Goal: Task Accomplishment & Management: Manage account settings

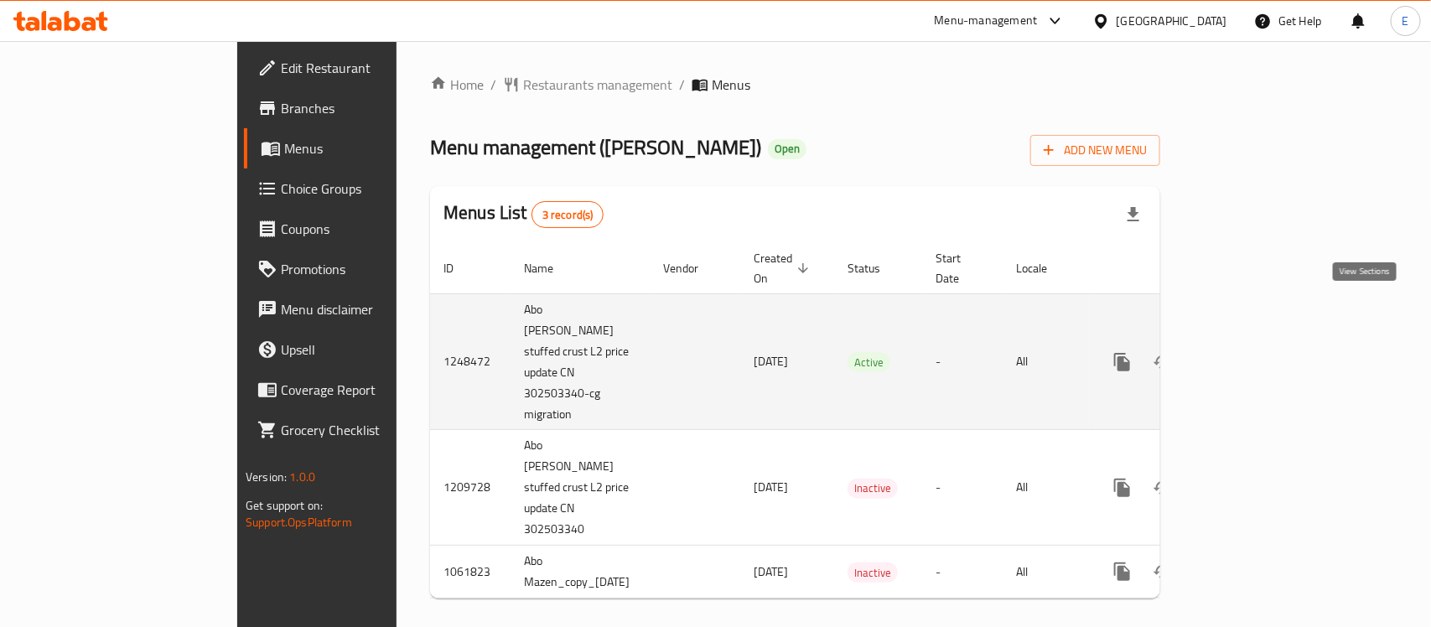
click at [1254, 352] on icon "enhanced table" at bounding box center [1244, 362] width 20 height 20
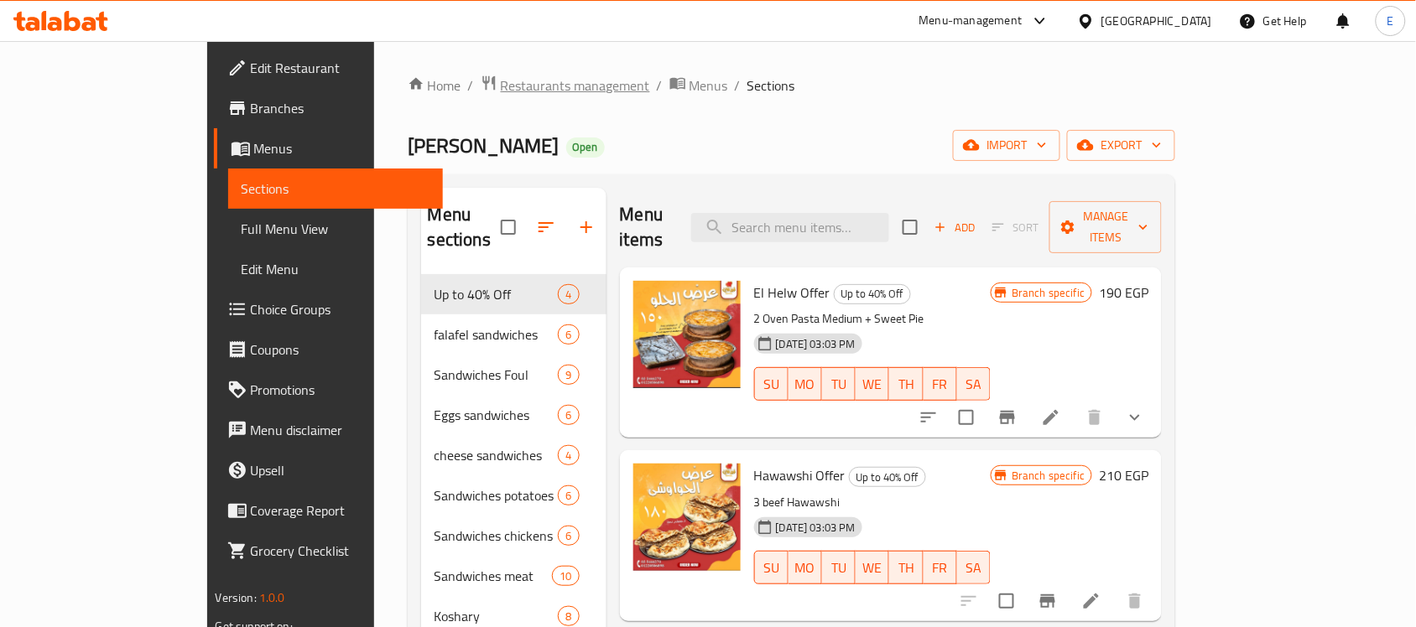
click at [501, 80] on span "Restaurants management" at bounding box center [575, 85] width 149 height 20
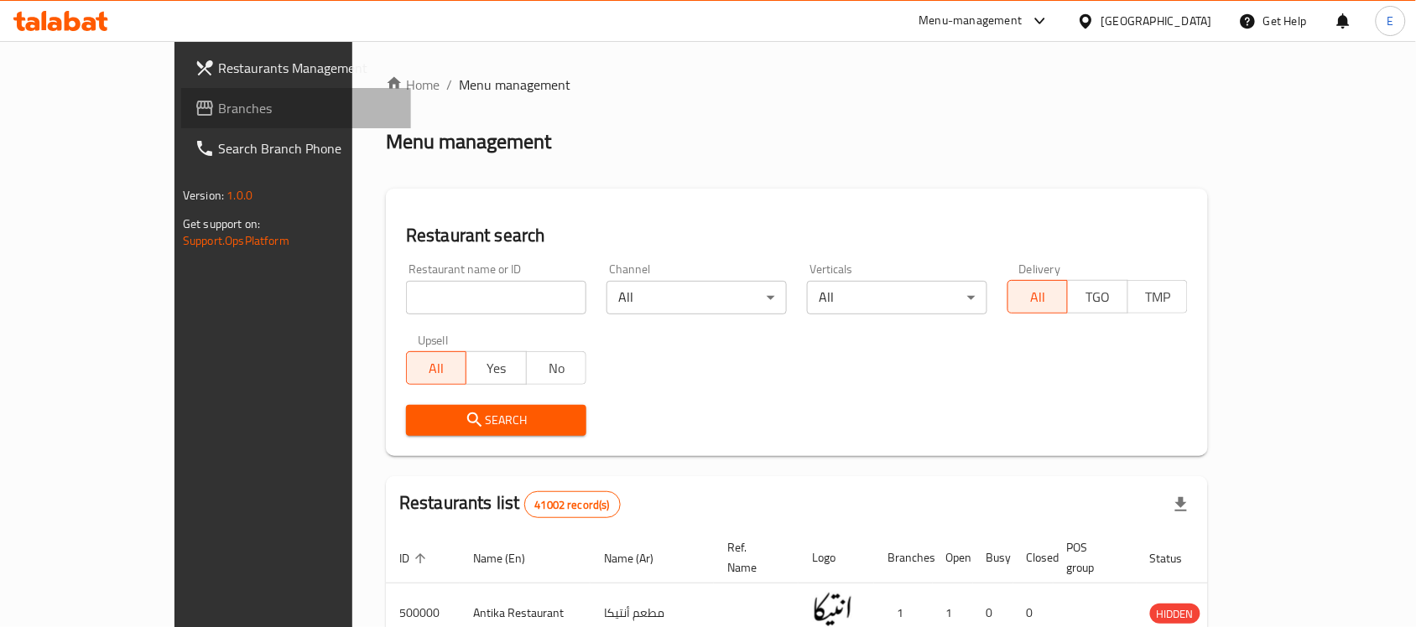
click at [218, 106] on span "Branches" at bounding box center [307, 108] width 179 height 20
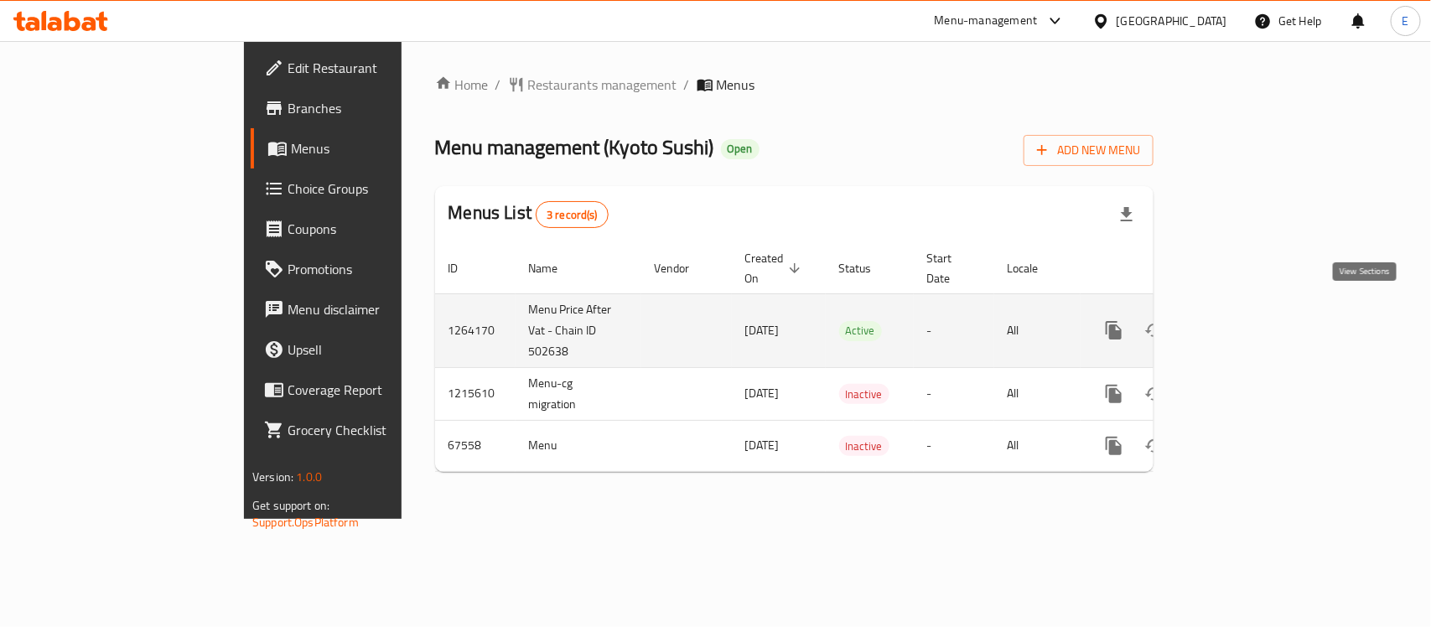
click at [1245, 320] on icon "enhanced table" at bounding box center [1235, 330] width 20 height 20
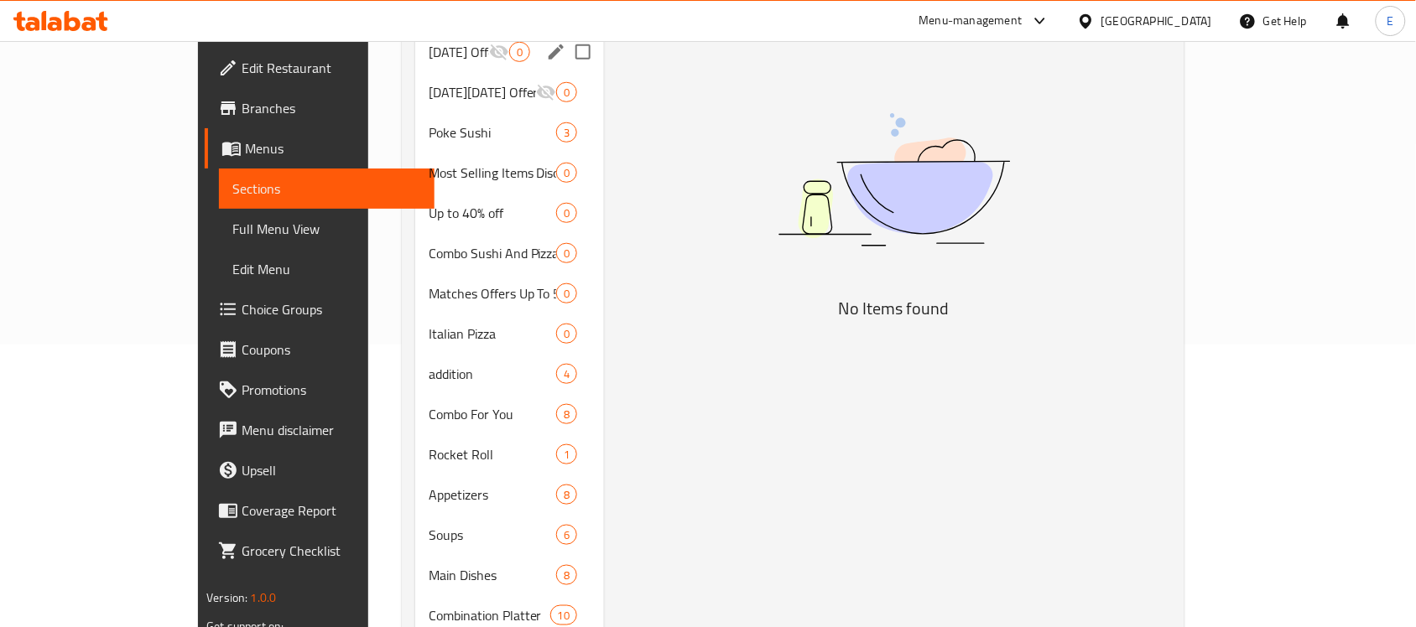
scroll to position [302, 0]
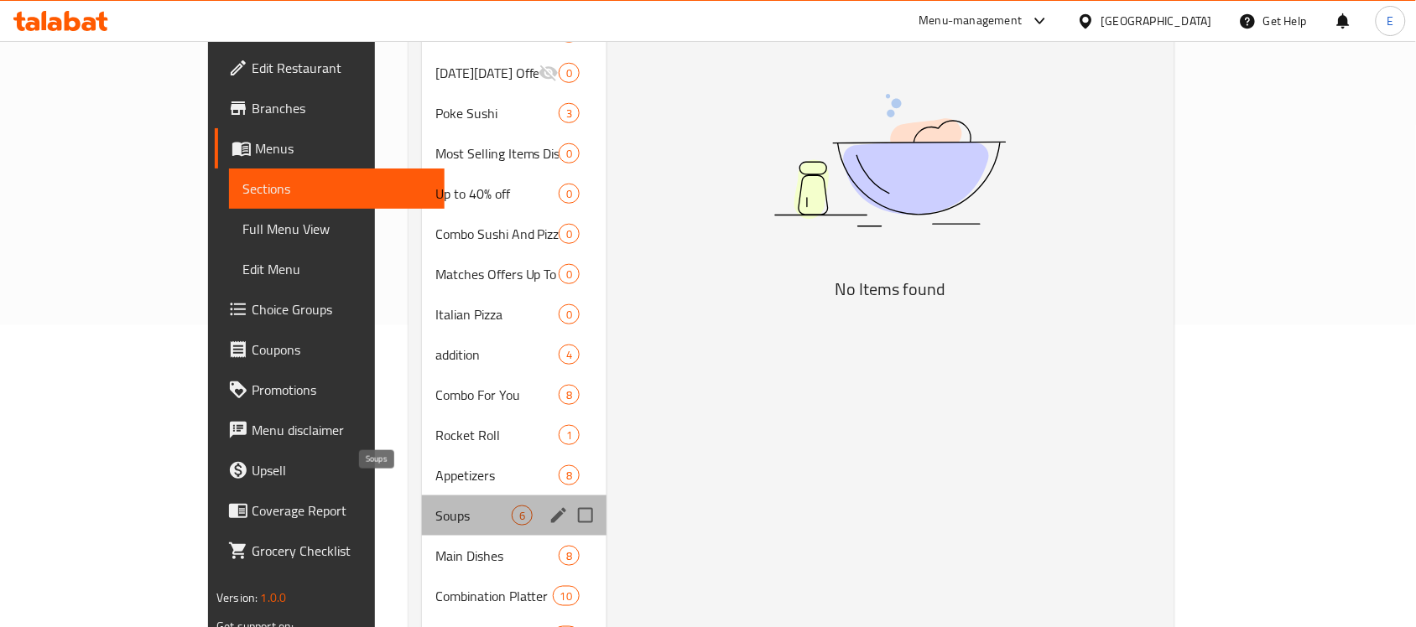
click at [435, 506] on span "Soups" at bounding box center [473, 516] width 76 height 20
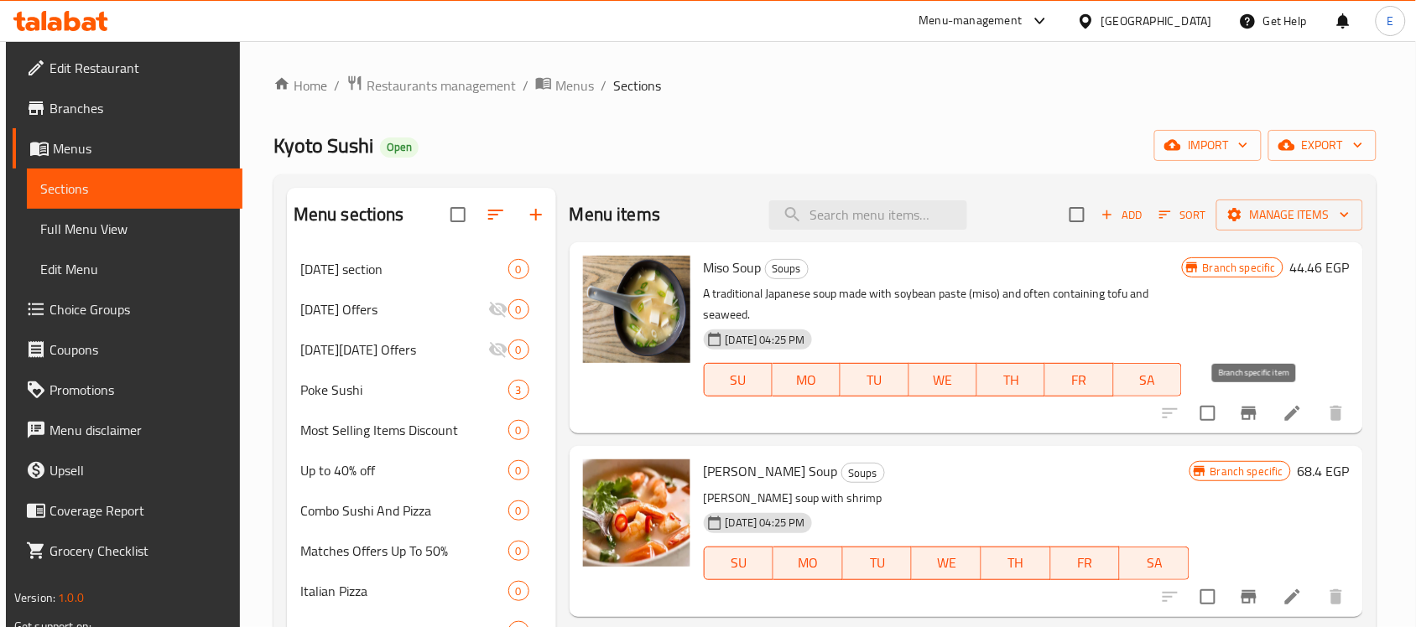
click at [1252, 411] on icon "Branch-specific-item" at bounding box center [1248, 413] width 15 height 13
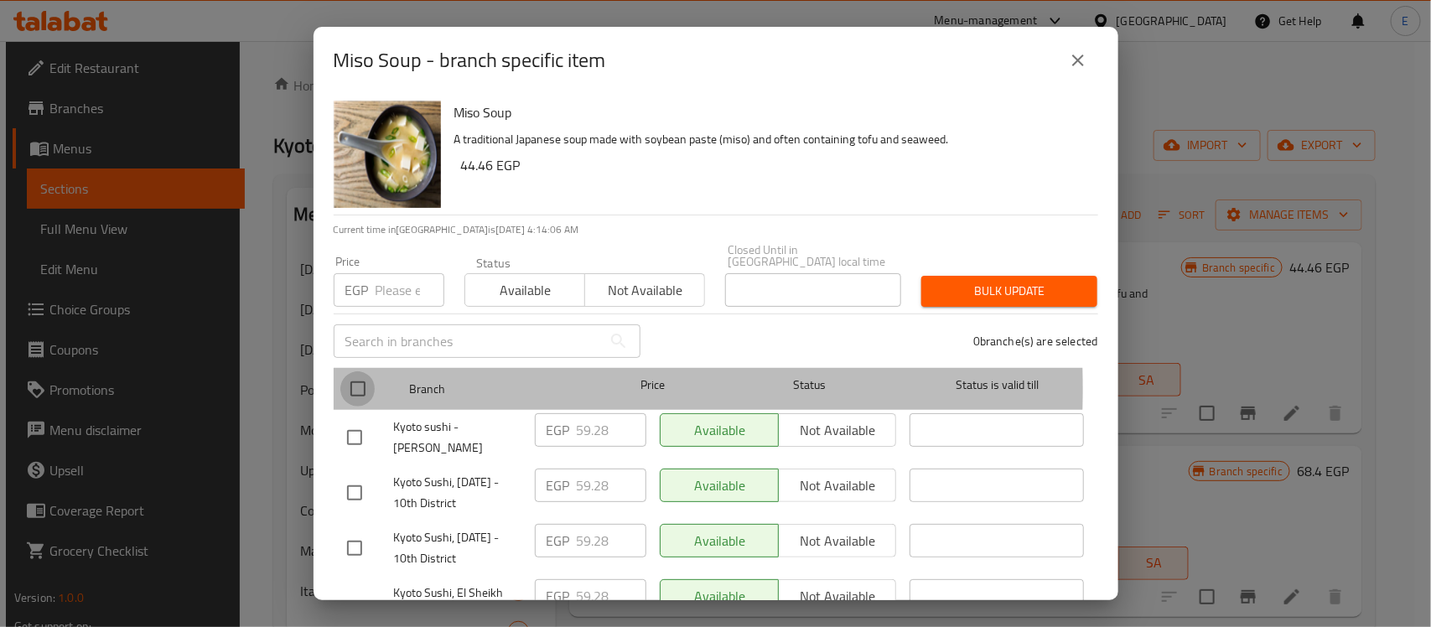
click at [352, 377] on input "checkbox" at bounding box center [357, 388] width 35 height 35
checkbox input "true"
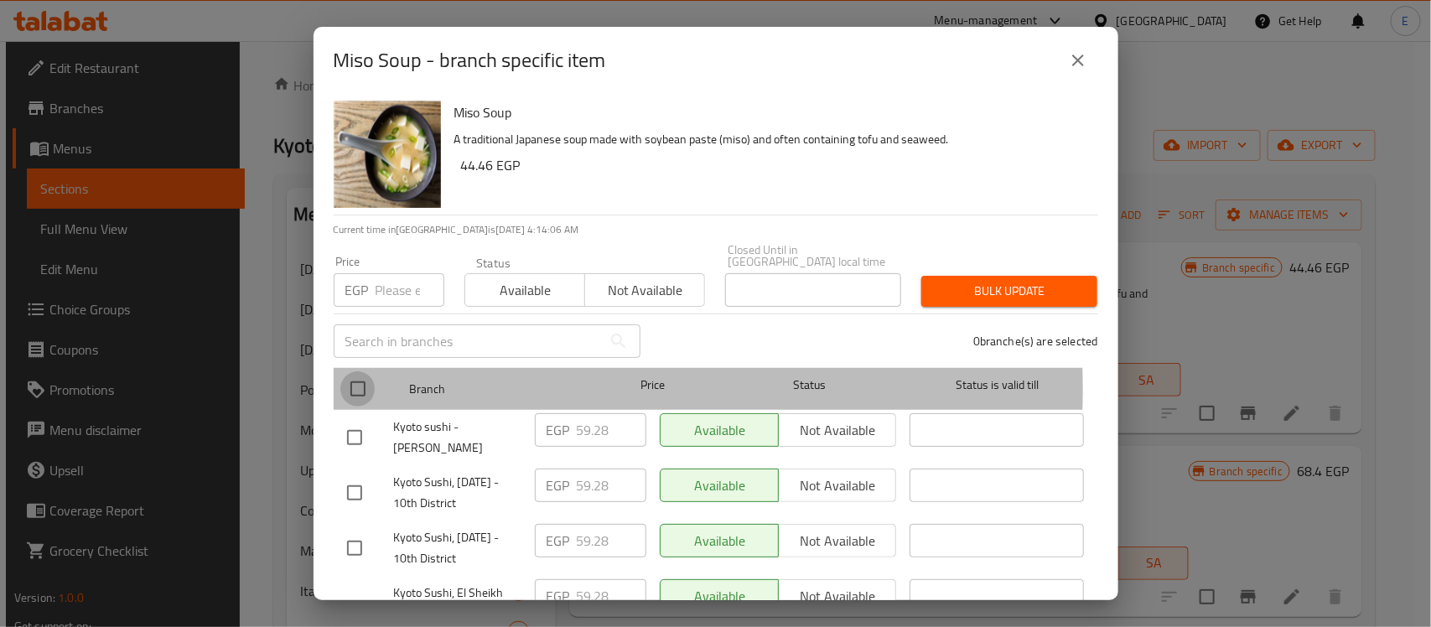
checkbox input "true"
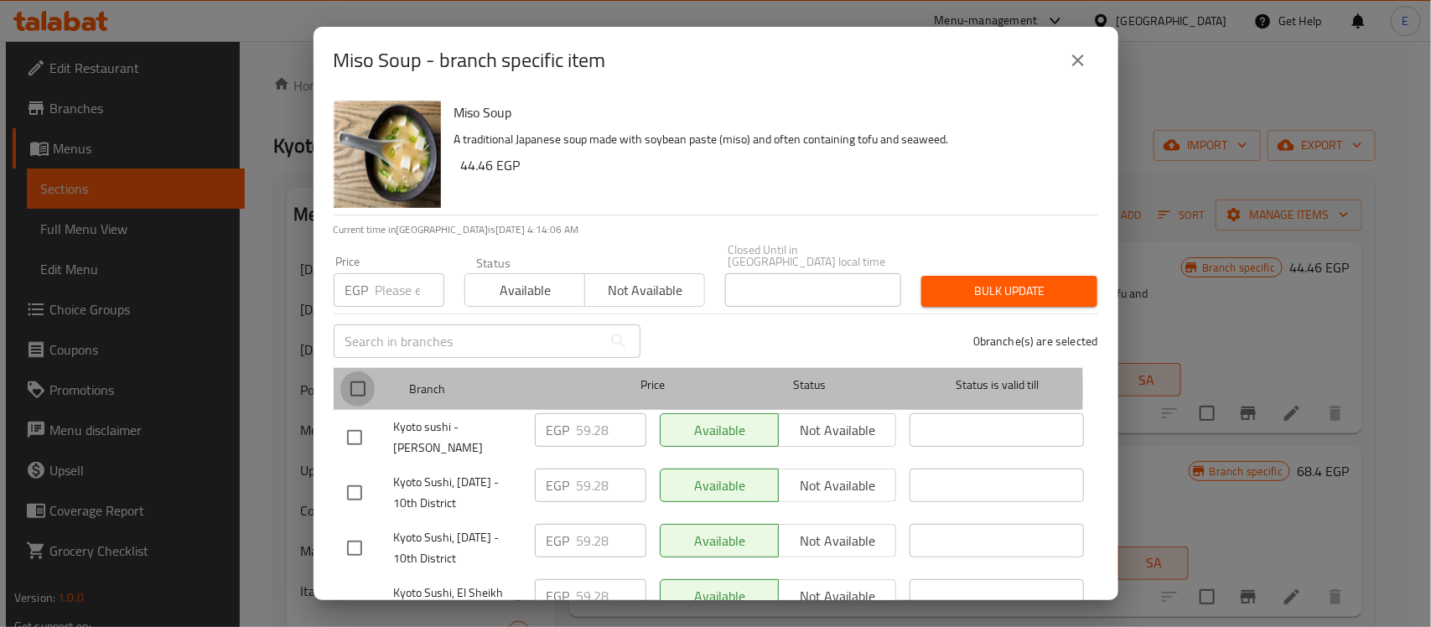
checkbox input "true"
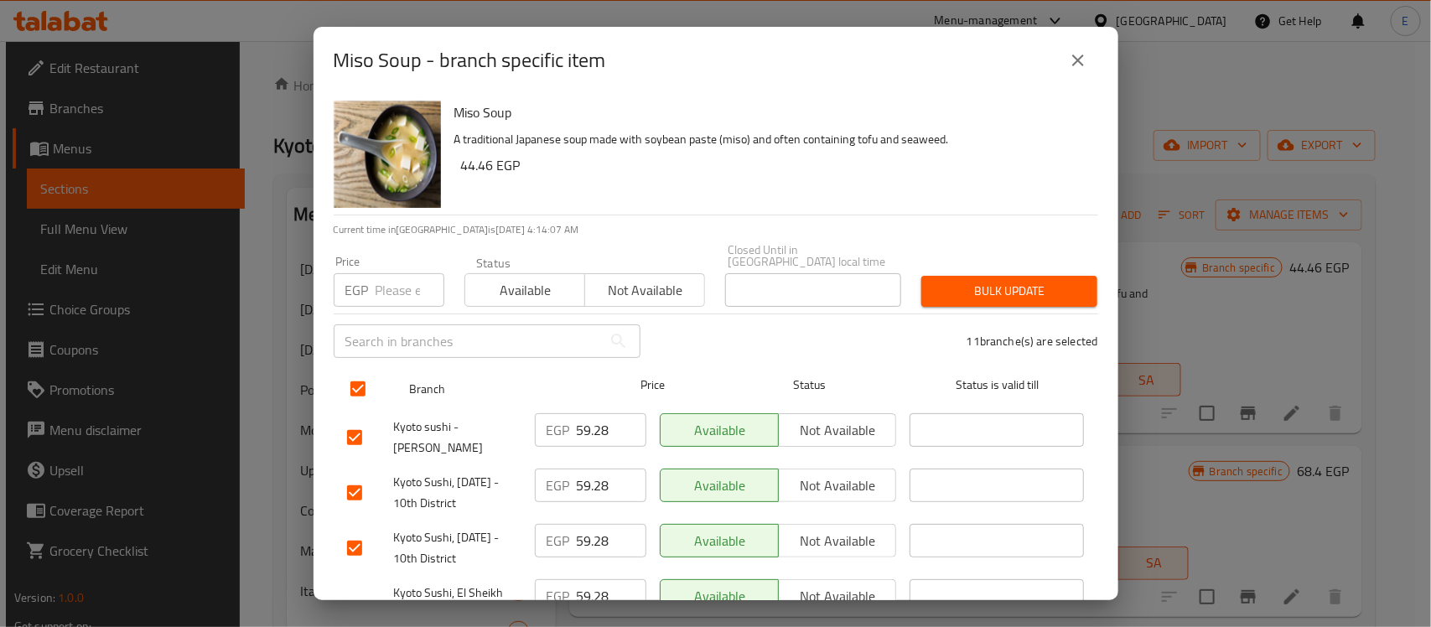
scroll to position [429, 0]
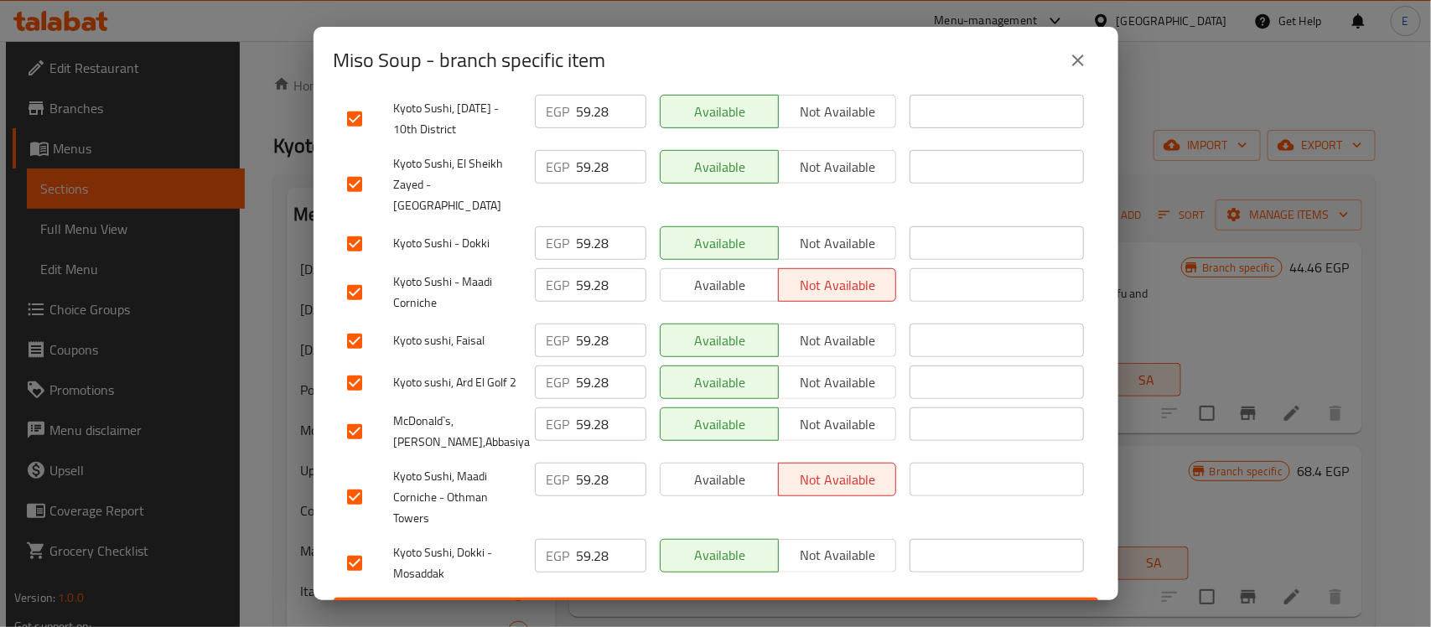
click at [356, 414] on input "checkbox" at bounding box center [354, 431] width 35 height 35
checkbox input "false"
click at [353, 546] on input "checkbox" at bounding box center [354, 563] width 35 height 35
checkbox input "false"
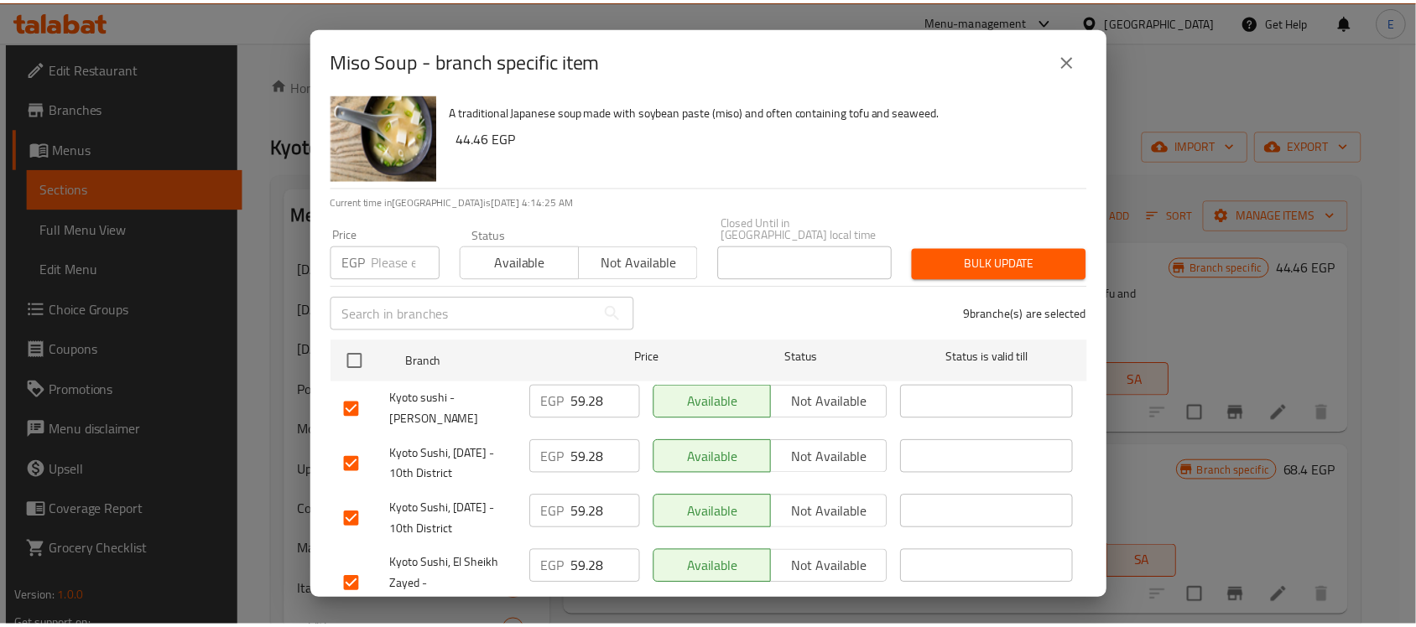
scroll to position [0, 0]
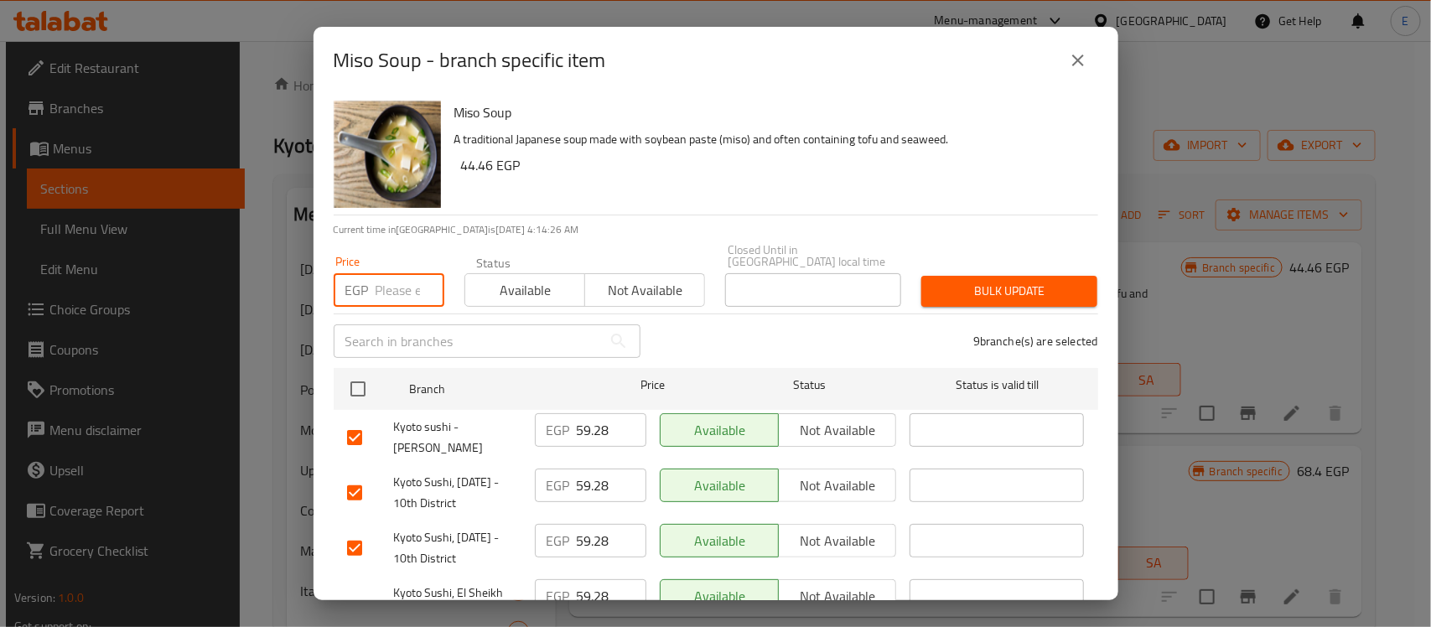
click at [403, 283] on input "number" at bounding box center [410, 290] width 69 height 34
type input "59.30"
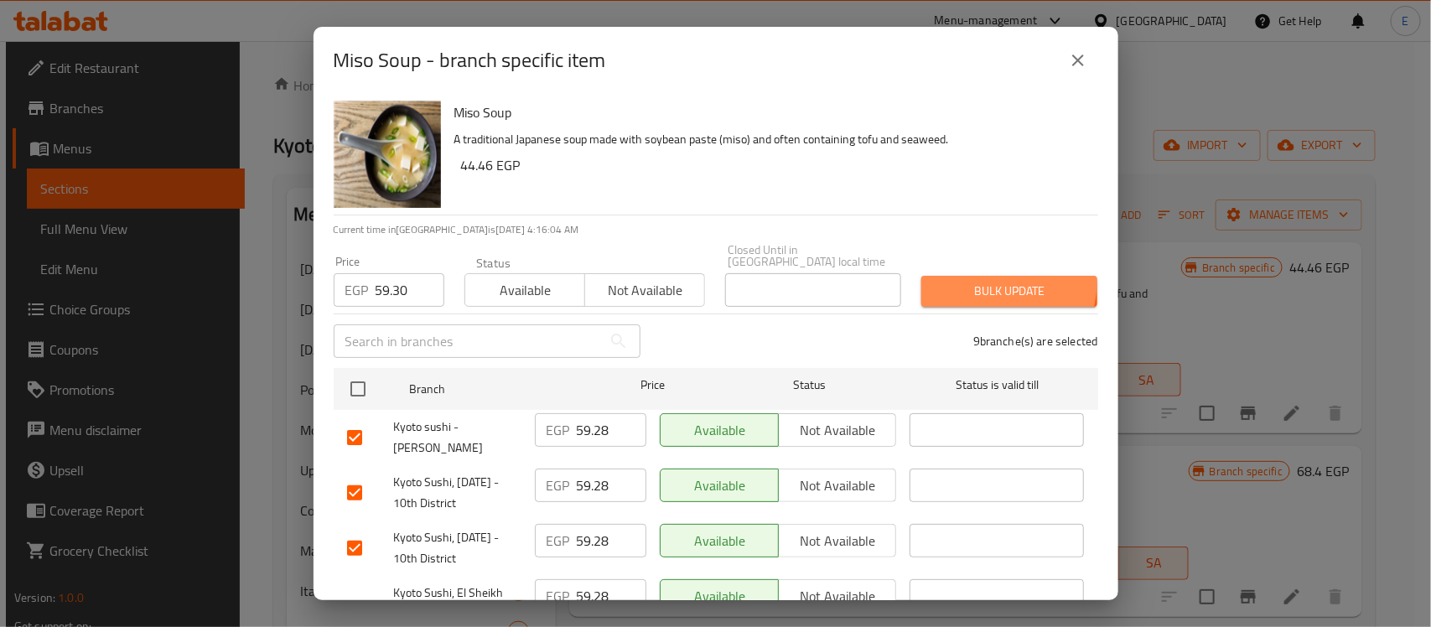
click at [966, 281] on span "Bulk update" at bounding box center [1009, 291] width 149 height 21
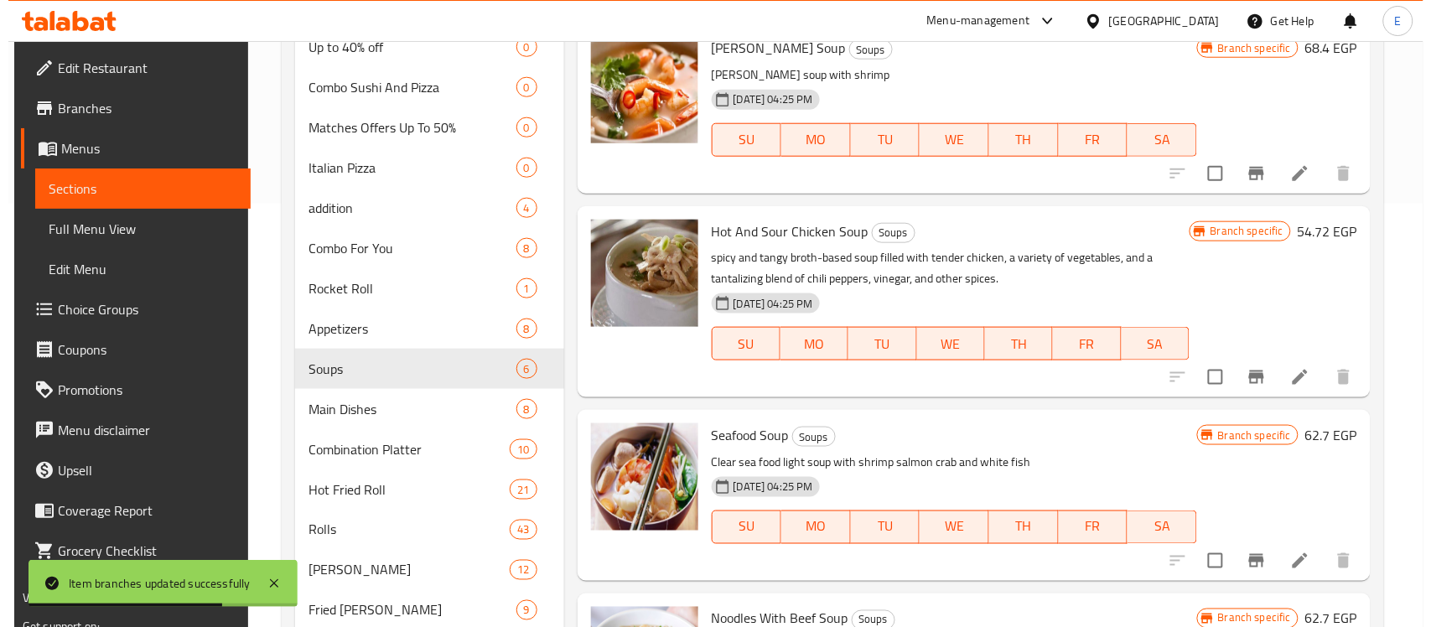
scroll to position [483, 0]
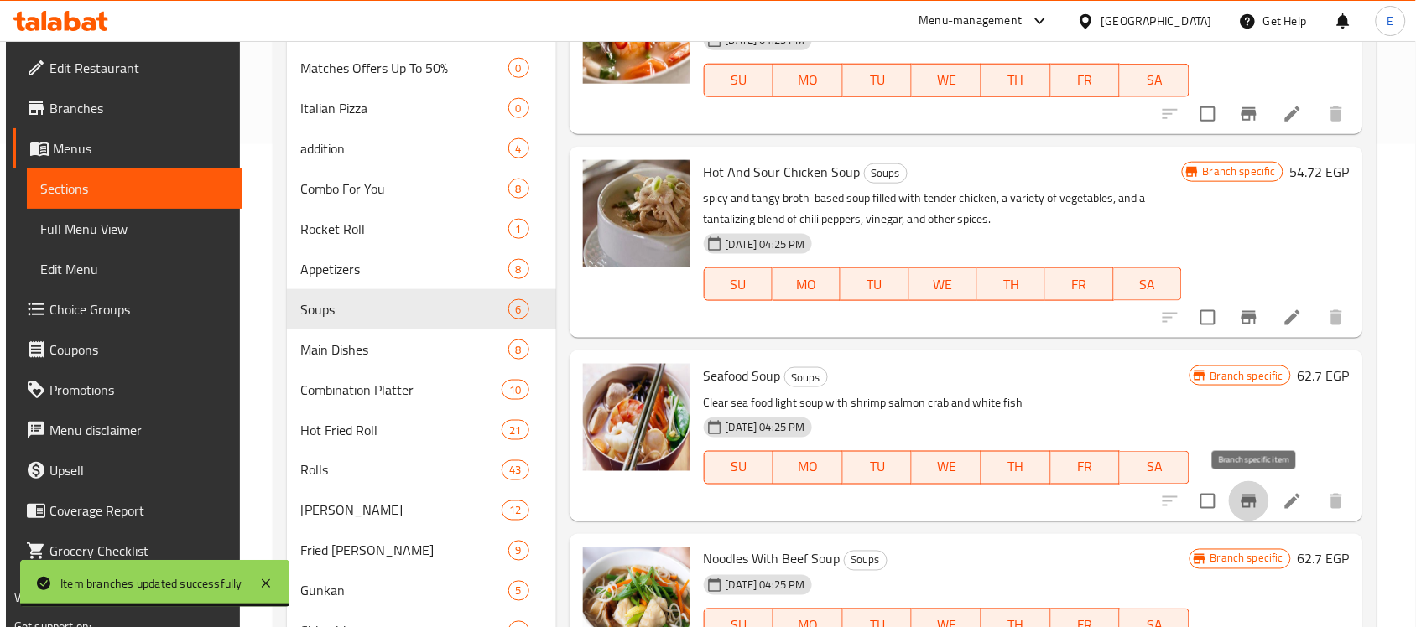
click at [1252, 507] on icon "Branch-specific-item" at bounding box center [1248, 501] width 15 height 13
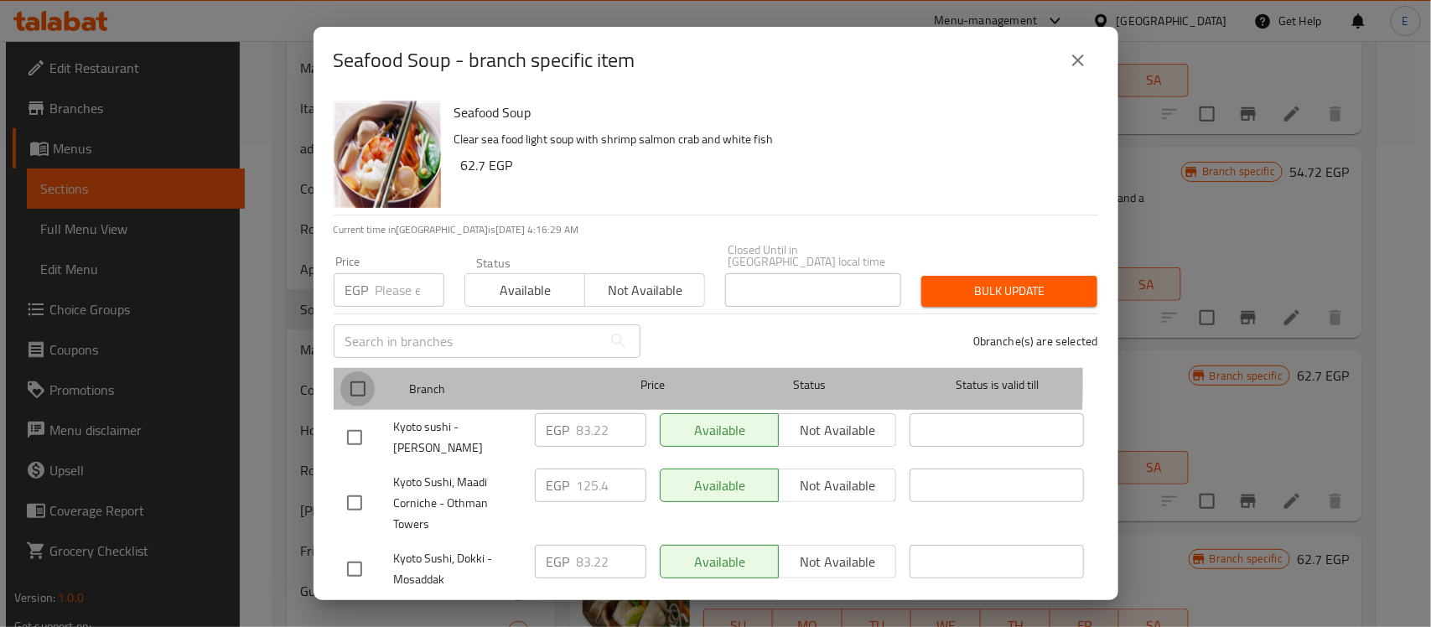
click at [353, 371] on input "checkbox" at bounding box center [357, 388] width 35 height 35
checkbox input "true"
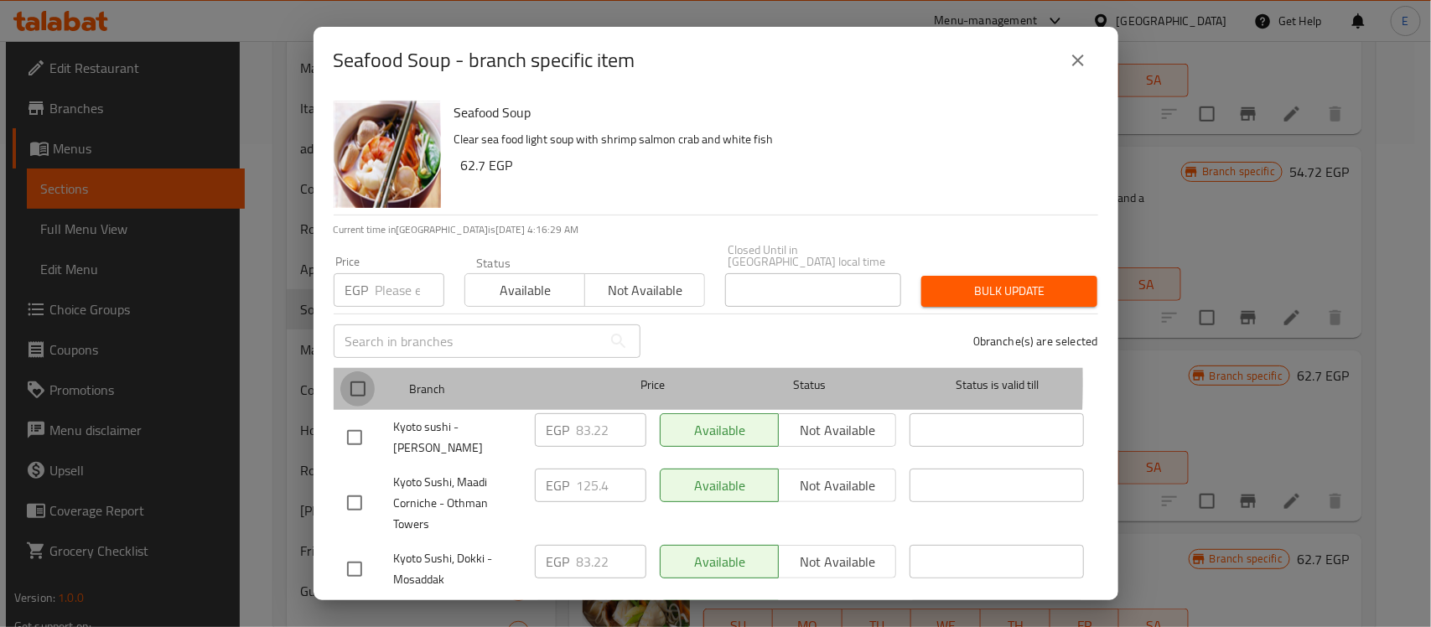
checkbox input "true"
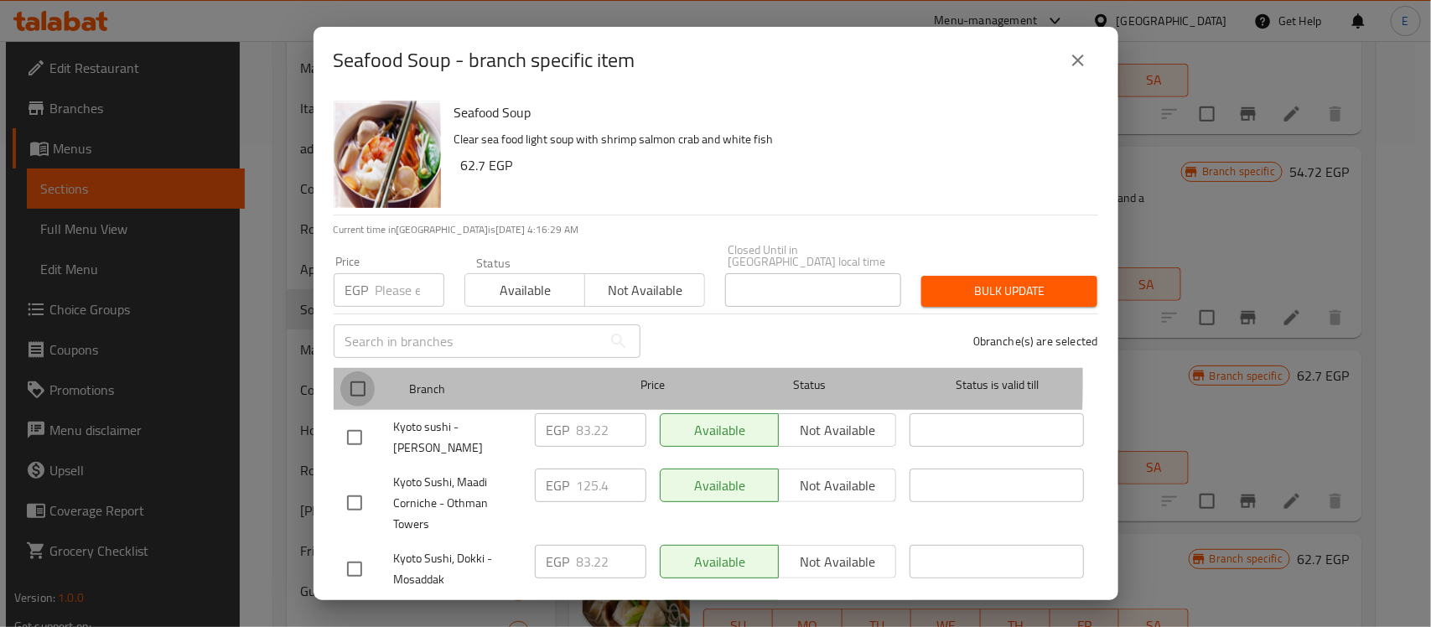
checkbox input "true"
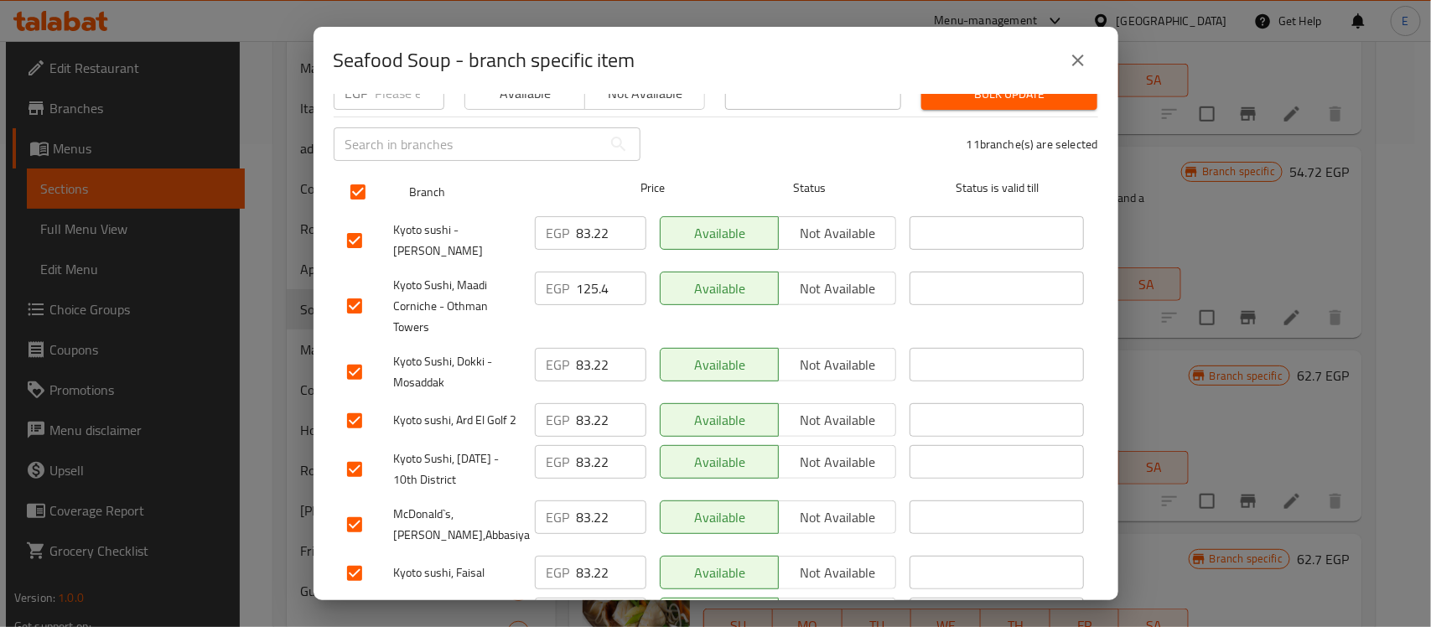
scroll to position [207, 0]
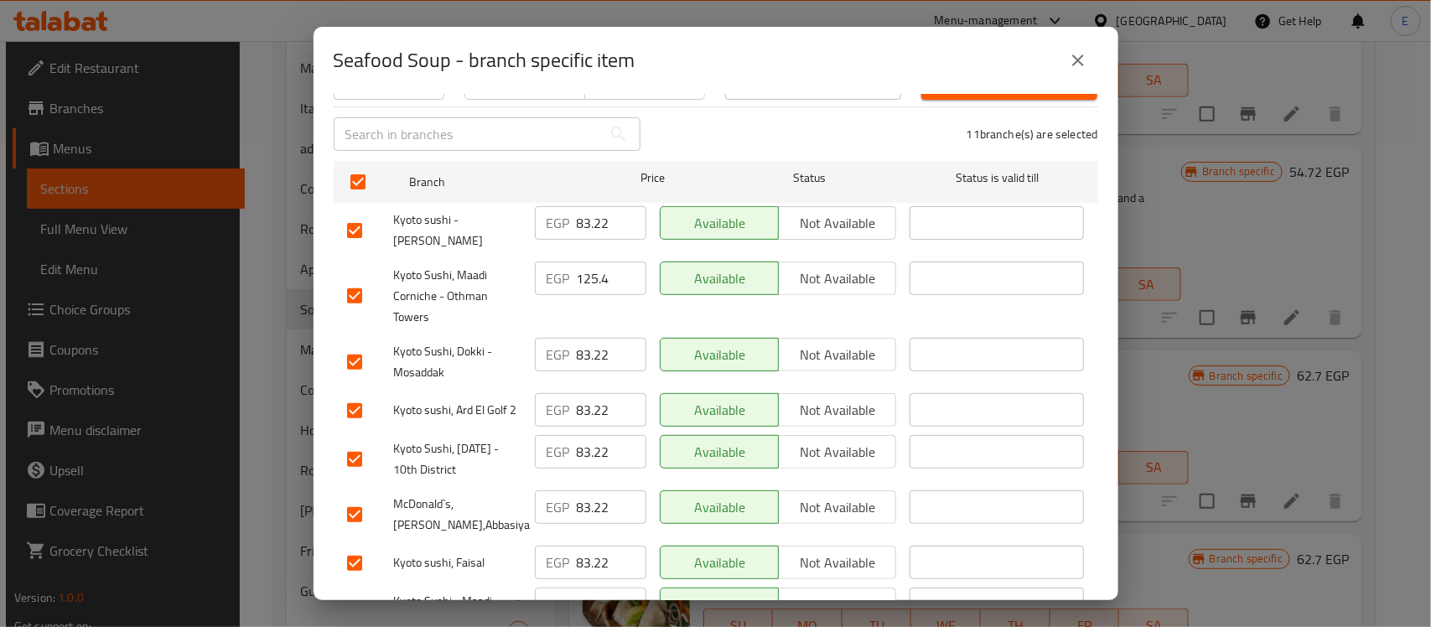
click at [352, 397] on input "checkbox" at bounding box center [354, 410] width 35 height 35
checkbox input "false"
click at [353, 503] on input "checkbox" at bounding box center [354, 514] width 35 height 35
checkbox input "false"
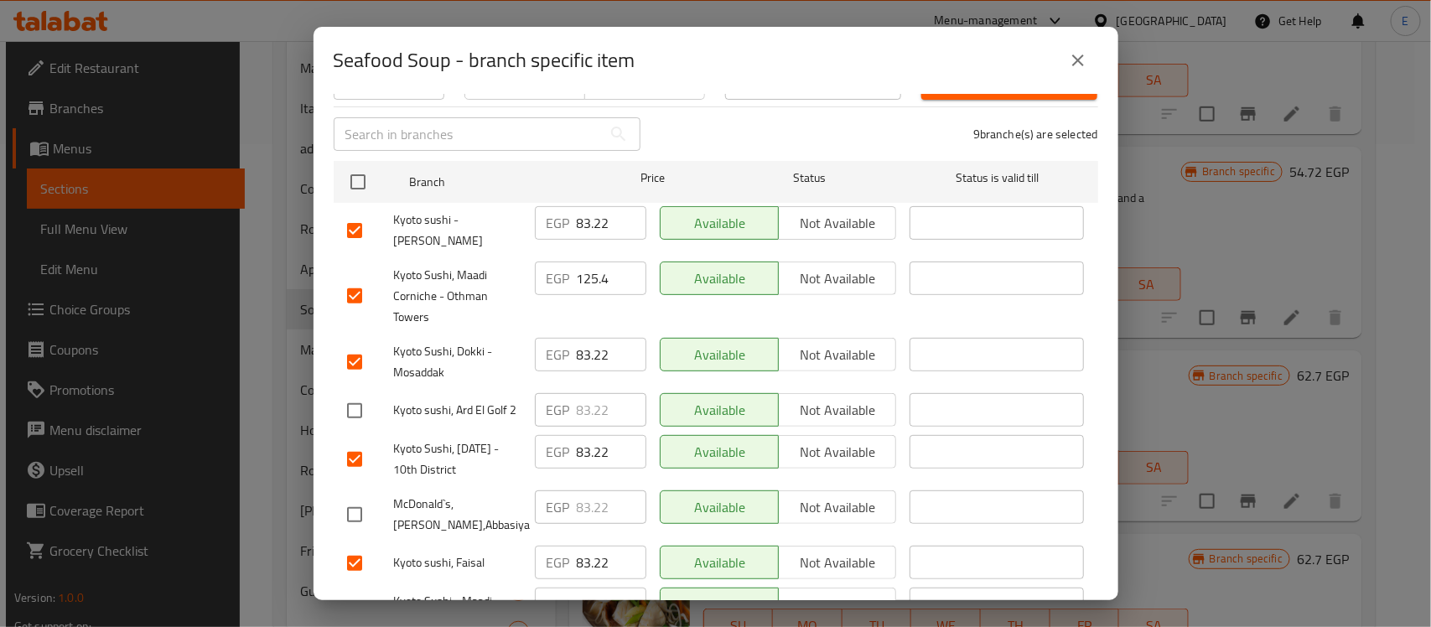
scroll to position [0, 0]
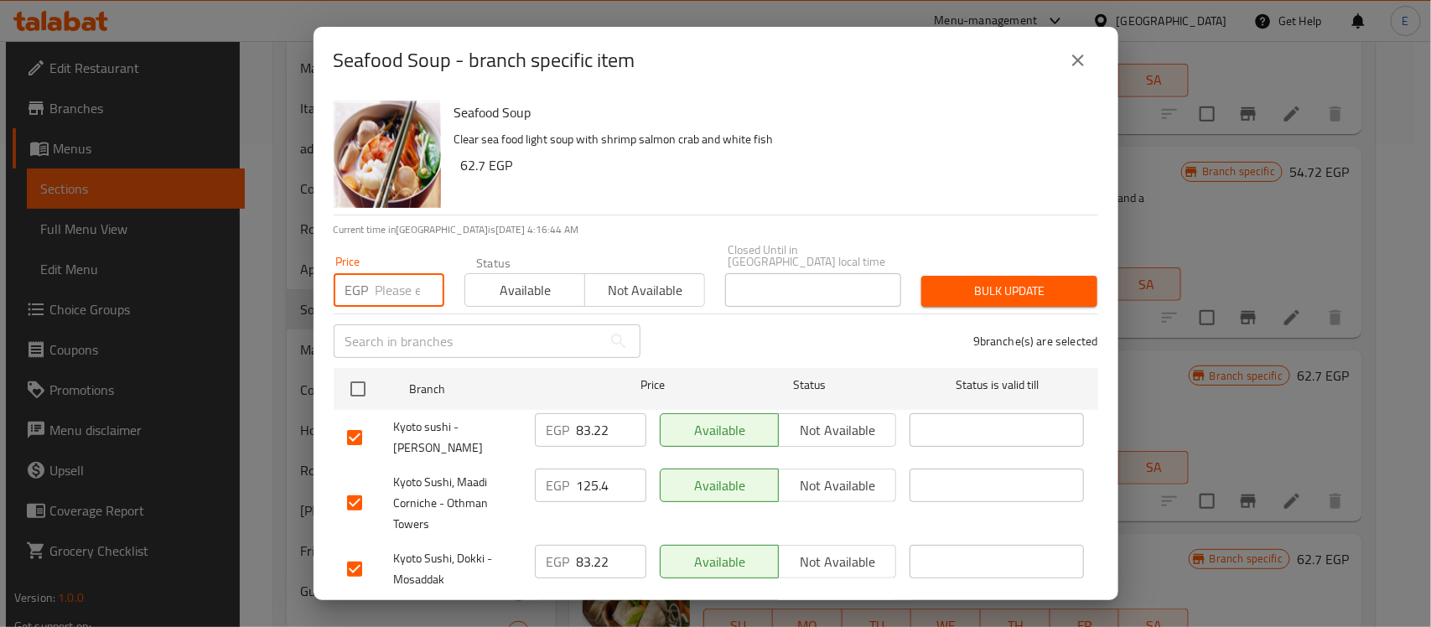
click at [400, 278] on input "number" at bounding box center [410, 290] width 69 height 34
type input "125.4"
click at [985, 281] on span "Bulk update" at bounding box center [1009, 291] width 149 height 21
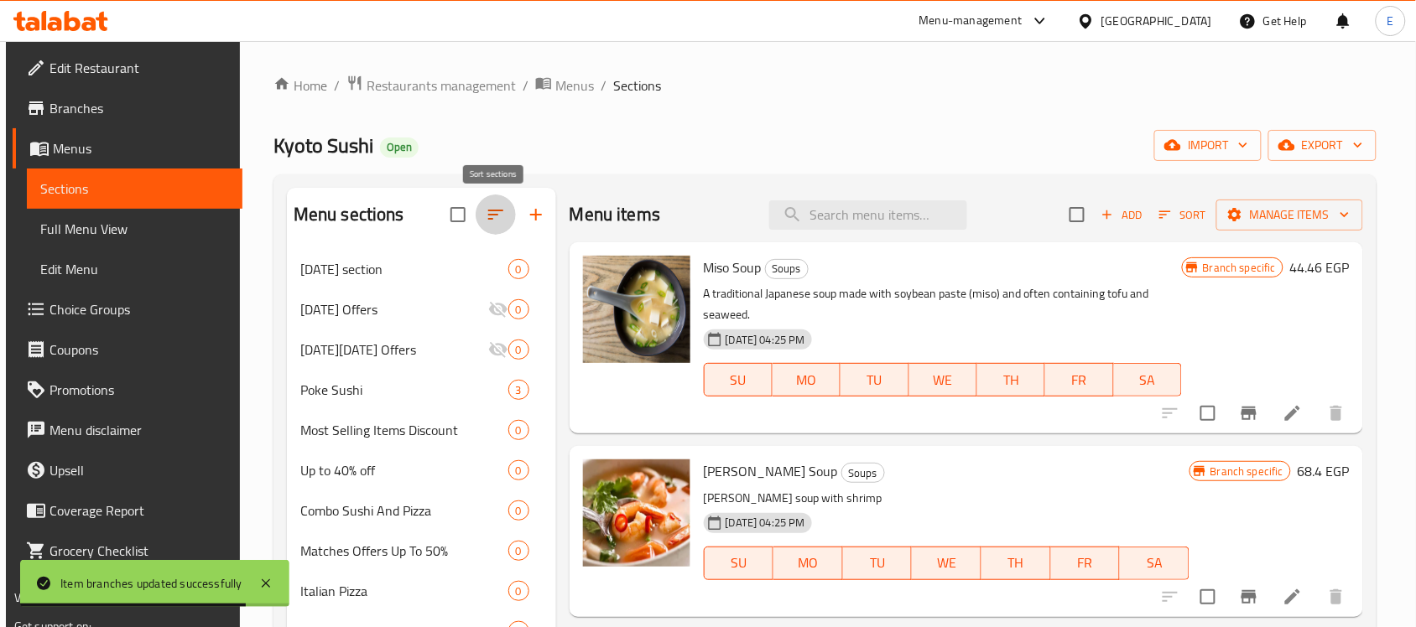
click at [491, 216] on icon "button" at bounding box center [495, 215] width 15 height 10
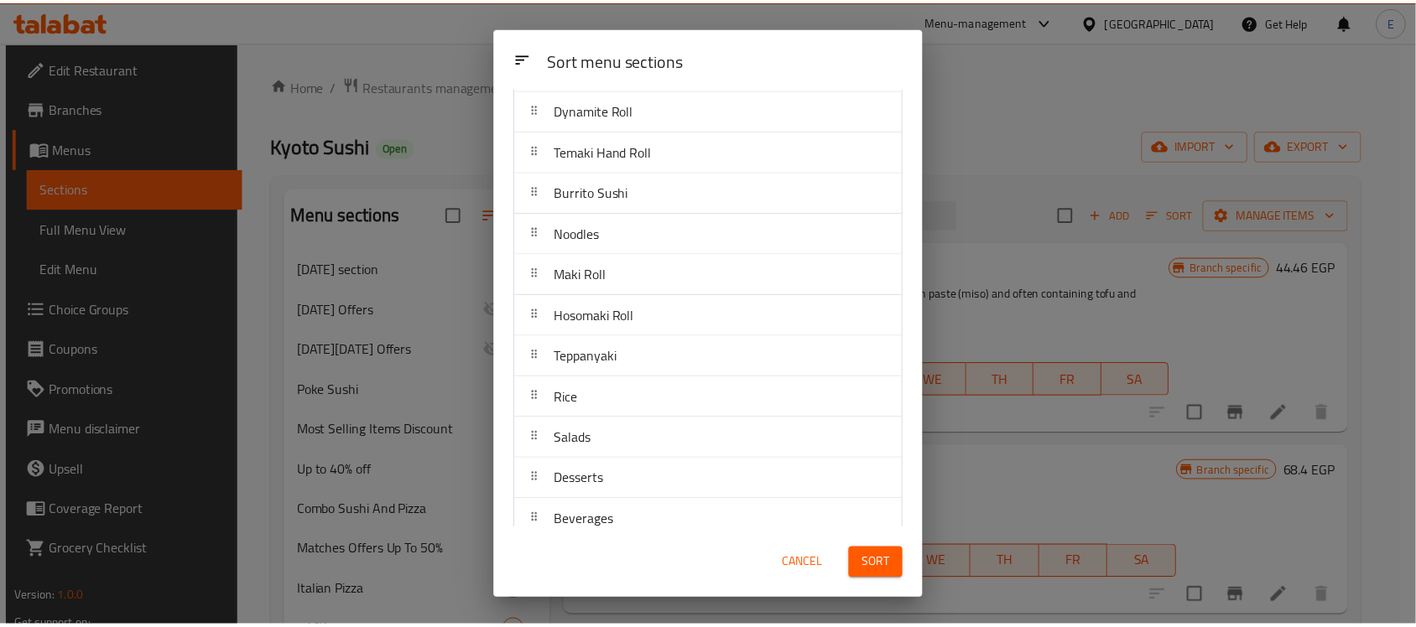
scroll to position [1057, 0]
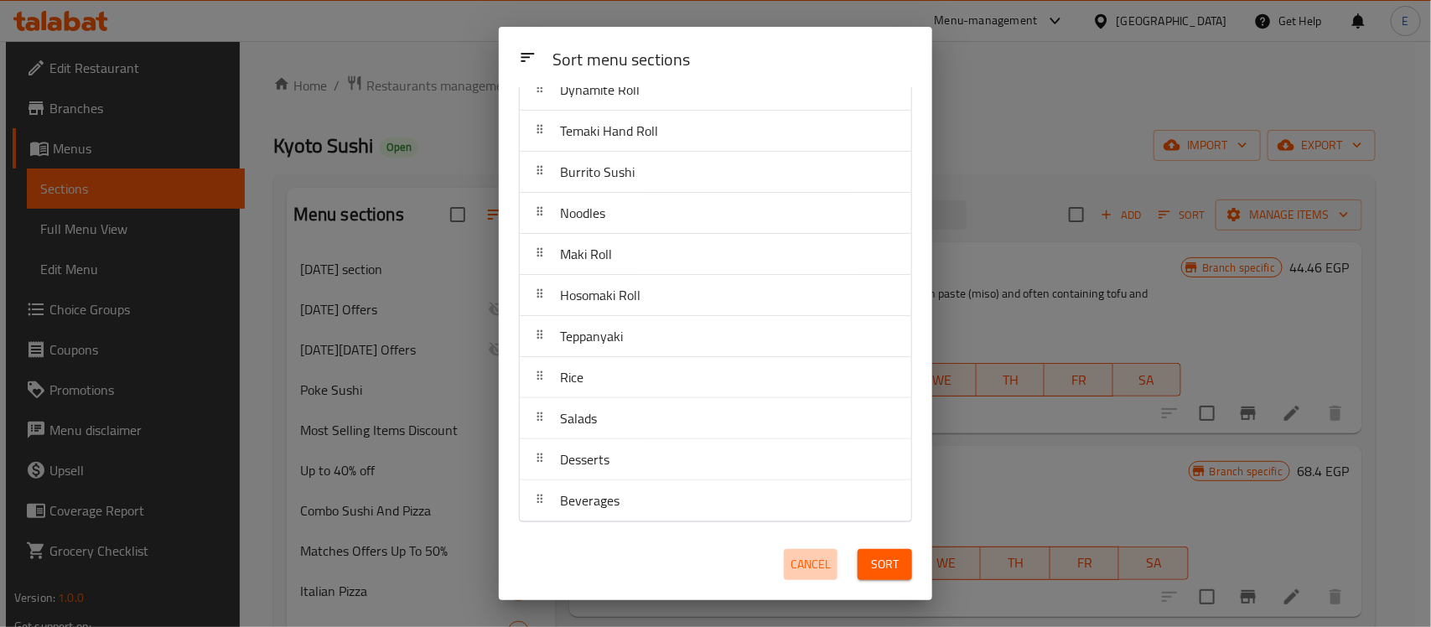
click at [808, 564] on span "Cancel" at bounding box center [811, 564] width 40 height 21
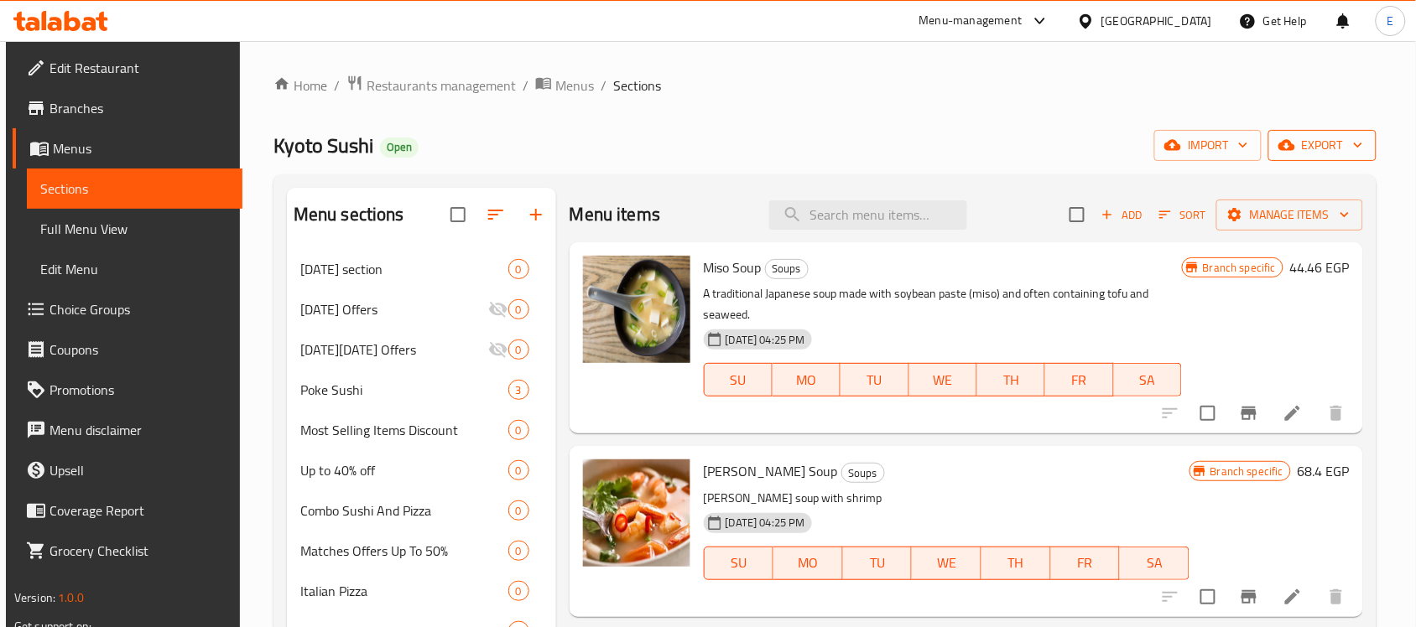
click at [1358, 153] on icon "button" at bounding box center [1357, 145] width 17 height 17
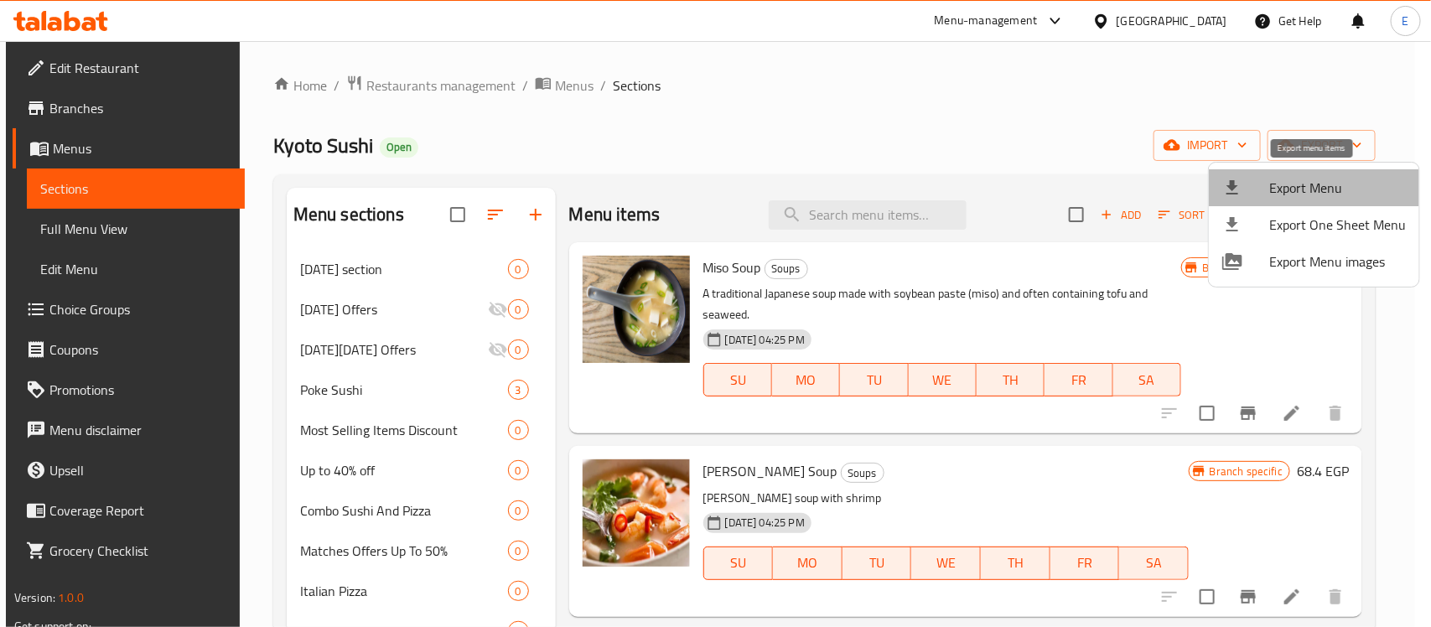
click at [1318, 185] on span "Export Menu" at bounding box center [1338, 188] width 137 height 20
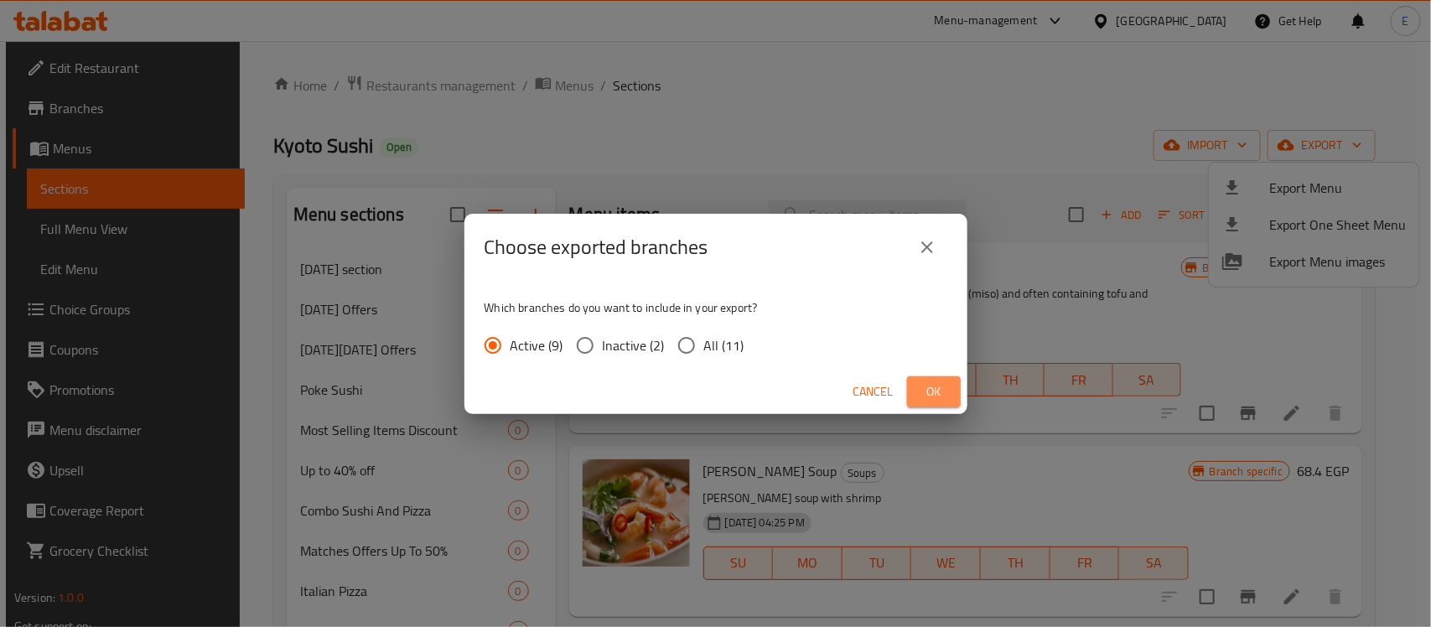
click at [950, 387] on button "Ok" at bounding box center [934, 392] width 54 height 31
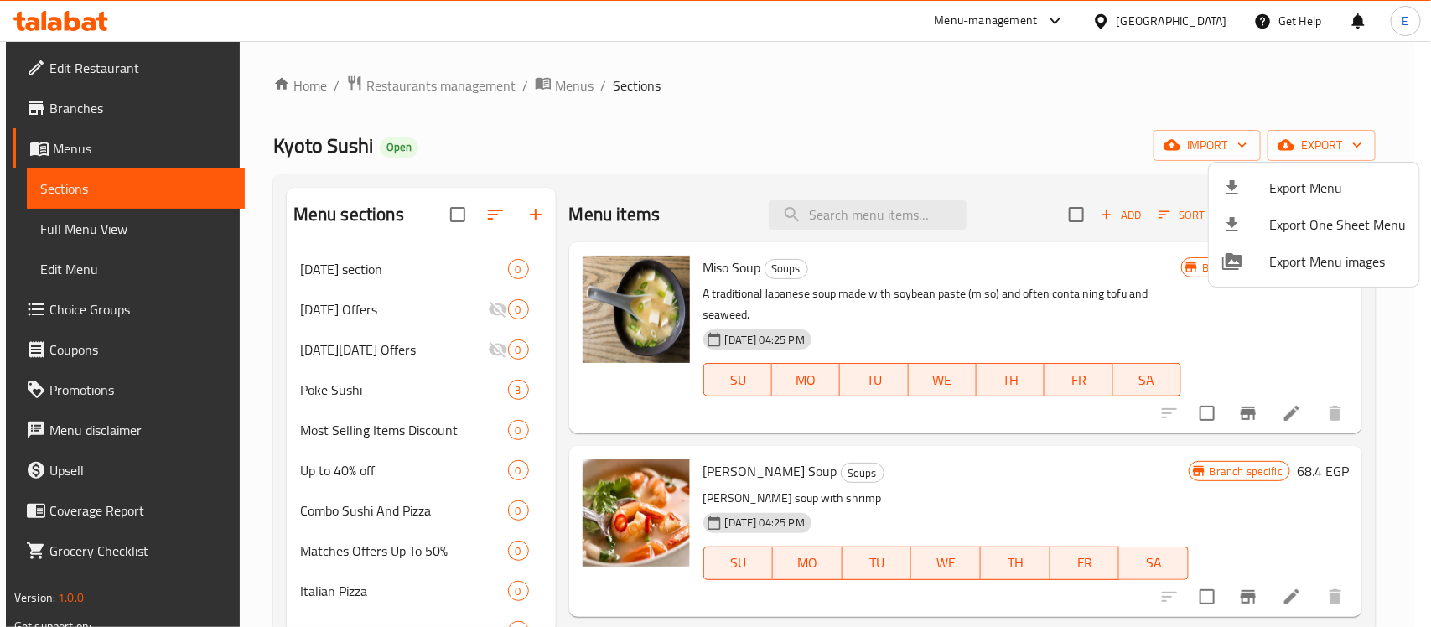
click at [113, 221] on div at bounding box center [715, 313] width 1431 height 627
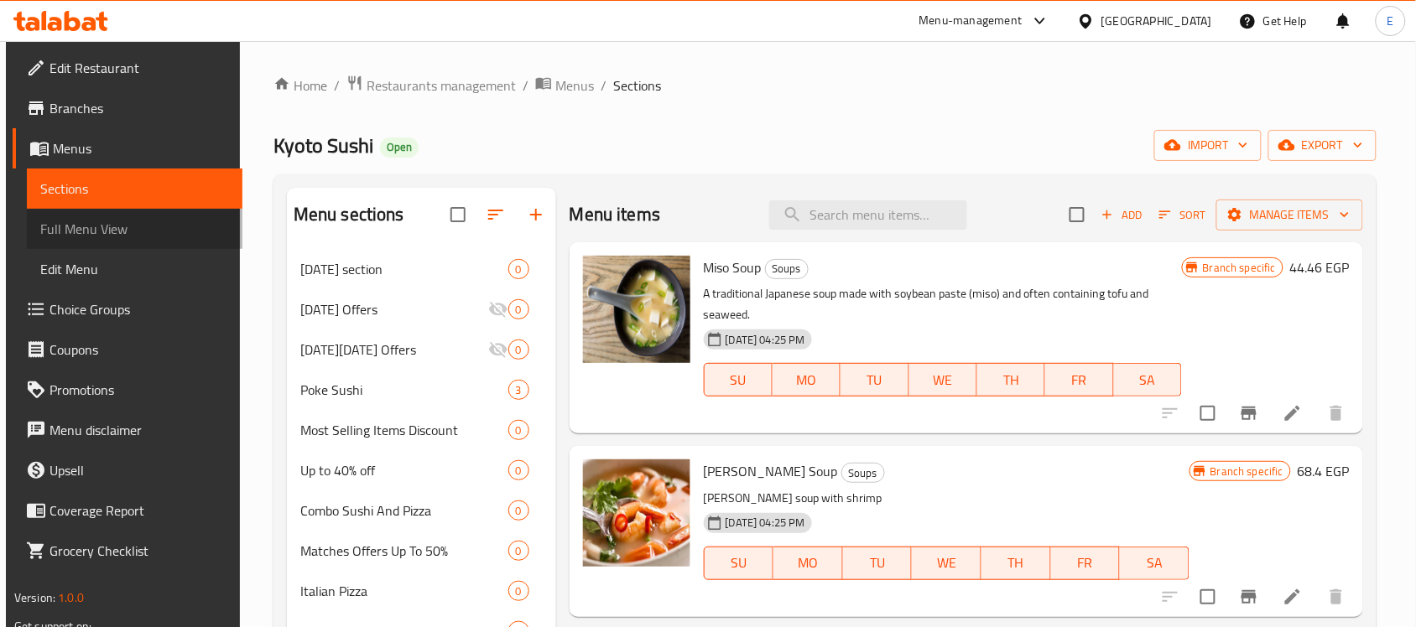
click at [72, 226] on span "Full Menu View" at bounding box center [134, 229] width 189 height 20
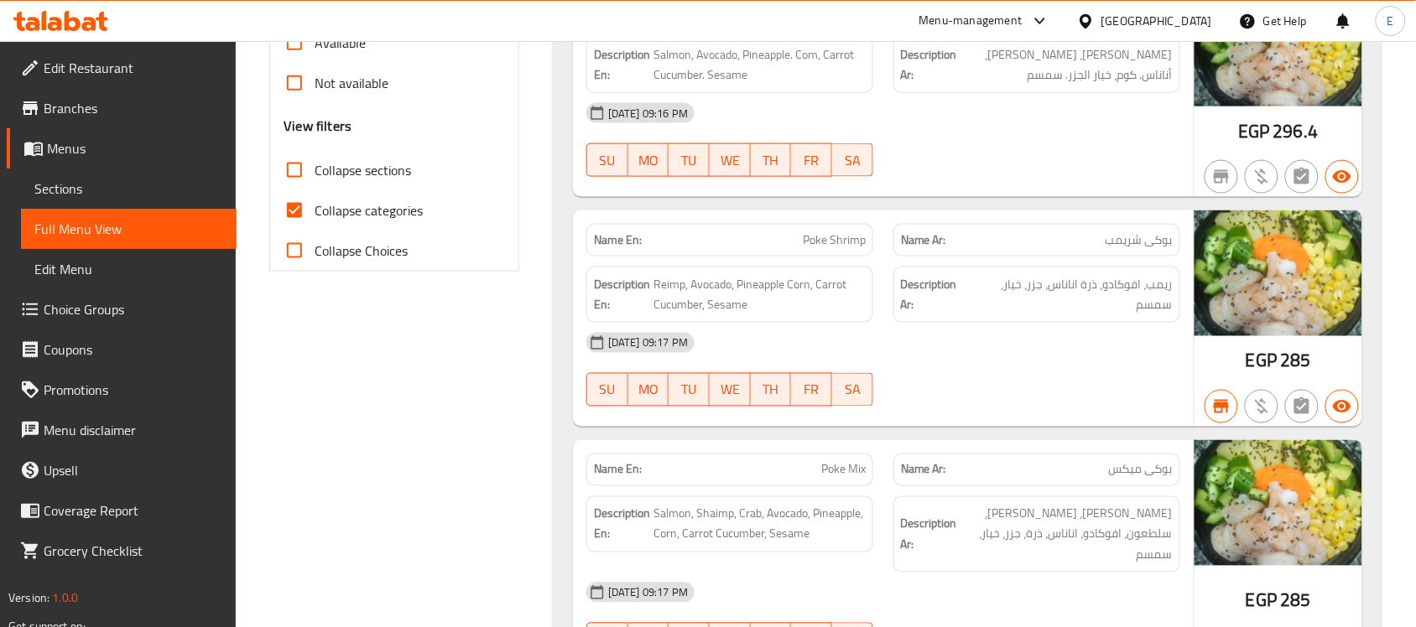
scroll to position [683, 0]
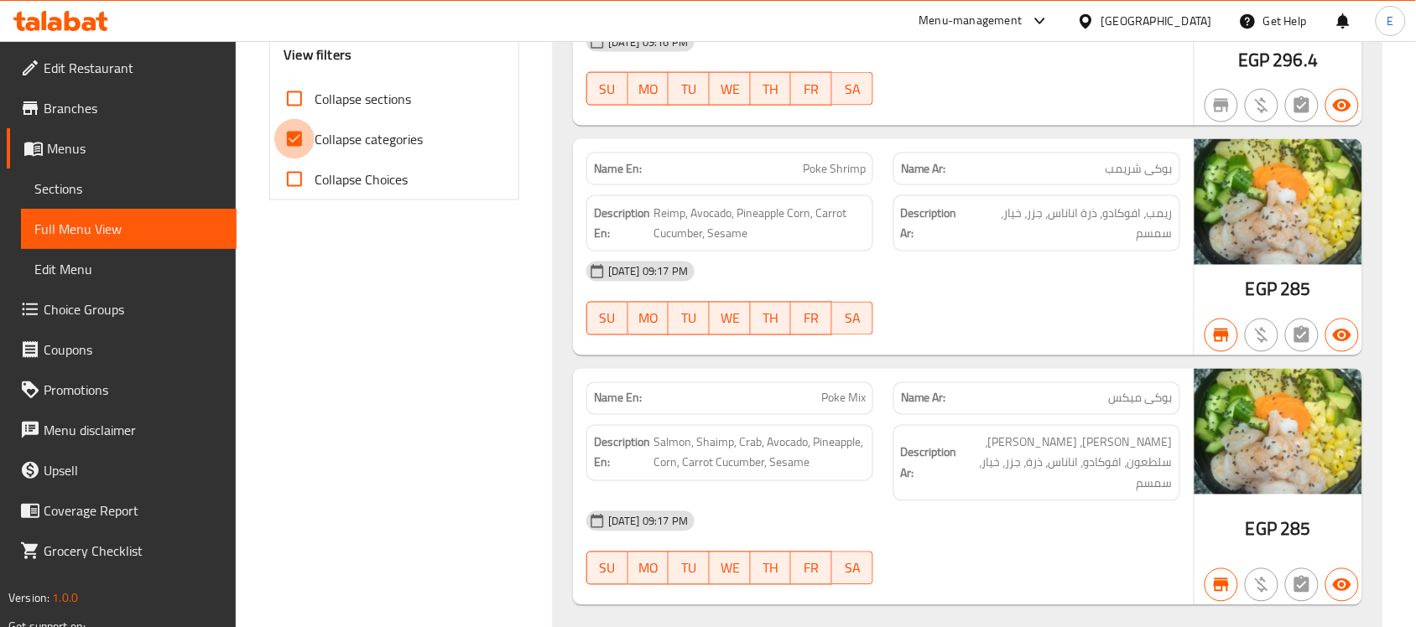
click at [294, 136] on input "Collapse categories" at bounding box center [294, 139] width 40 height 40
checkbox input "false"
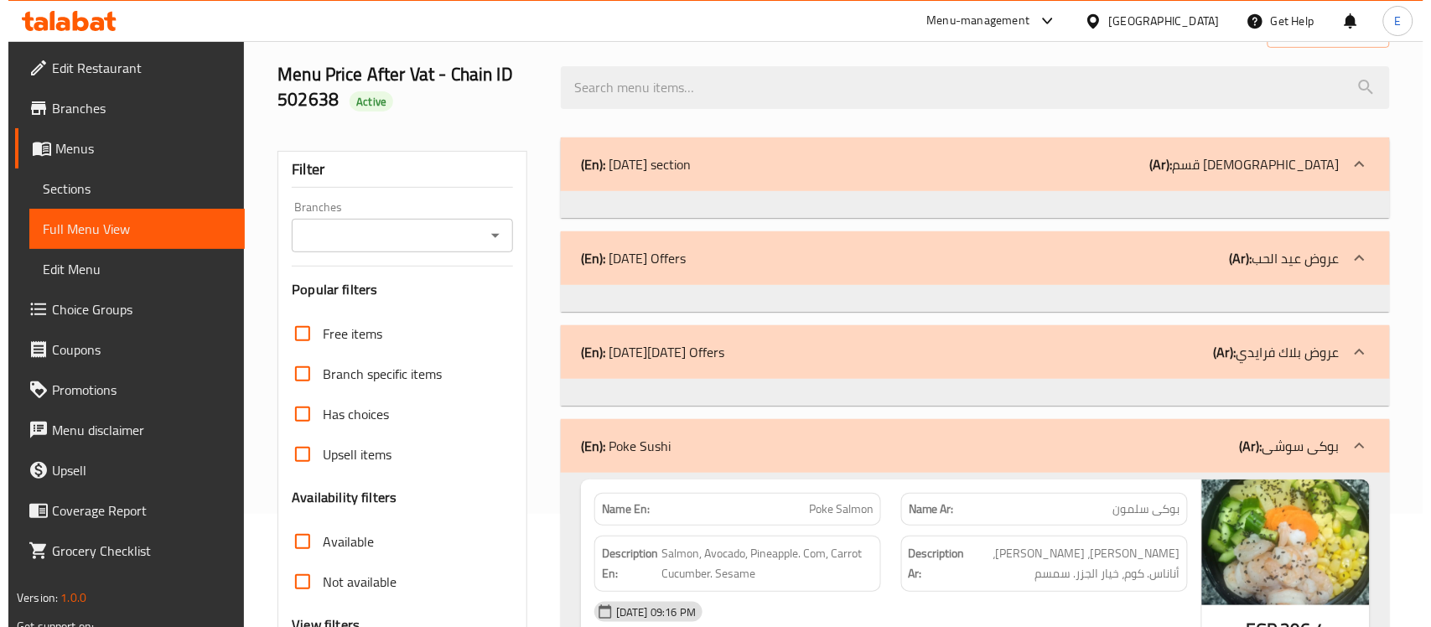
scroll to position [0, 0]
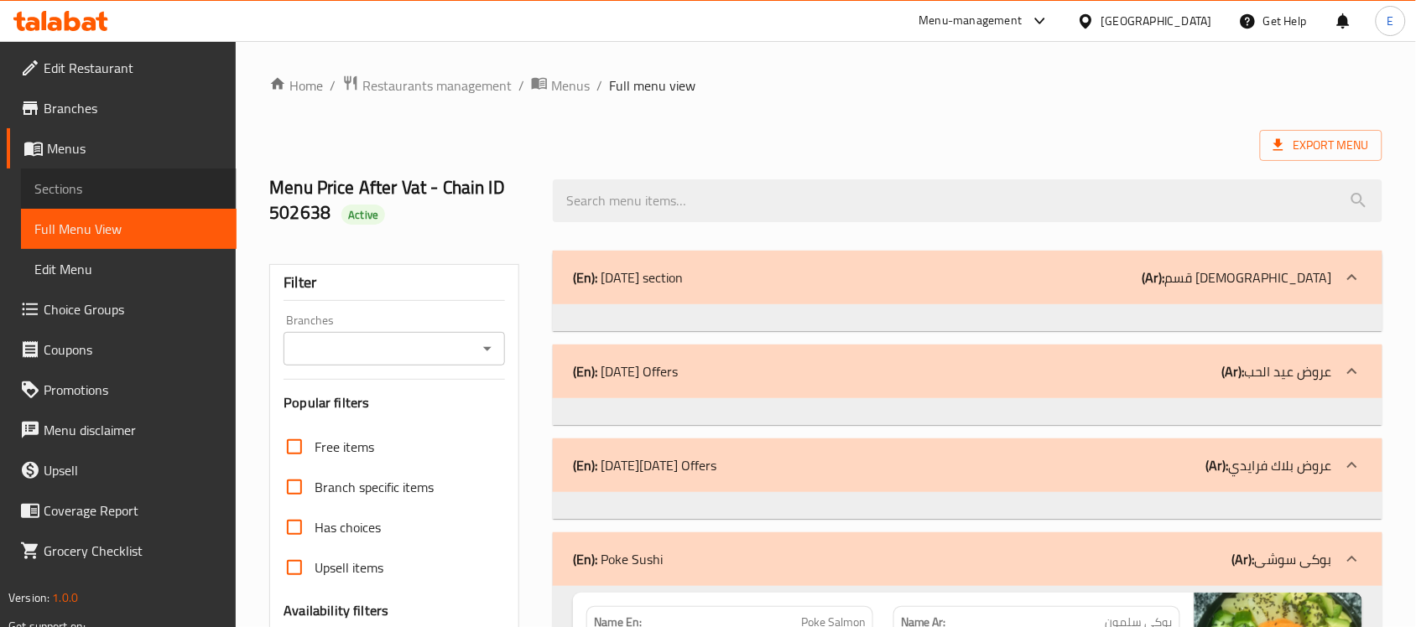
click at [102, 185] on span "Sections" at bounding box center [128, 189] width 189 height 20
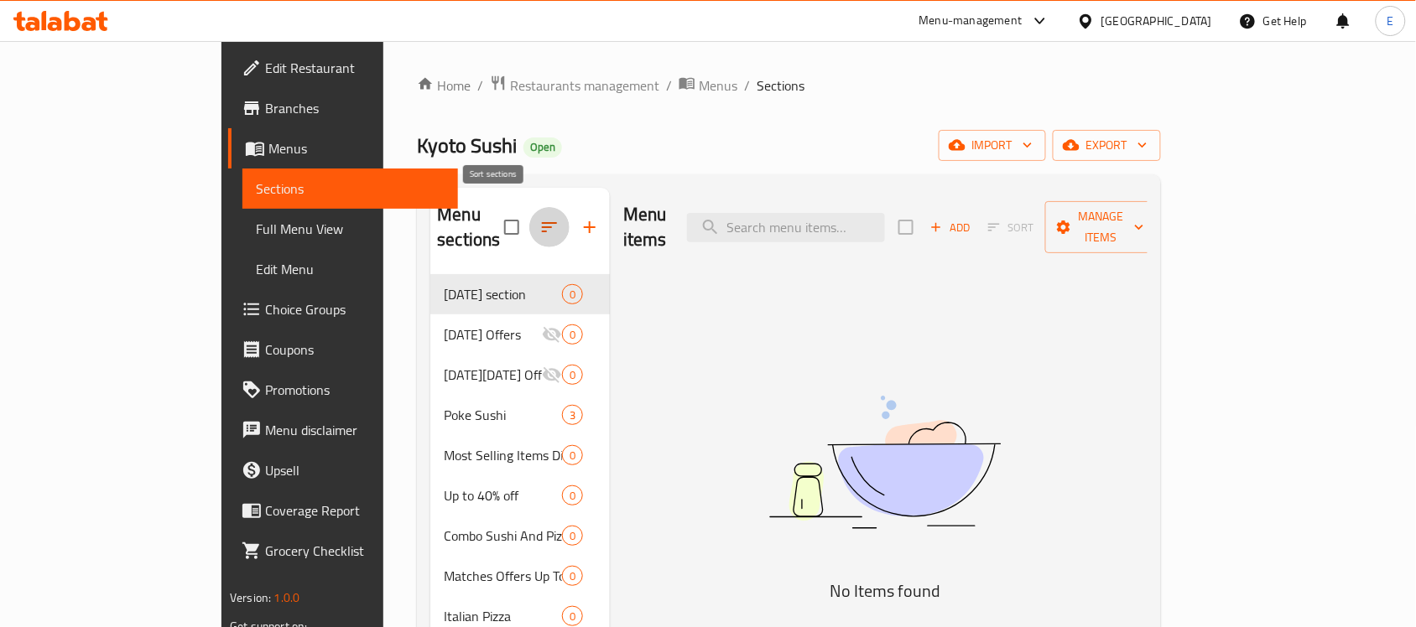
click at [542, 222] on icon "button" at bounding box center [549, 227] width 15 height 10
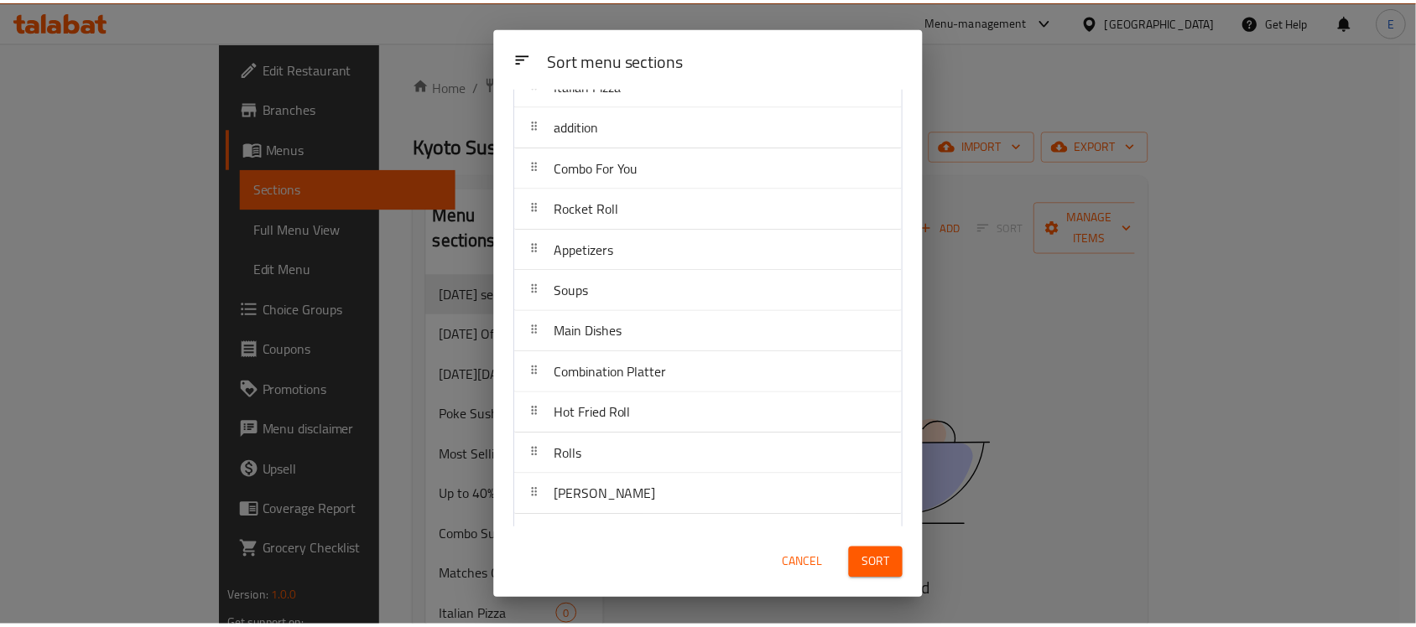
scroll to position [404, 0]
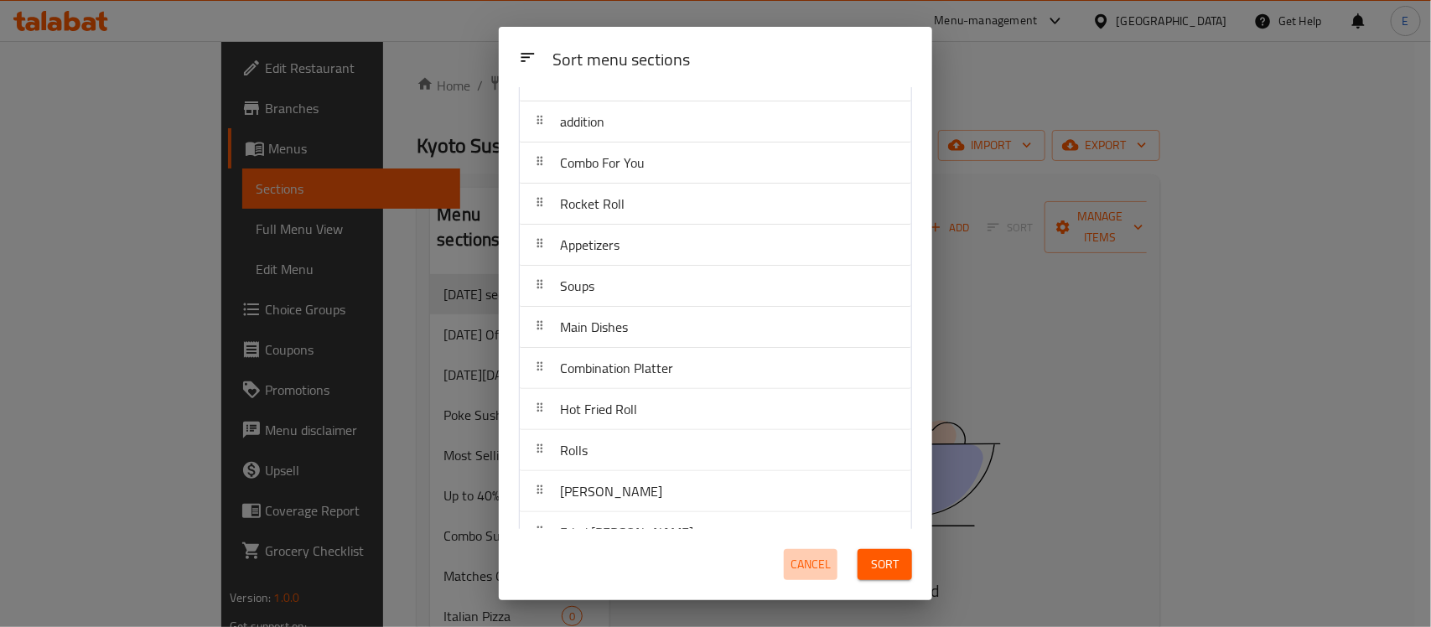
click at [806, 564] on span "Cancel" at bounding box center [811, 564] width 40 height 21
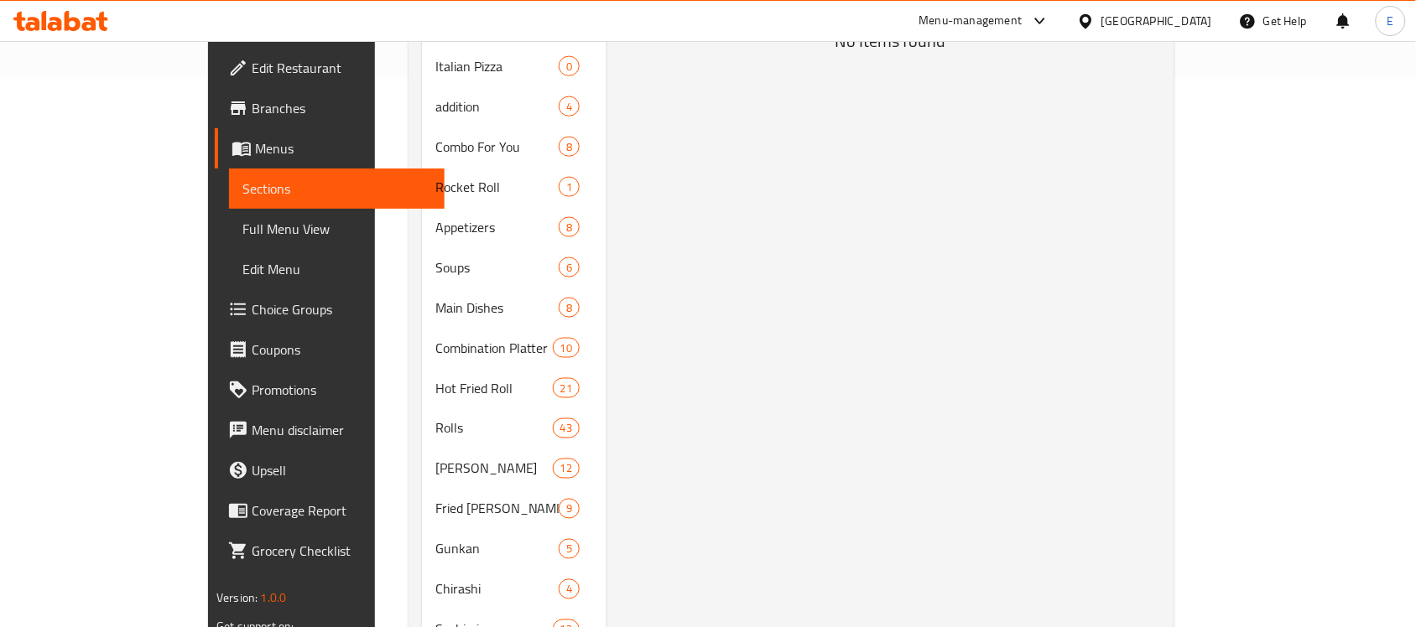
scroll to position [539, 0]
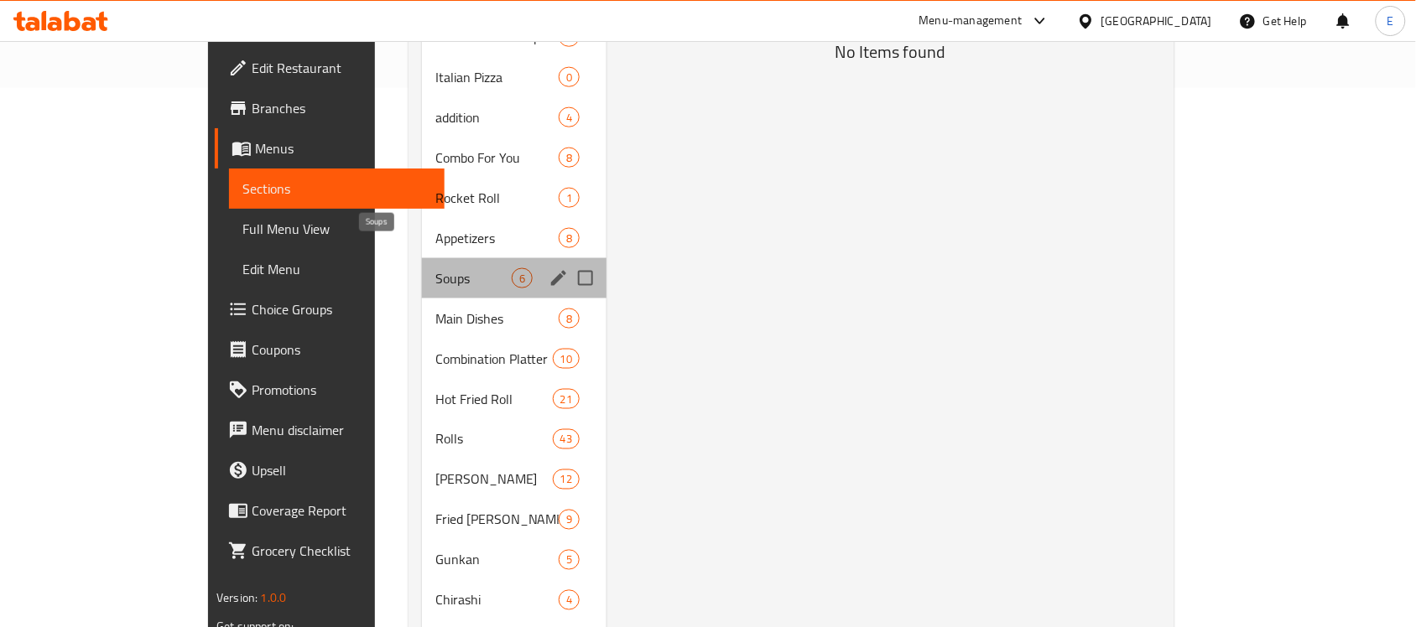
click at [435, 268] on span "Soups" at bounding box center [473, 278] width 76 height 20
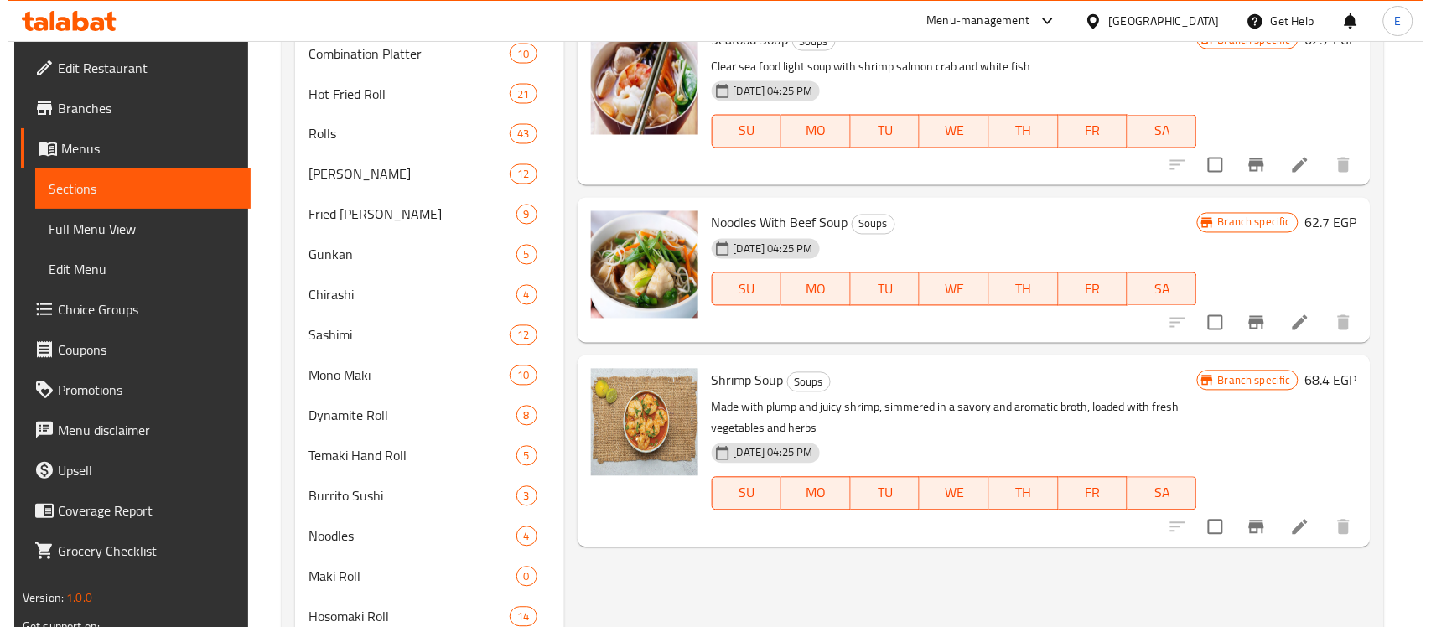
scroll to position [822, 0]
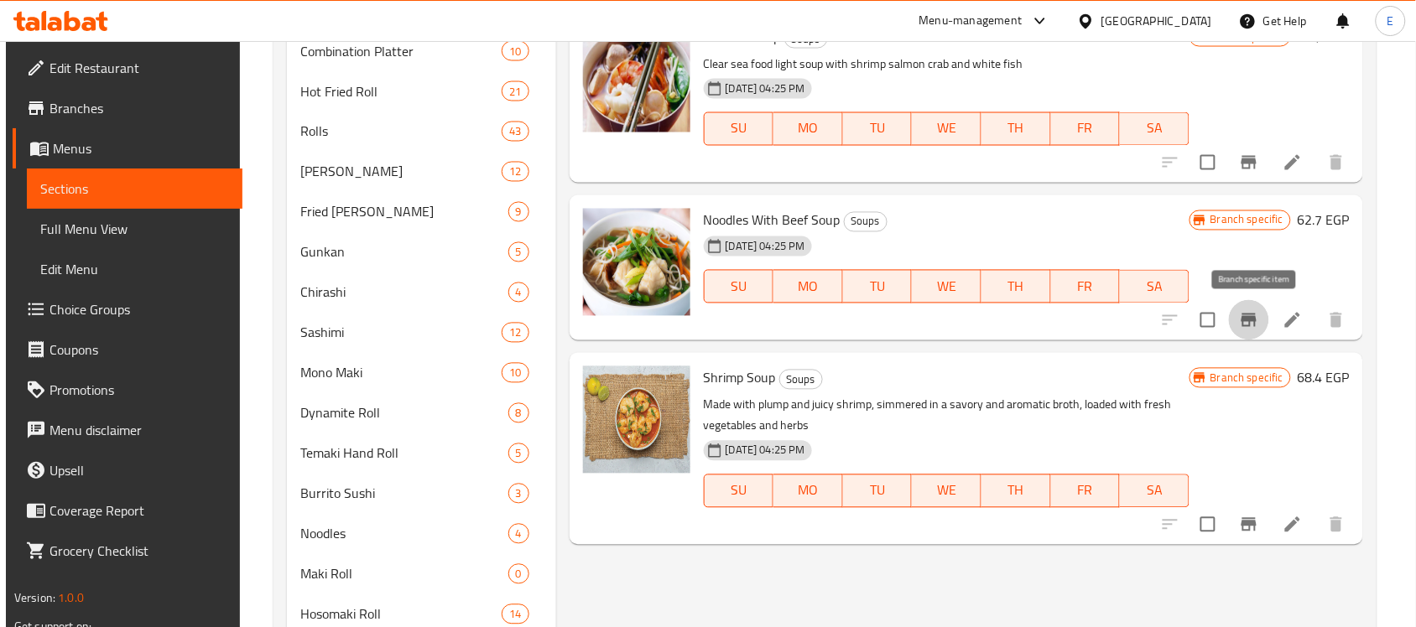
click at [1250, 313] on icon "Branch-specific-item" at bounding box center [1249, 320] width 20 height 20
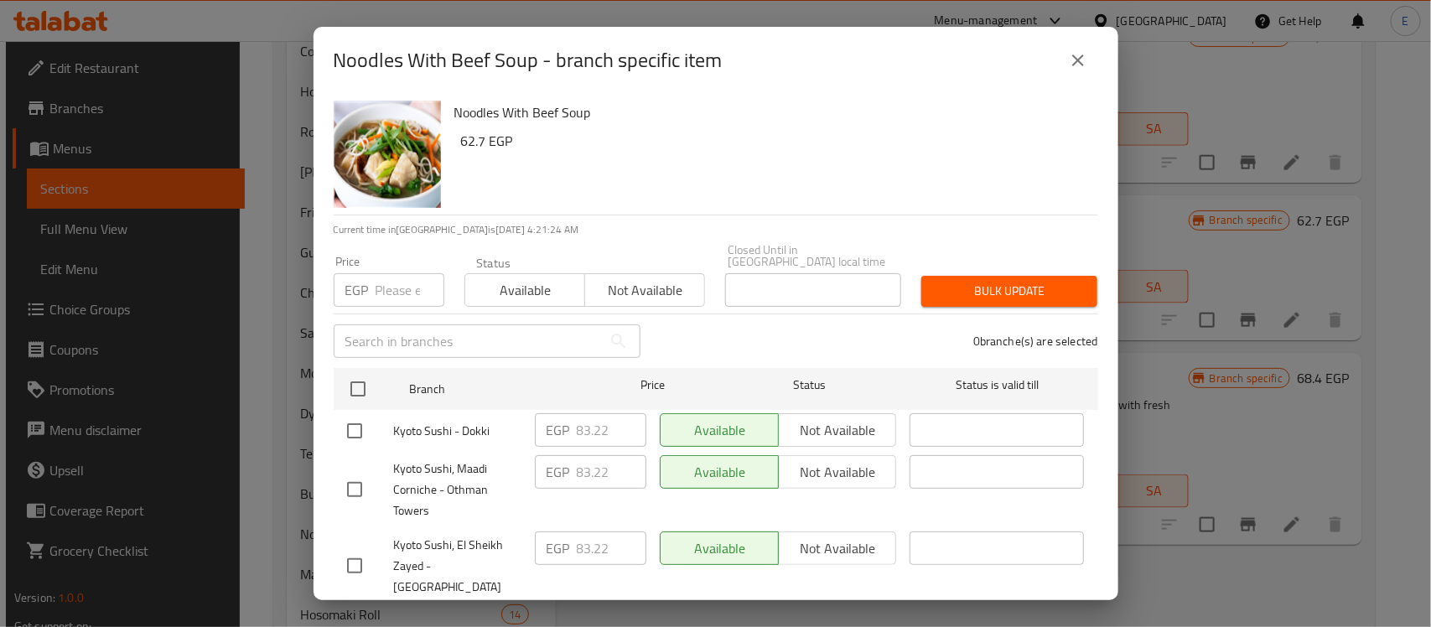
scroll to position [174, 0]
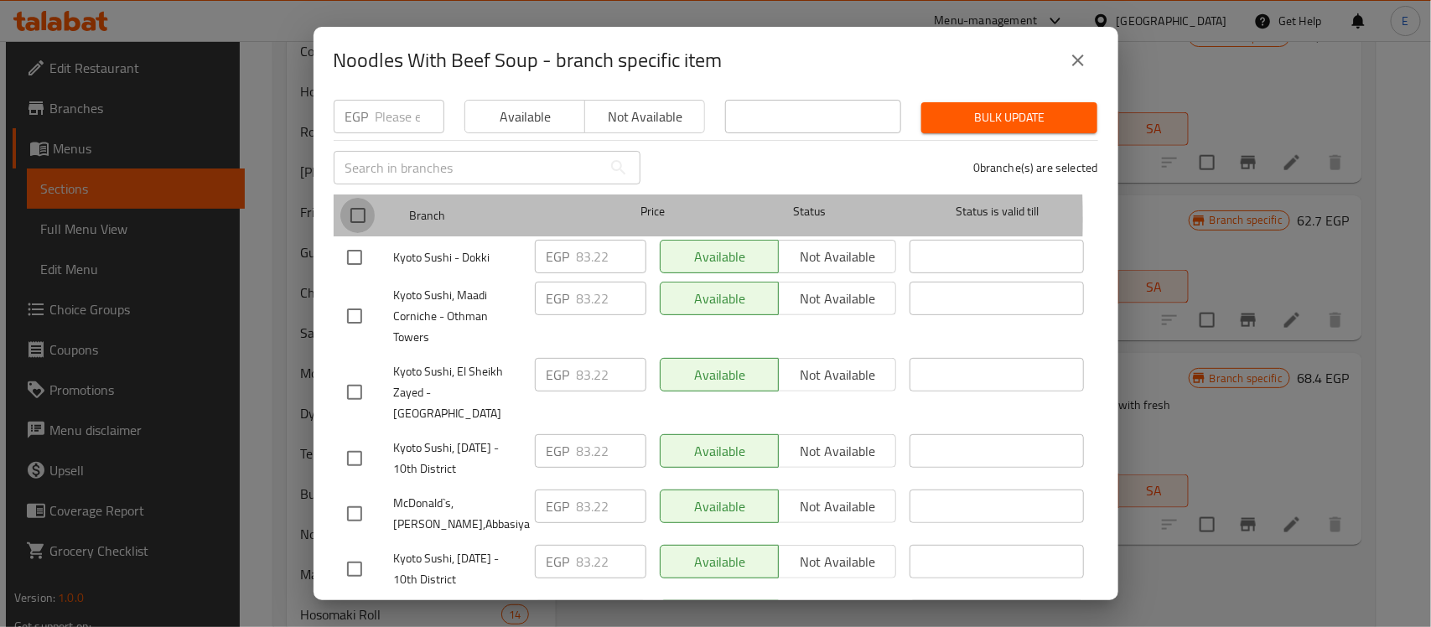
click at [357, 206] on input "checkbox" at bounding box center [357, 215] width 35 height 35
checkbox input "true"
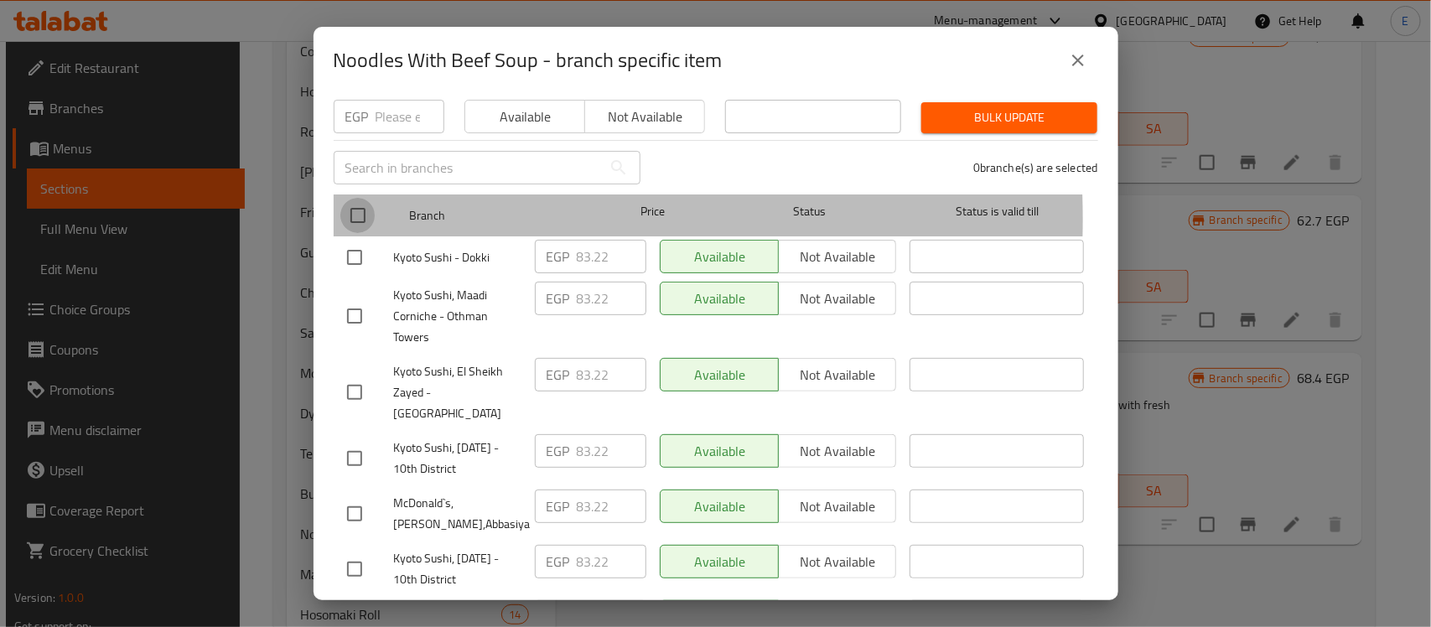
checkbox input "true"
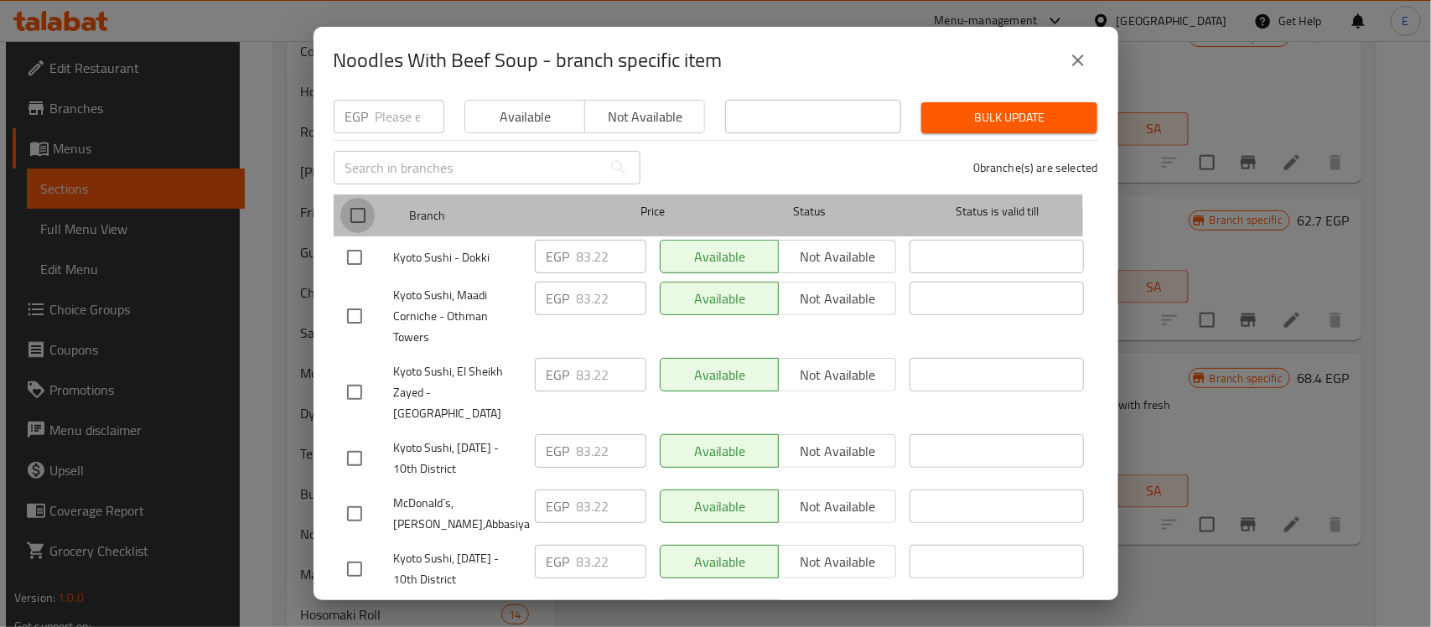
checkbox input "true"
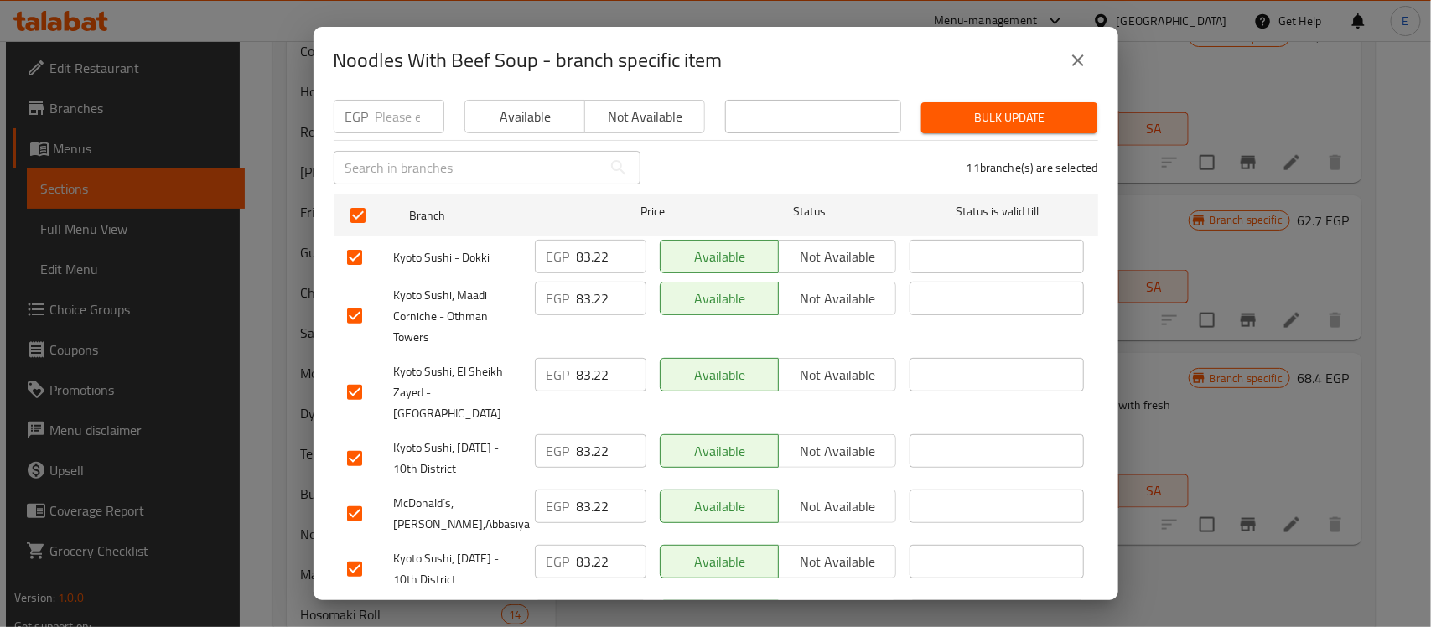
scroll to position [429, 0]
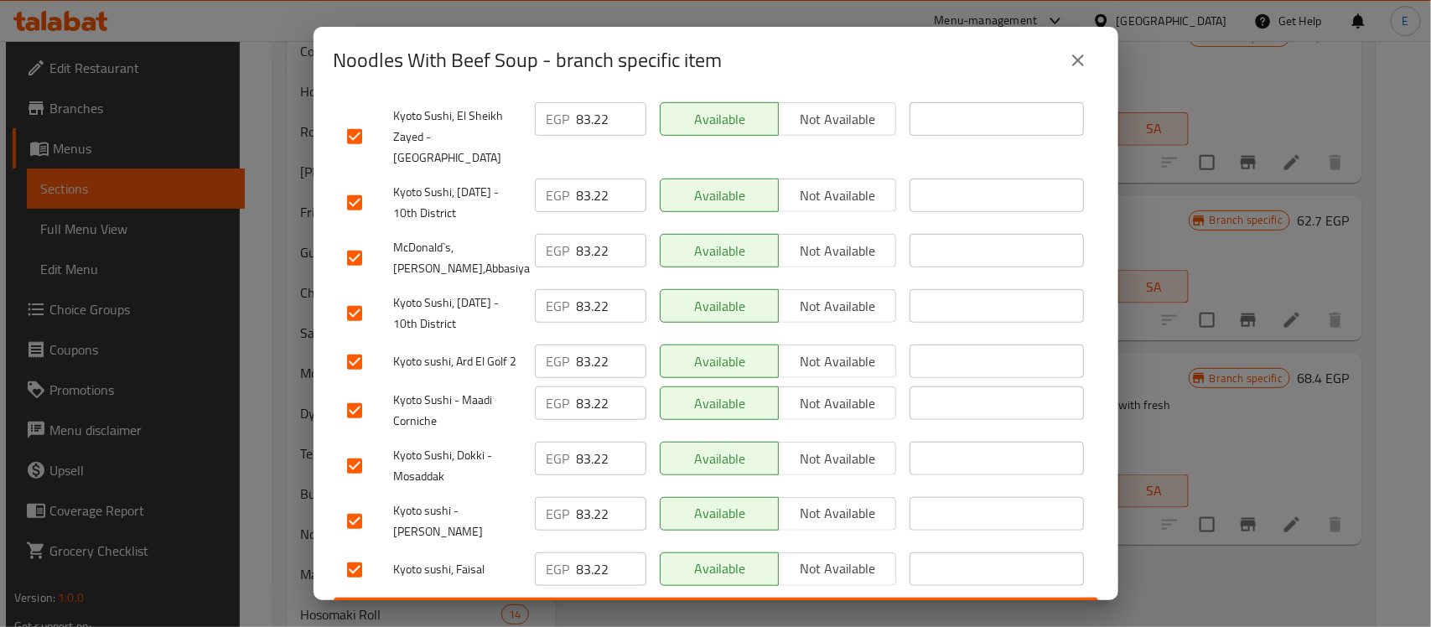
click at [353, 345] on input "checkbox" at bounding box center [354, 362] width 35 height 35
checkbox input "false"
click at [349, 241] on input "checkbox" at bounding box center [354, 258] width 35 height 35
checkbox input "false"
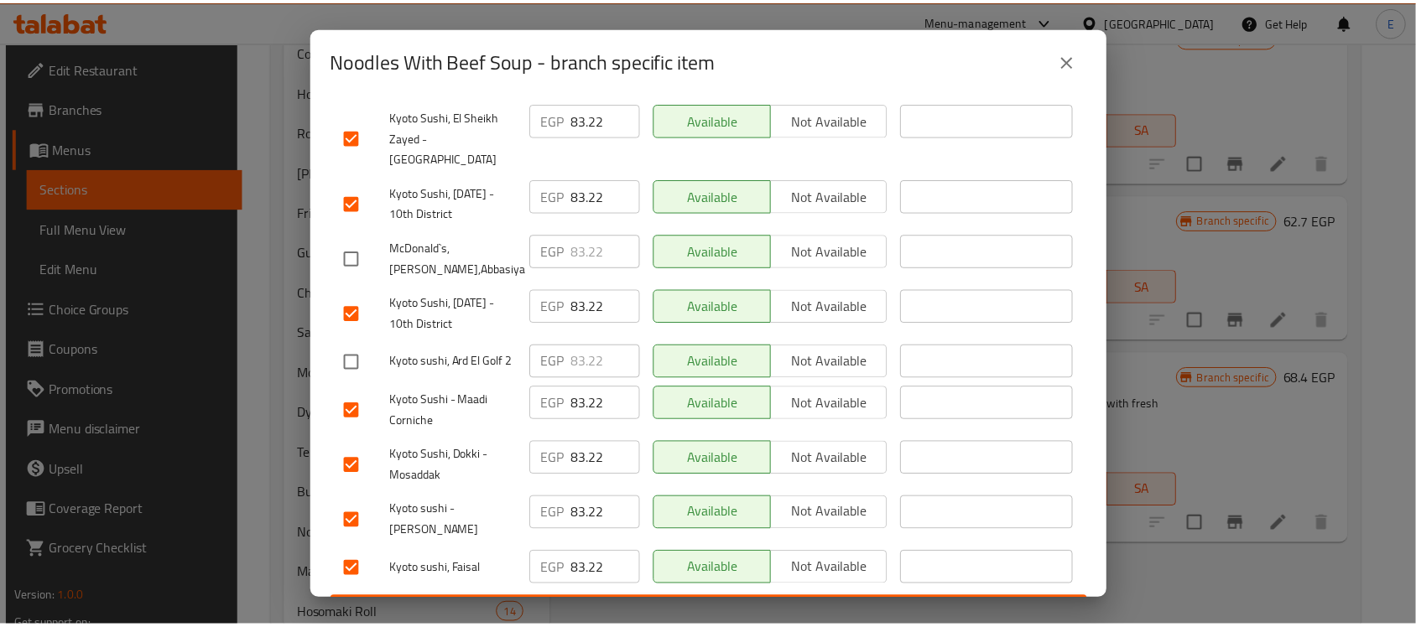
scroll to position [0, 0]
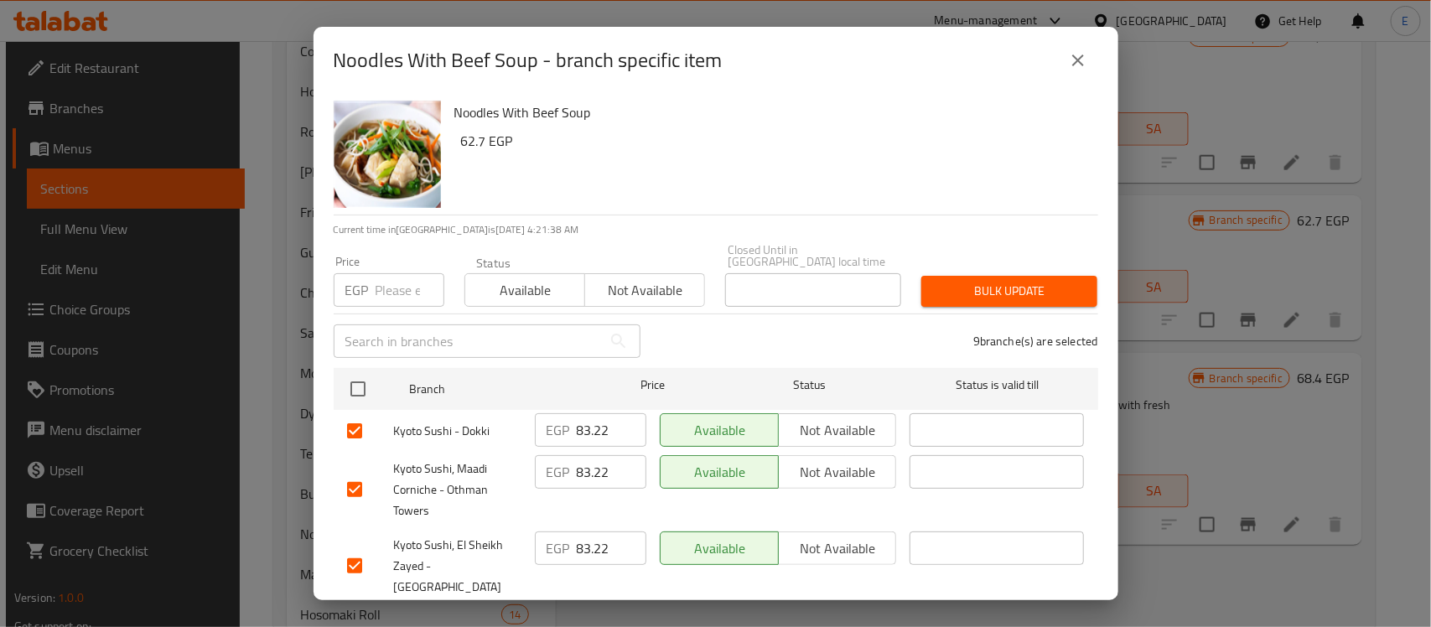
click at [411, 273] on input "number" at bounding box center [410, 290] width 69 height 34
type input "83.20"
click at [1005, 283] on span "Bulk update" at bounding box center [1009, 291] width 149 height 21
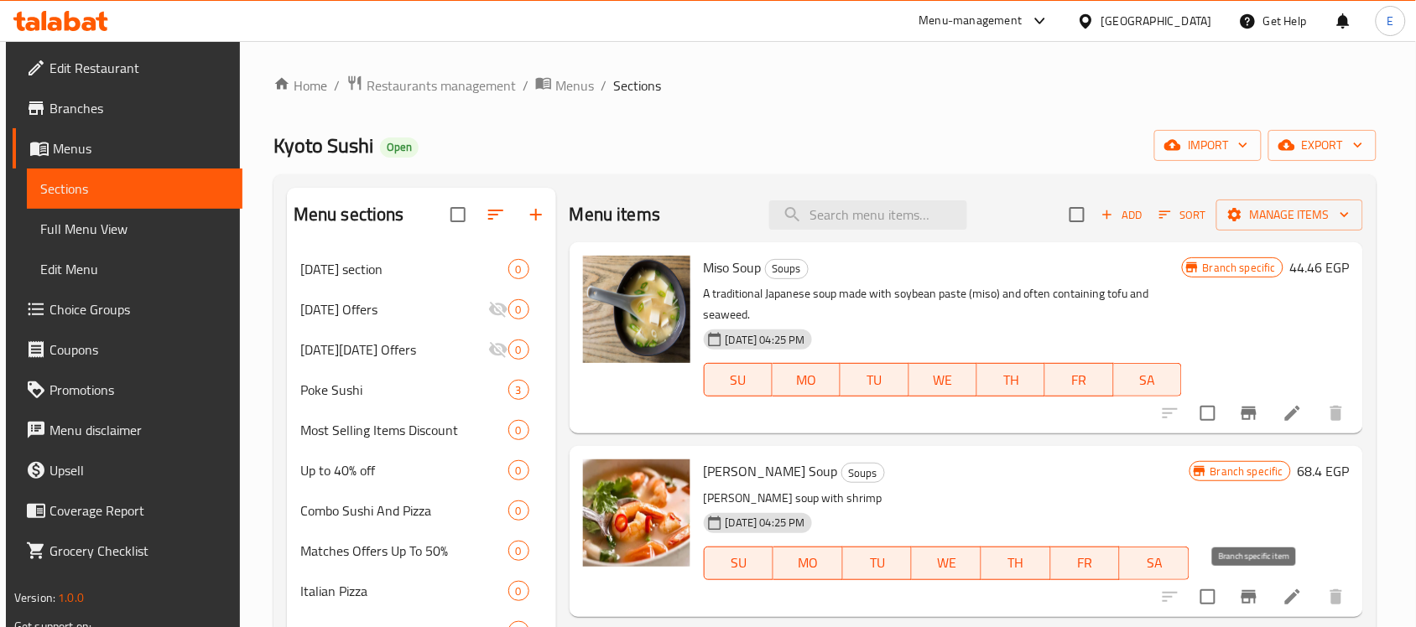
click at [1249, 589] on icon "Branch-specific-item" at bounding box center [1249, 597] width 20 height 20
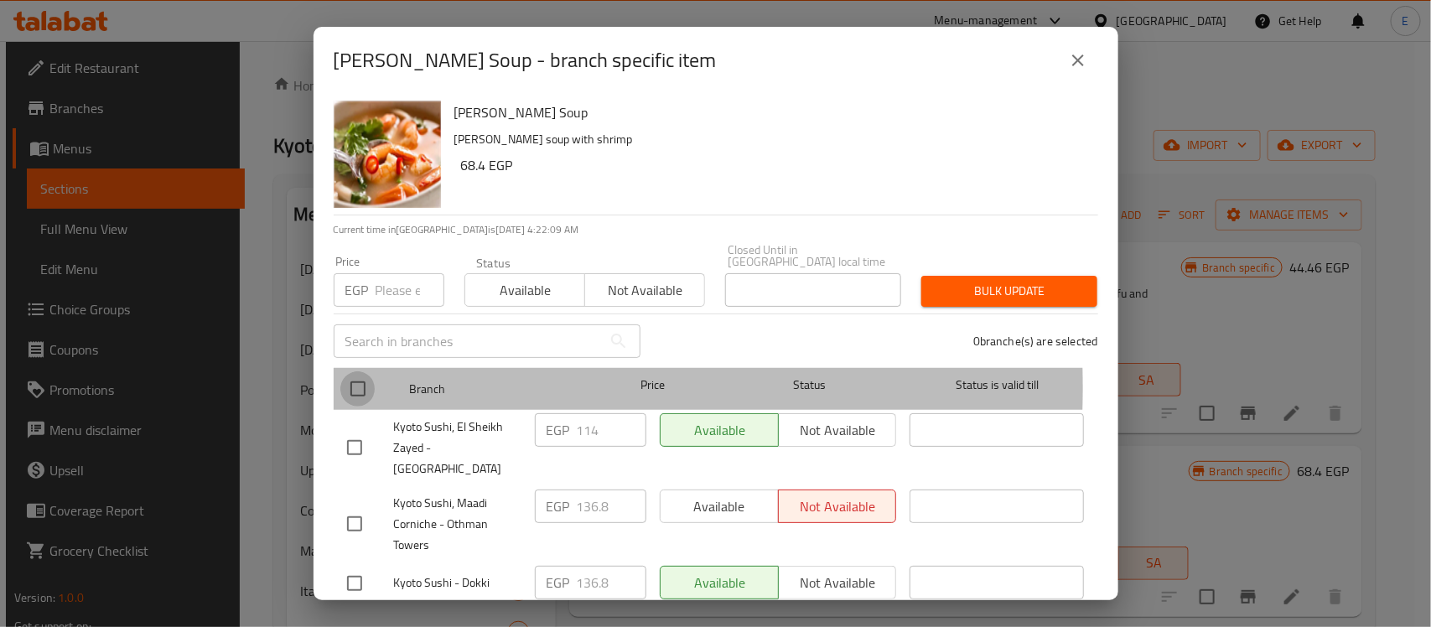
click at [358, 376] on input "checkbox" at bounding box center [357, 388] width 35 height 35
checkbox input "true"
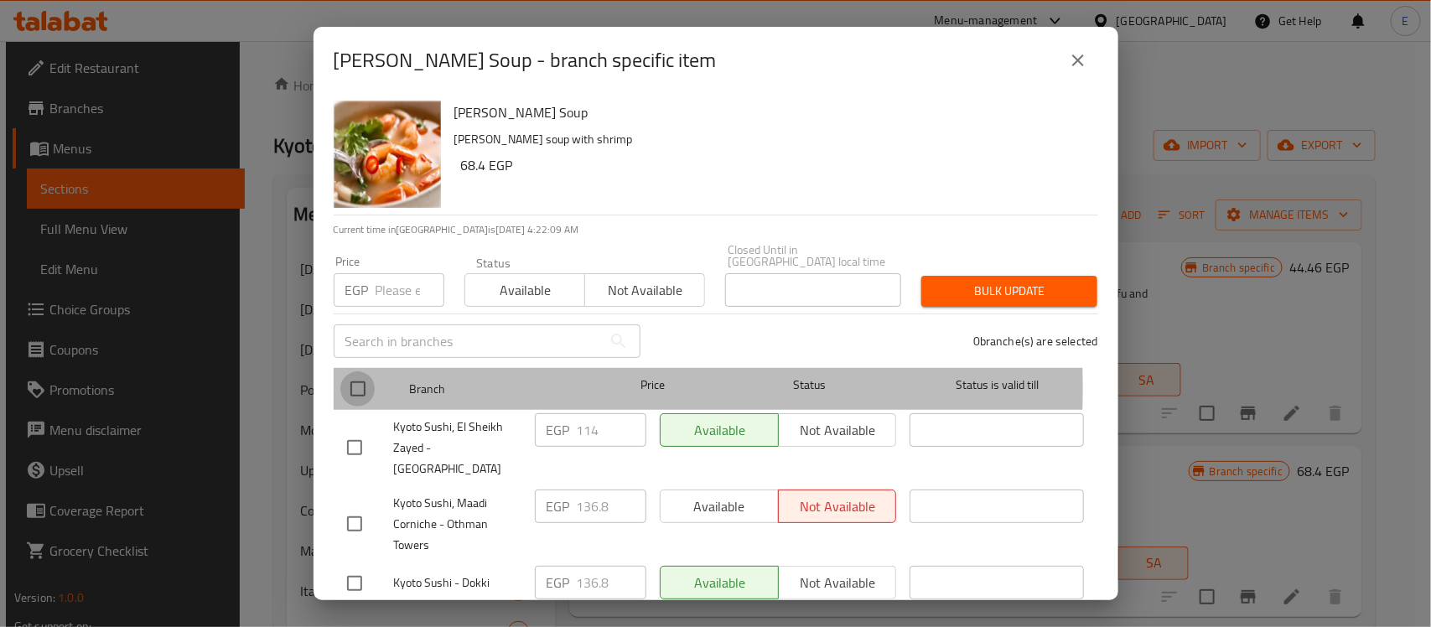
checkbox input "true"
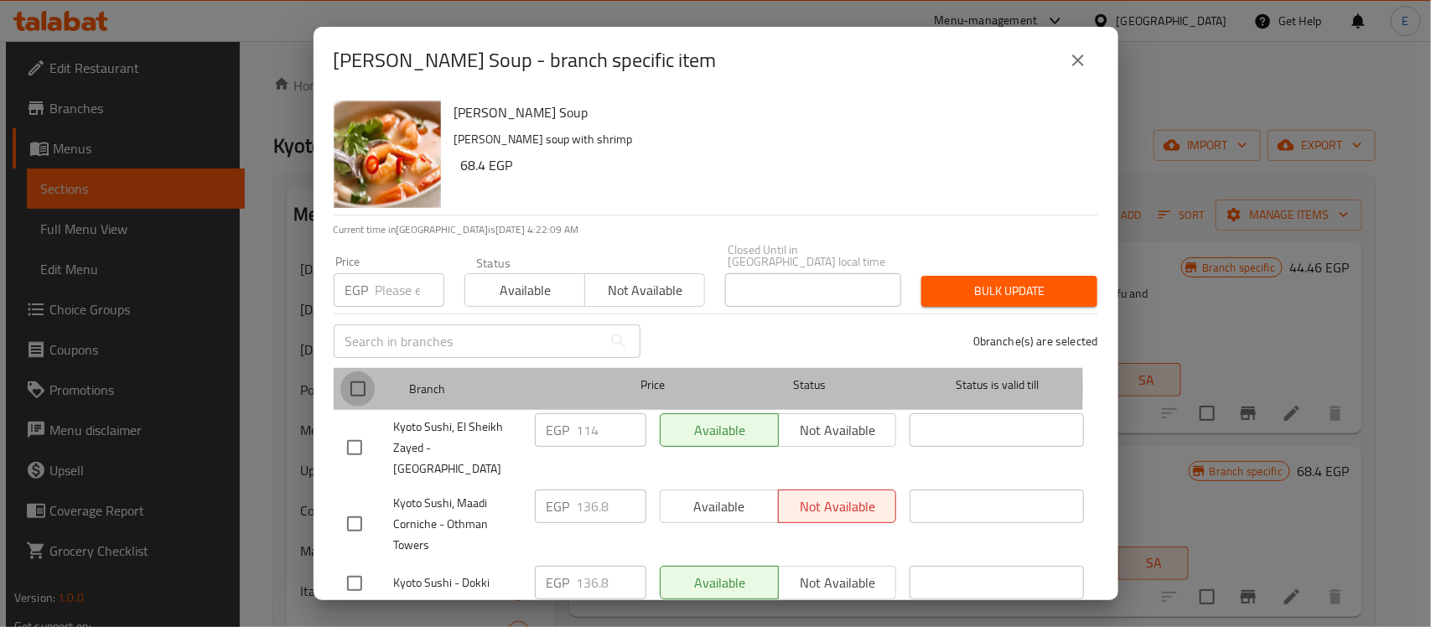
checkbox input "true"
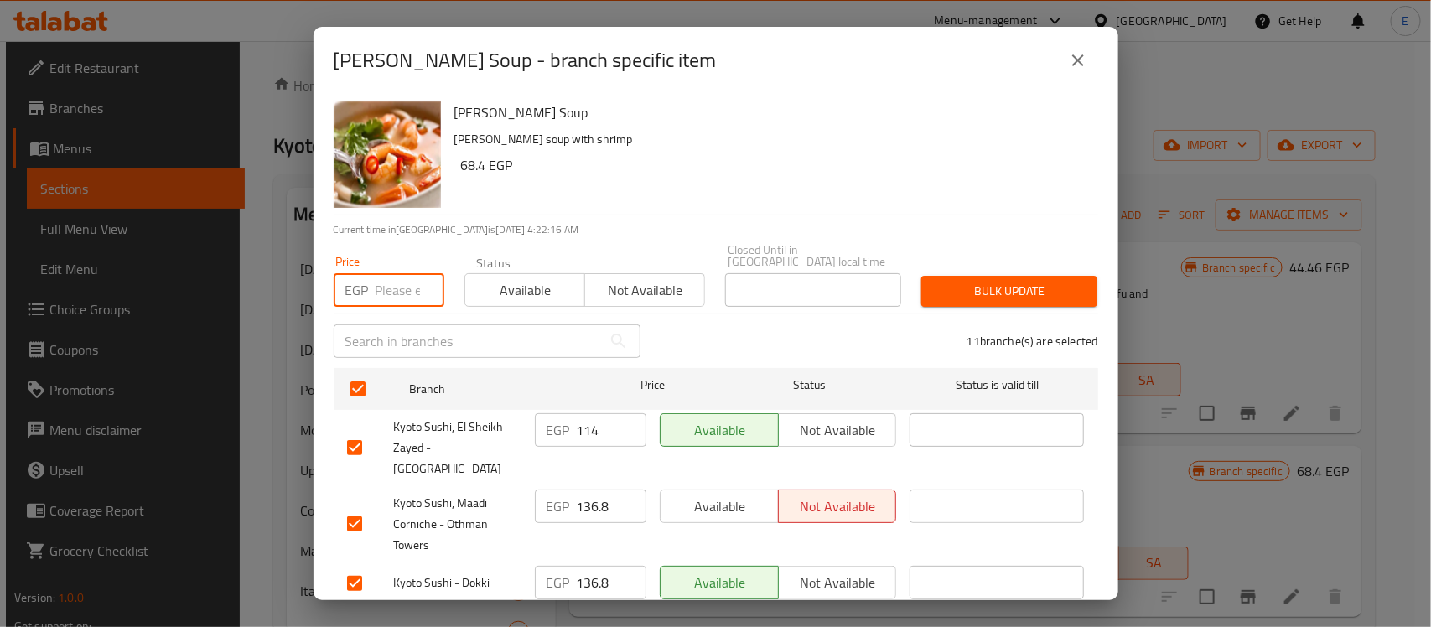
click at [403, 281] on input "number" at bounding box center [410, 290] width 69 height 34
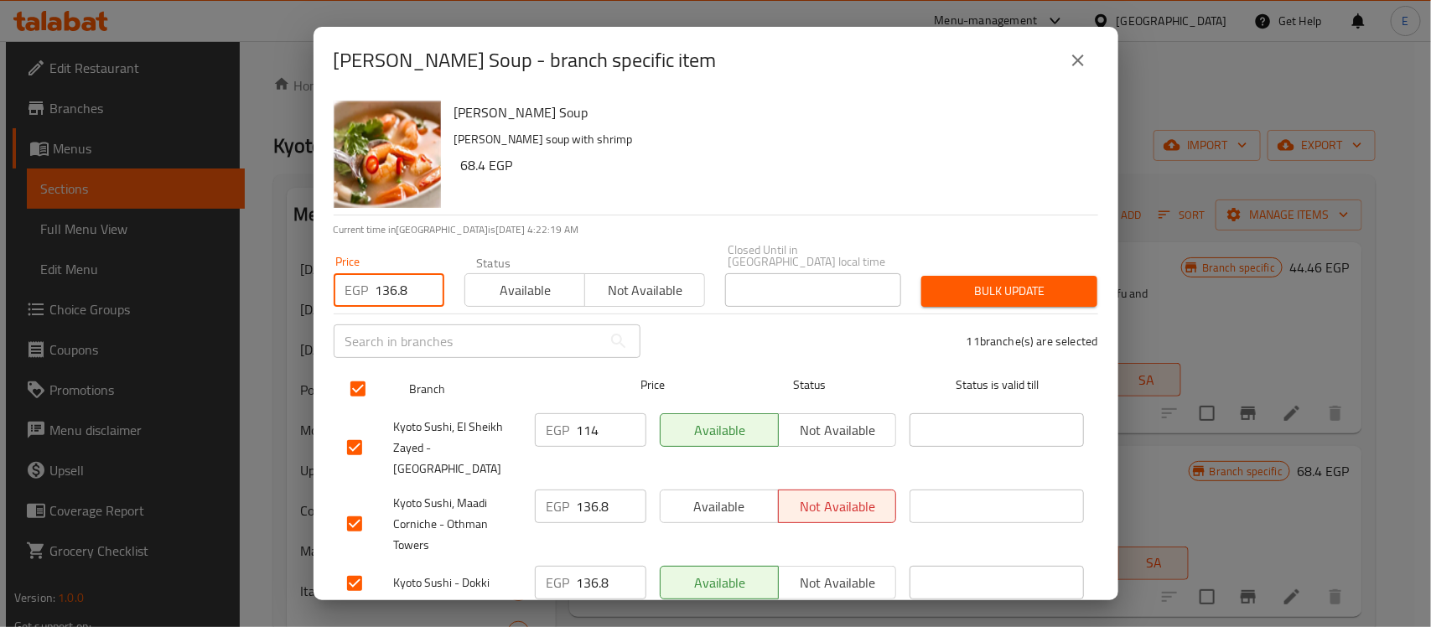
scroll to position [429, 0]
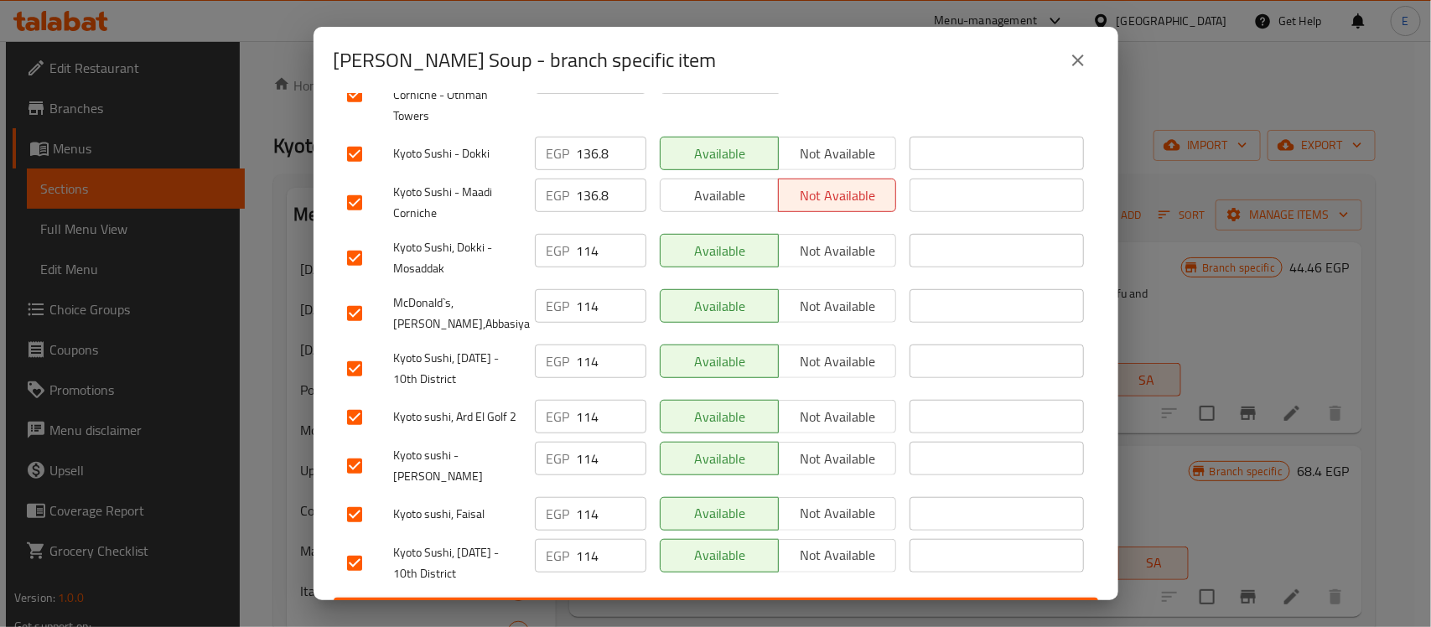
type input "136.8"
click at [352, 400] on input "checkbox" at bounding box center [354, 417] width 35 height 35
checkbox input "false"
click at [353, 296] on input "checkbox" at bounding box center [354, 313] width 35 height 35
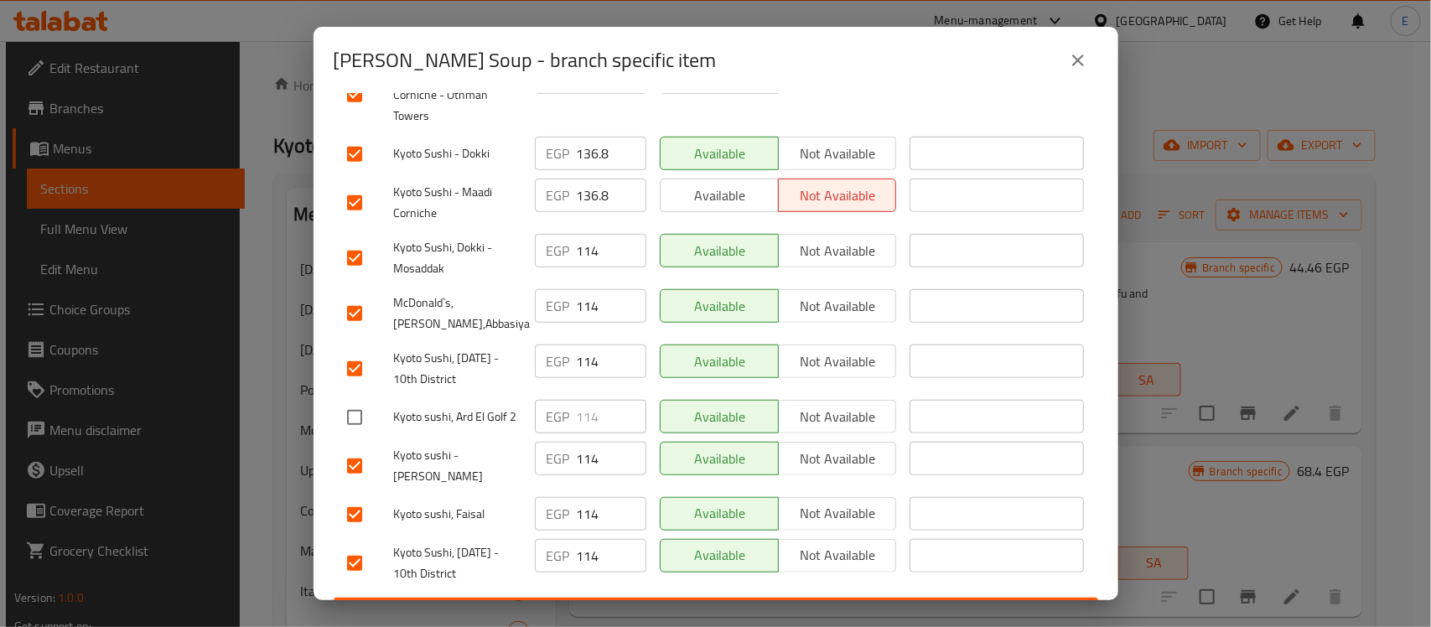
checkbox input "false"
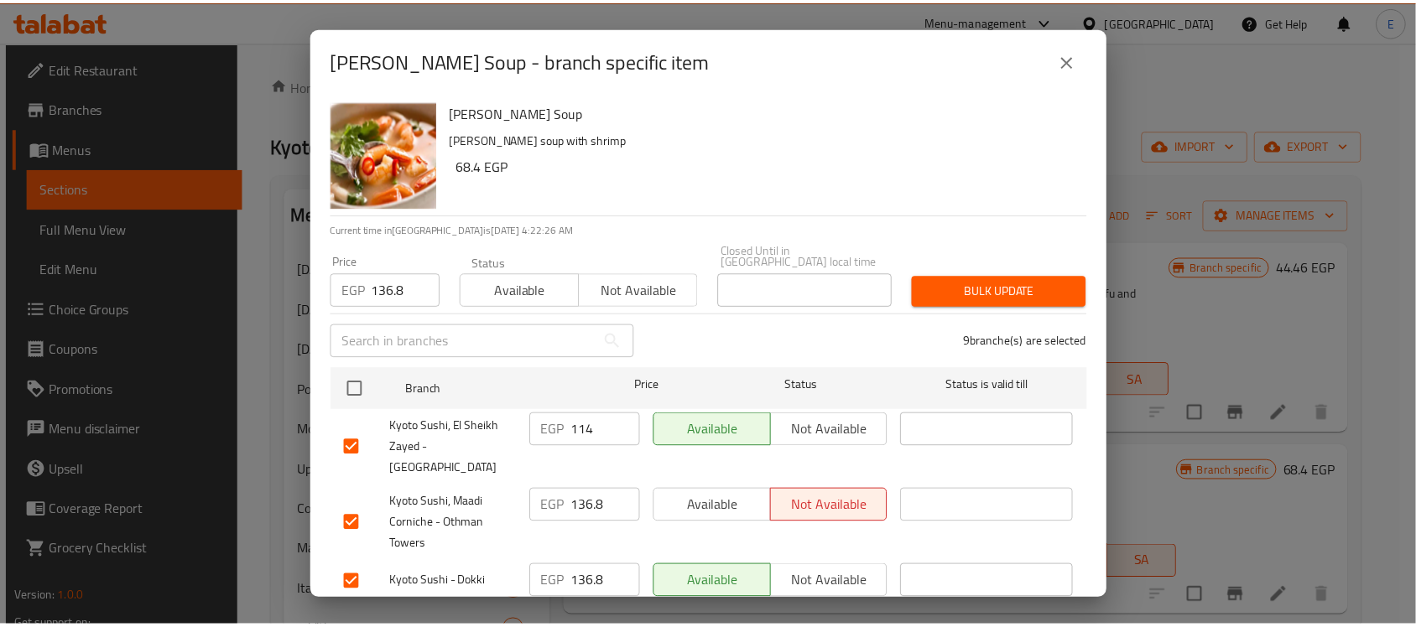
scroll to position [0, 0]
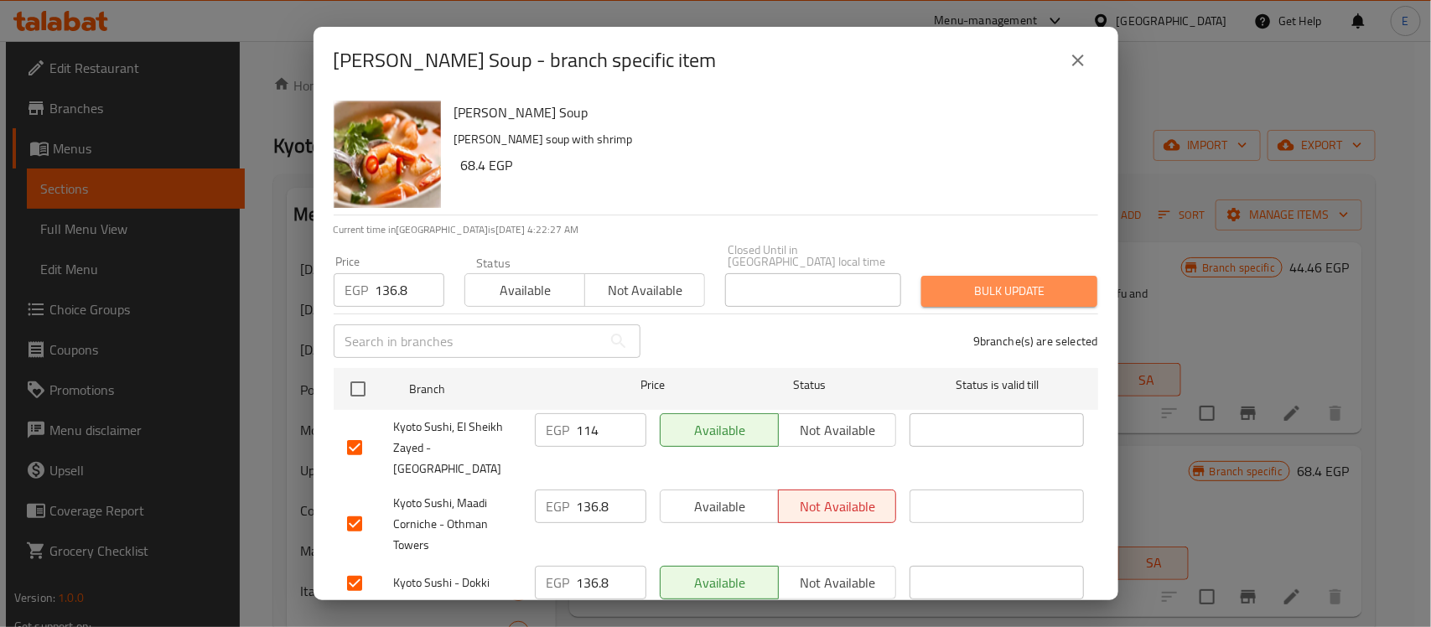
click at [1025, 281] on span "Bulk update" at bounding box center [1009, 291] width 149 height 21
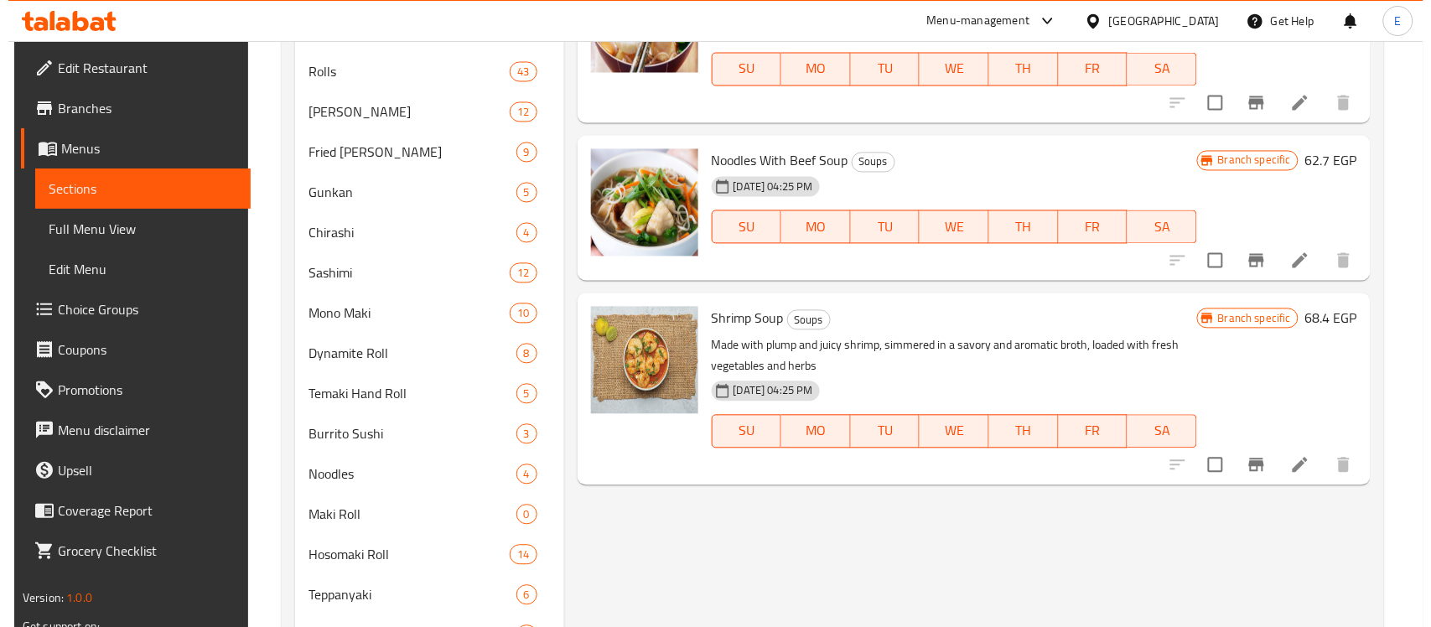
scroll to position [885, 0]
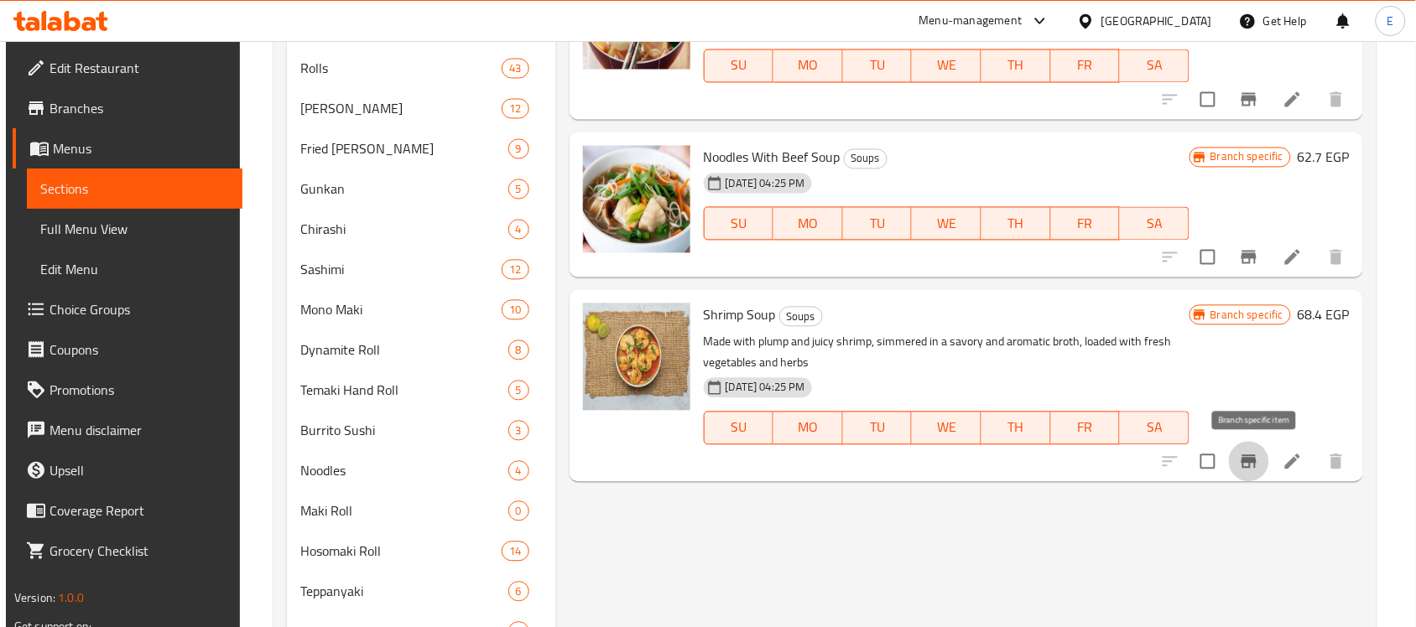
click at [1255, 463] on icon "Branch-specific-item" at bounding box center [1248, 461] width 15 height 13
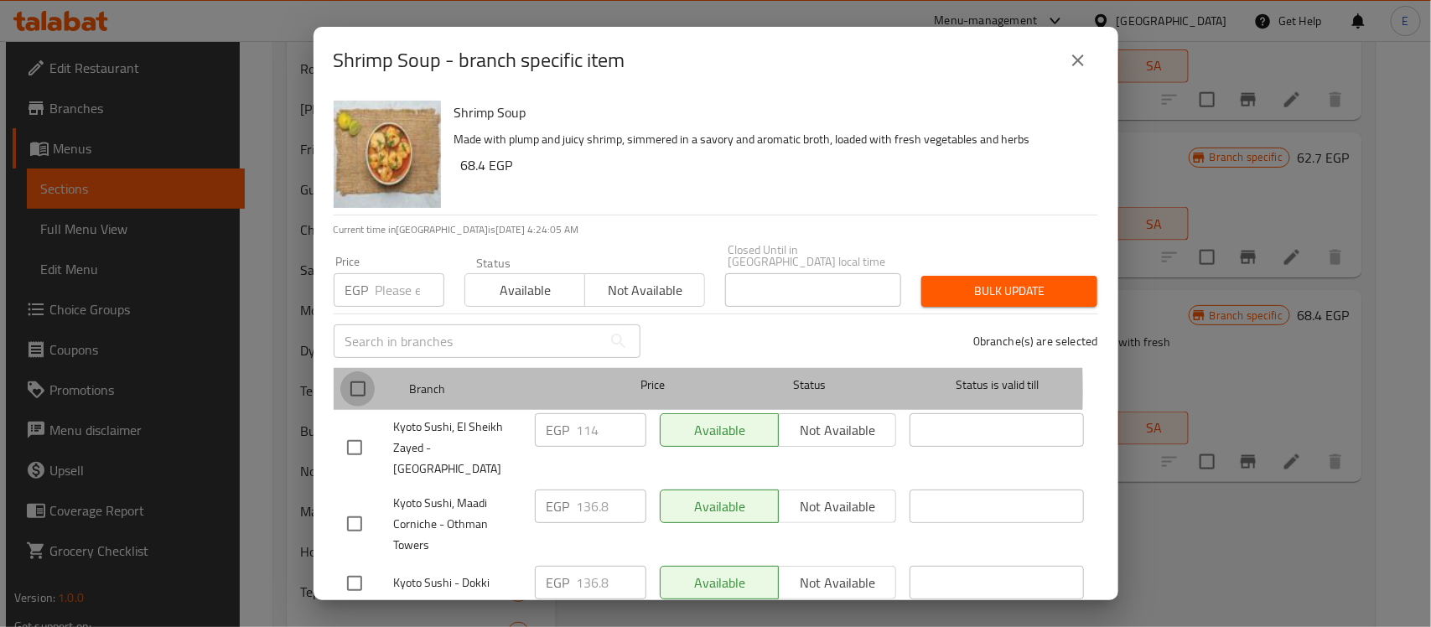
click at [353, 379] on input "checkbox" at bounding box center [357, 388] width 35 height 35
checkbox input "true"
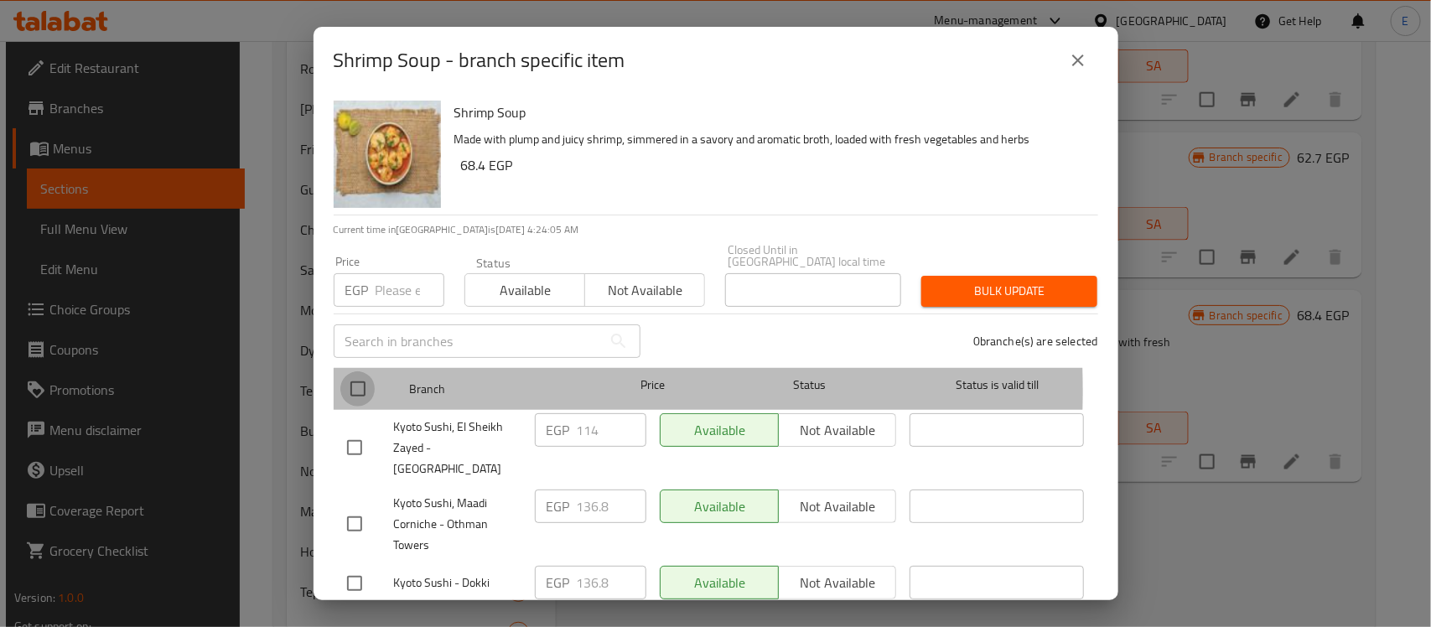
checkbox input "true"
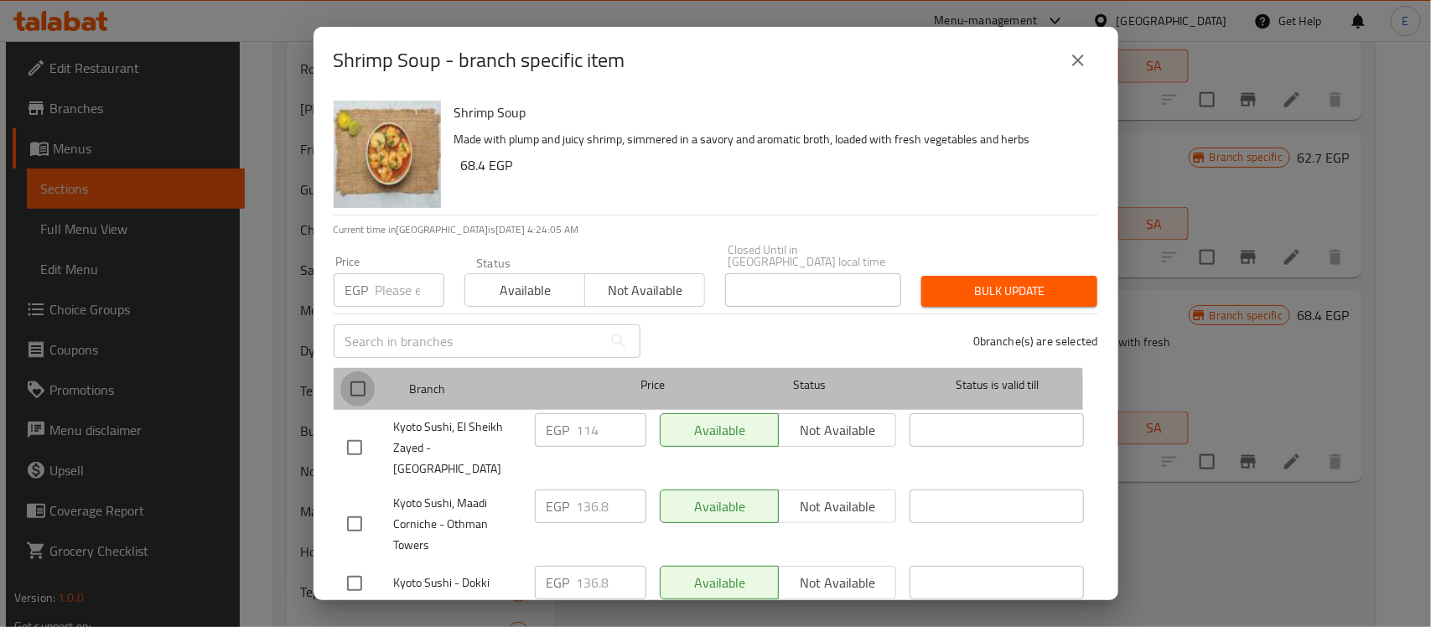
checkbox input "true"
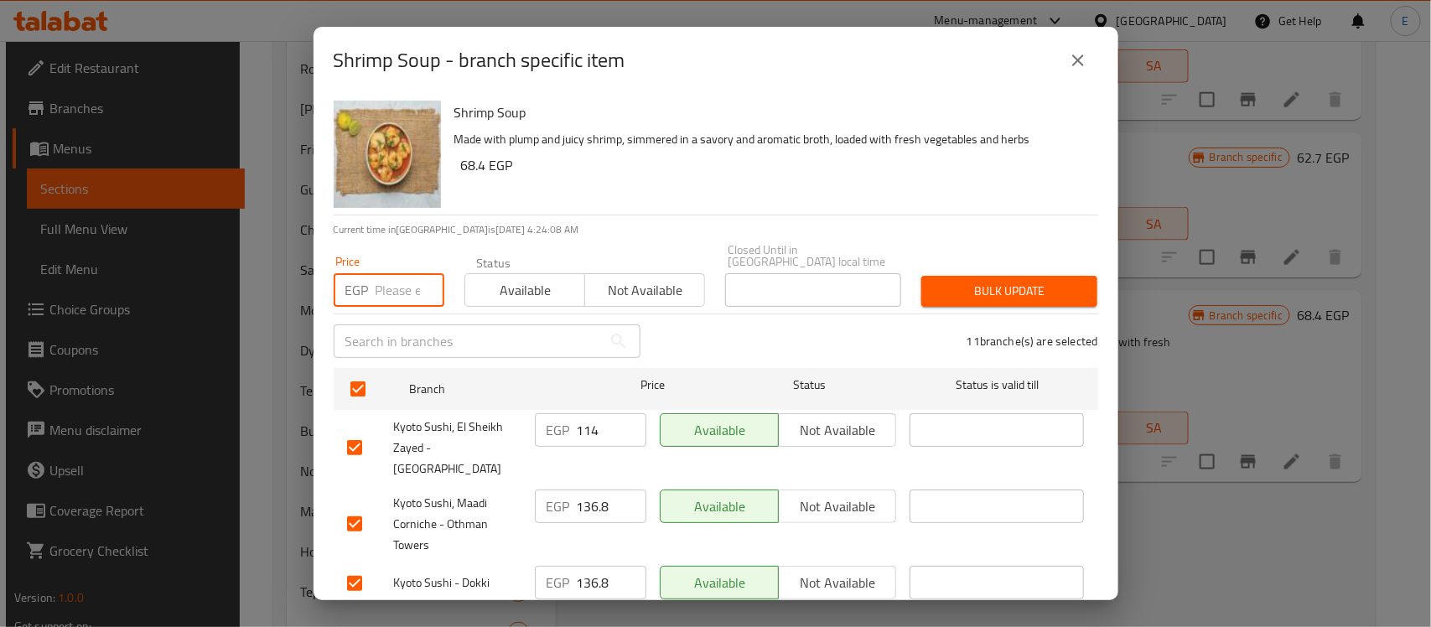
click at [404, 278] on input "number" at bounding box center [410, 290] width 69 height 34
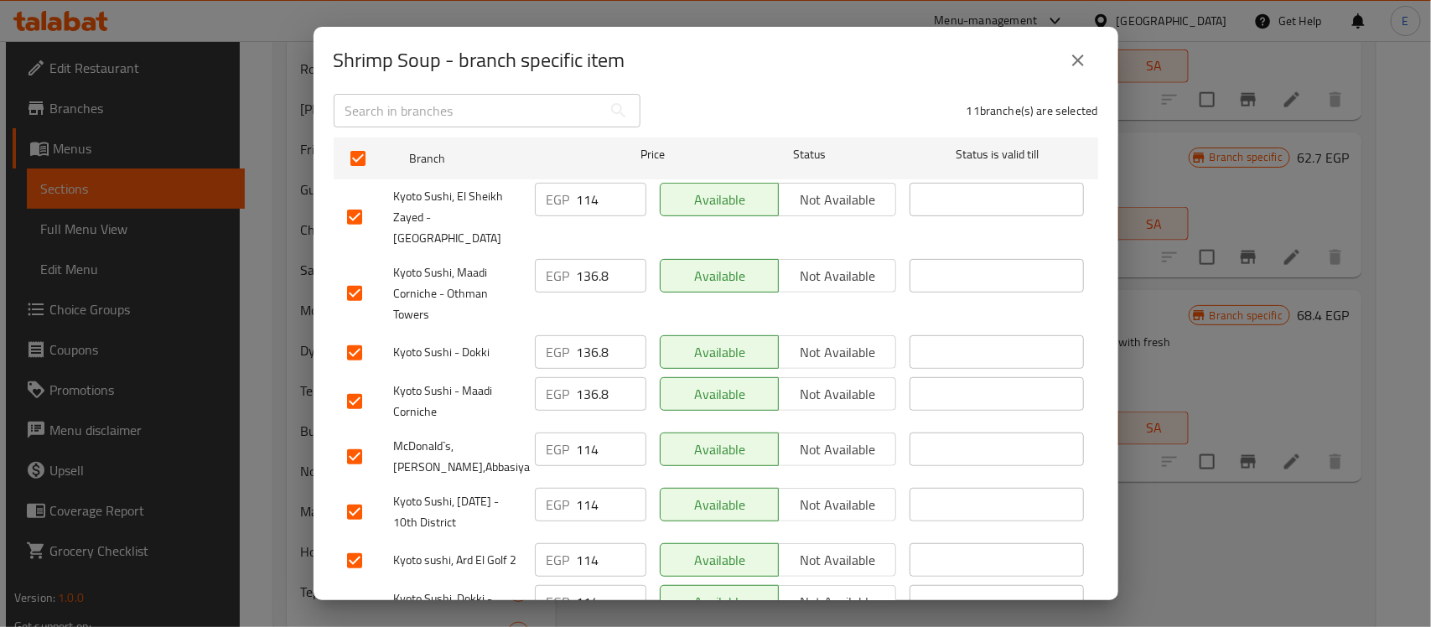
scroll to position [307, 0]
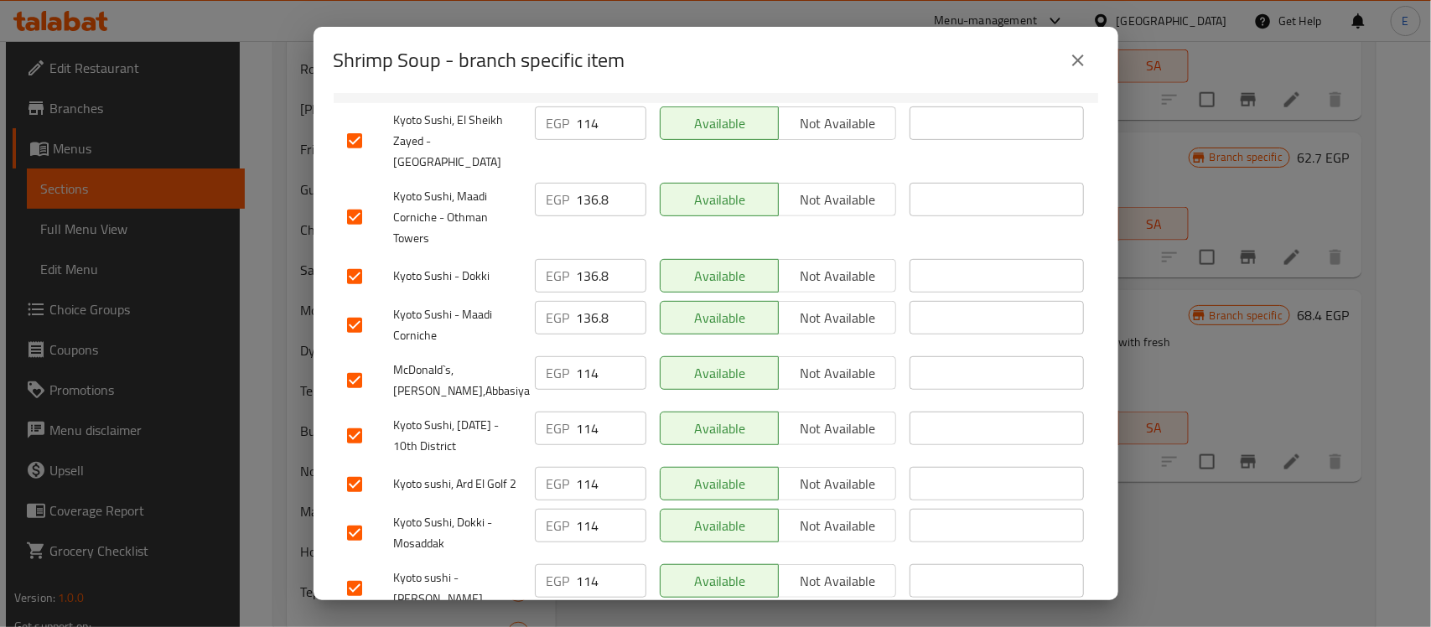
type input "136.8"
click at [346, 467] on input "checkbox" at bounding box center [354, 484] width 35 height 35
checkbox input "false"
click at [356, 363] on input "checkbox" at bounding box center [354, 380] width 35 height 35
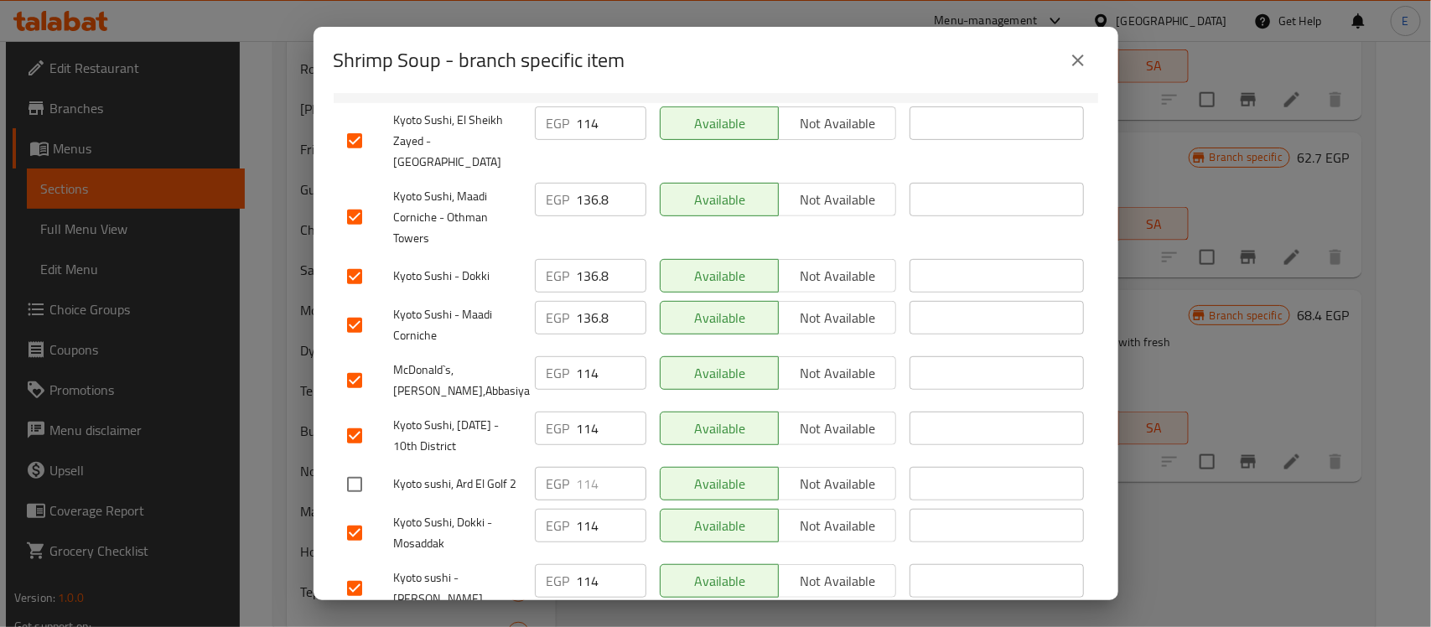
checkbox input "false"
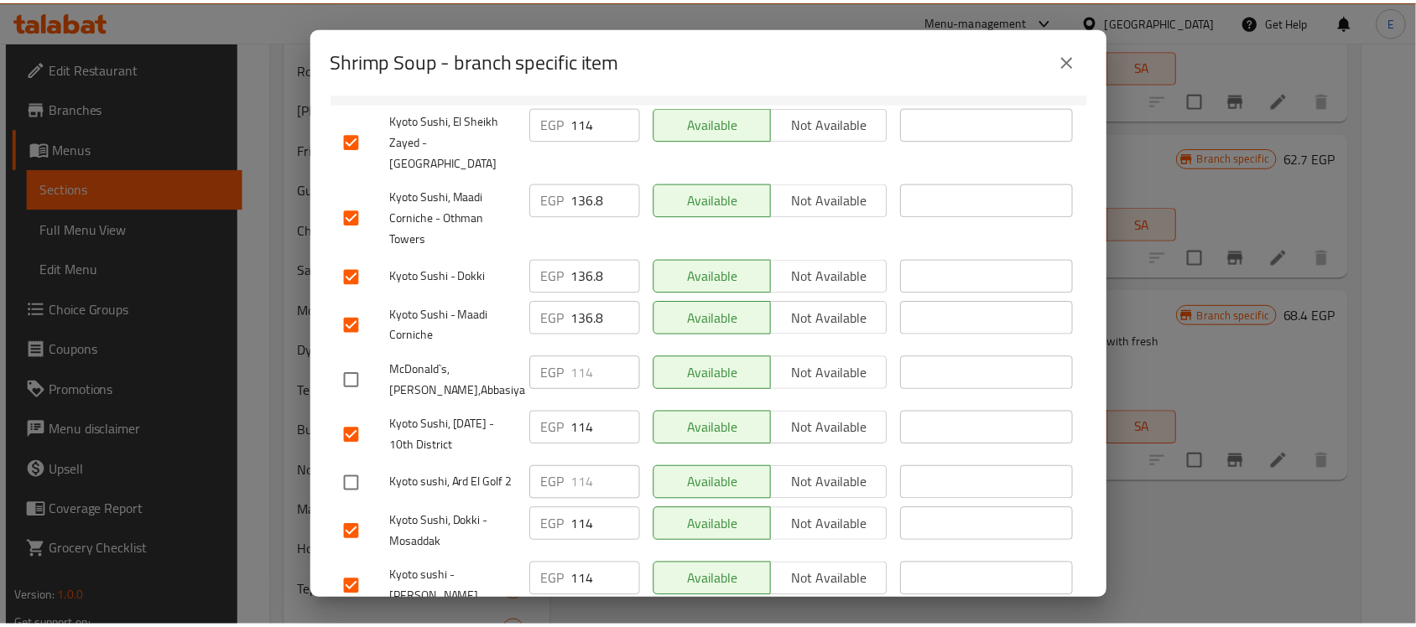
scroll to position [0, 0]
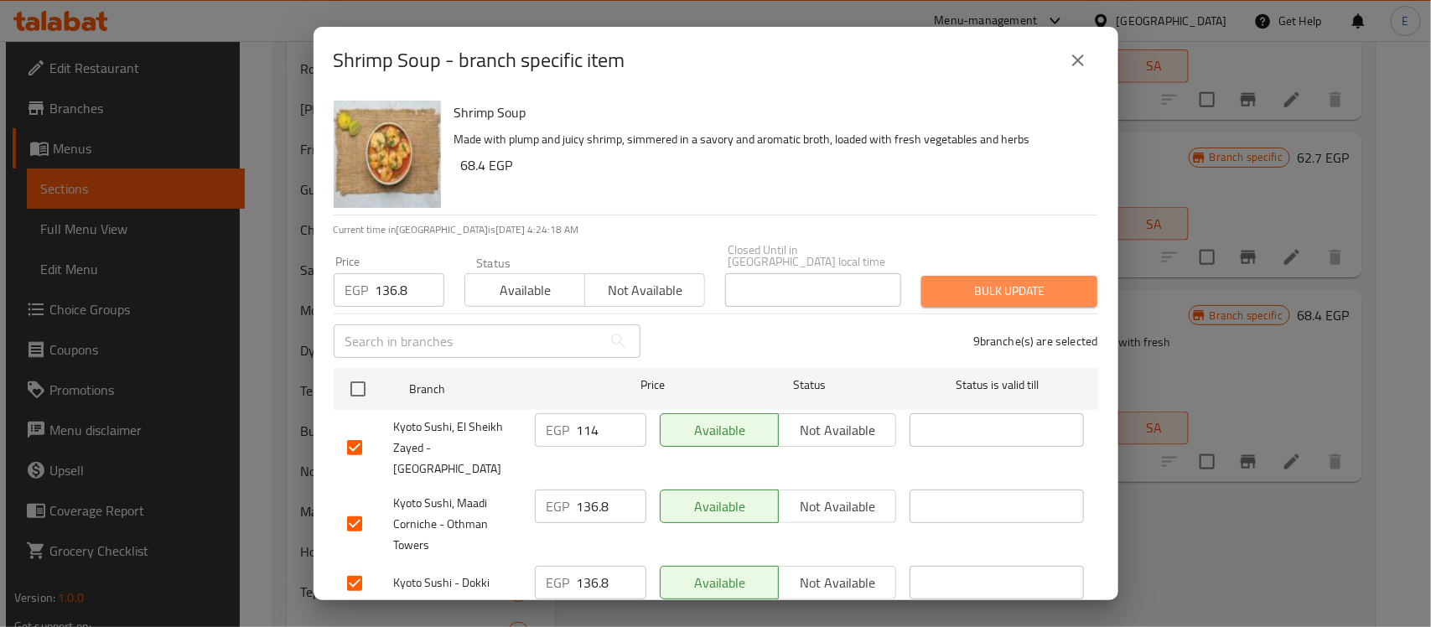
click at [1027, 281] on span "Bulk update" at bounding box center [1009, 291] width 149 height 21
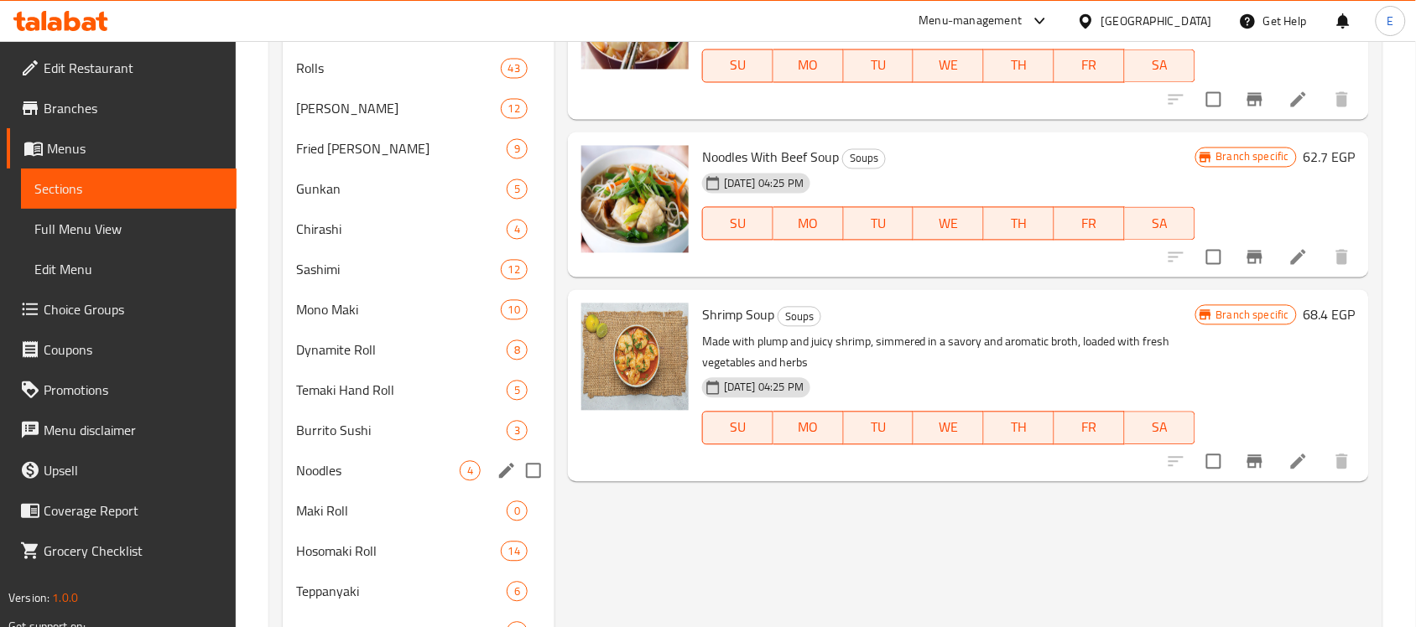
scroll to position [1082, 0]
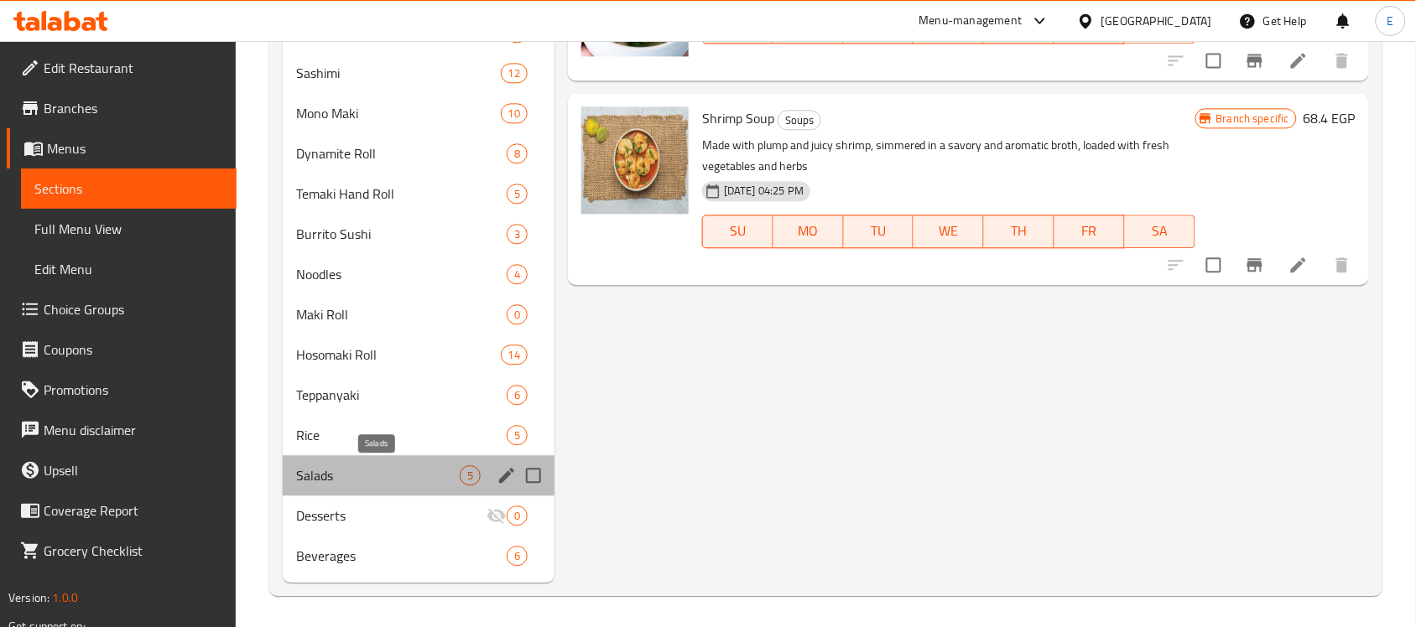
click at [390, 472] on span "Salads" at bounding box center [378, 475] width 164 height 20
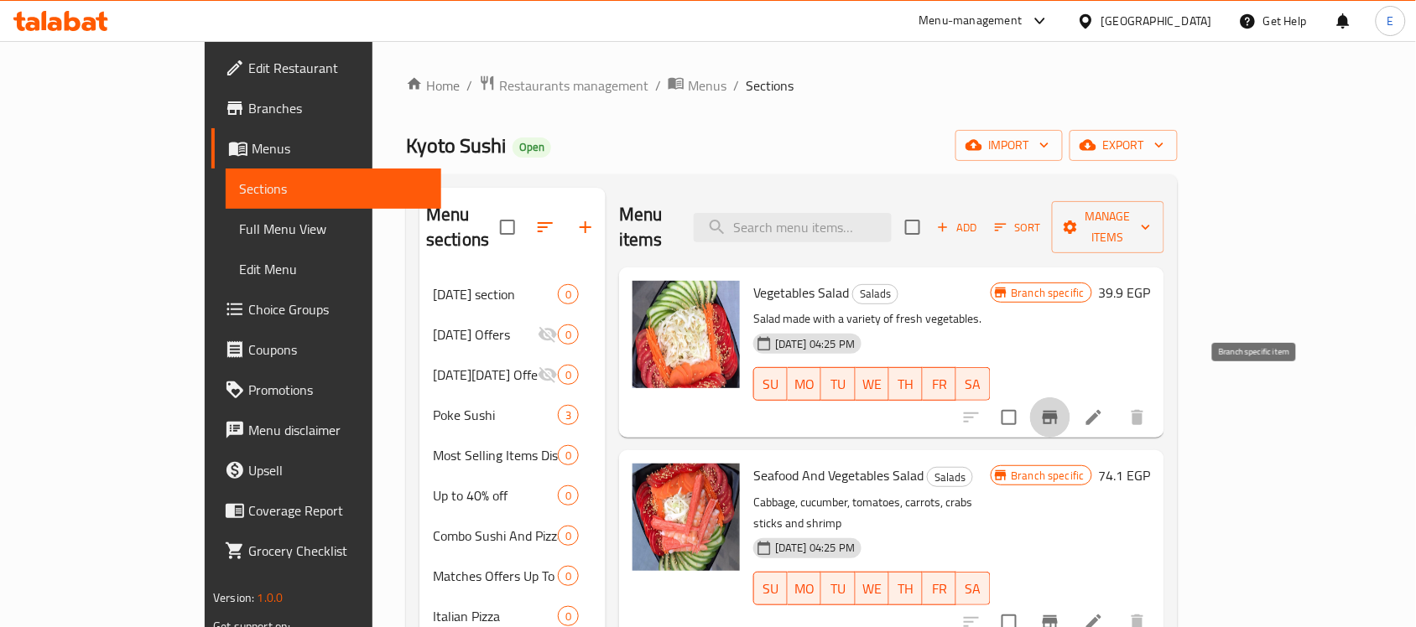
click at [1060, 408] on icon "Branch-specific-item" at bounding box center [1050, 418] width 20 height 20
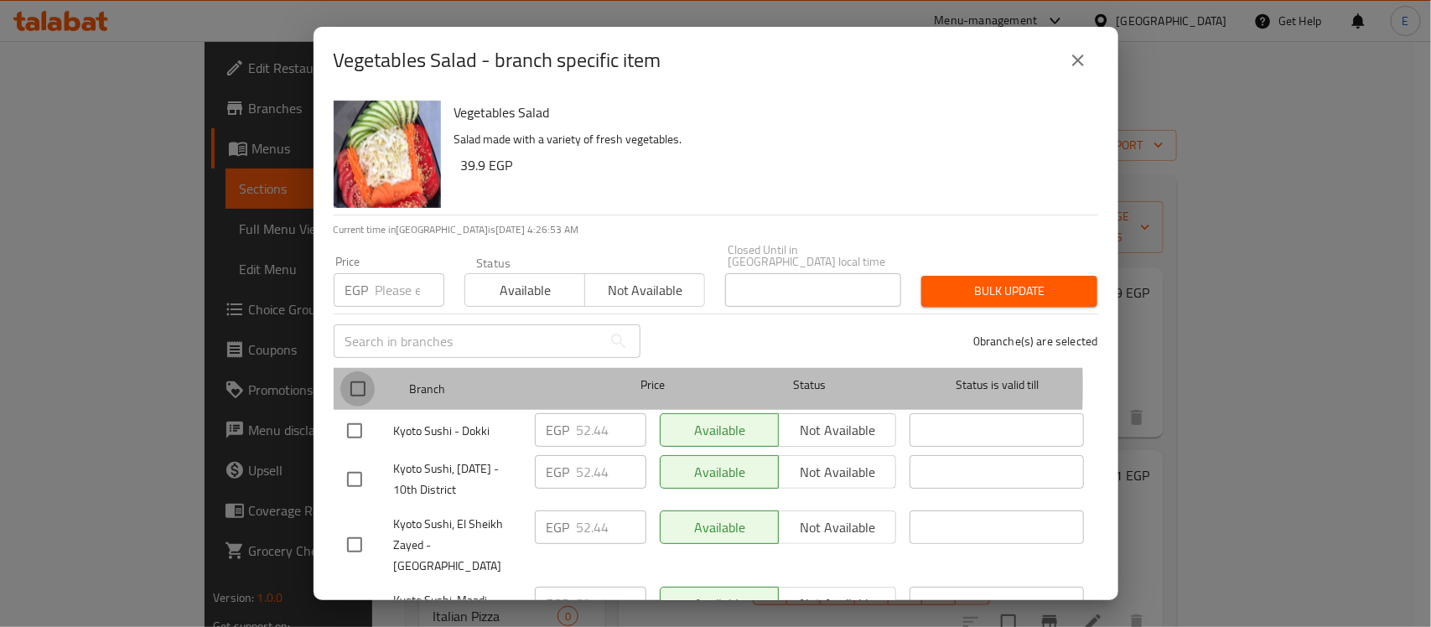
click at [367, 374] on input "checkbox" at bounding box center [357, 388] width 35 height 35
checkbox input "true"
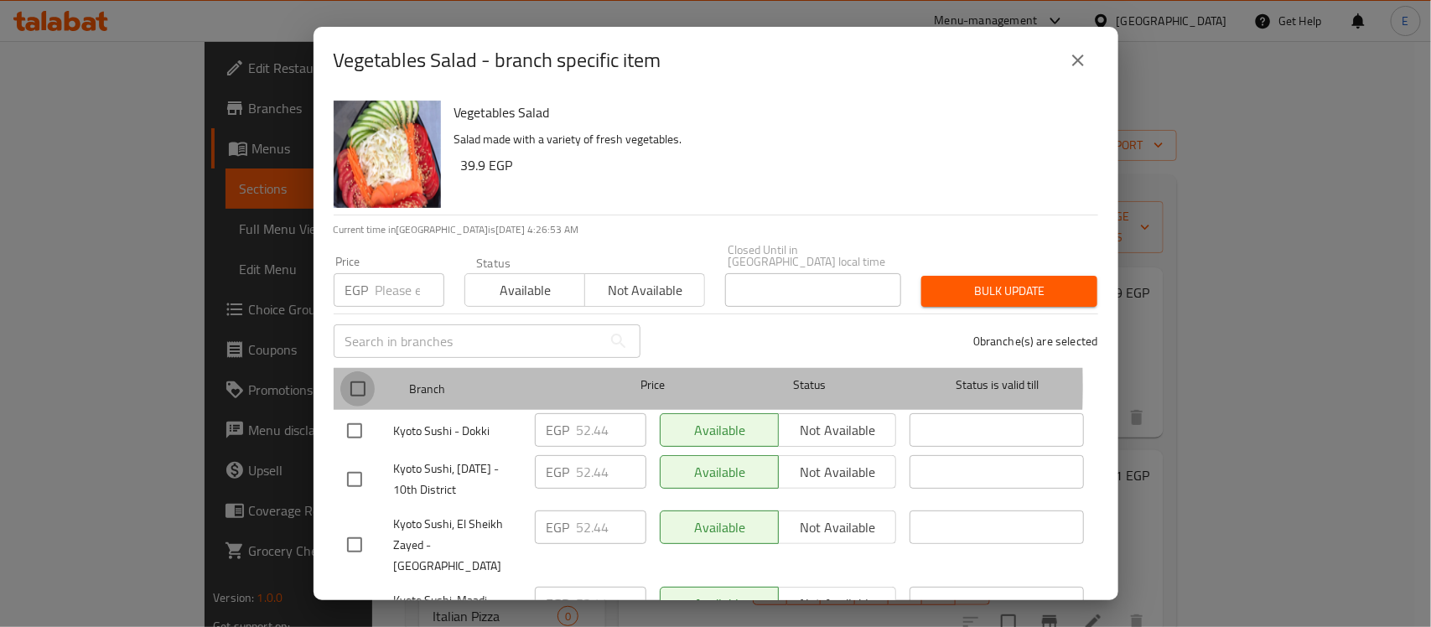
checkbox input "true"
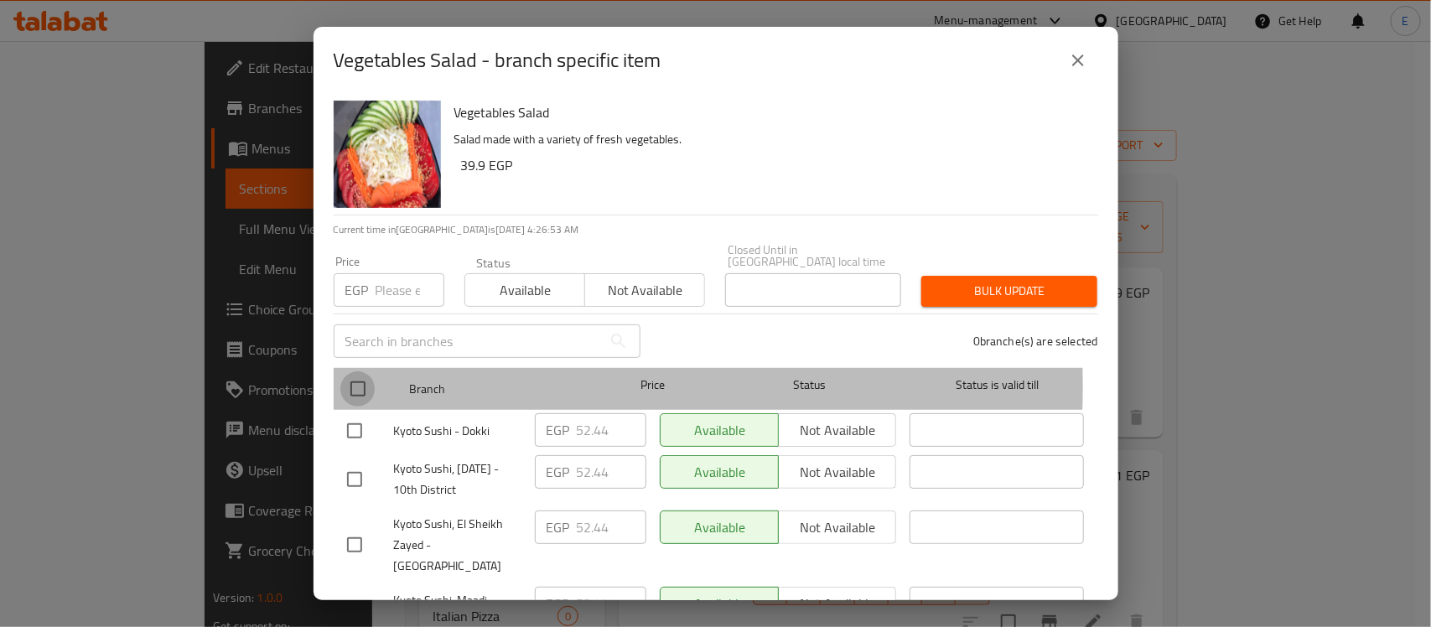
checkbox input "true"
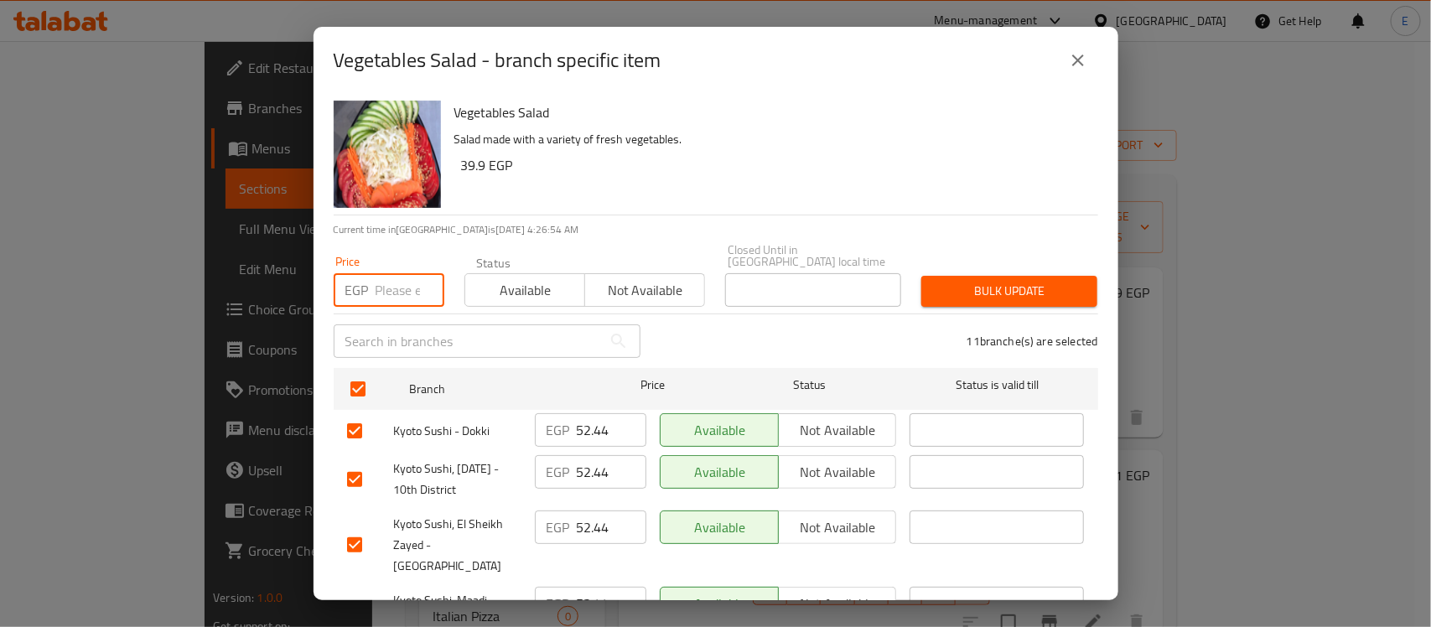
click at [388, 289] on input "number" at bounding box center [410, 290] width 69 height 34
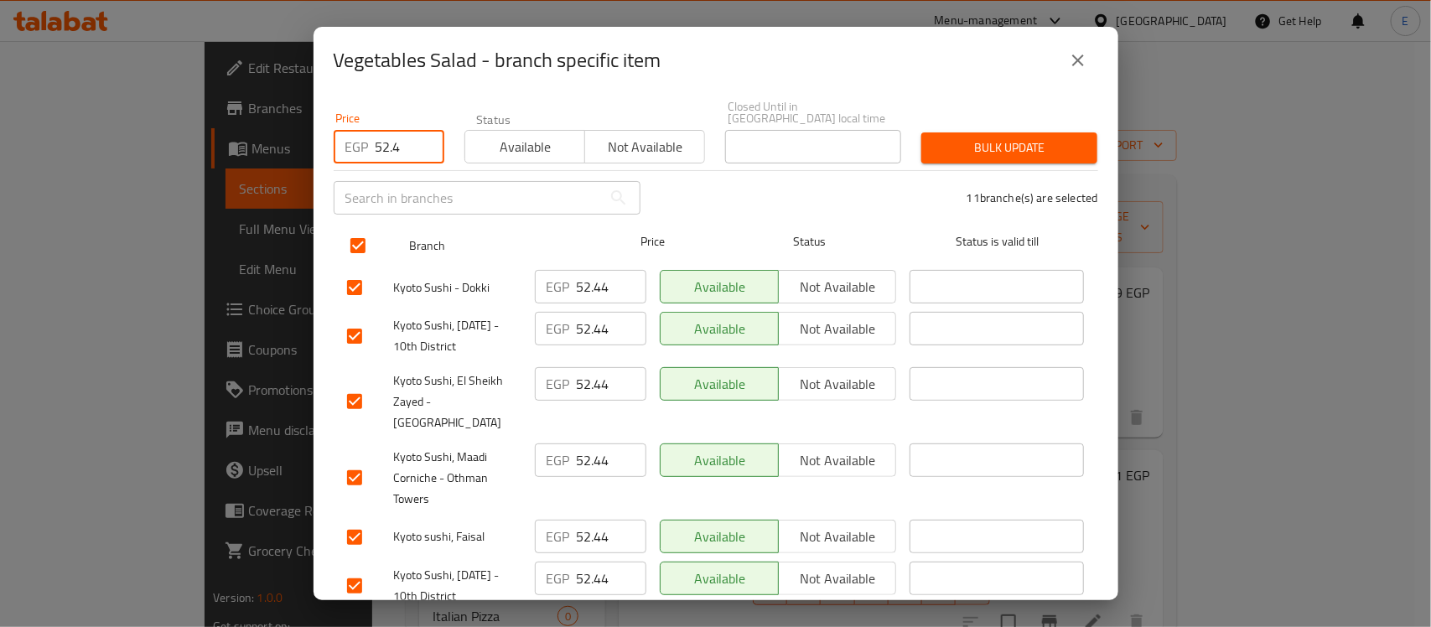
scroll to position [429, 0]
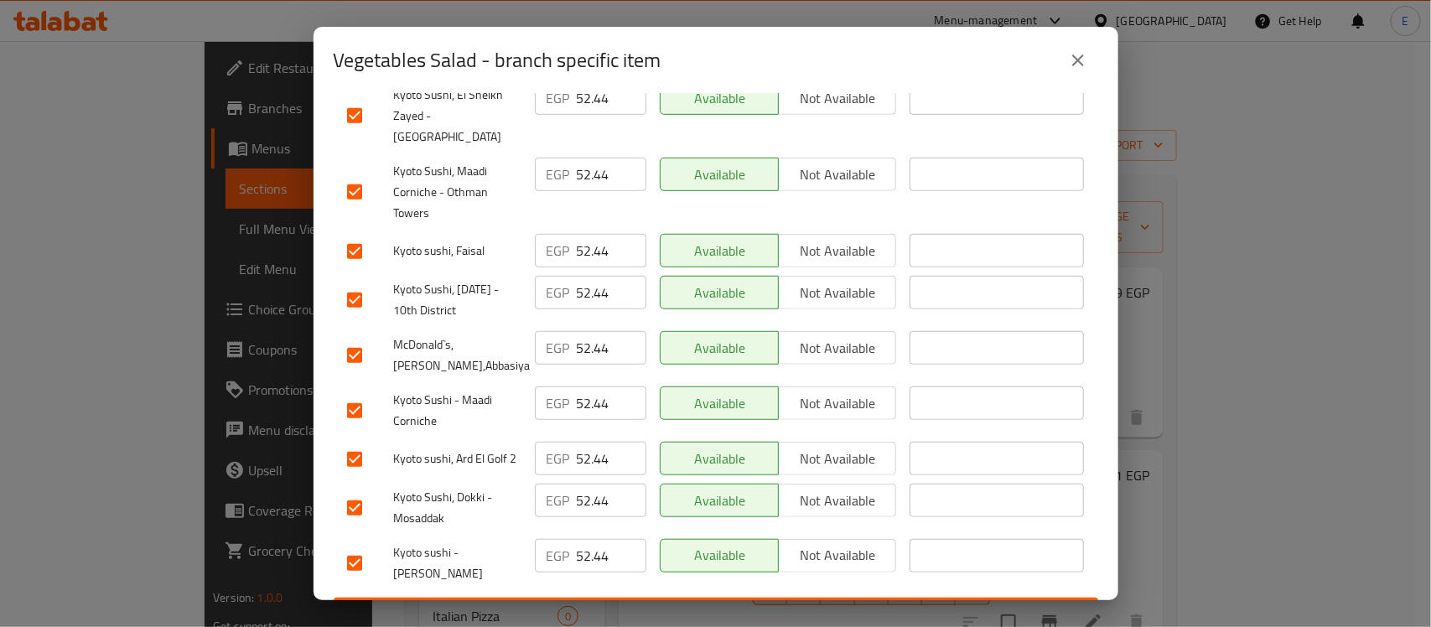
type input "52.4"
click at [351, 442] on input "checkbox" at bounding box center [354, 459] width 35 height 35
checkbox input "false"
click at [355, 338] on input "checkbox" at bounding box center [354, 355] width 35 height 35
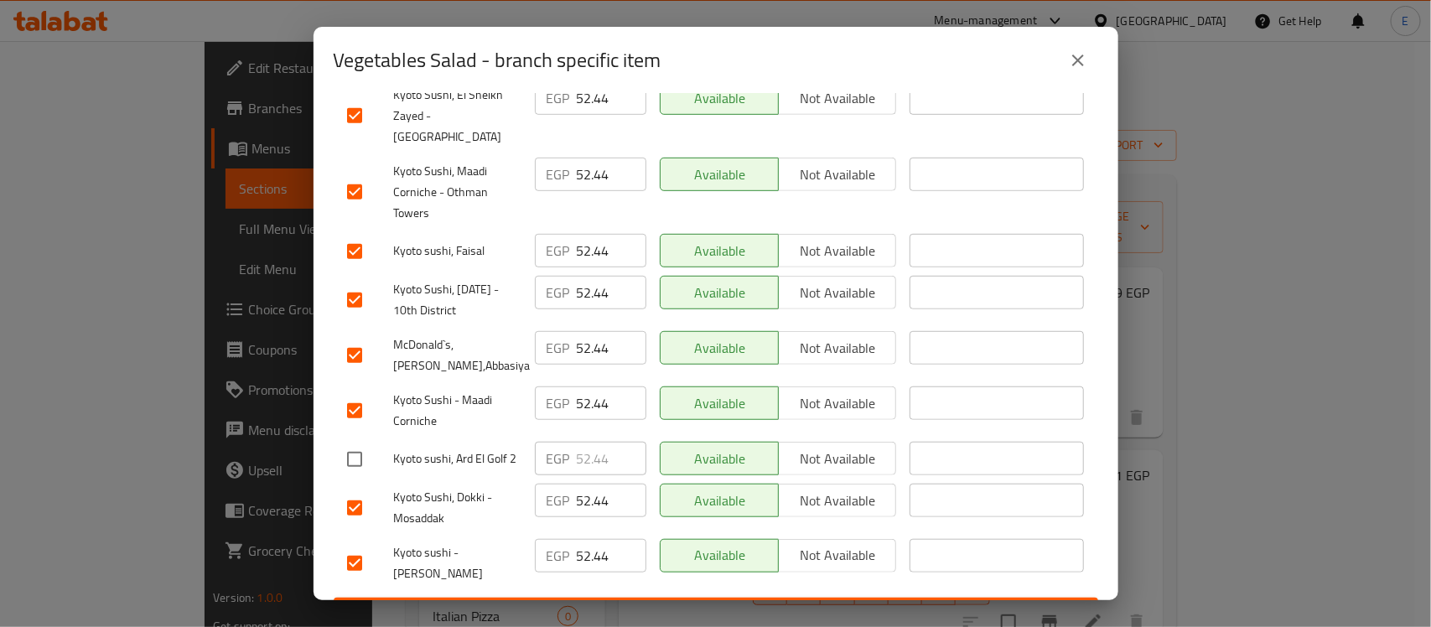
checkbox input "false"
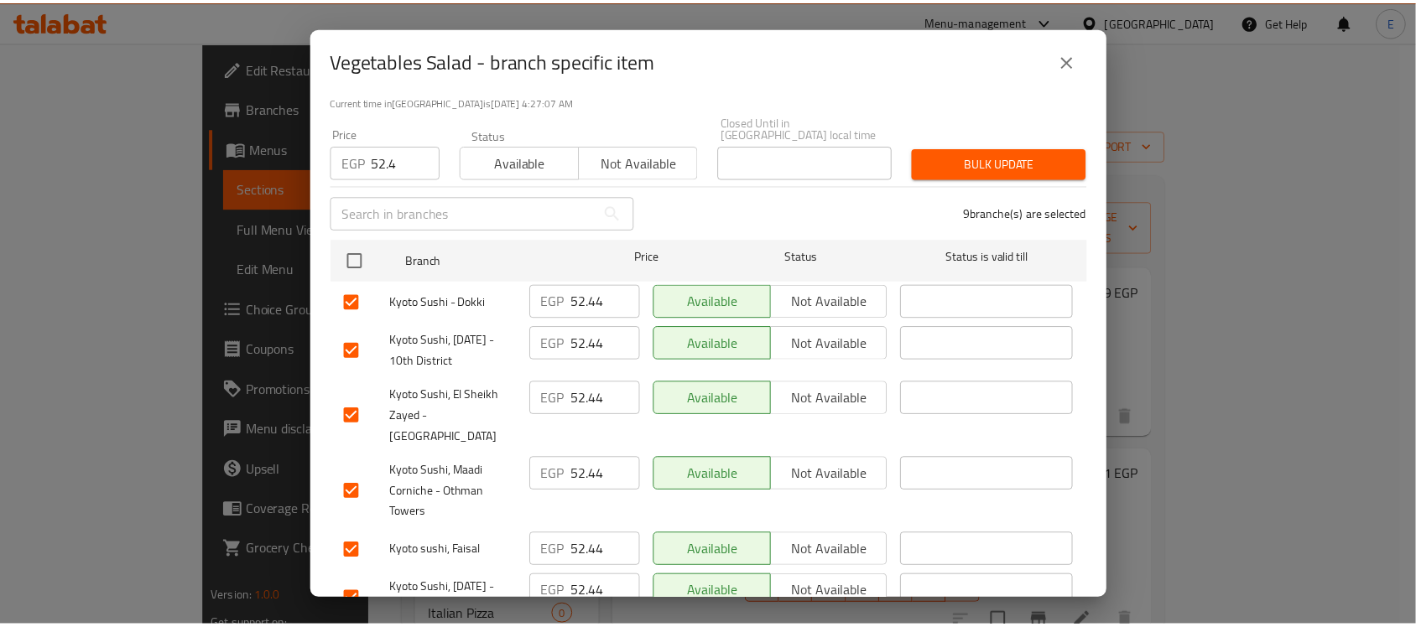
scroll to position [0, 0]
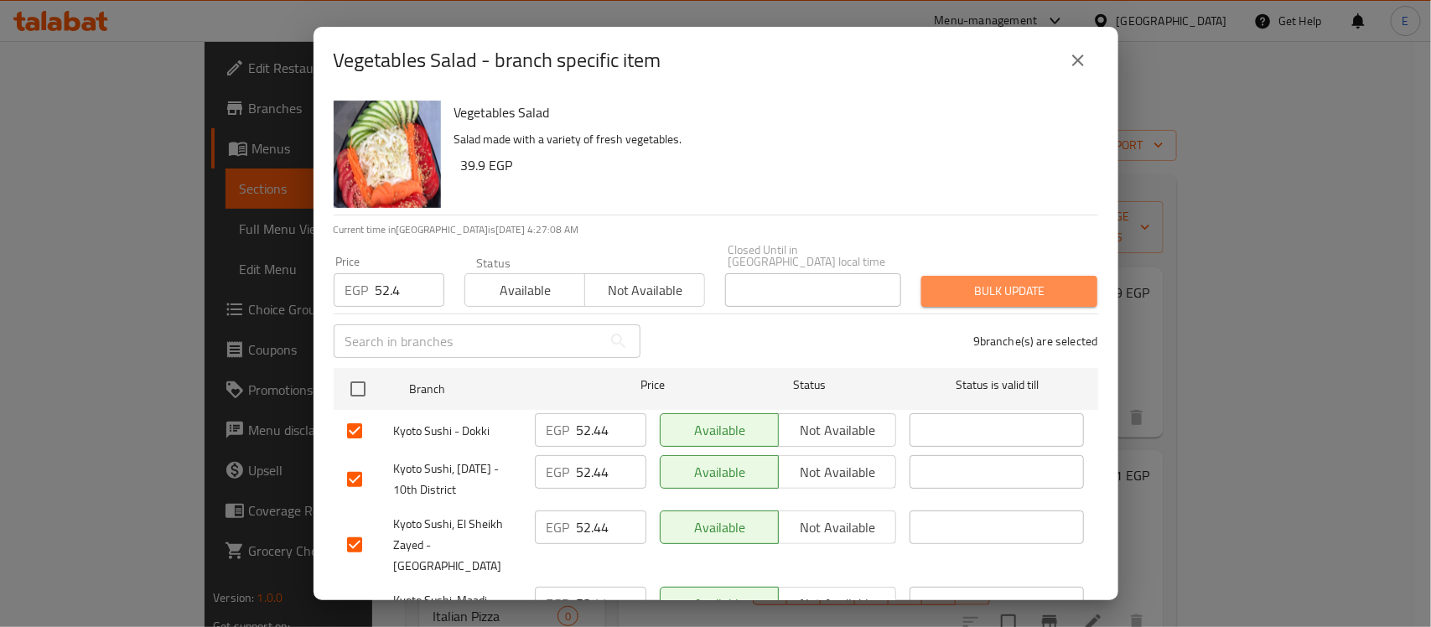
click at [1020, 276] on button "Bulk update" at bounding box center [1010, 291] width 176 height 31
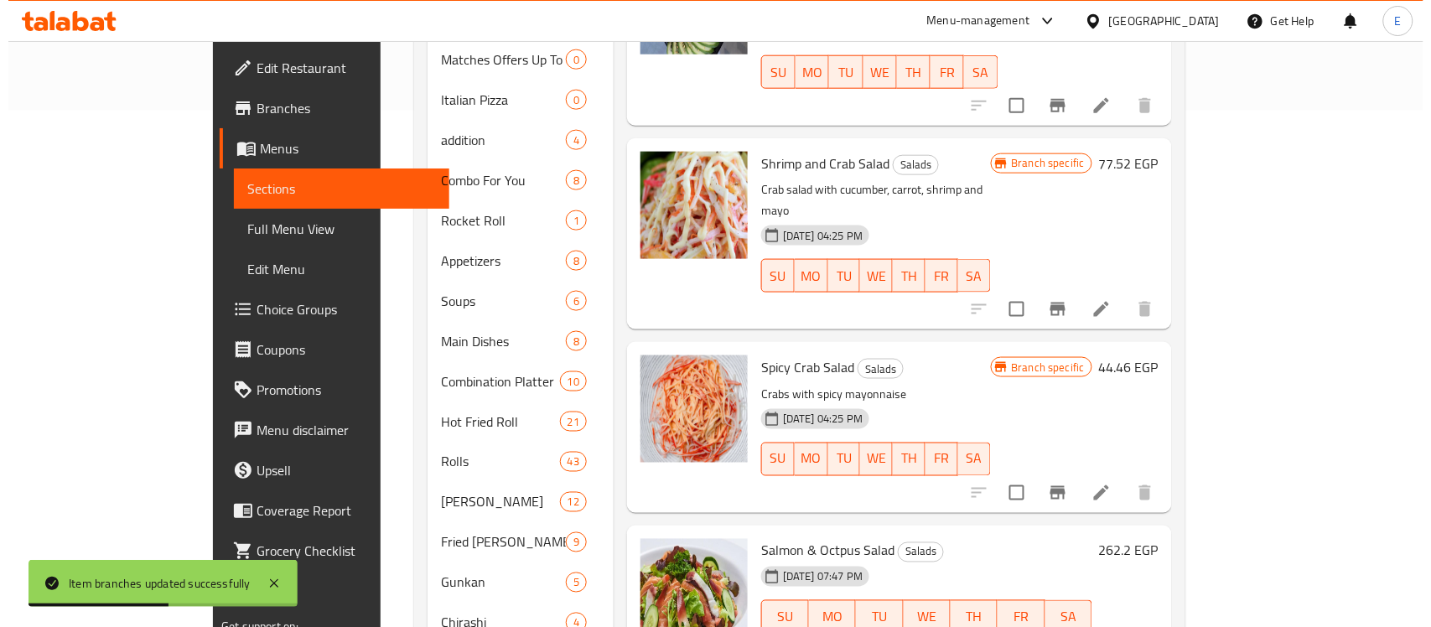
scroll to position [538, 0]
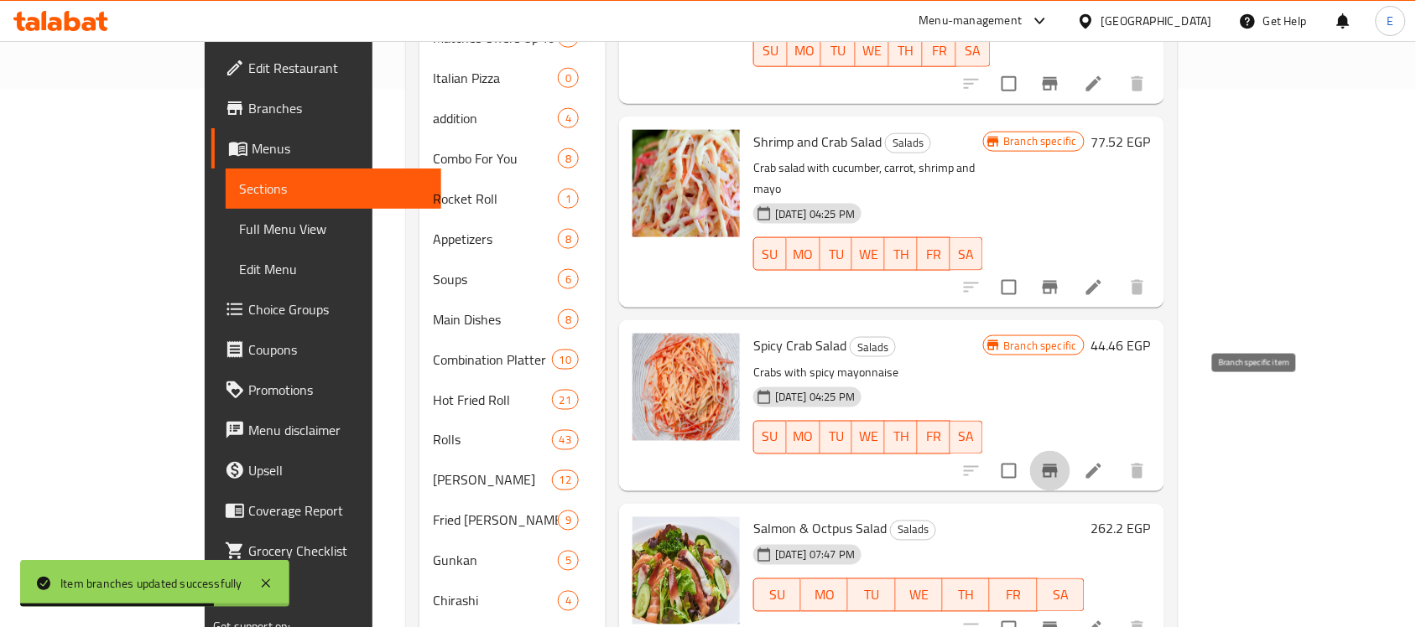
click at [1057, 465] on icon "Branch-specific-item" at bounding box center [1049, 471] width 15 height 13
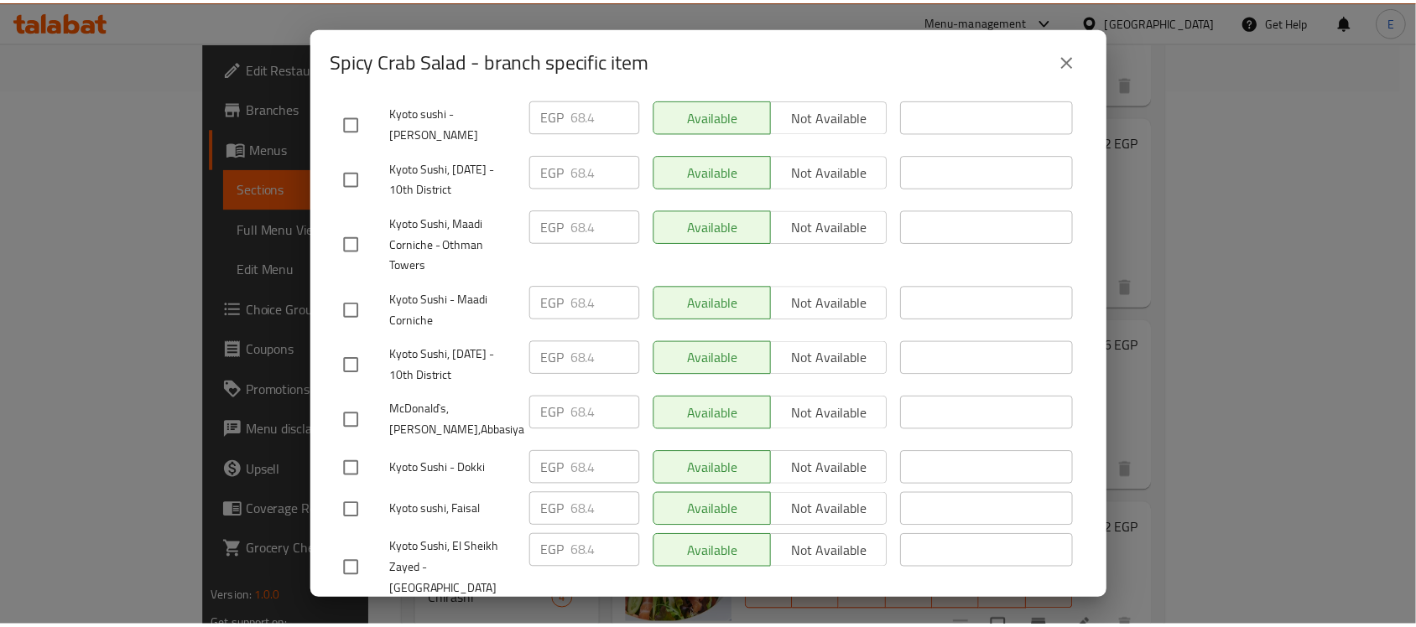
scroll to position [0, 0]
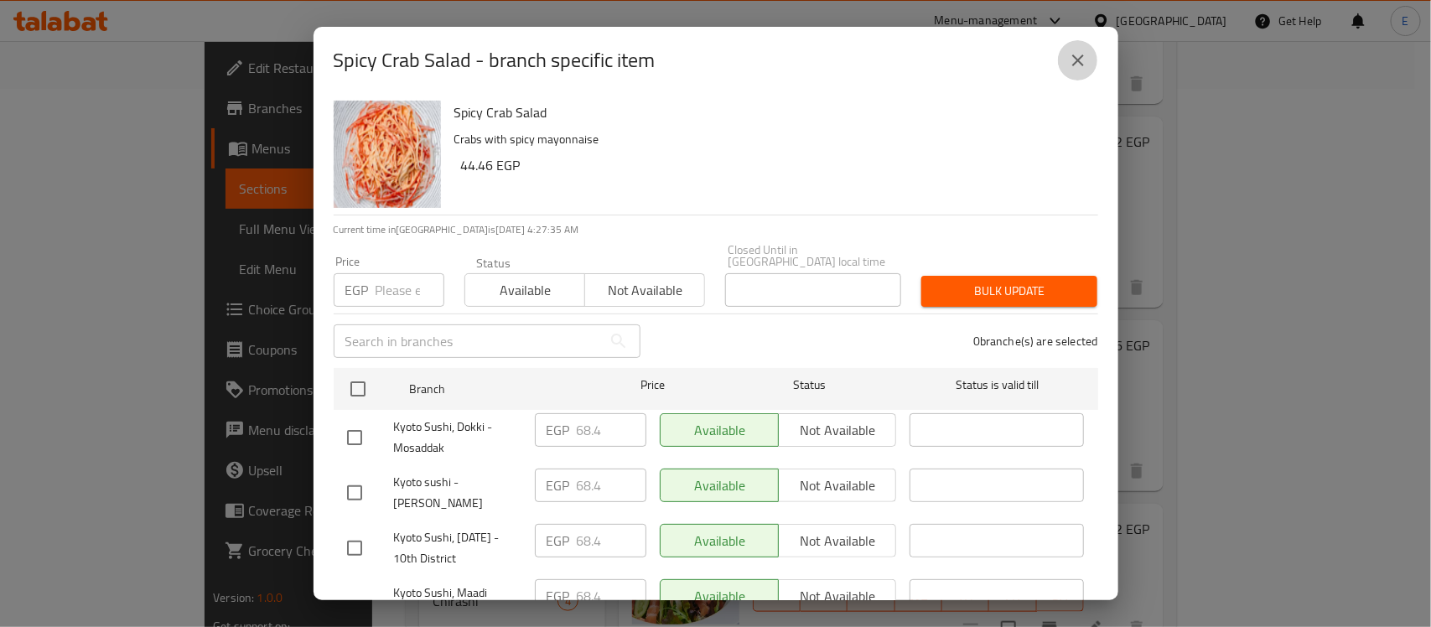
click at [1074, 48] on button "close" at bounding box center [1078, 60] width 40 height 40
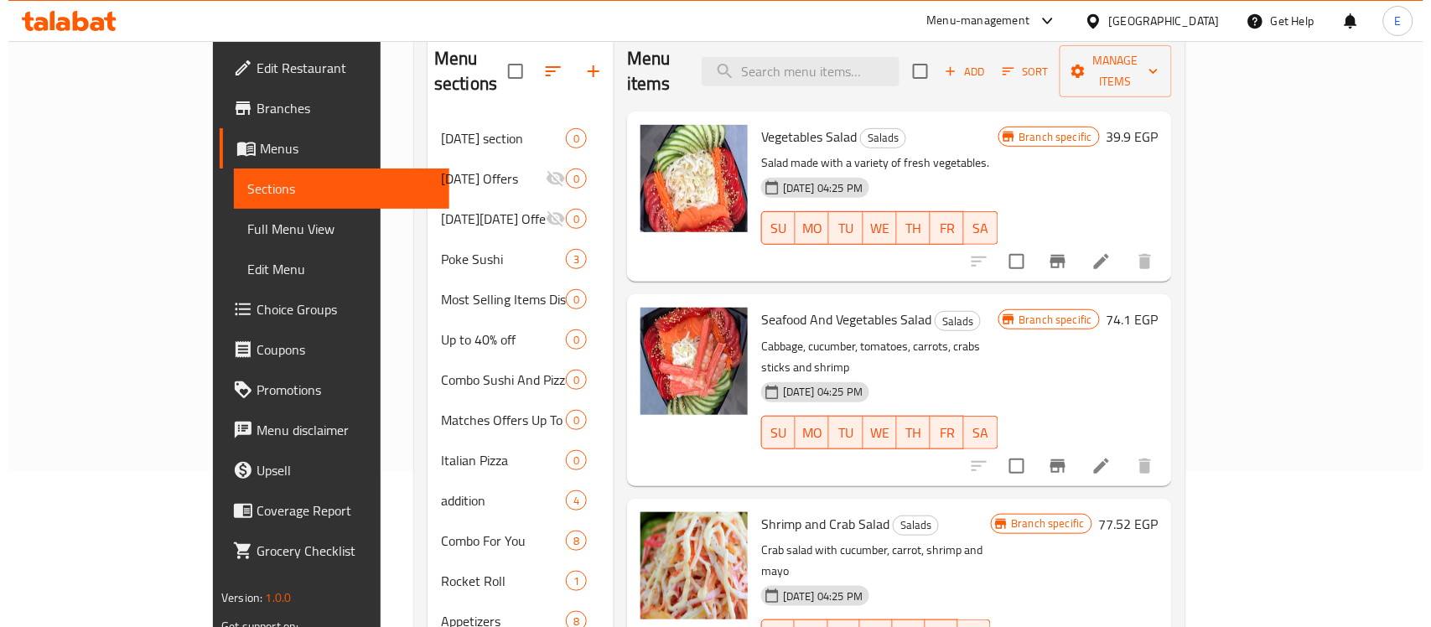
scroll to position [153, 0]
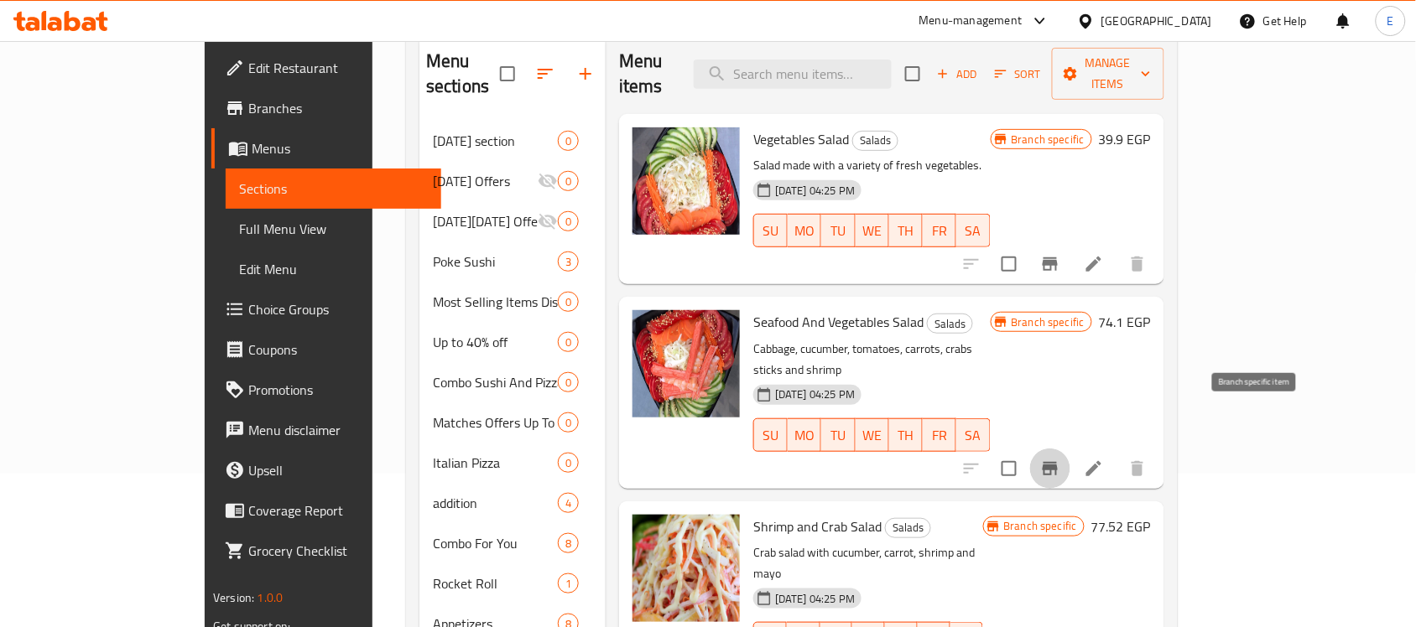
click at [1057, 462] on icon "Branch-specific-item" at bounding box center [1049, 468] width 15 height 13
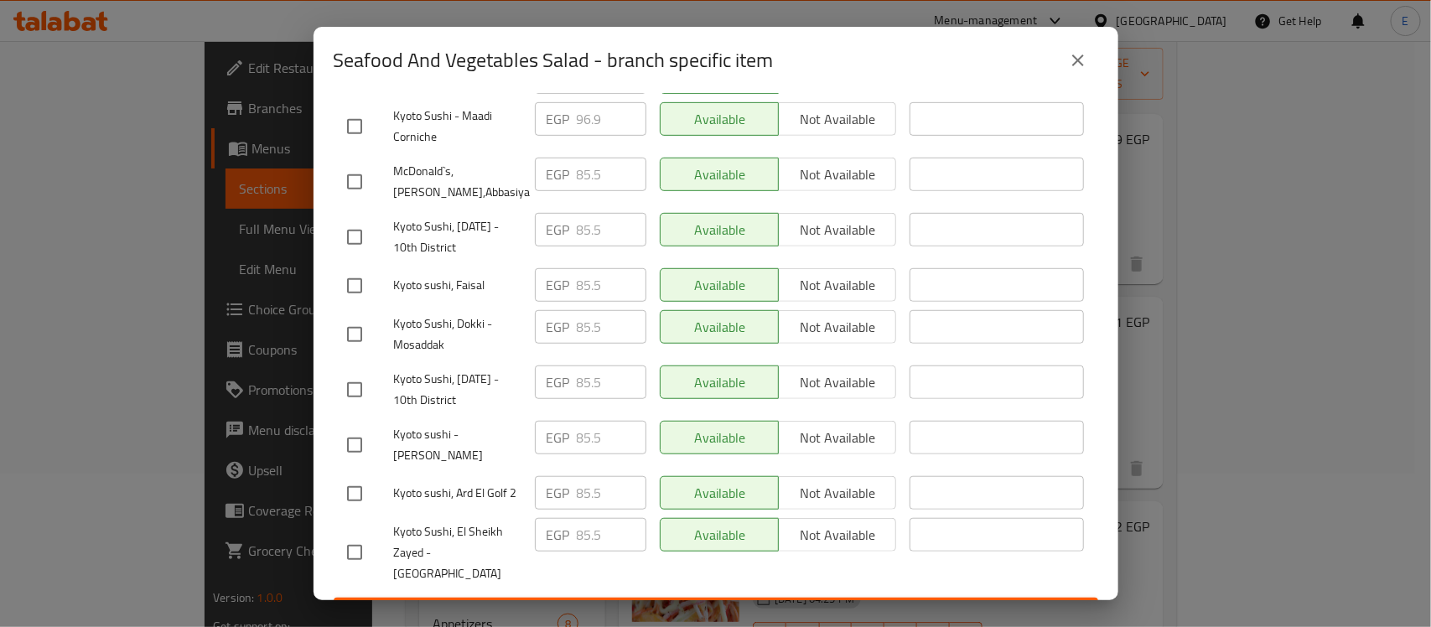
scroll to position [0, 0]
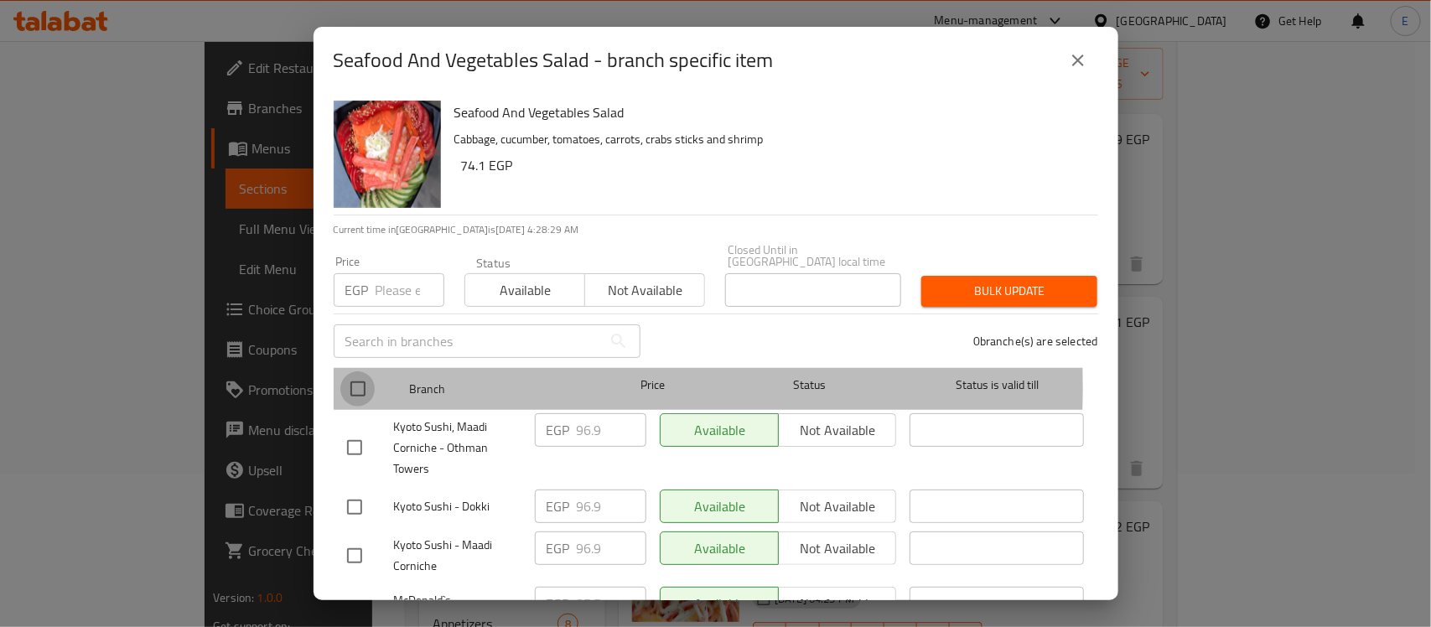
click at [358, 376] on input "checkbox" at bounding box center [357, 388] width 35 height 35
checkbox input "true"
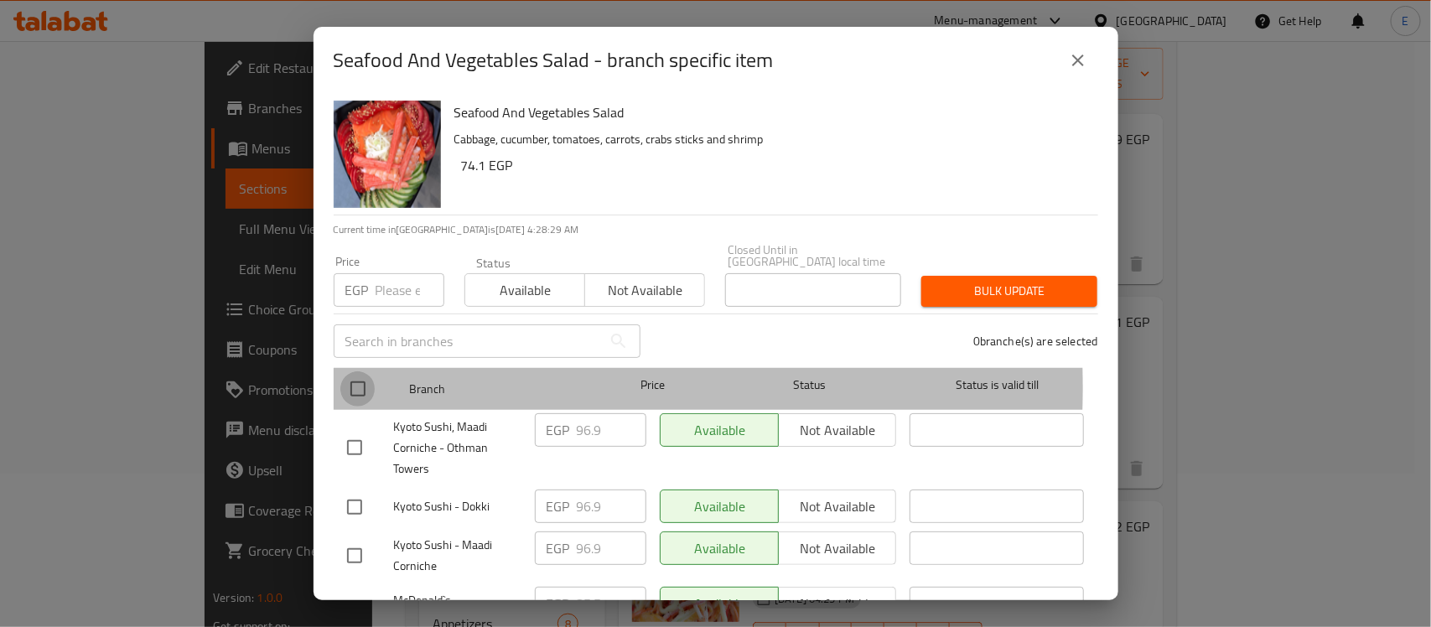
checkbox input "true"
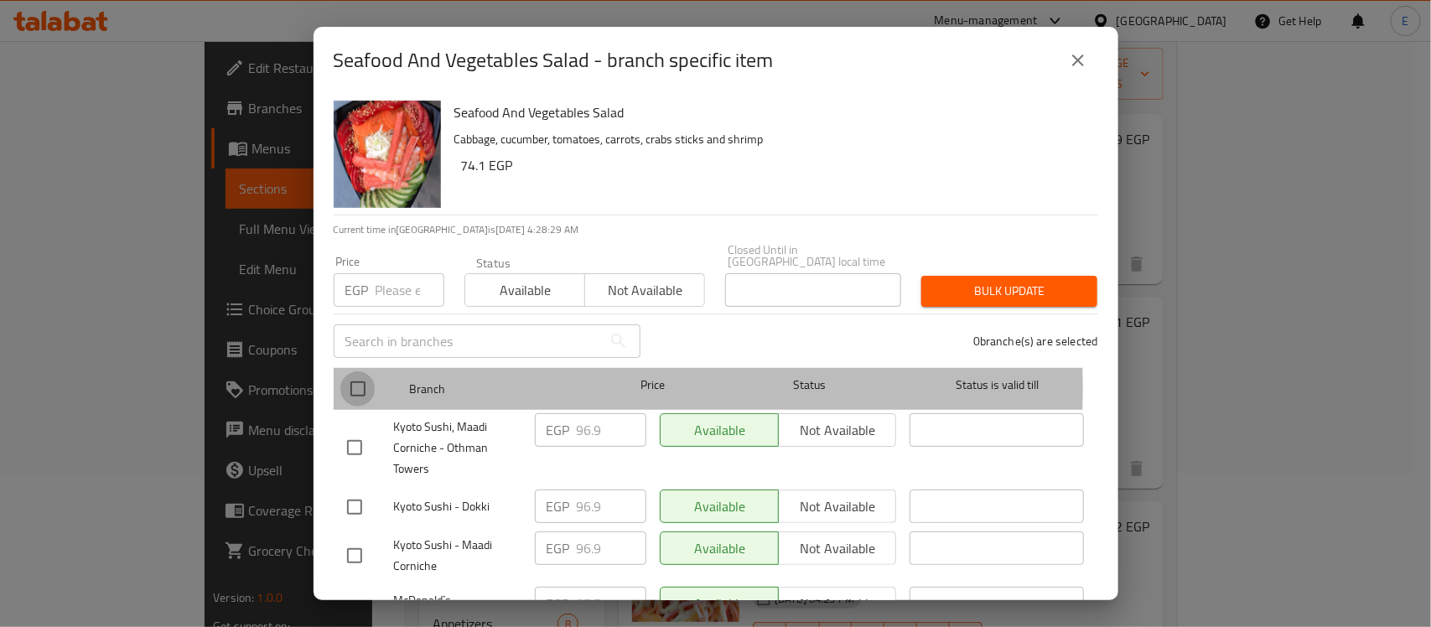
checkbox input "true"
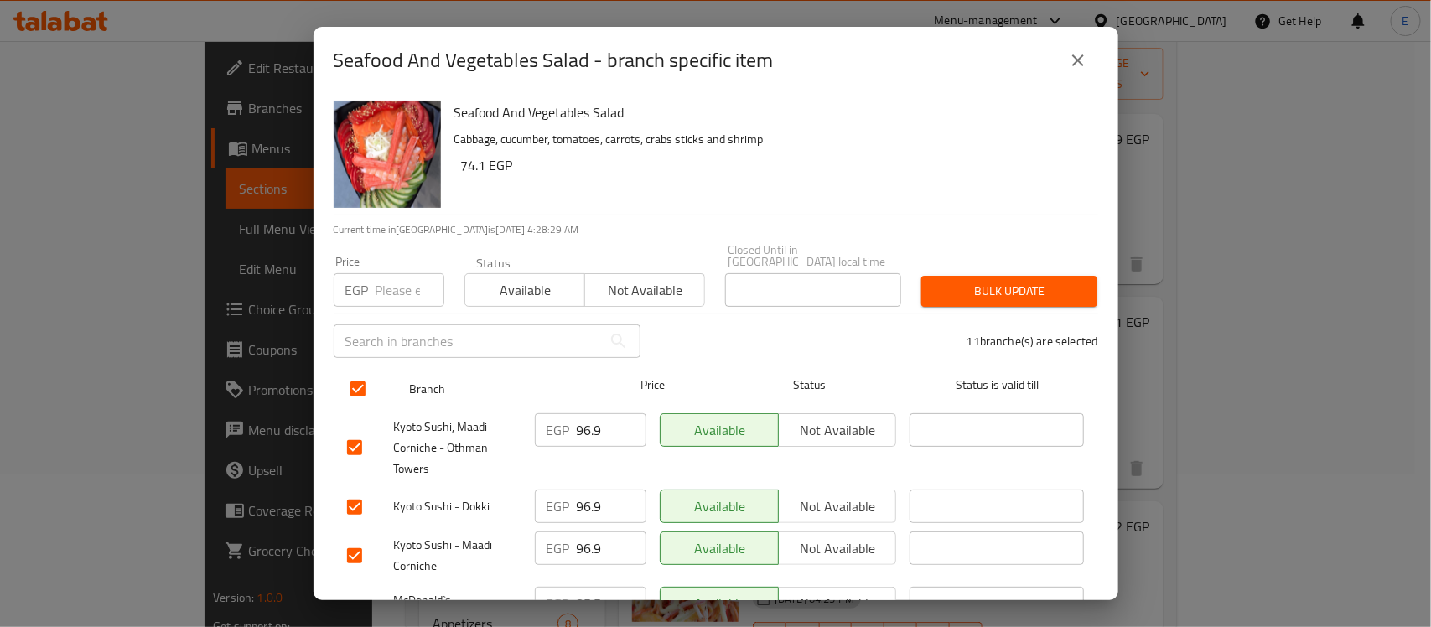
scroll to position [429, 0]
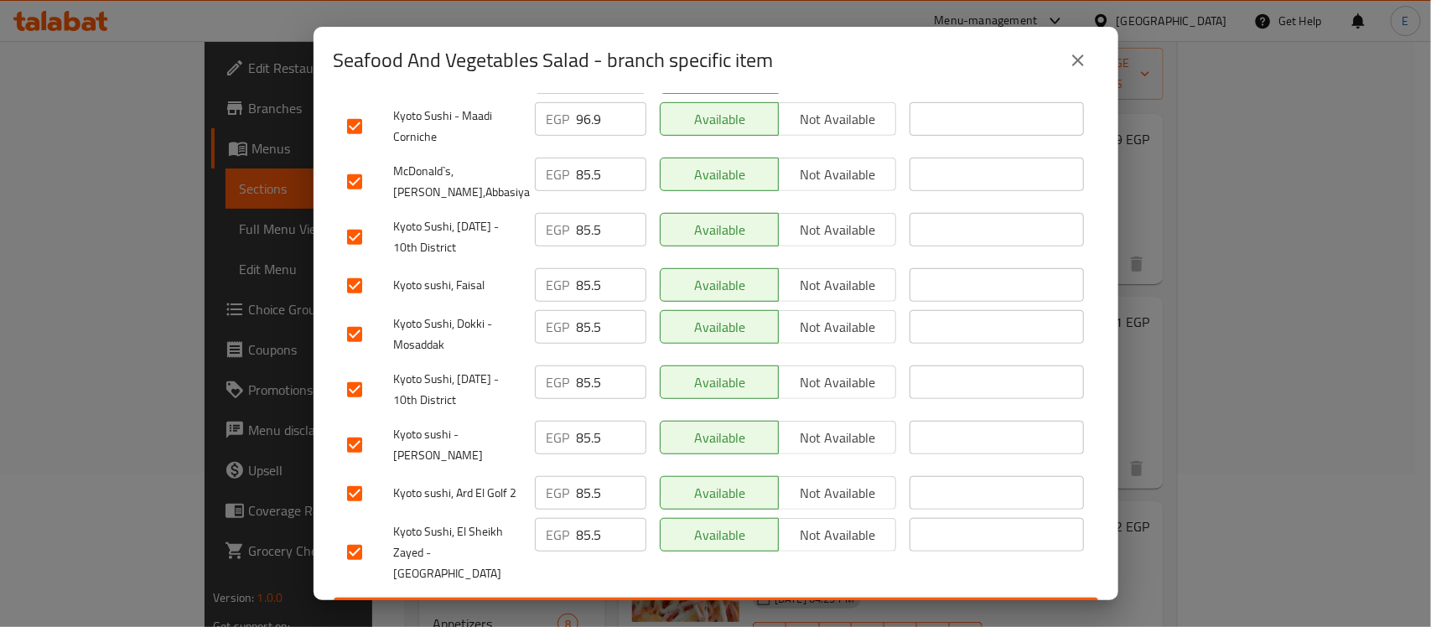
click at [341, 479] on input "checkbox" at bounding box center [354, 493] width 35 height 35
checkbox input "false"
click at [358, 164] on input "checkbox" at bounding box center [354, 181] width 35 height 35
checkbox input "false"
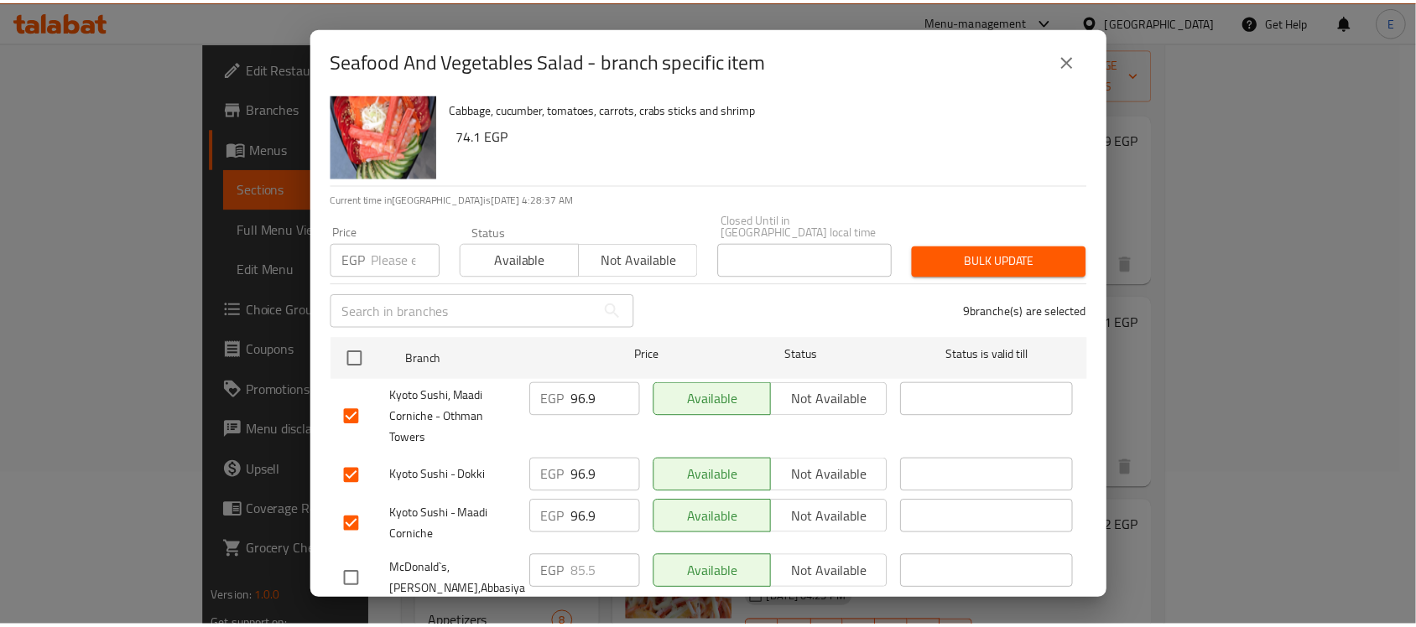
scroll to position [0, 0]
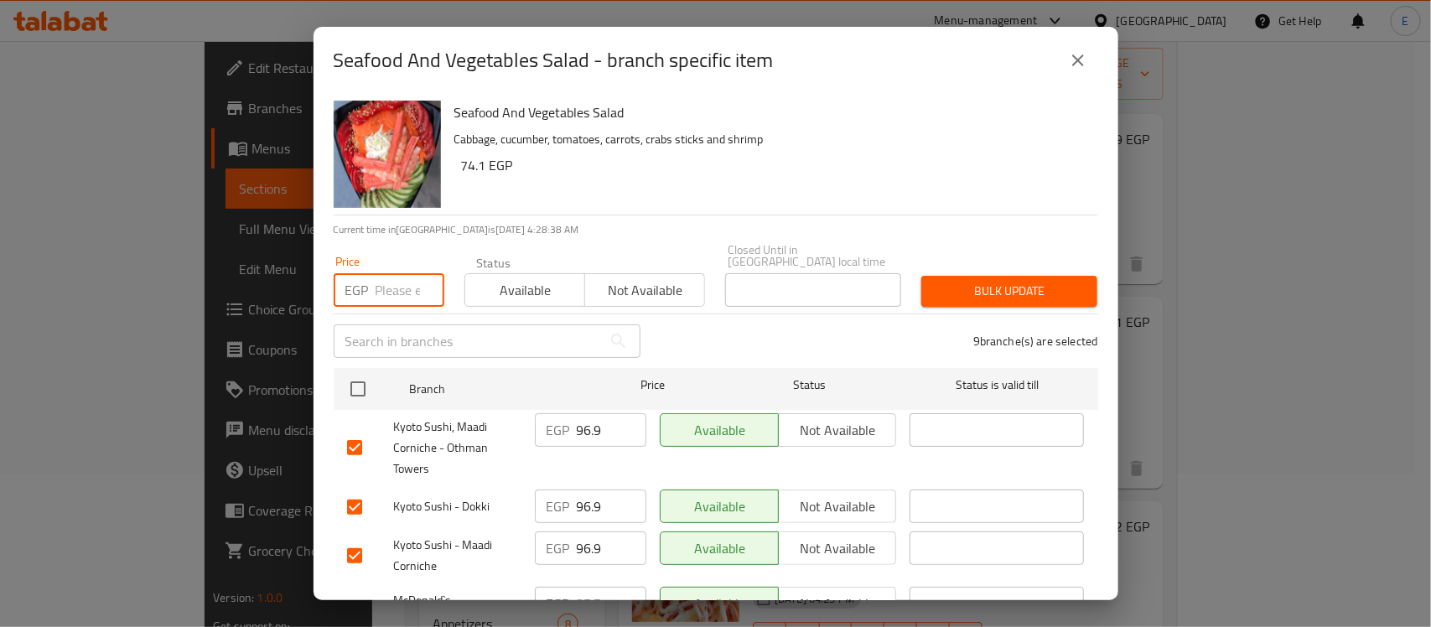
click at [407, 286] on input "number" at bounding box center [410, 290] width 69 height 34
type input "96.9"
click at [941, 281] on span "Bulk update" at bounding box center [1009, 291] width 149 height 21
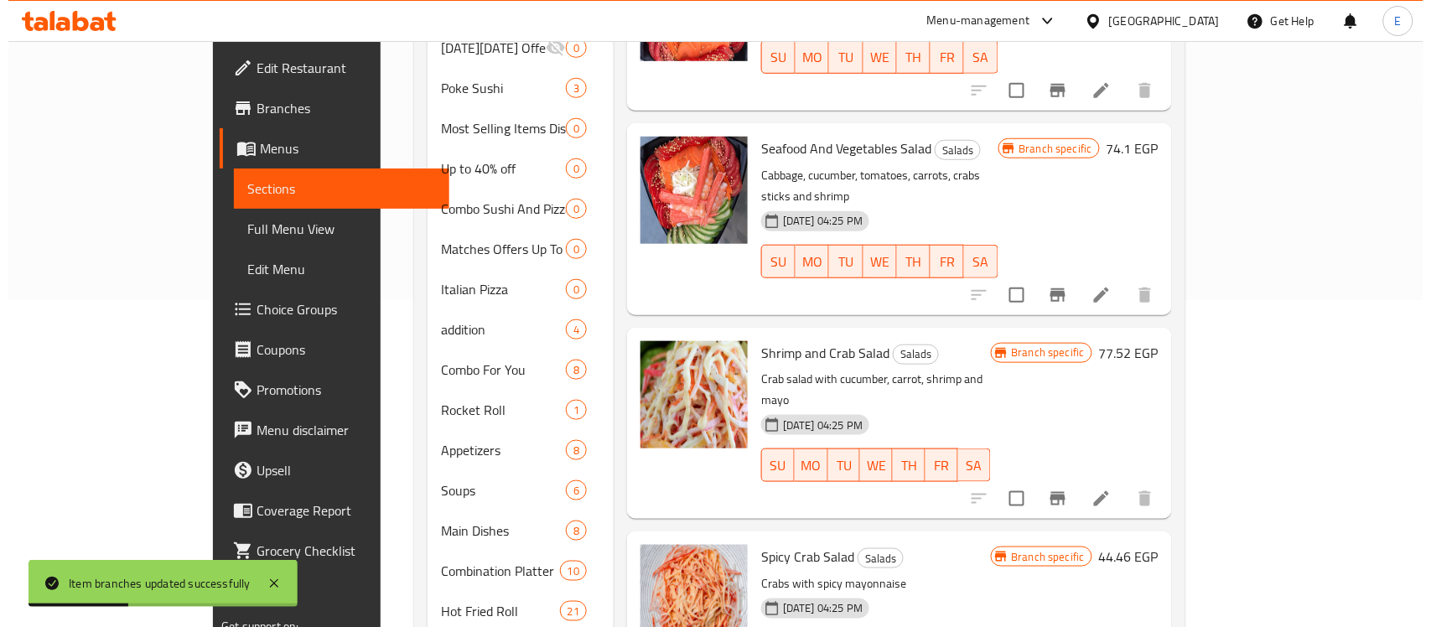
scroll to position [341, 0]
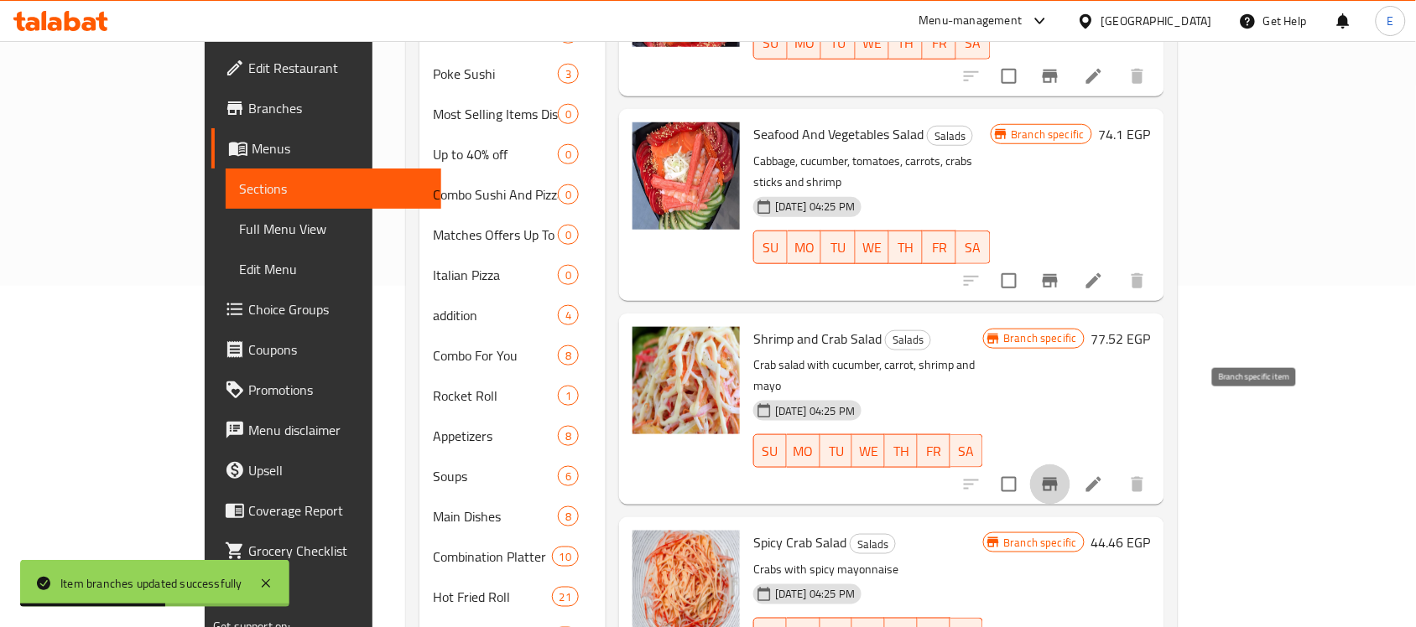
click at [1060, 475] on icon "Branch-specific-item" at bounding box center [1050, 485] width 20 height 20
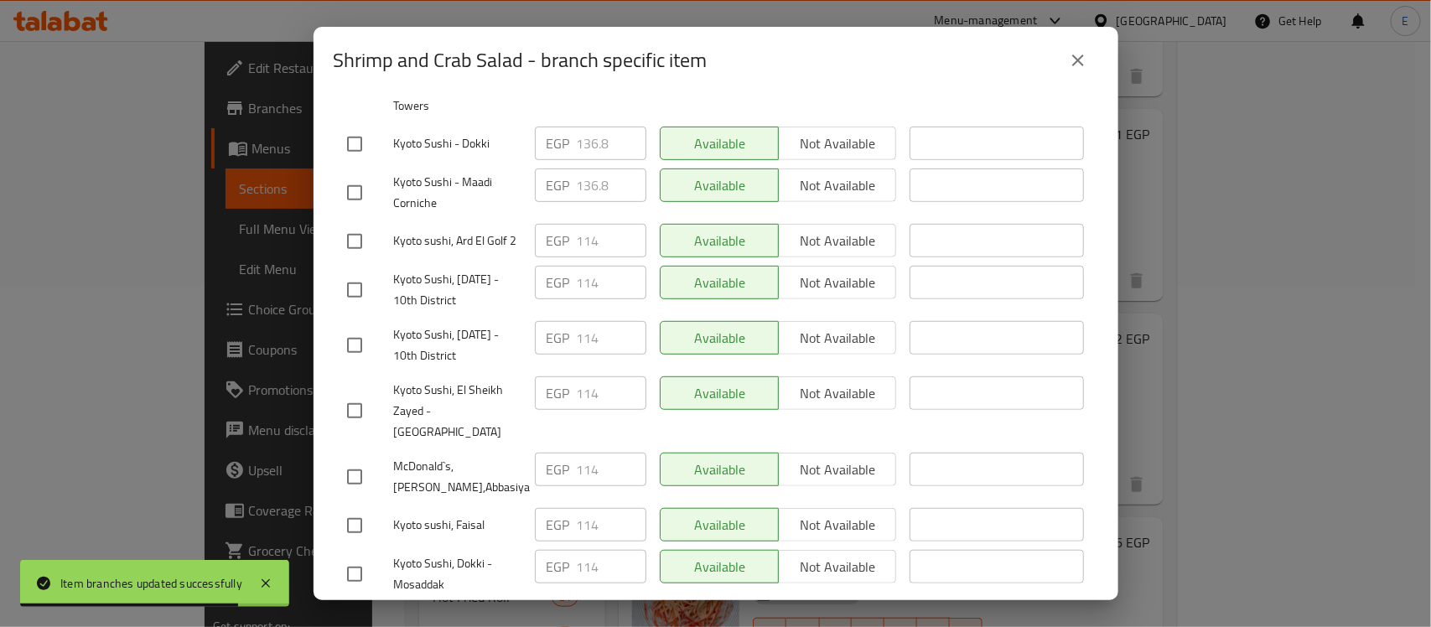
scroll to position [0, 0]
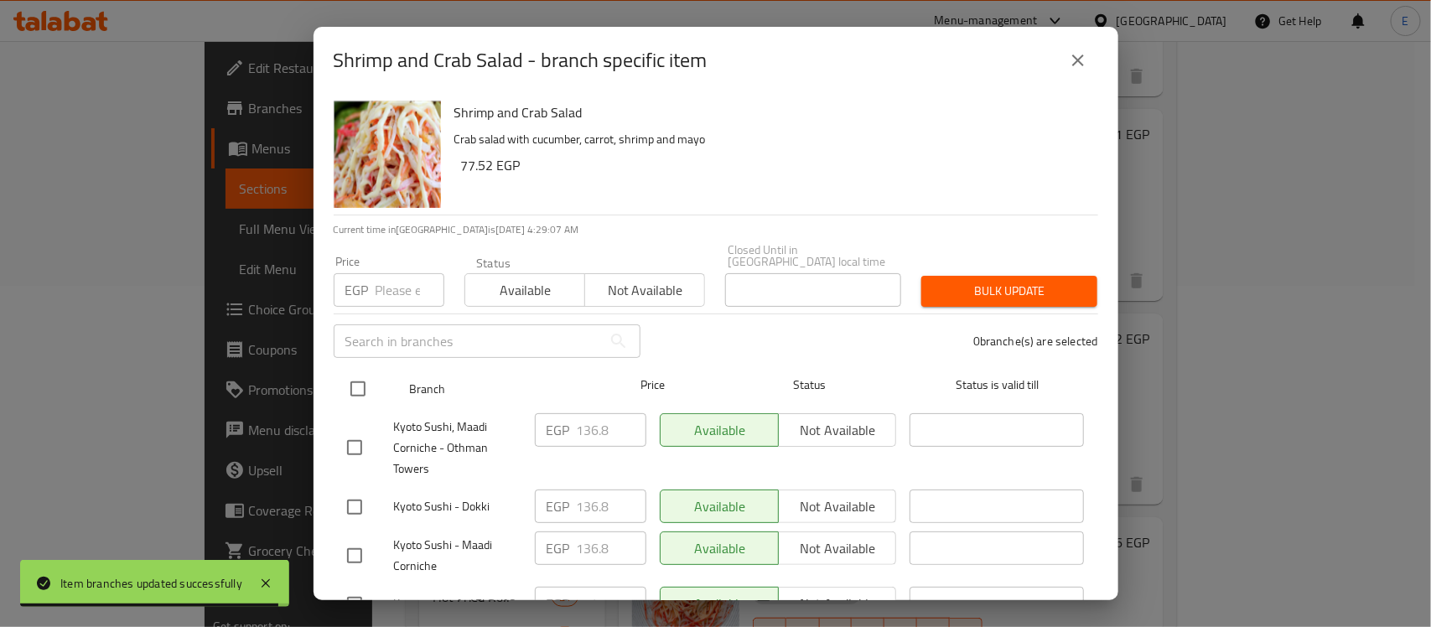
click at [353, 371] on input "checkbox" at bounding box center [357, 388] width 35 height 35
checkbox input "true"
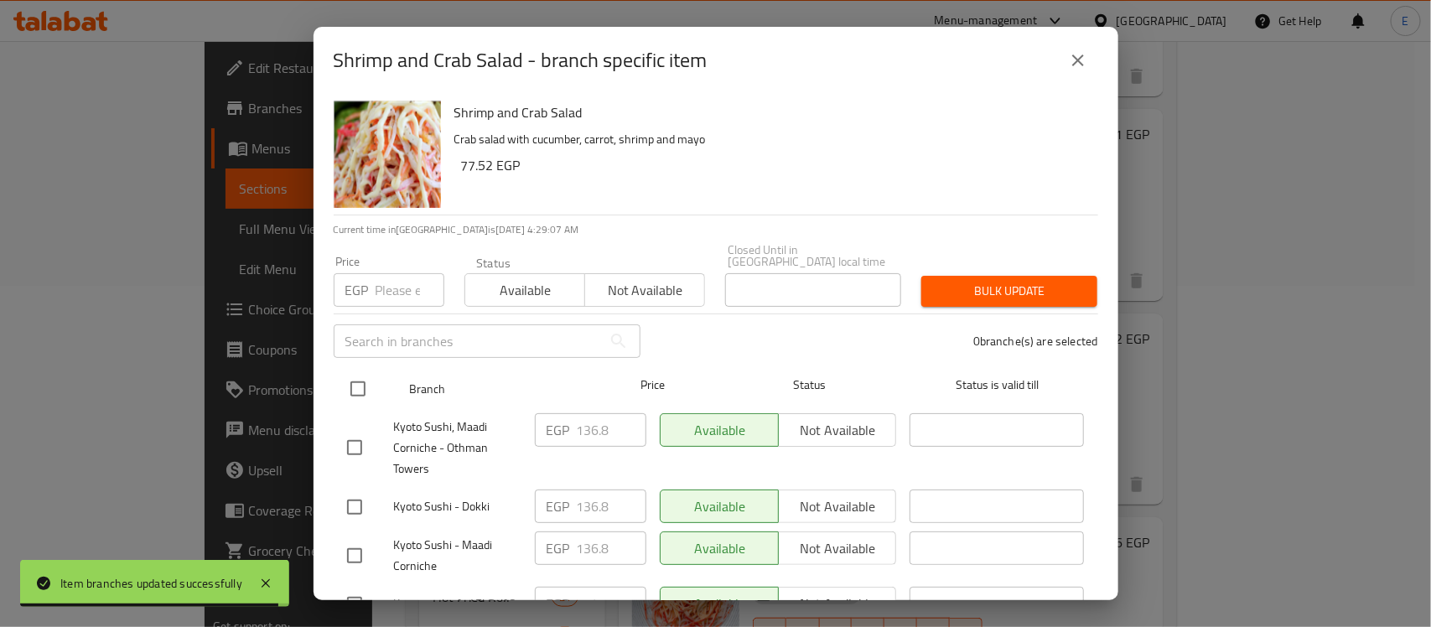
checkbox input "true"
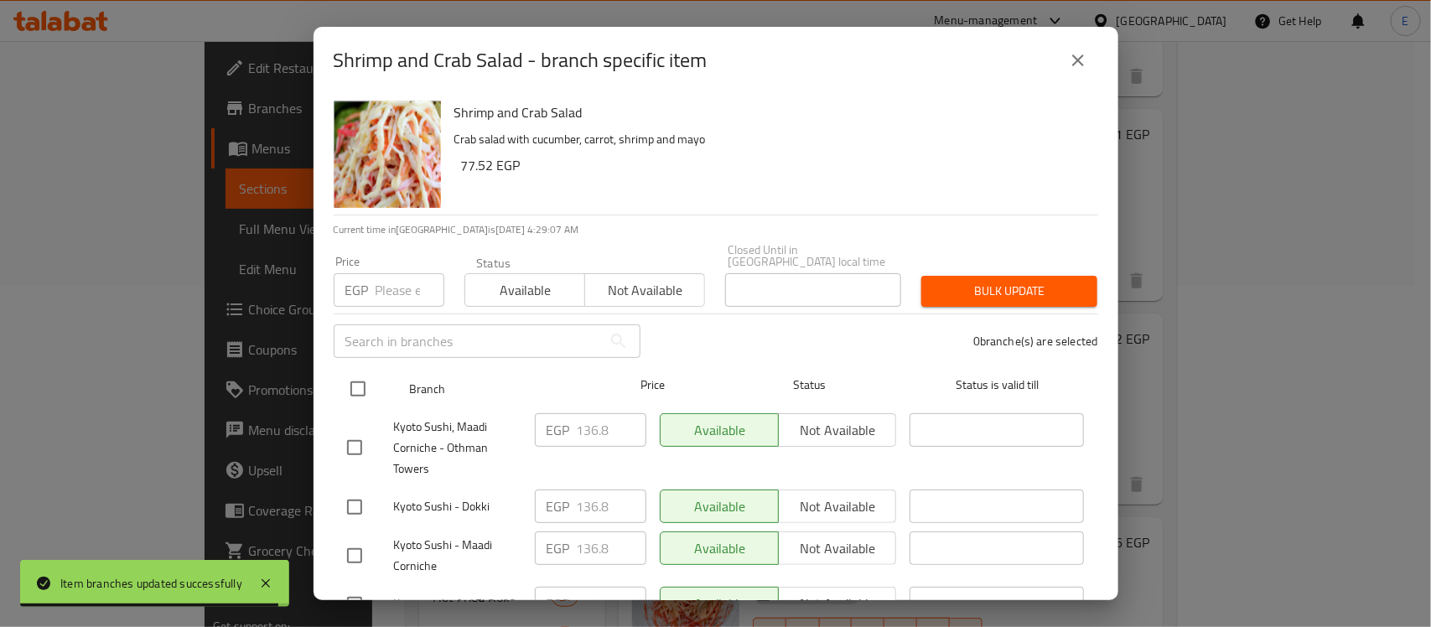
checkbox input "true"
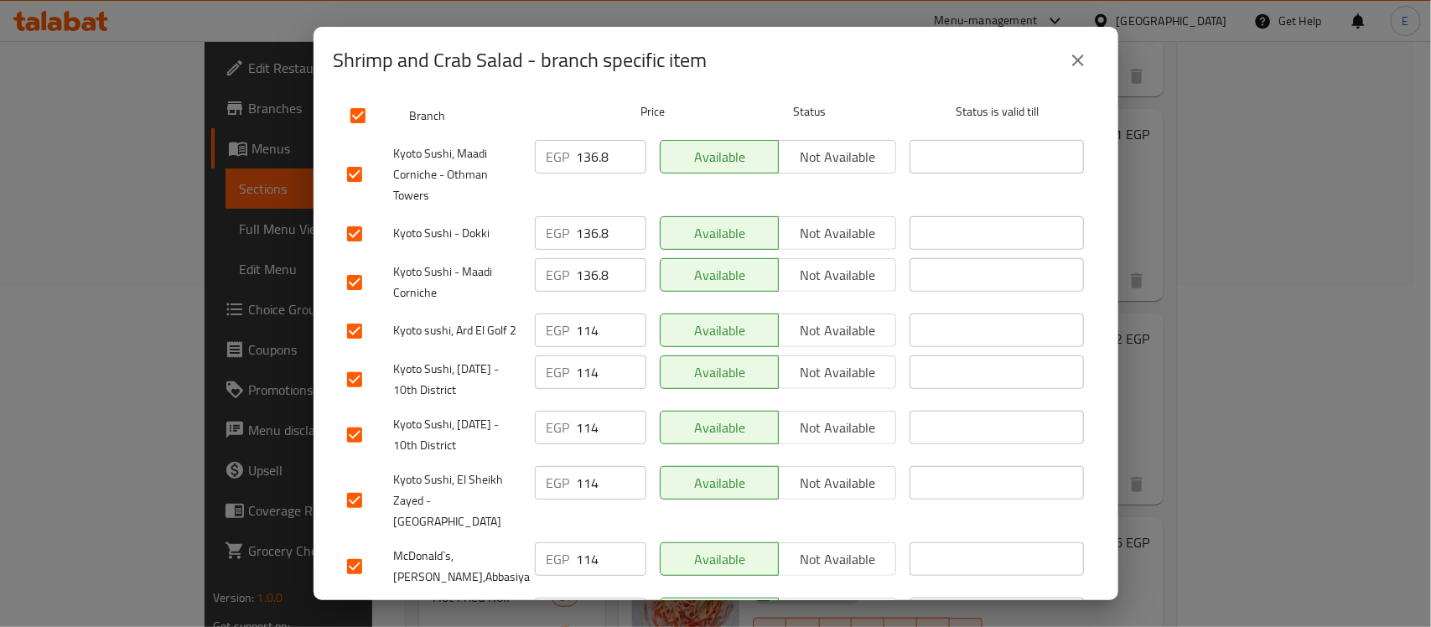
scroll to position [279, 0]
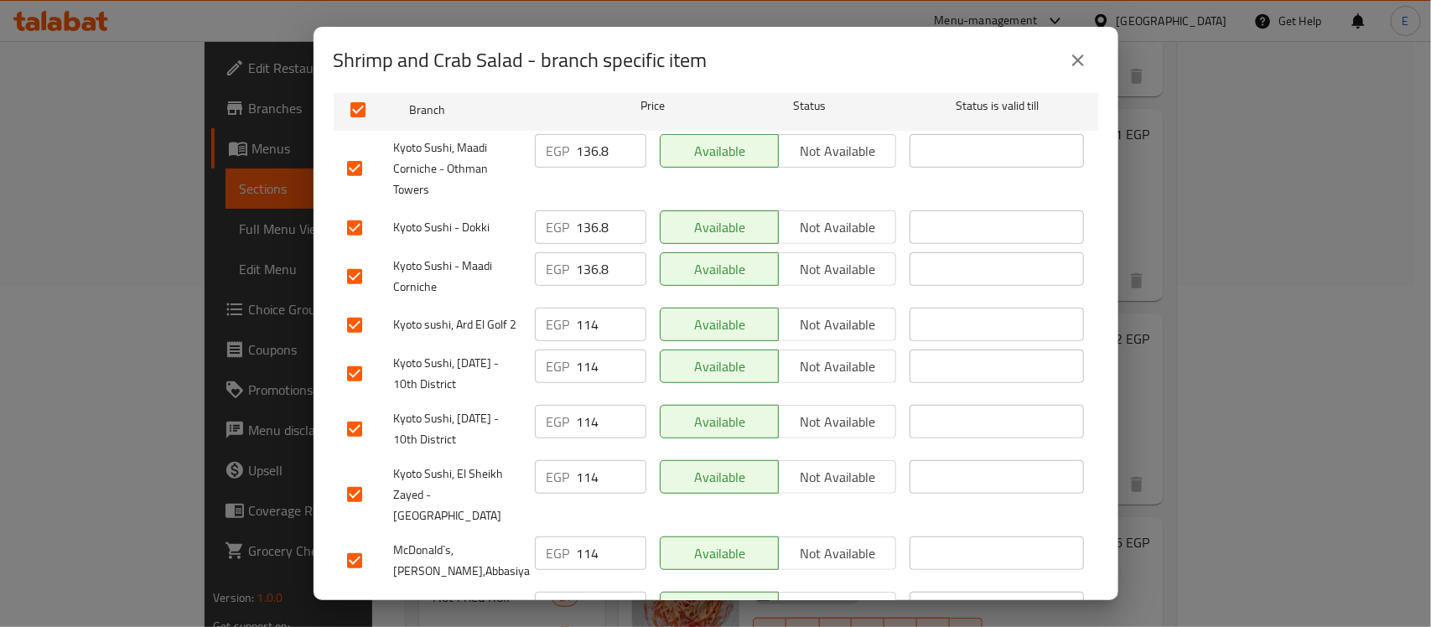
click at [356, 319] on input "checkbox" at bounding box center [354, 325] width 35 height 35
checkbox input "false"
click at [356, 543] on input "checkbox" at bounding box center [354, 560] width 35 height 35
checkbox input "false"
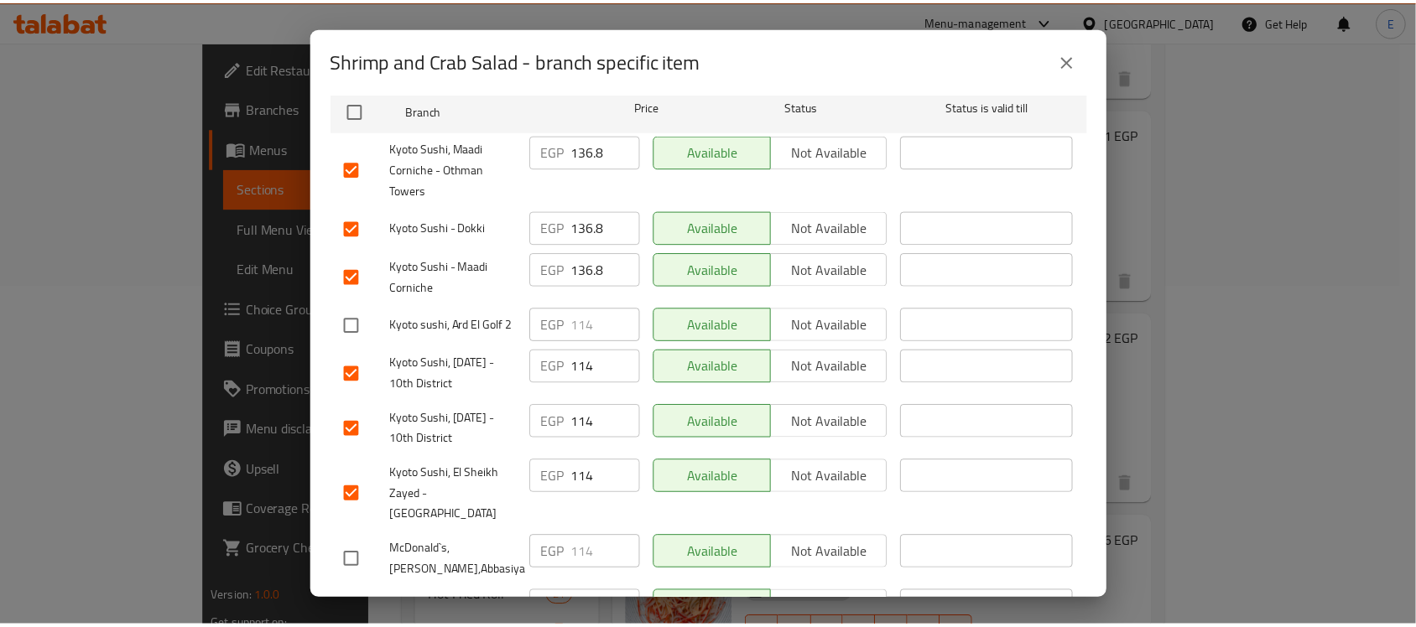
scroll to position [0, 0]
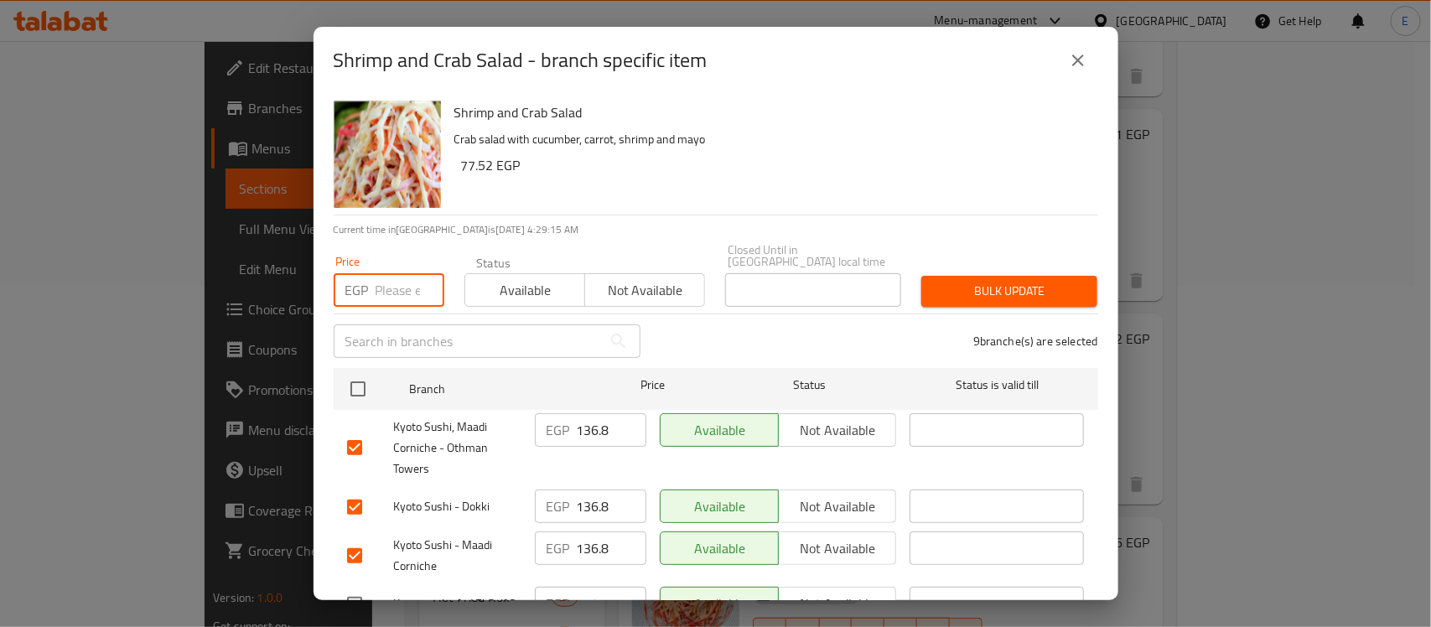
click at [384, 273] on input "number" at bounding box center [410, 290] width 69 height 34
type input "136.8"
click at [981, 281] on span "Bulk update" at bounding box center [1009, 291] width 149 height 21
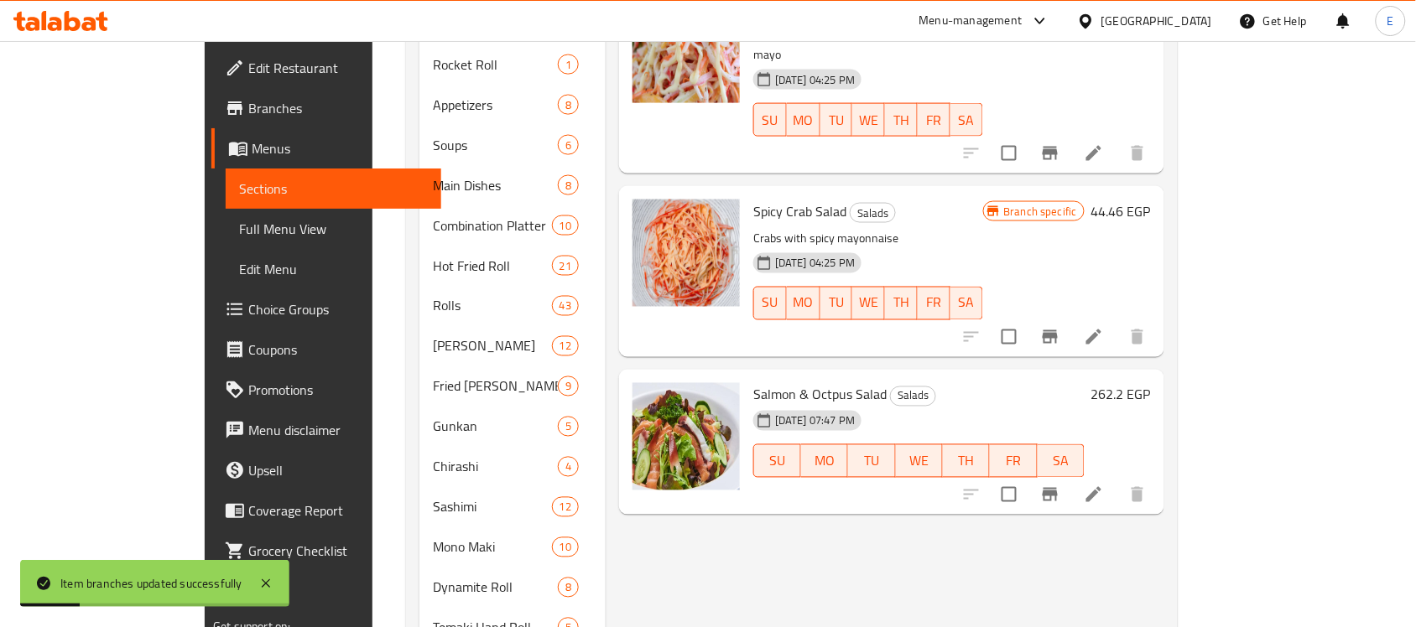
scroll to position [673, 0]
click at [1057, 487] on icon "Branch-specific-item" at bounding box center [1049, 493] width 15 height 13
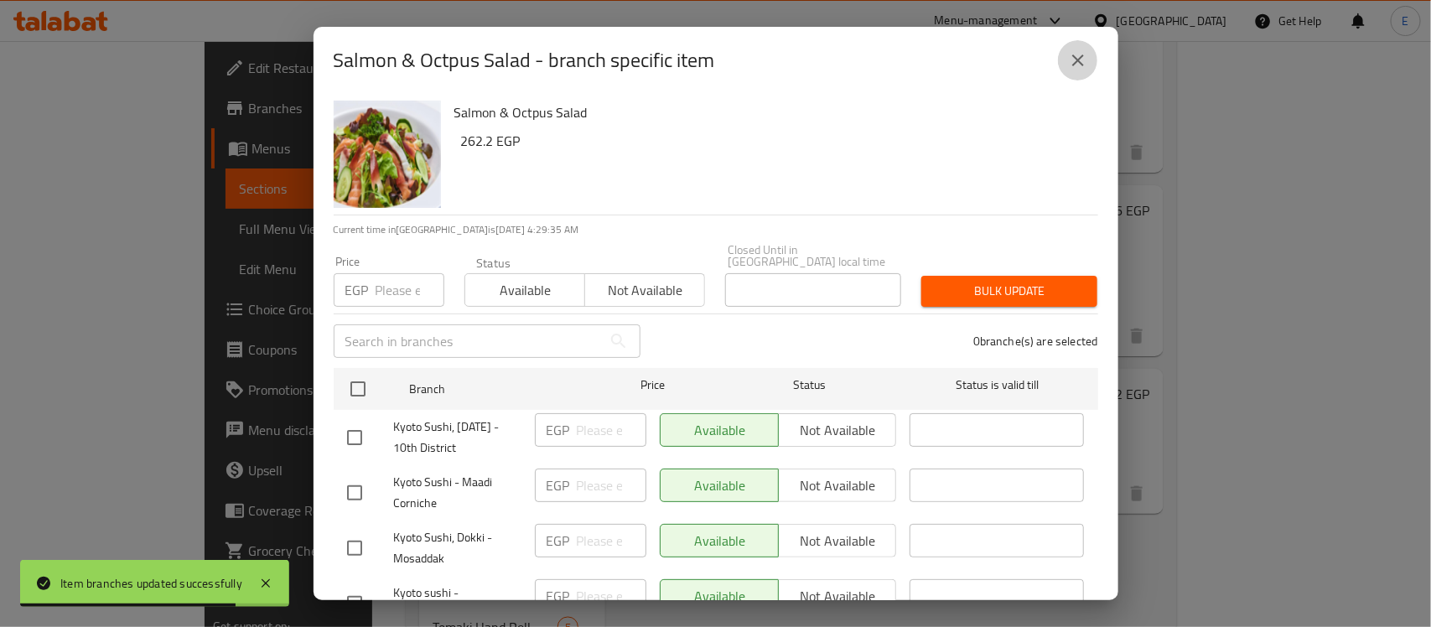
click at [1078, 61] on icon "close" at bounding box center [1079, 61] width 12 height 12
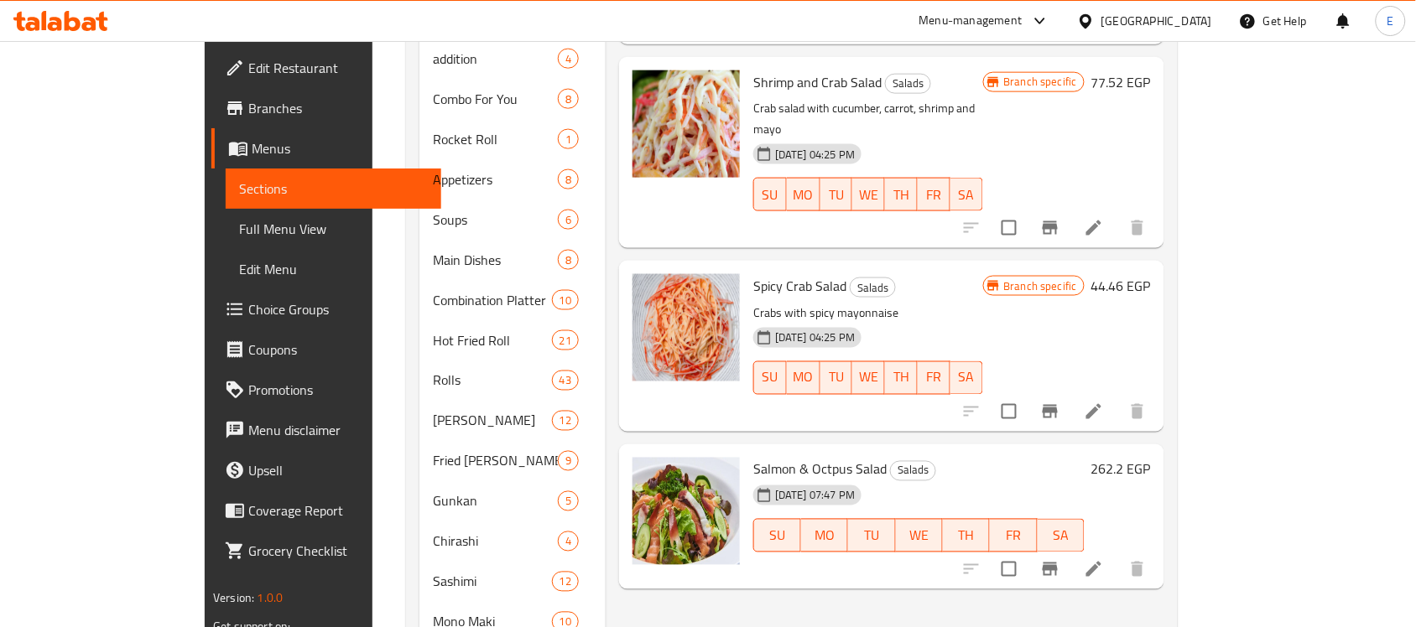
scroll to position [0, 0]
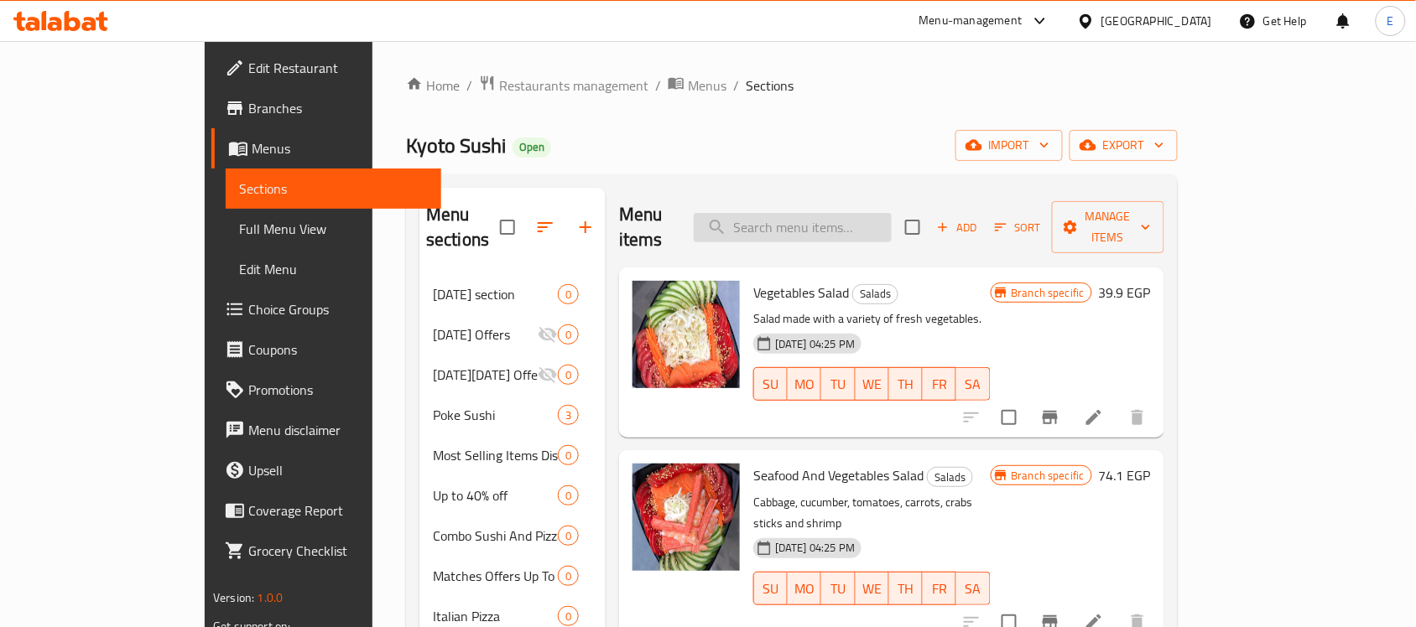
click at [839, 216] on input "search" at bounding box center [793, 227] width 198 height 29
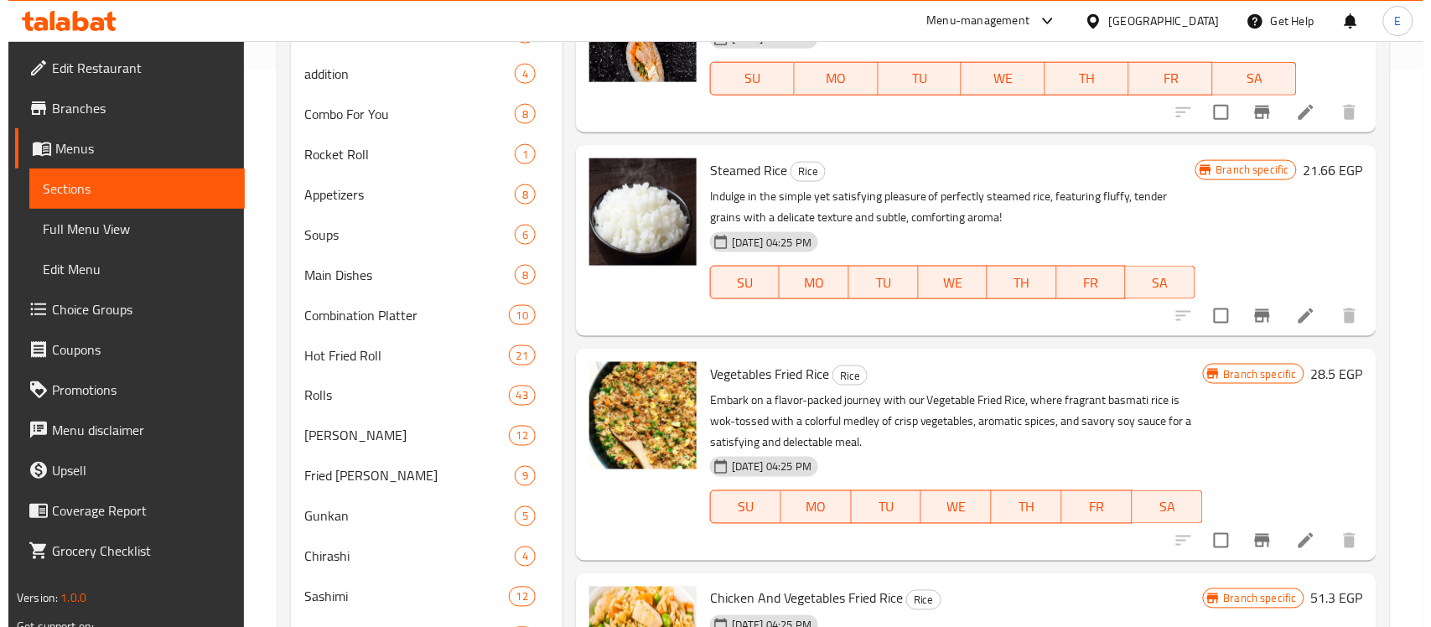
scroll to position [562, 0]
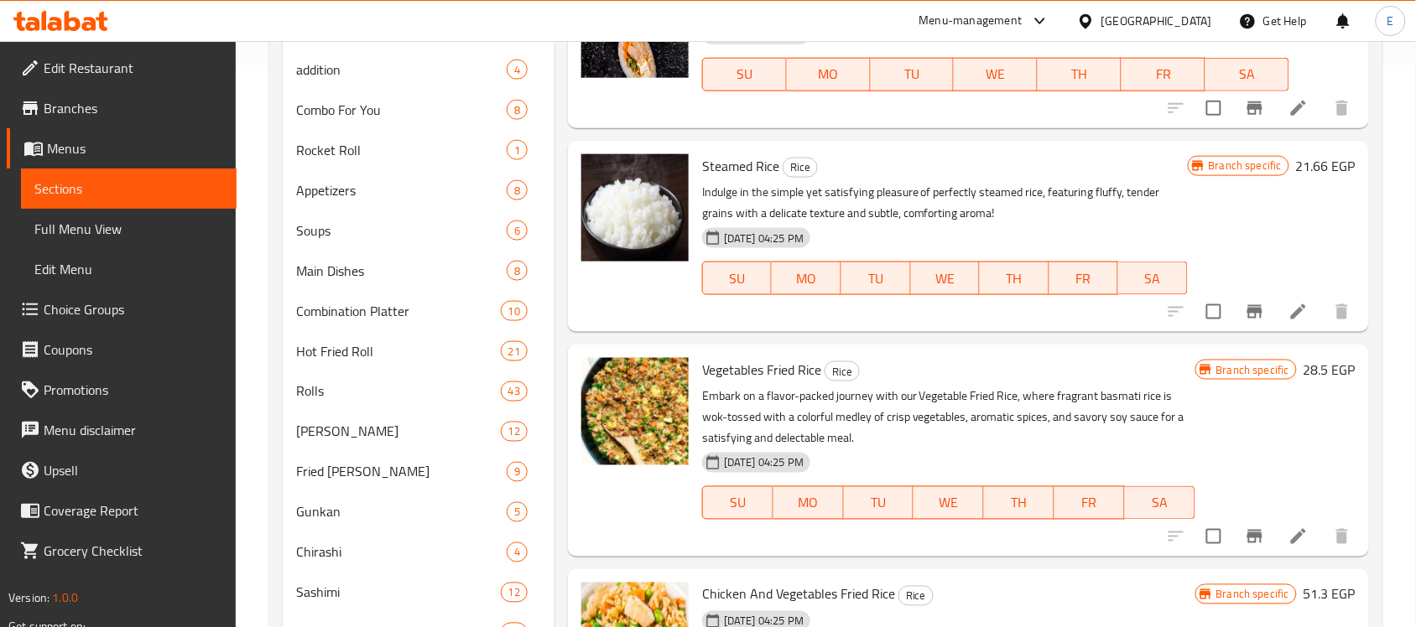
type input "rice"
click at [1244, 302] on icon "Branch-specific-item" at bounding box center [1254, 312] width 20 height 20
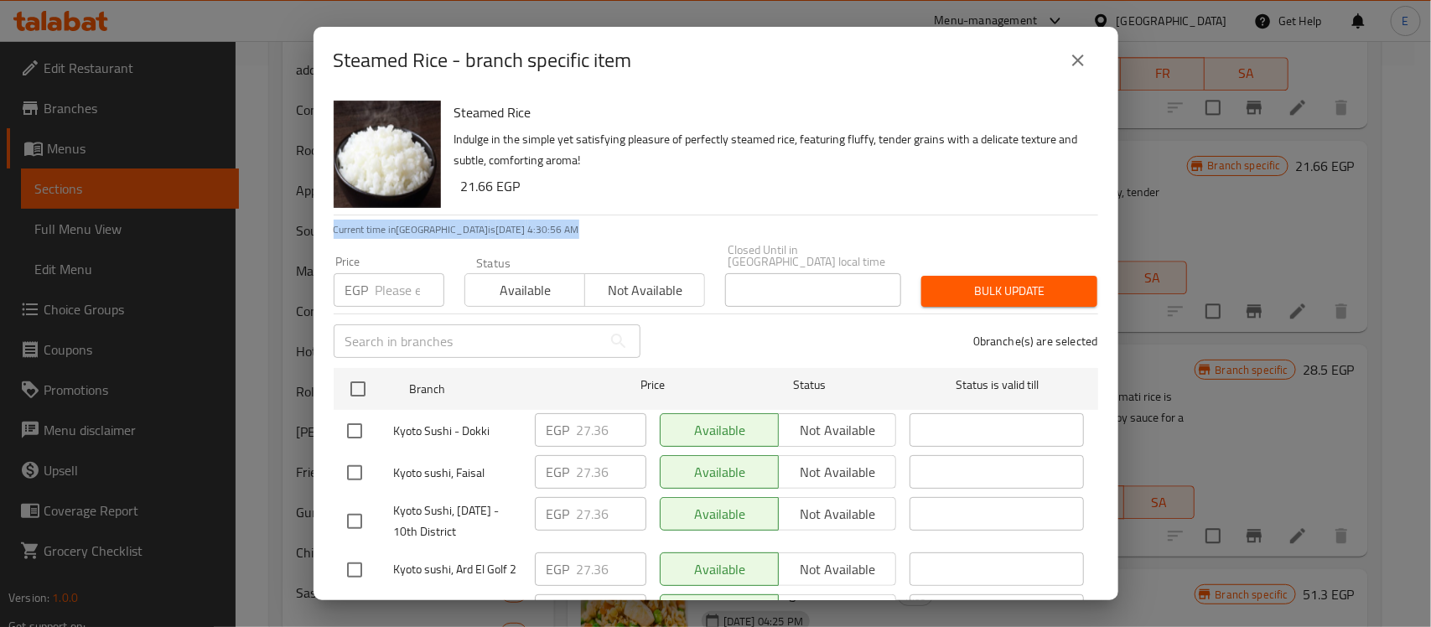
drag, startPoint x: 1230, startPoint y: 302, endPoint x: 751, endPoint y: 174, distance: 496.5
click at [751, 174] on div "Steamed Rice - branch specific item Steamed Rice Indulge in the simple yet sati…" at bounding box center [715, 313] width 1431 height 627
click at [751, 174] on h6 "21.66 EGP" at bounding box center [773, 185] width 624 height 23
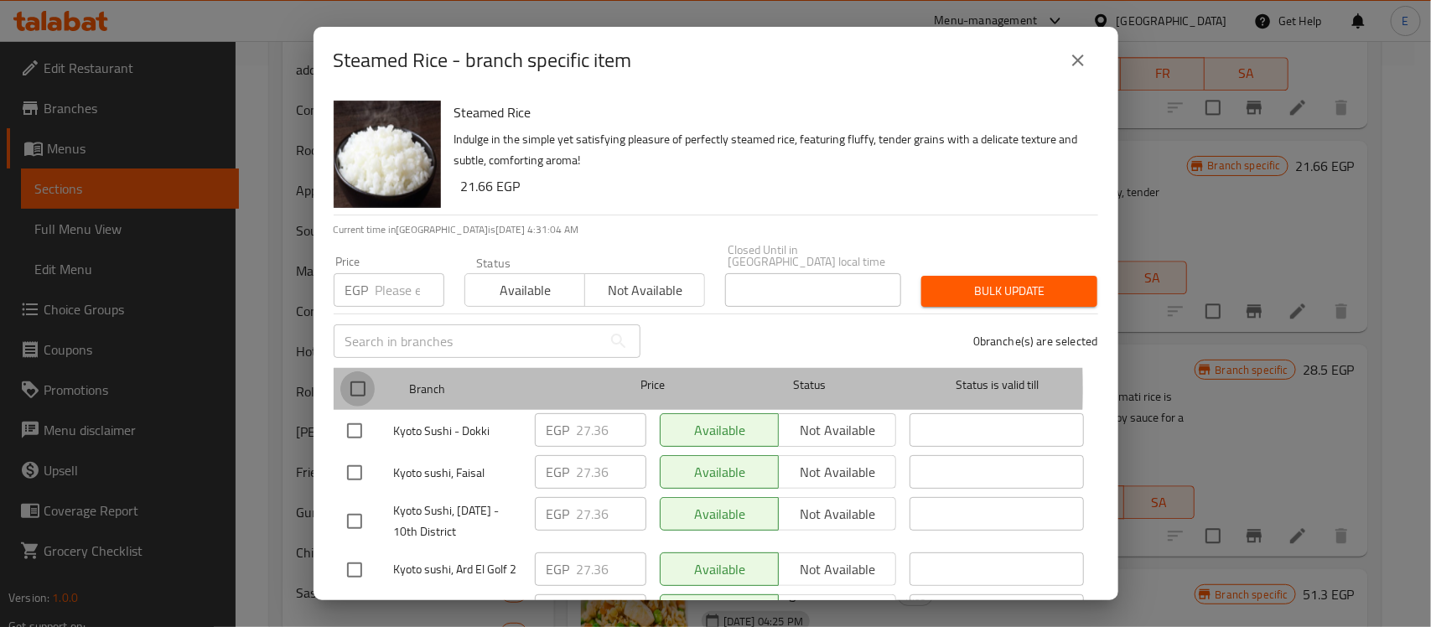
click at [365, 377] on input "checkbox" at bounding box center [357, 388] width 35 height 35
checkbox input "true"
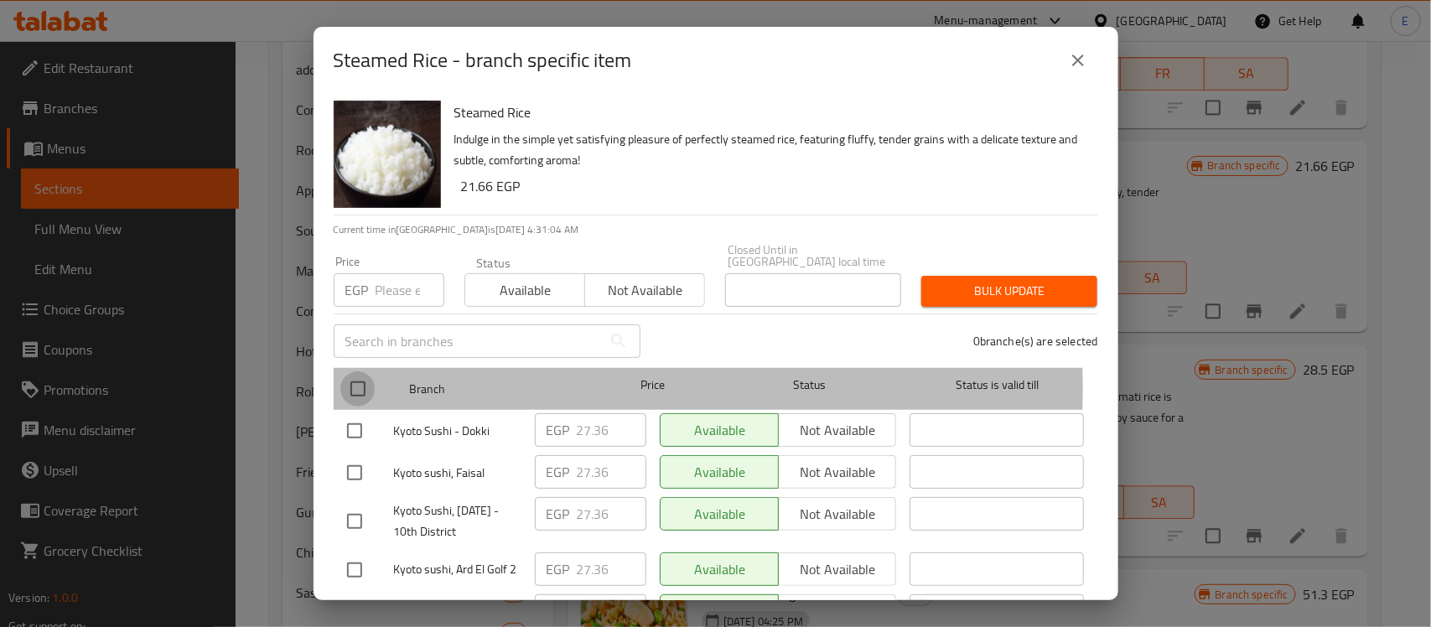
checkbox input "true"
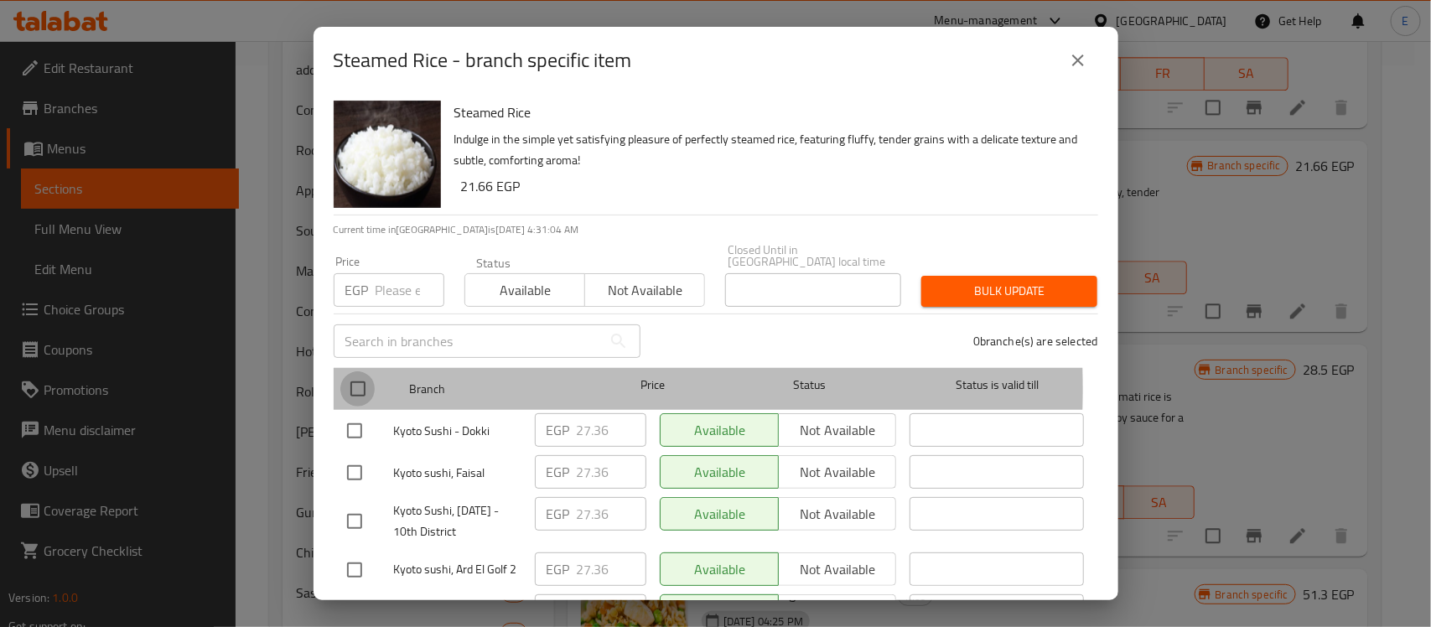
checkbox input "true"
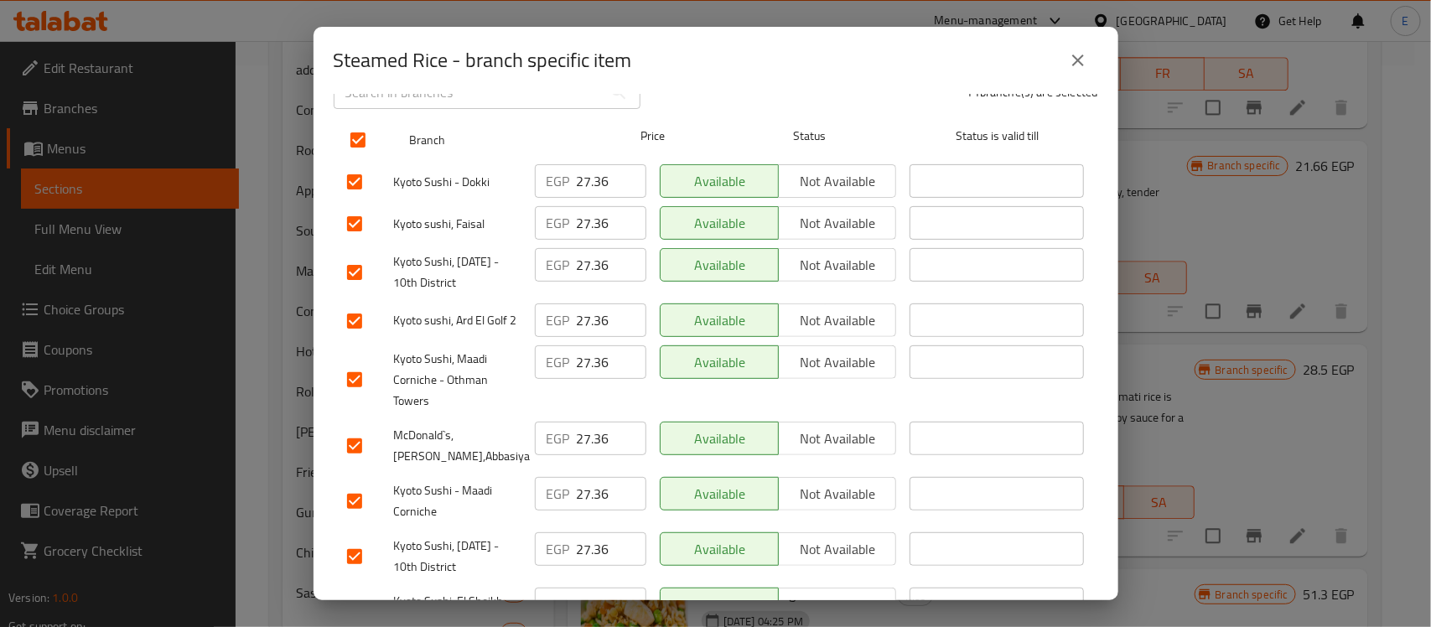
scroll to position [250, 0]
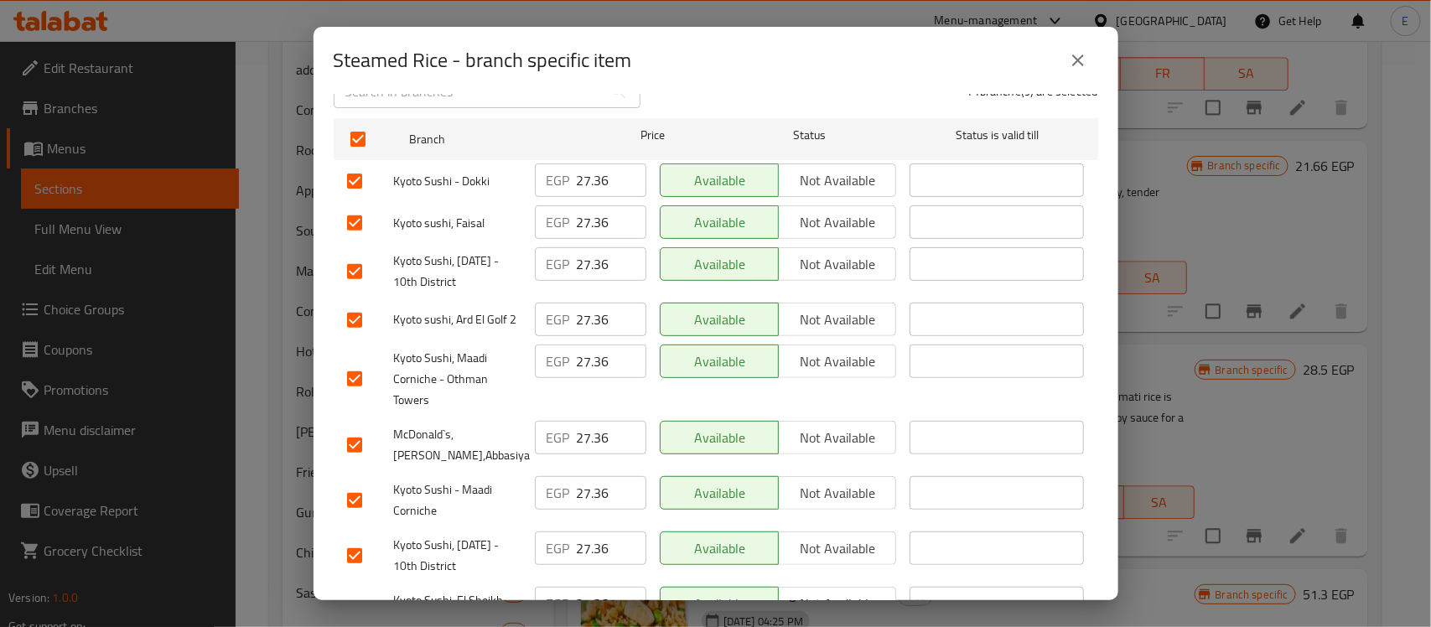
click at [353, 438] on input "checkbox" at bounding box center [354, 445] width 35 height 35
checkbox input "false"
click at [351, 311] on input "checkbox" at bounding box center [354, 320] width 35 height 35
checkbox input "false"
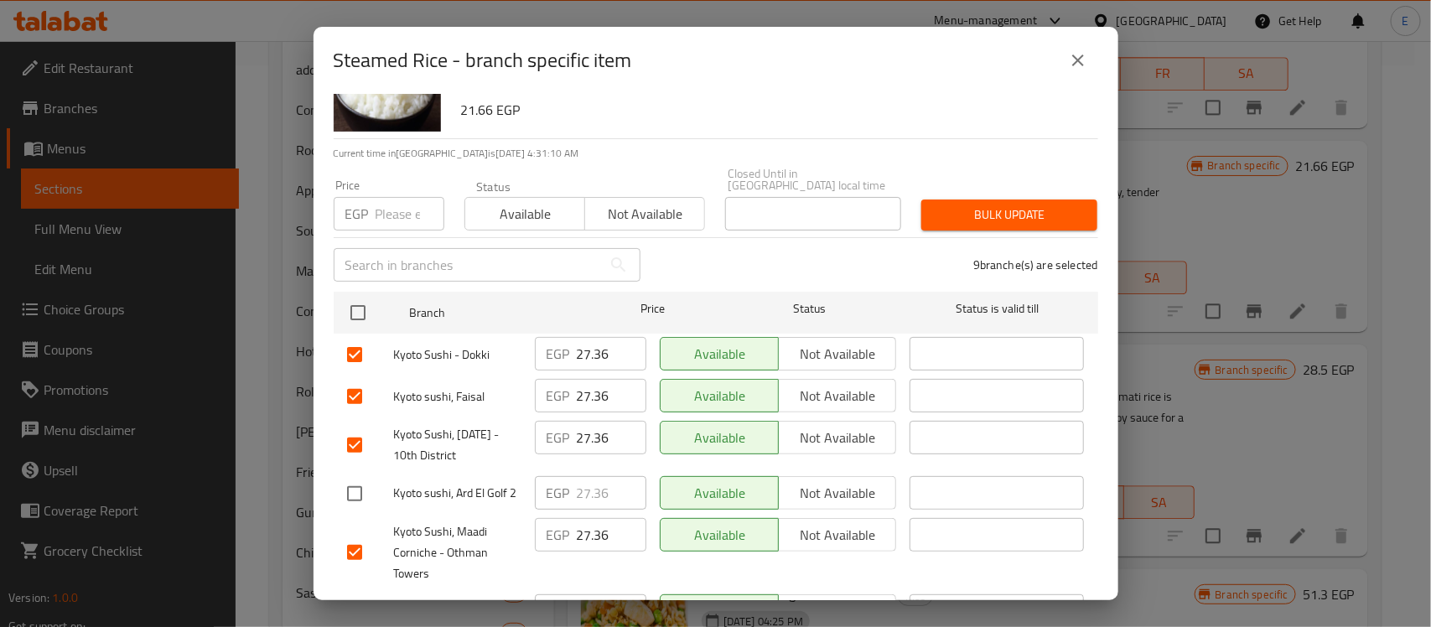
scroll to position [74, 0]
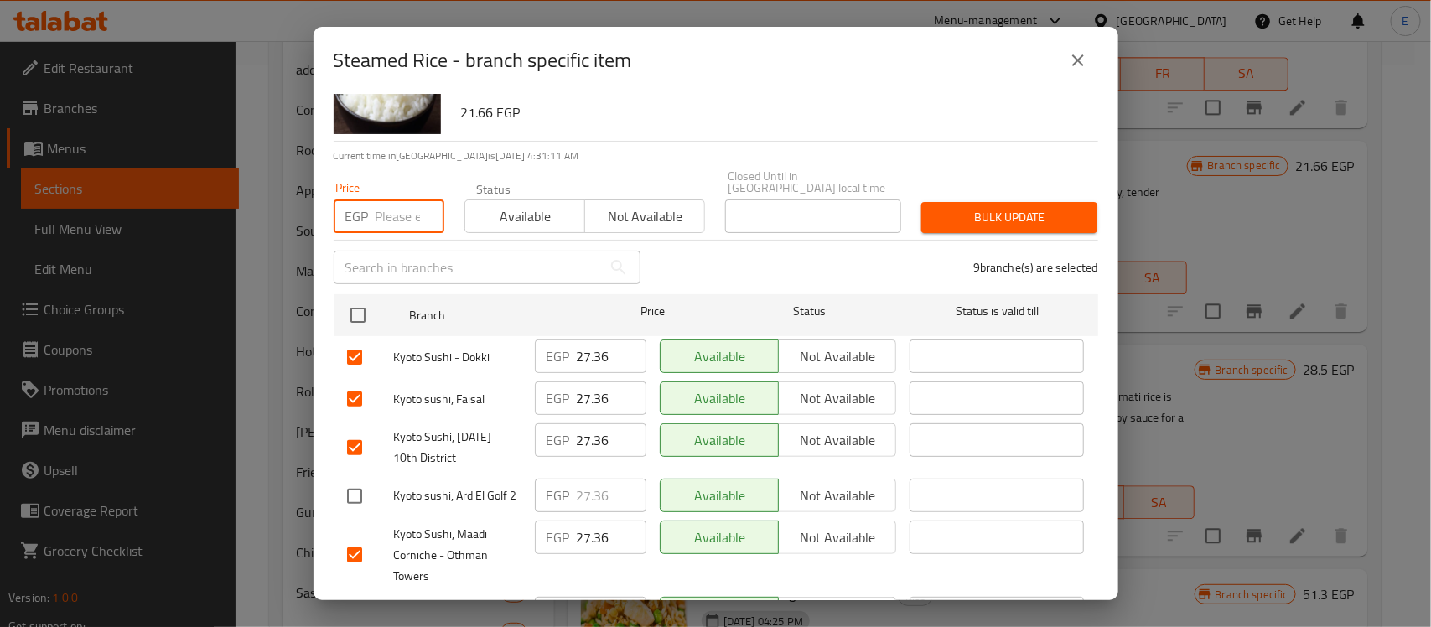
click at [390, 216] on input "number" at bounding box center [410, 217] width 69 height 34
type input "27.40"
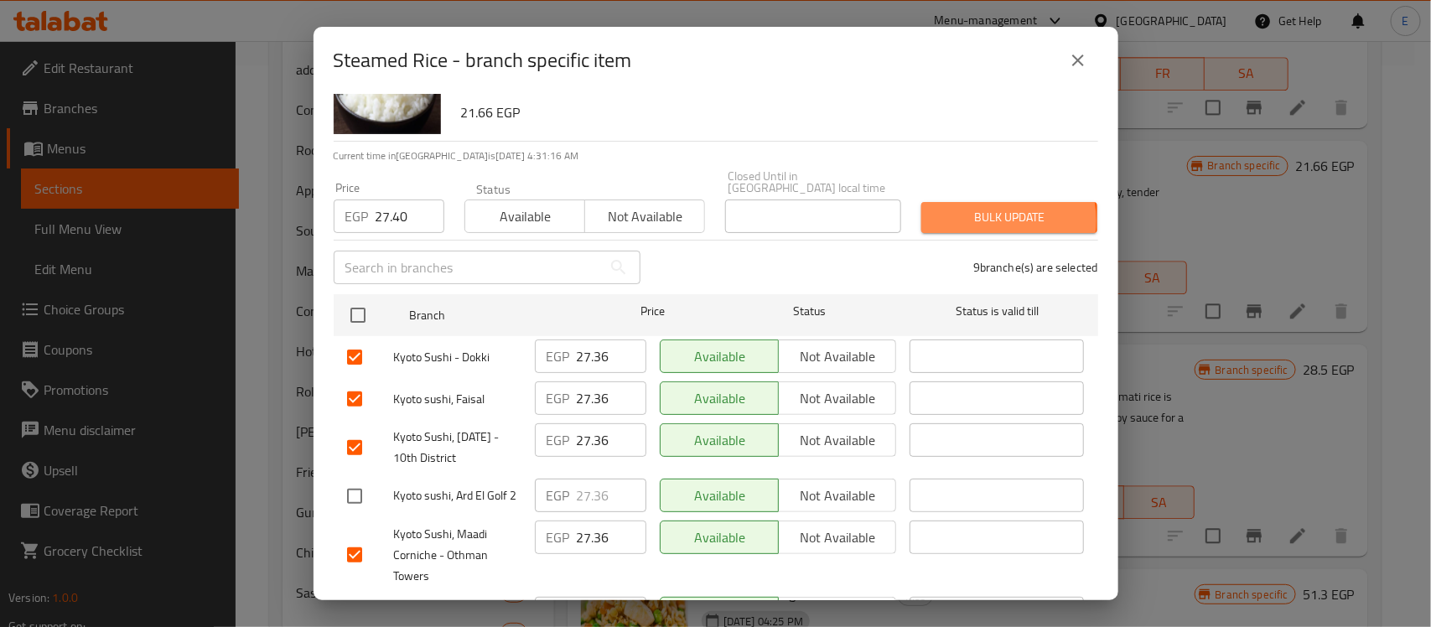
click at [975, 208] on span "Bulk update" at bounding box center [1009, 217] width 149 height 21
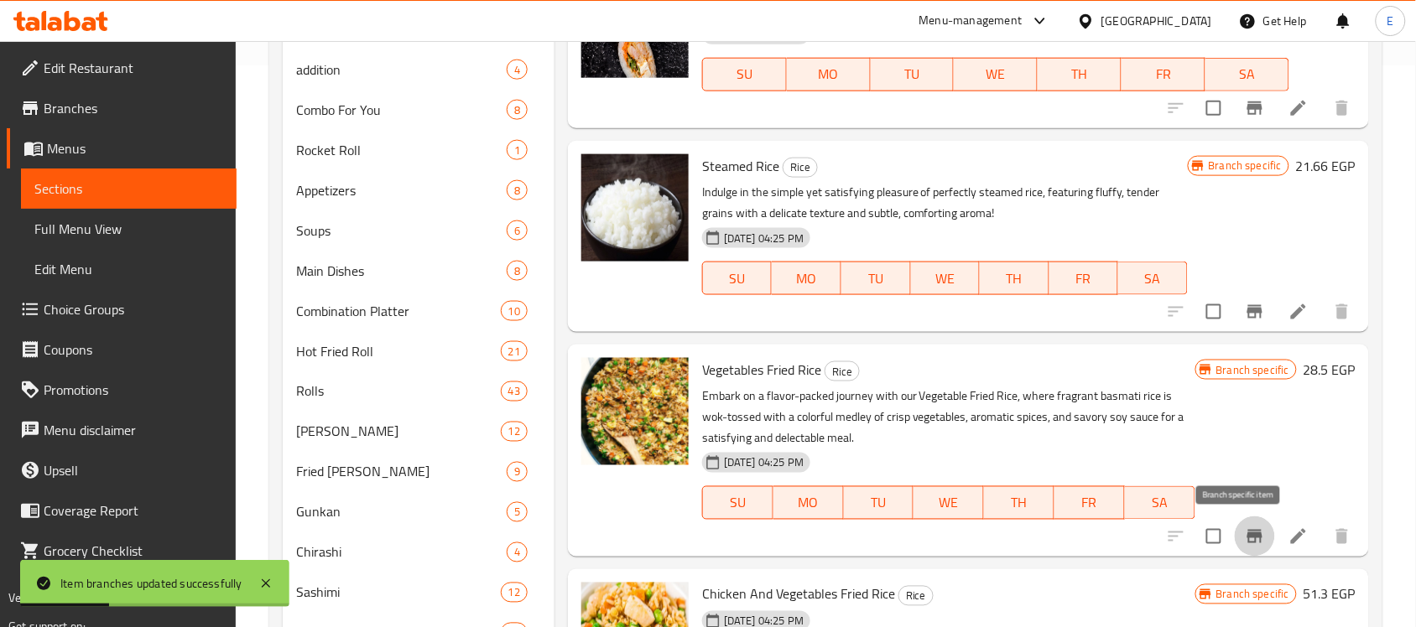
click at [1247, 535] on icon "Branch-specific-item" at bounding box center [1254, 536] width 15 height 13
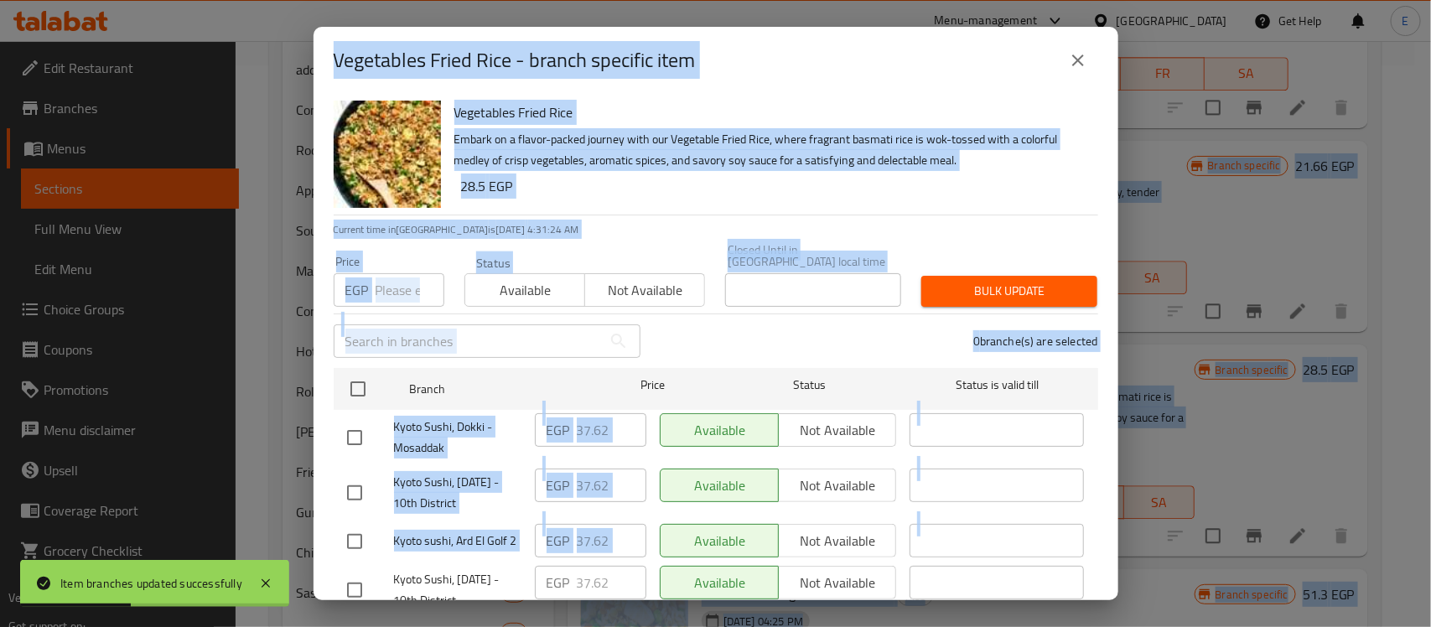
drag, startPoint x: 1239, startPoint y: 535, endPoint x: 778, endPoint y: -102, distance: 786.7
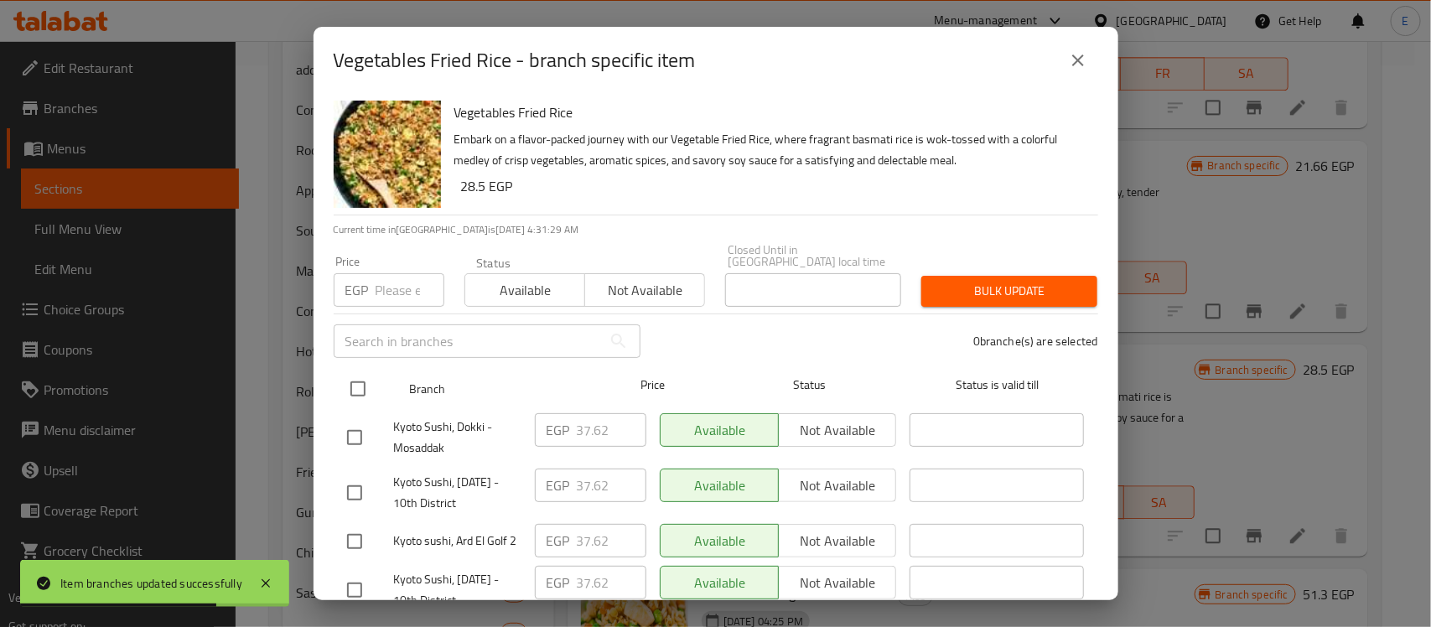
click at [356, 377] on input "checkbox" at bounding box center [357, 388] width 35 height 35
checkbox input "true"
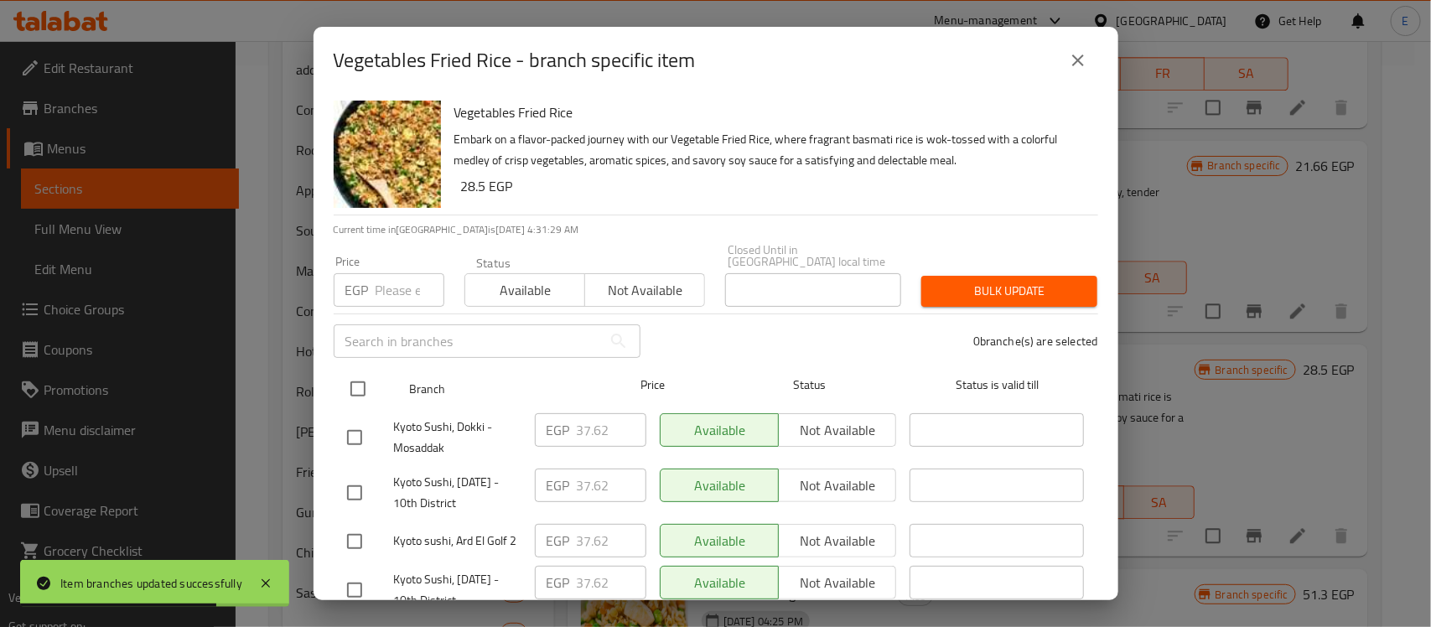
checkbox input "true"
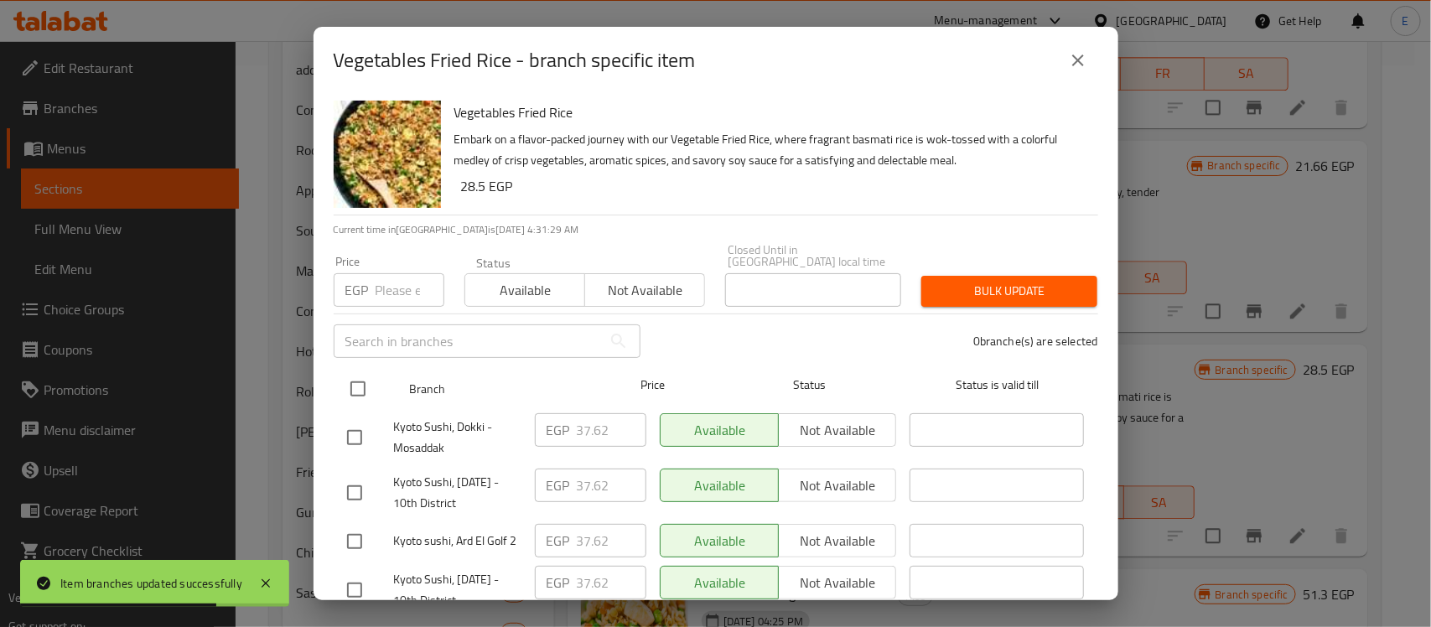
checkbox input "true"
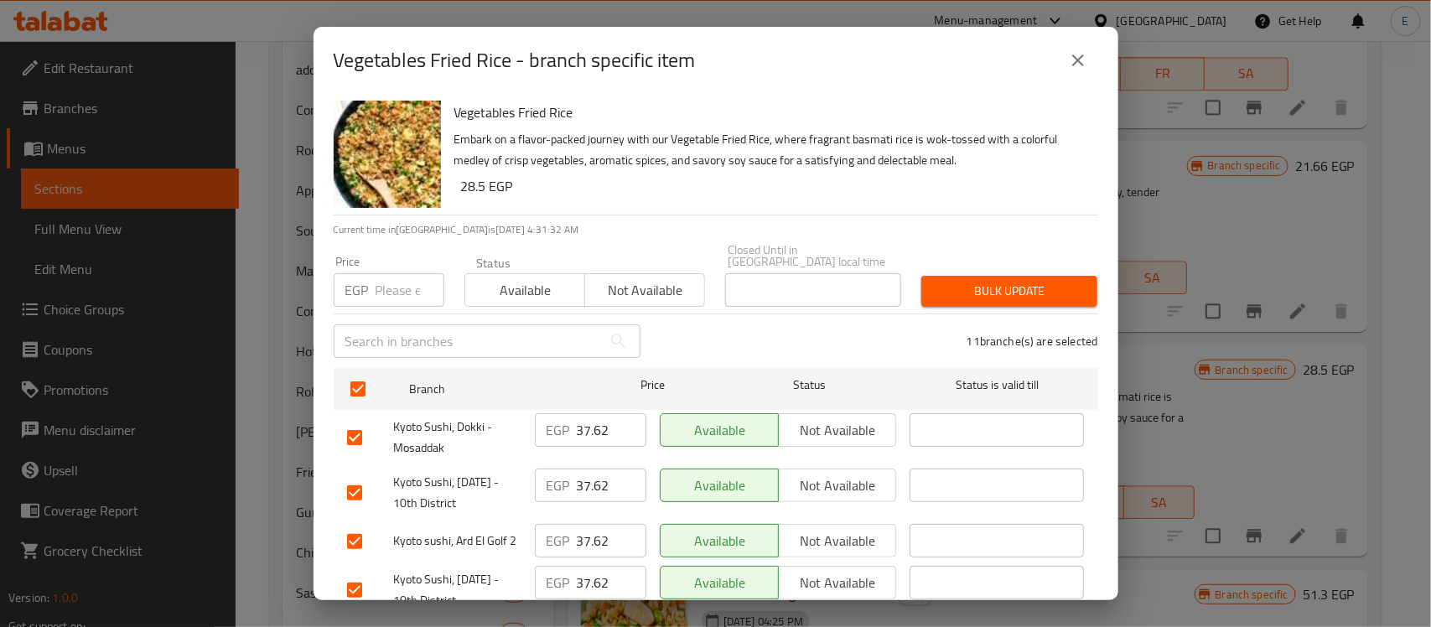
click at [353, 530] on input "checkbox" at bounding box center [354, 541] width 35 height 35
checkbox input "false"
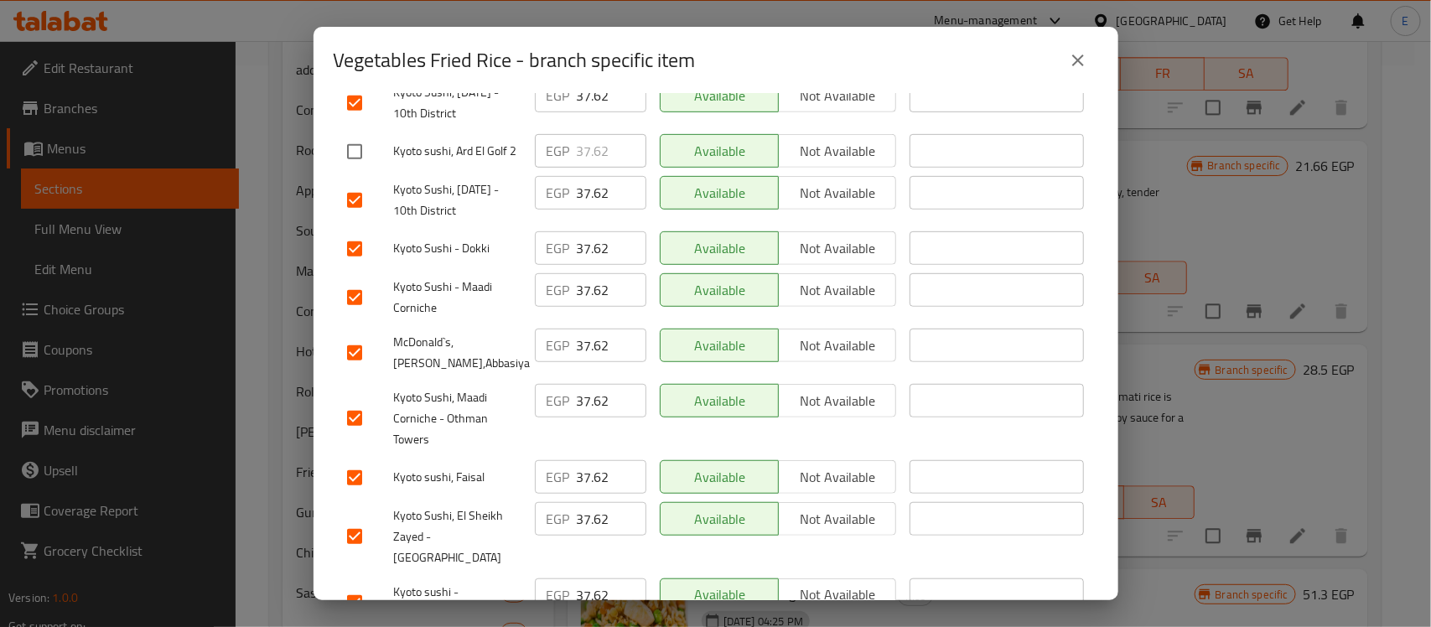
scroll to position [392, 0]
click at [348, 342] on input "checkbox" at bounding box center [354, 350] width 35 height 35
checkbox input "false"
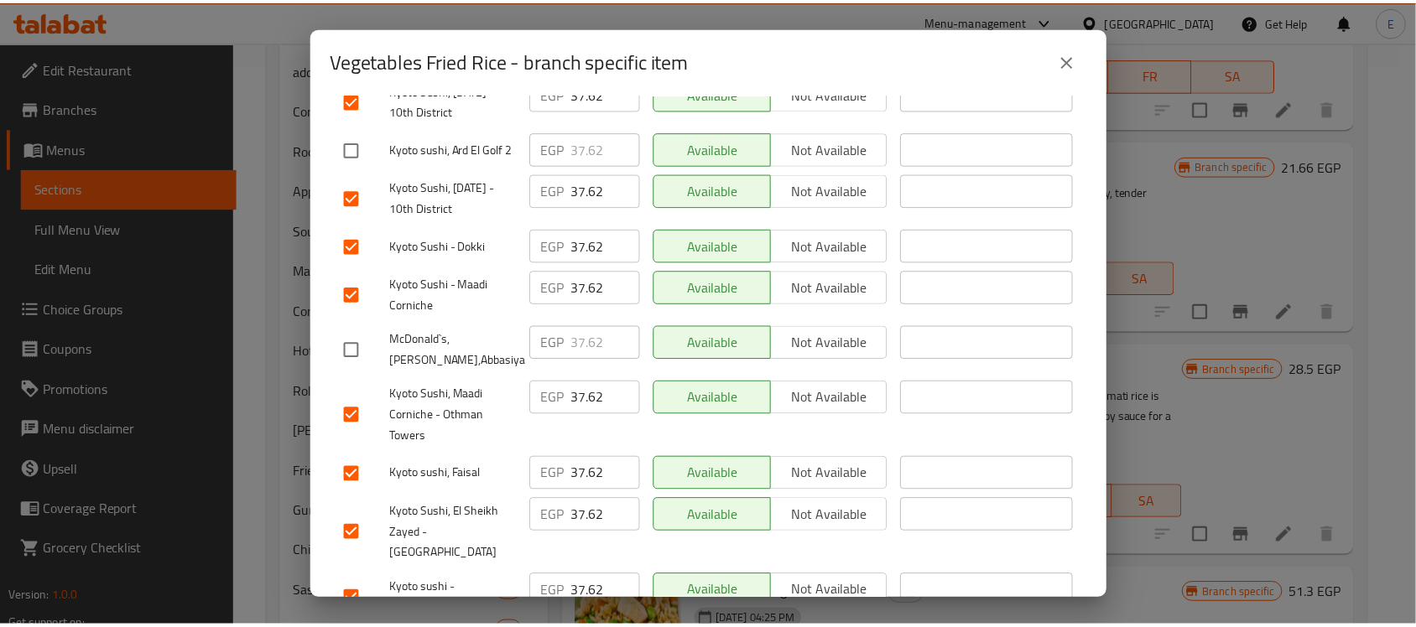
scroll to position [132, 0]
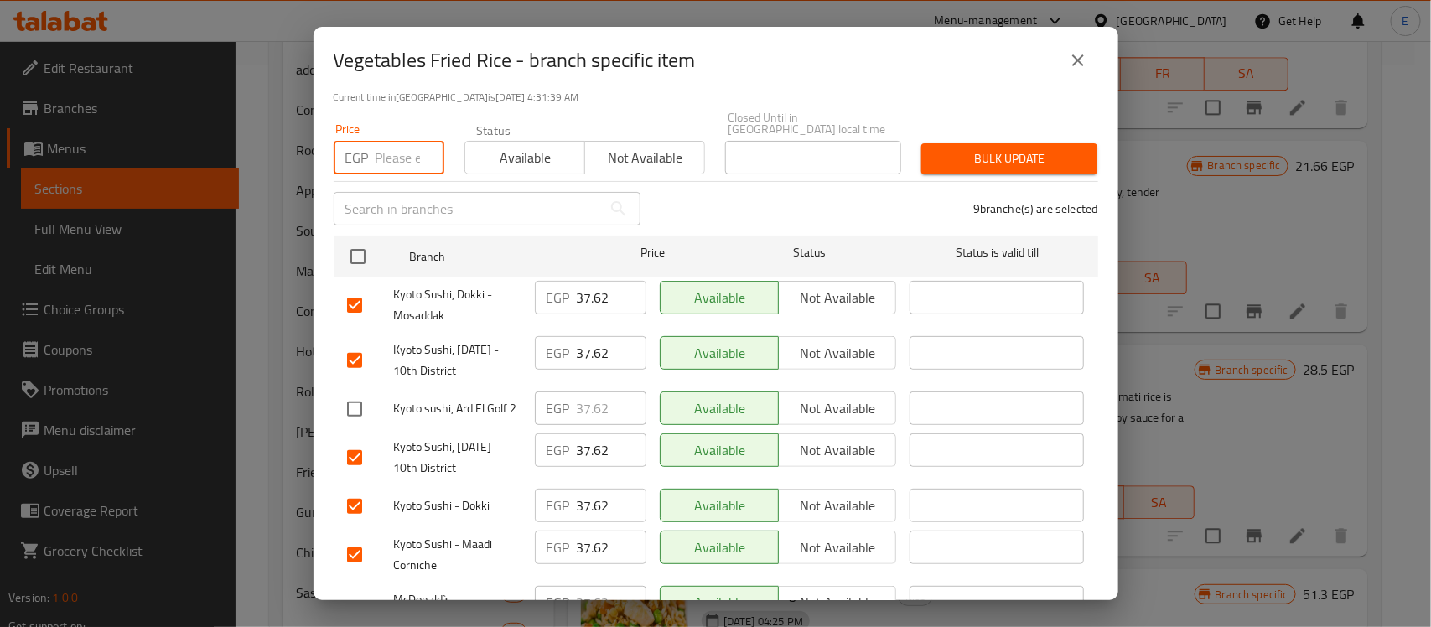
click at [383, 141] on input "number" at bounding box center [410, 158] width 69 height 34
type input "37.60"
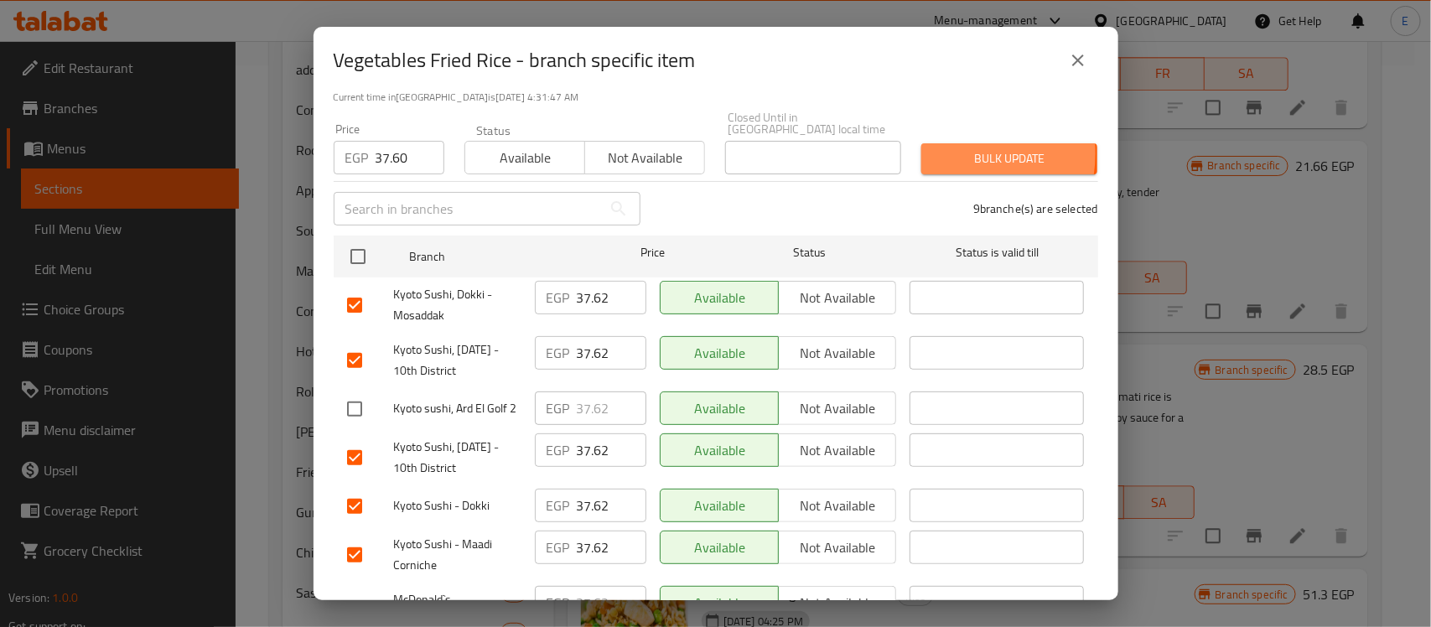
click at [942, 148] on span "Bulk update" at bounding box center [1009, 158] width 149 height 21
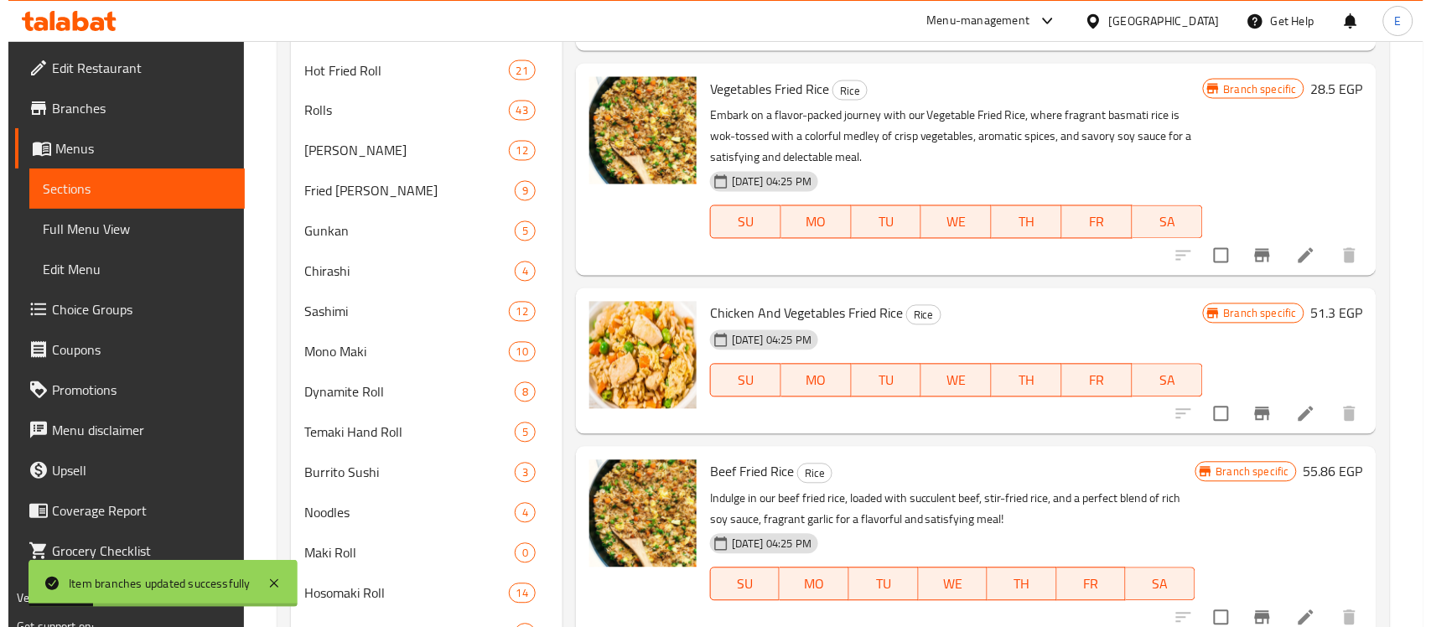
scroll to position [844, 0]
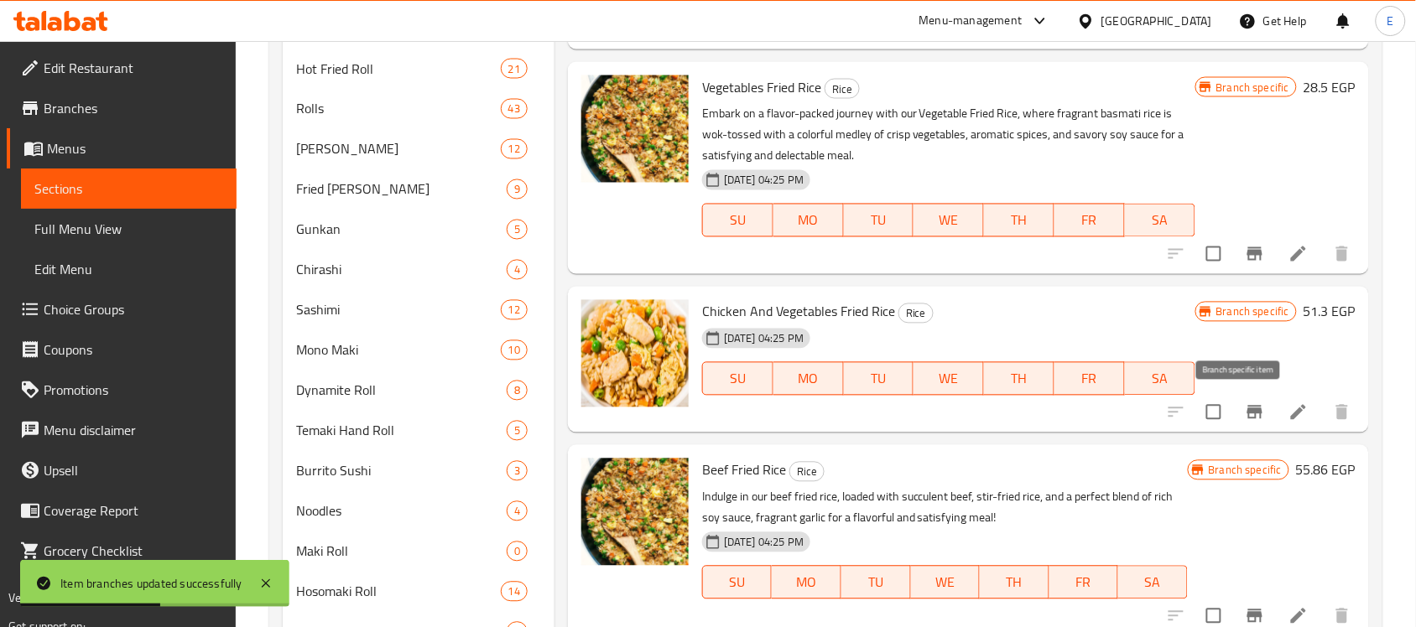
click at [1247, 415] on icon "Branch-specific-item" at bounding box center [1254, 412] width 15 height 13
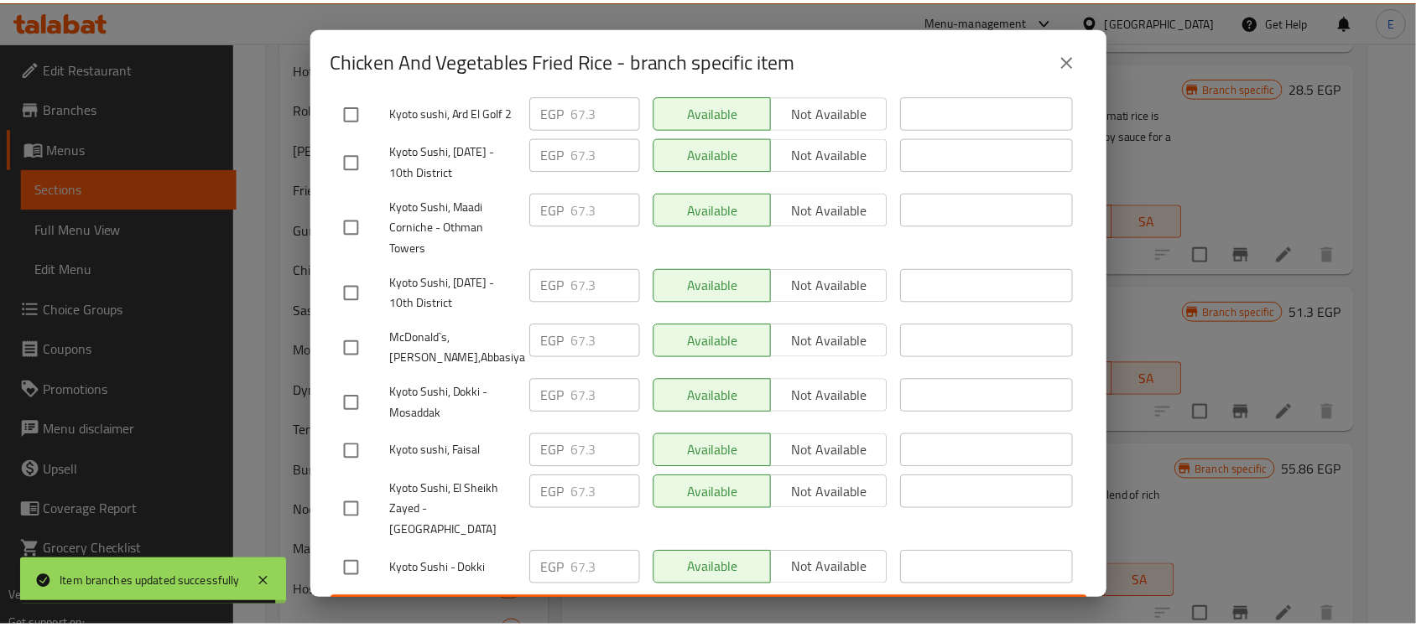
scroll to position [0, 0]
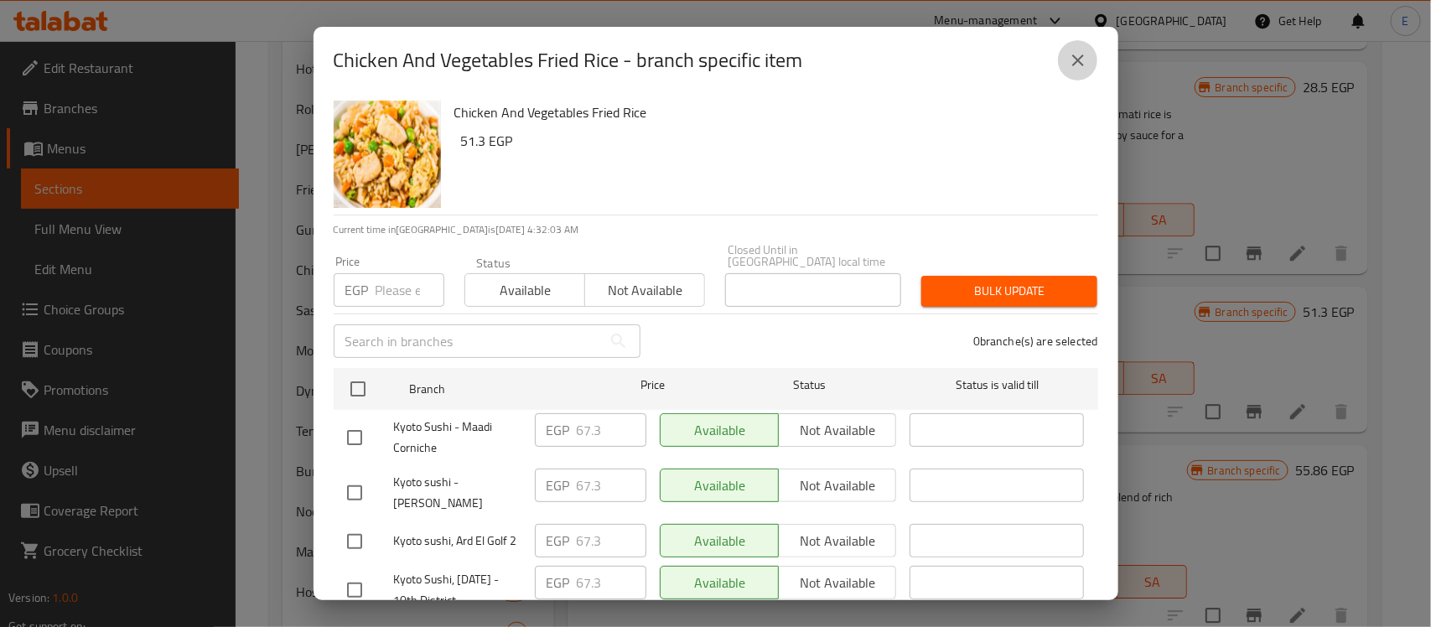
click at [1071, 70] on icon "close" at bounding box center [1078, 60] width 20 height 20
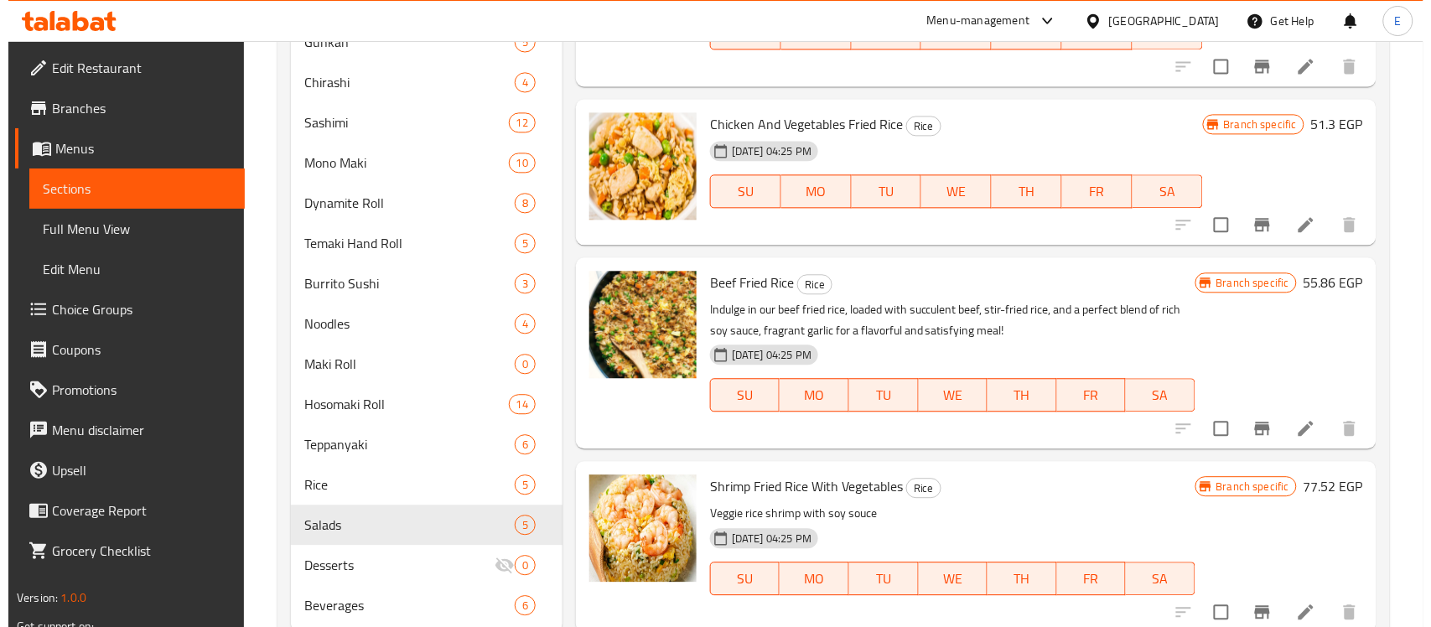
scroll to position [1082, 0]
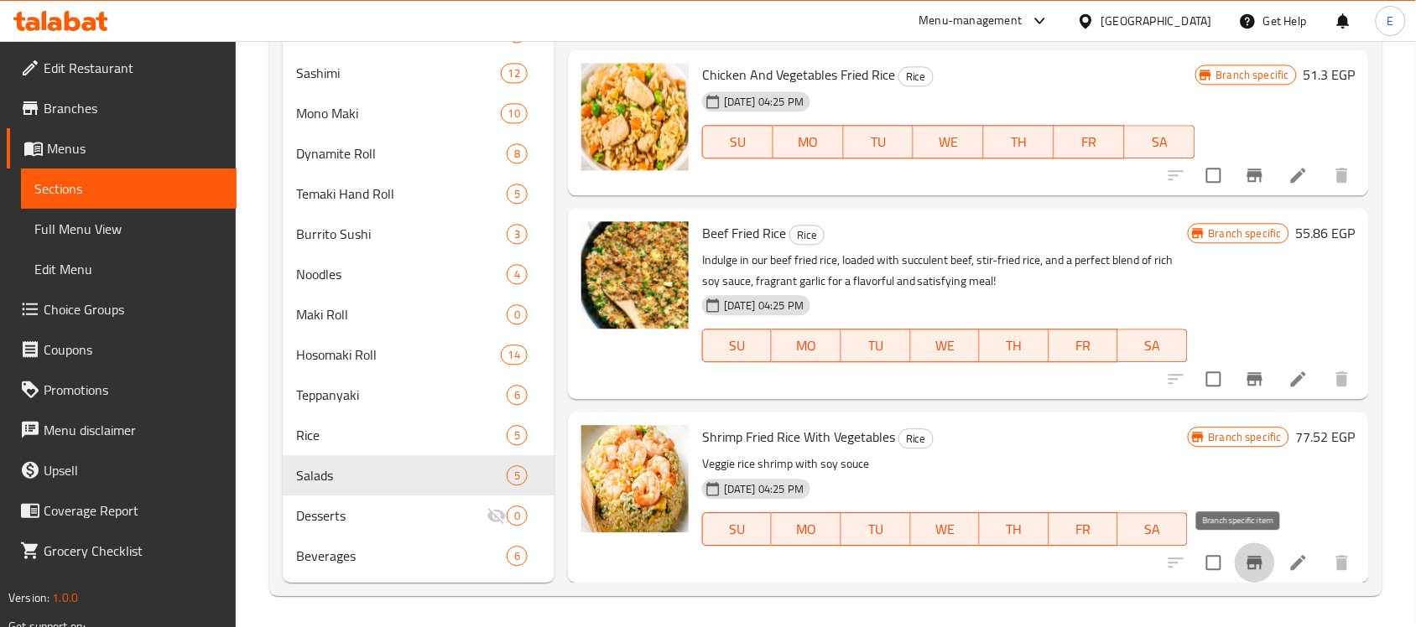
click at [1247, 563] on icon "Branch-specific-item" at bounding box center [1254, 562] width 15 height 13
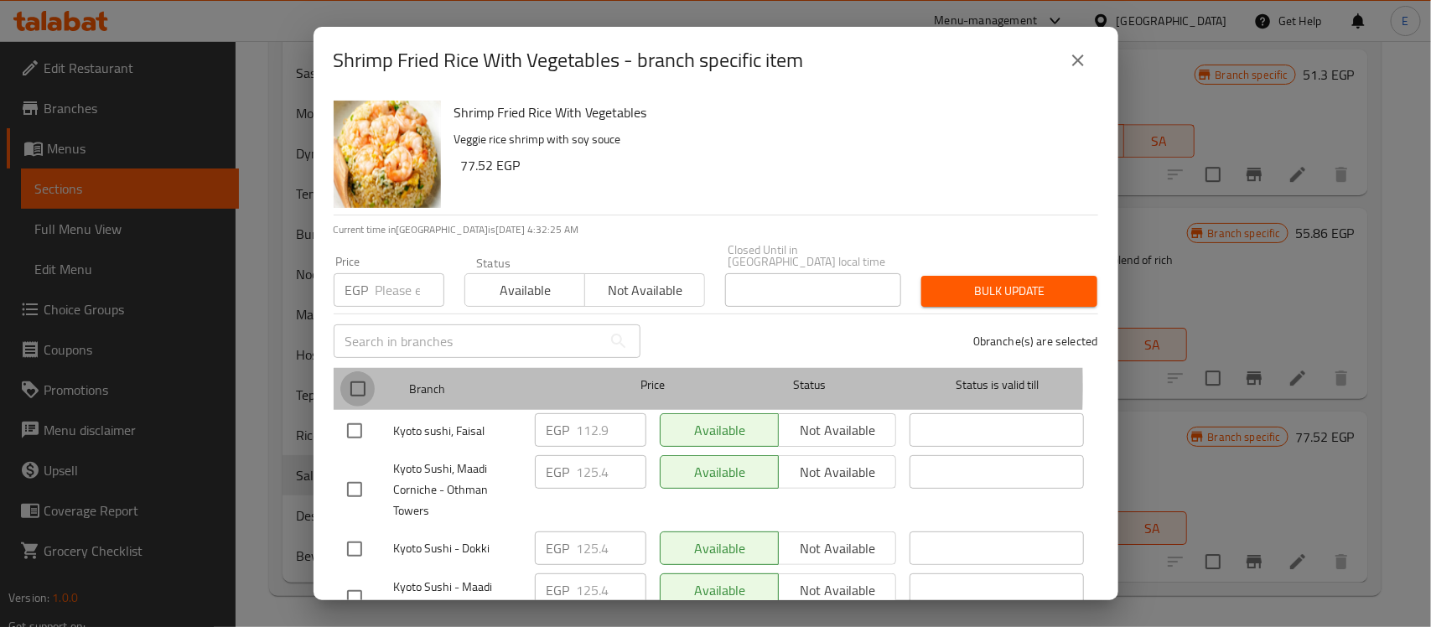
click at [352, 374] on input "checkbox" at bounding box center [357, 388] width 35 height 35
checkbox input "true"
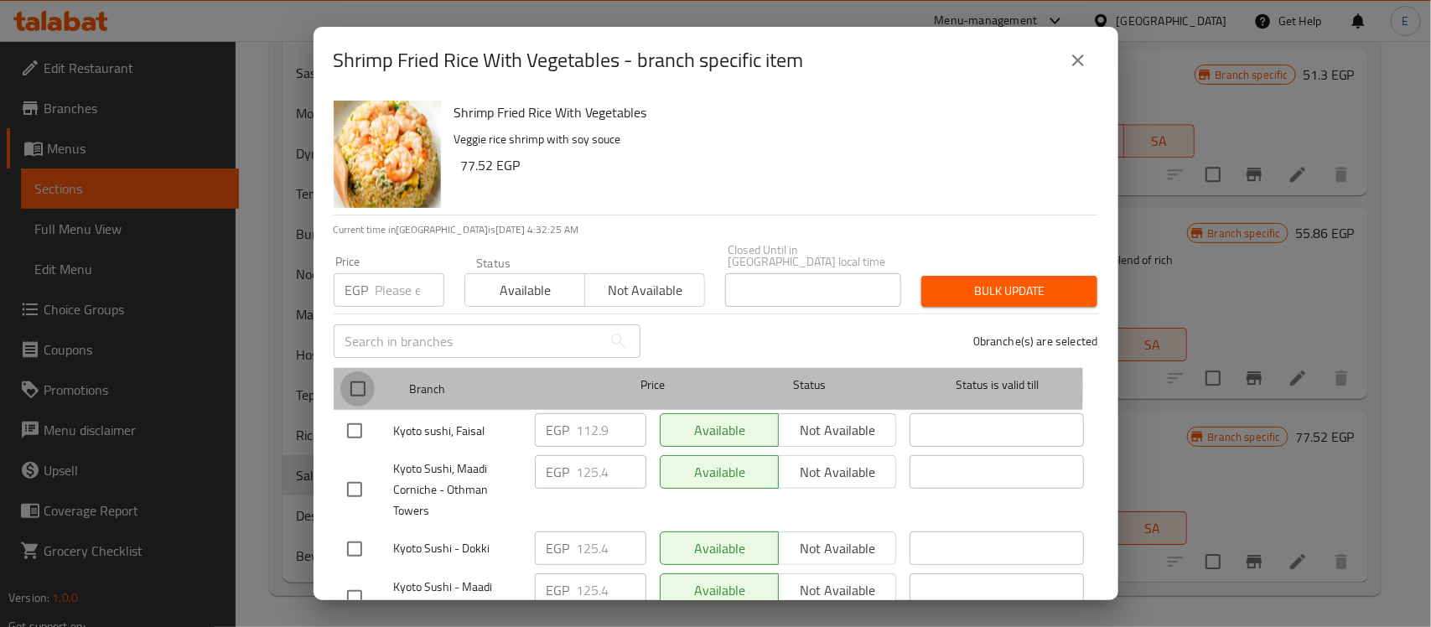
checkbox input "true"
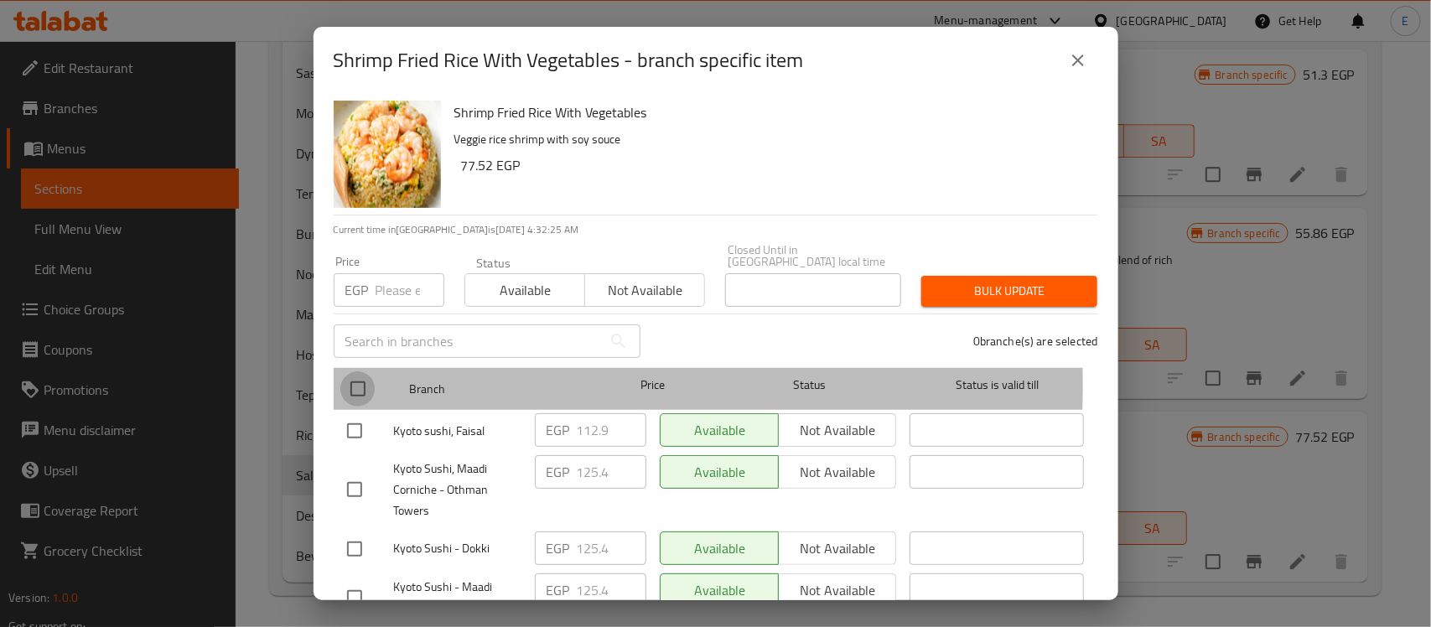
checkbox input "true"
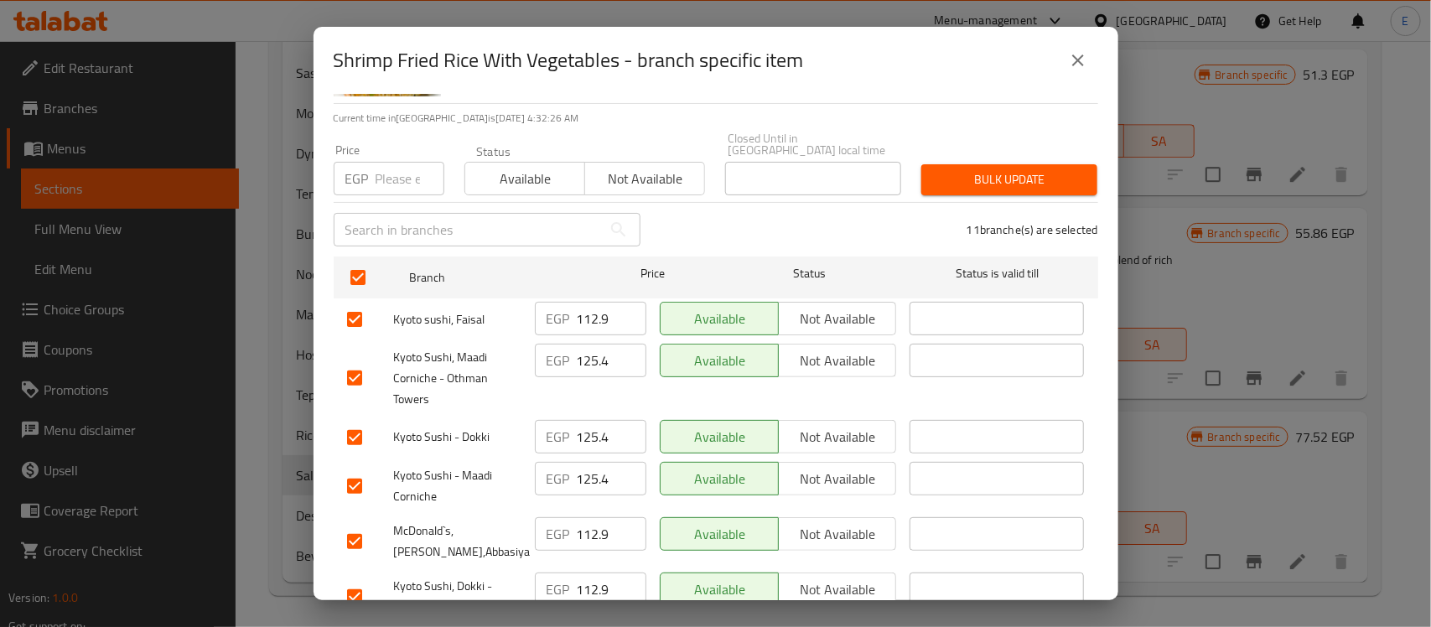
scroll to position [116, 0]
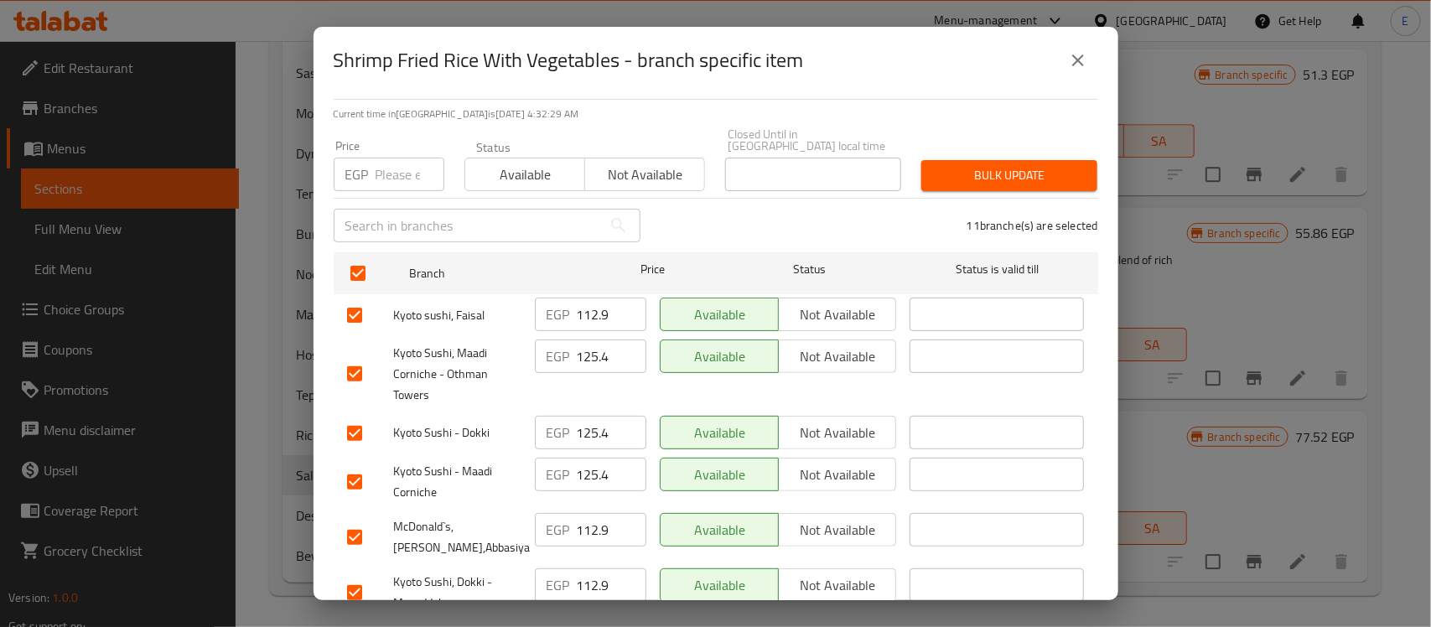
click at [356, 521] on input "checkbox" at bounding box center [354, 537] width 35 height 35
checkbox input "false"
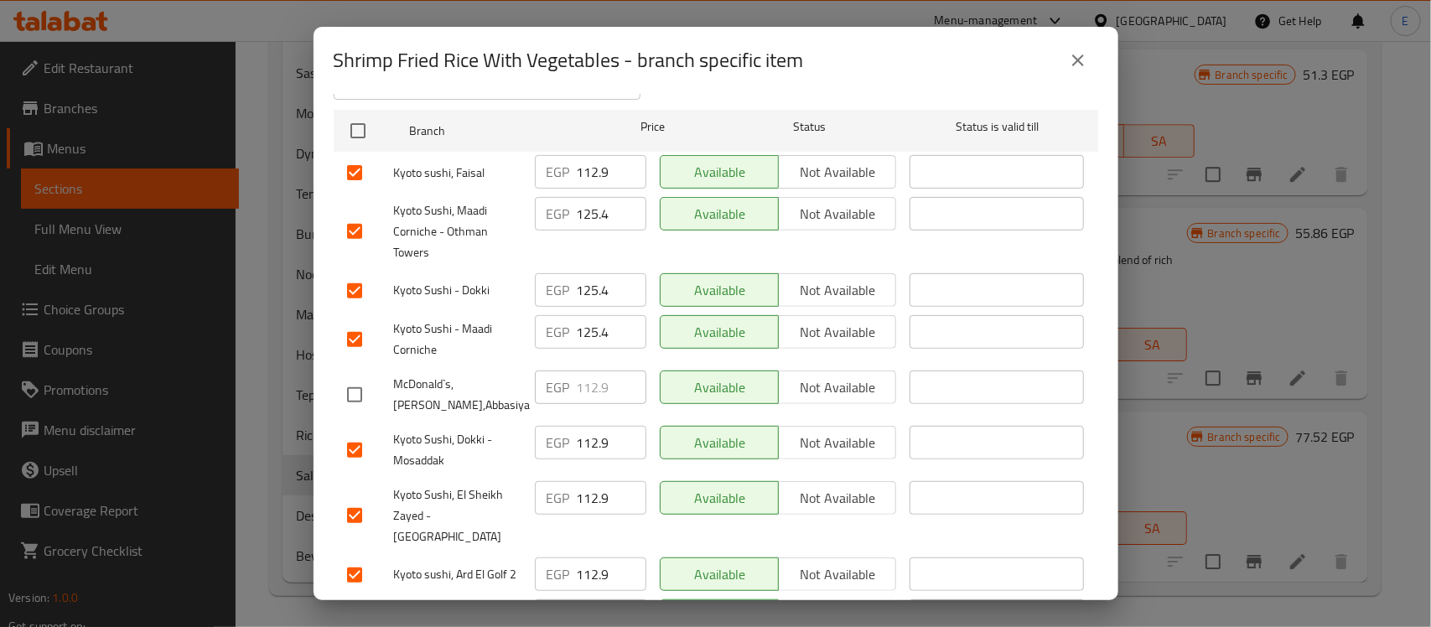
scroll to position [262, 0]
click at [351, 554] on input "checkbox" at bounding box center [354, 571] width 35 height 35
checkbox input "false"
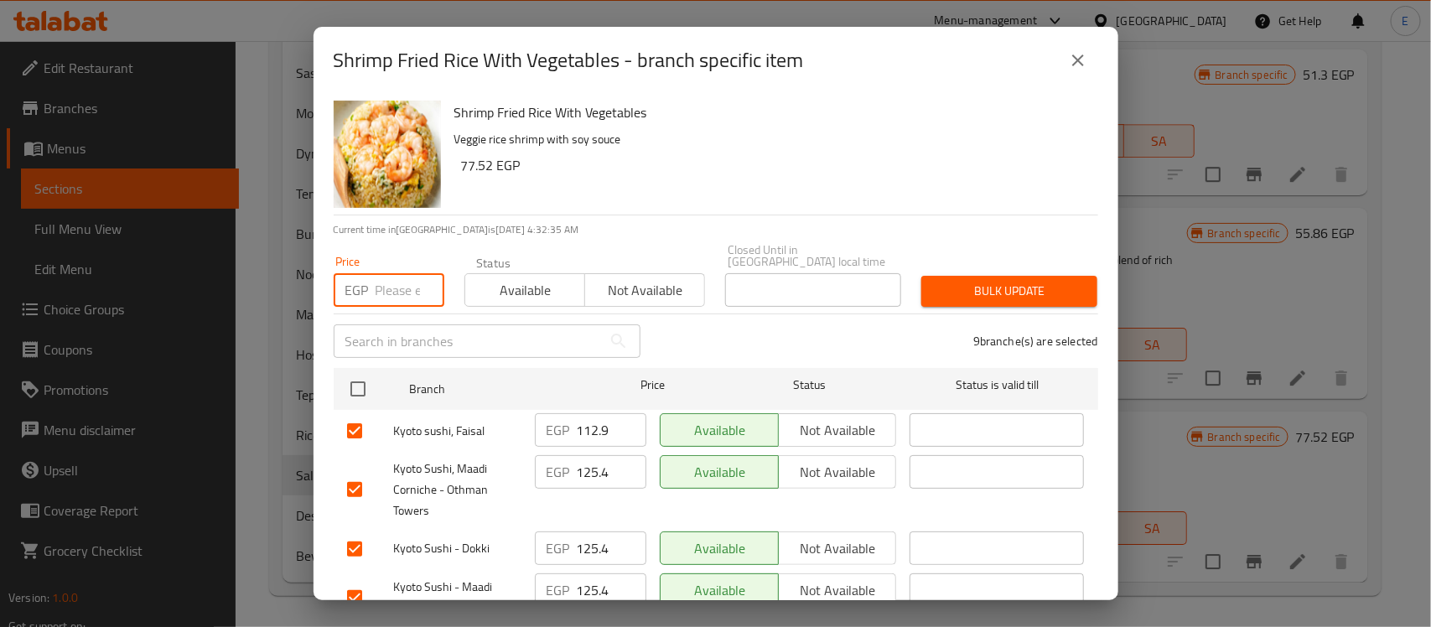
click at [397, 287] on input "number" at bounding box center [410, 290] width 69 height 34
type input "125.4"
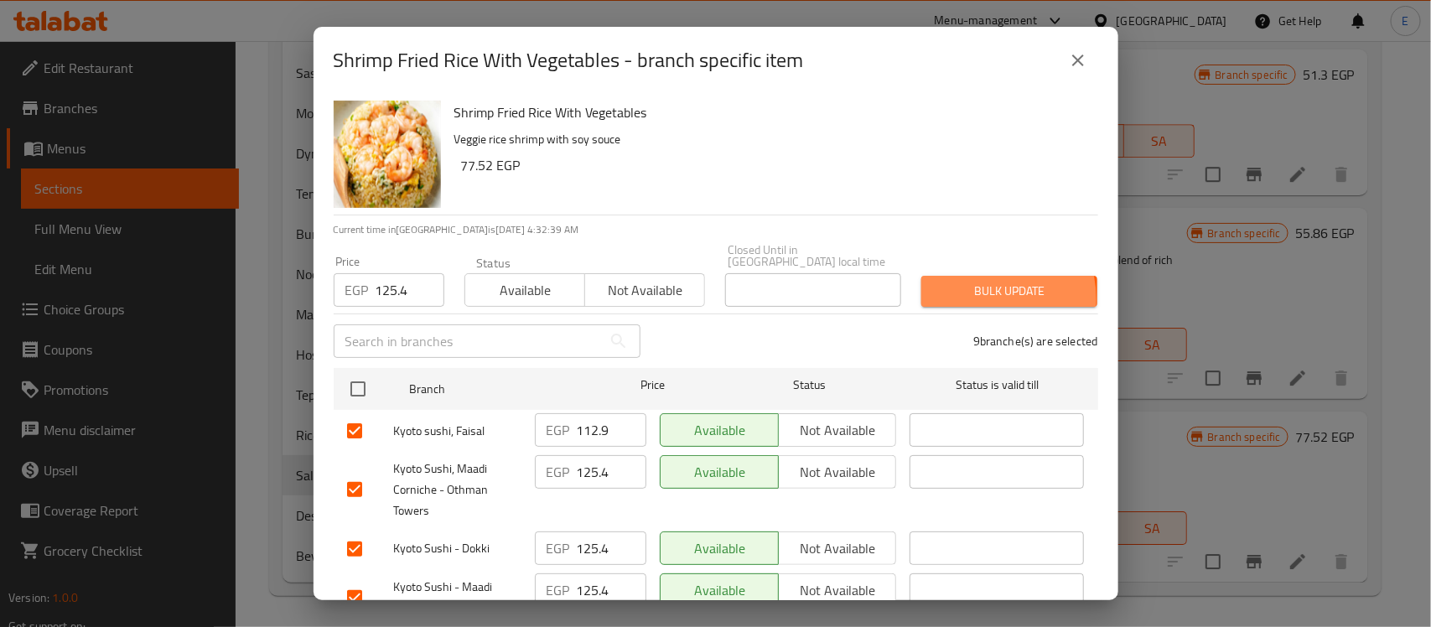
click at [964, 288] on span "Bulk update" at bounding box center [1009, 291] width 149 height 21
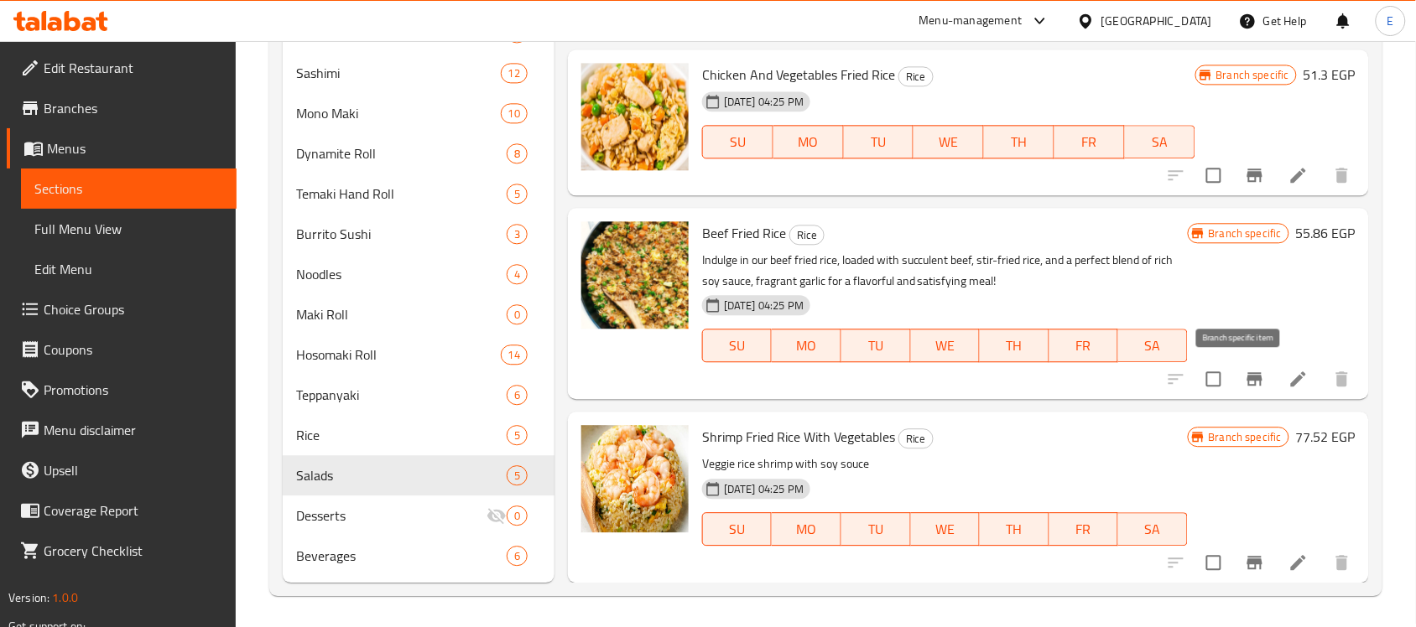
click at [1246, 382] on icon "Branch-specific-item" at bounding box center [1254, 379] width 20 height 20
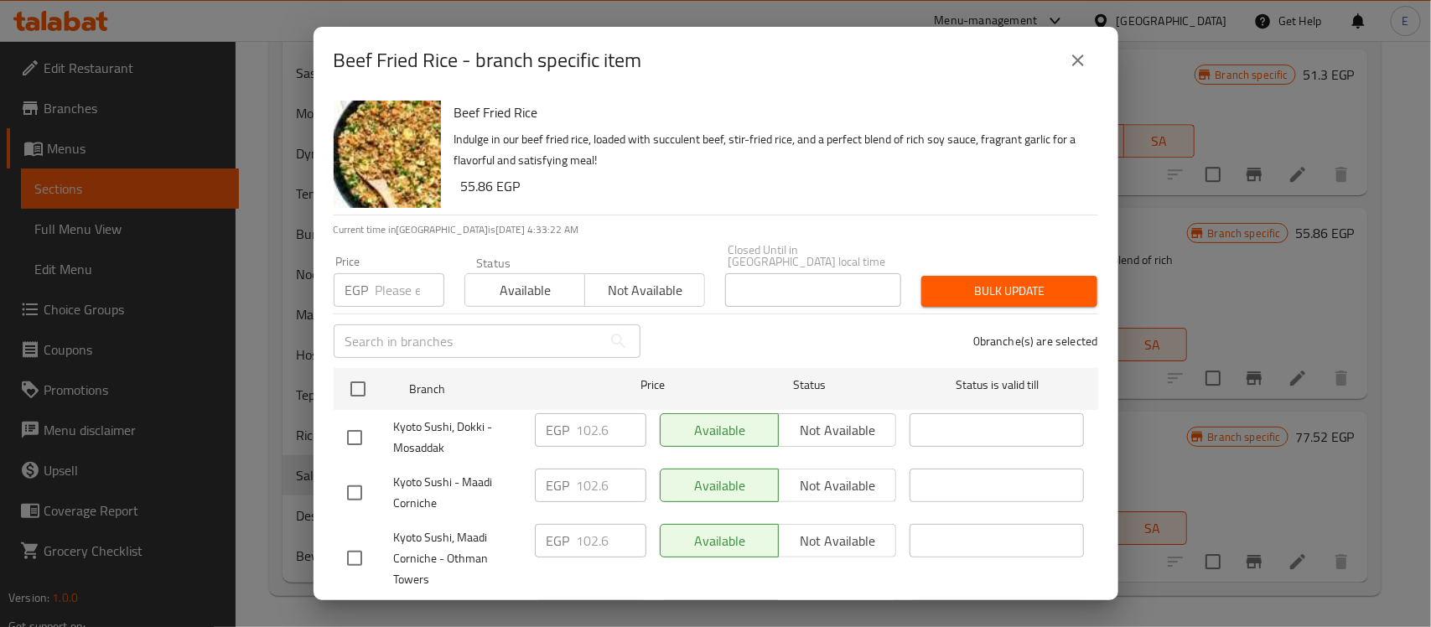
click at [1070, 65] on icon "close" at bounding box center [1078, 60] width 20 height 20
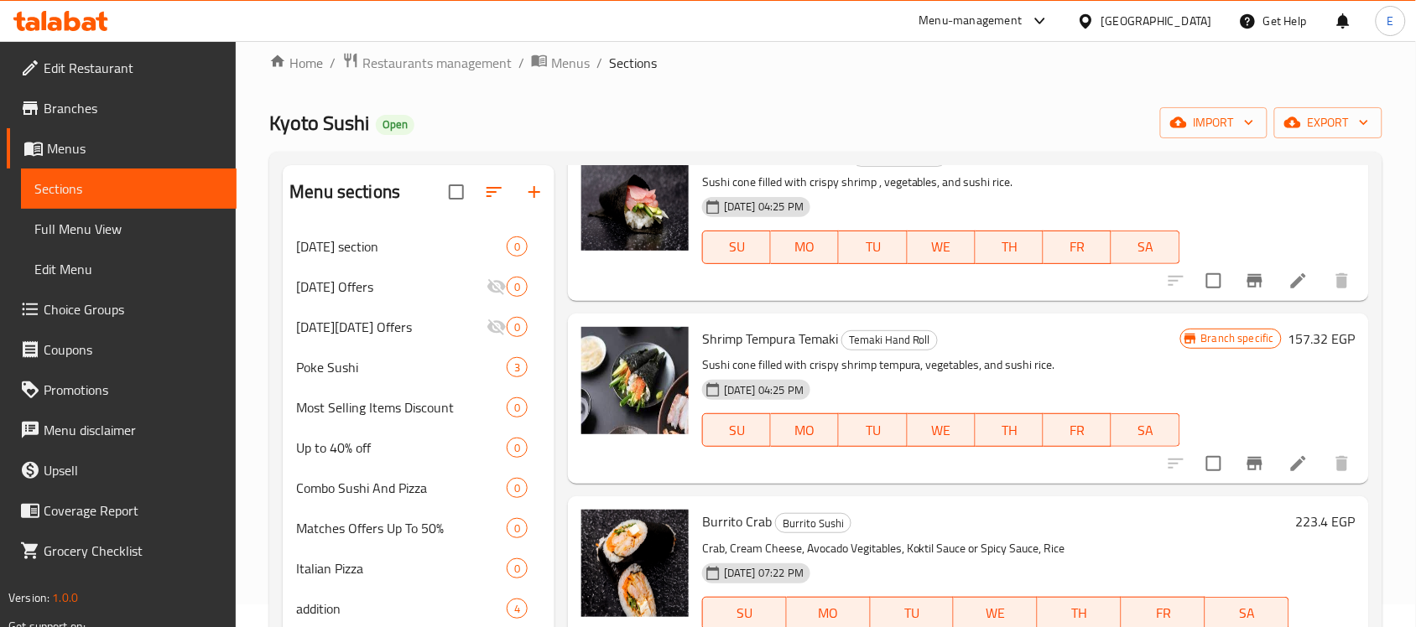
scroll to position [438, 0]
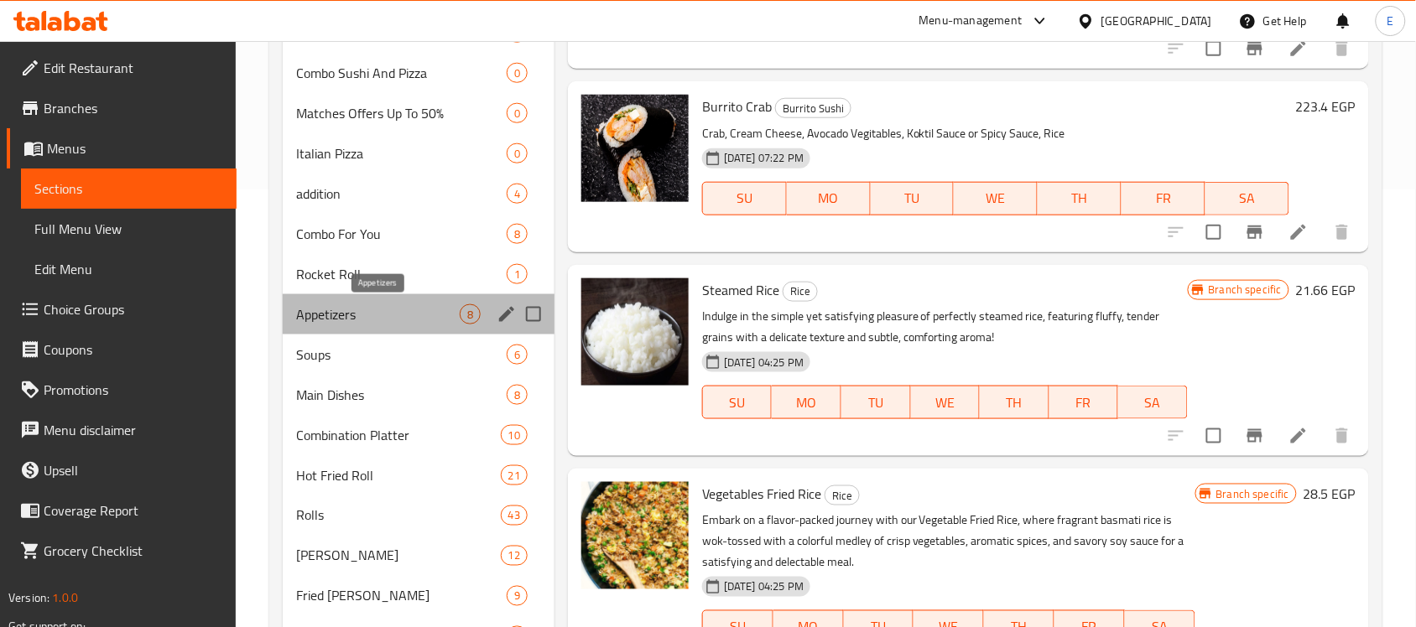
click at [398, 321] on span "Appetizers" at bounding box center [378, 314] width 164 height 20
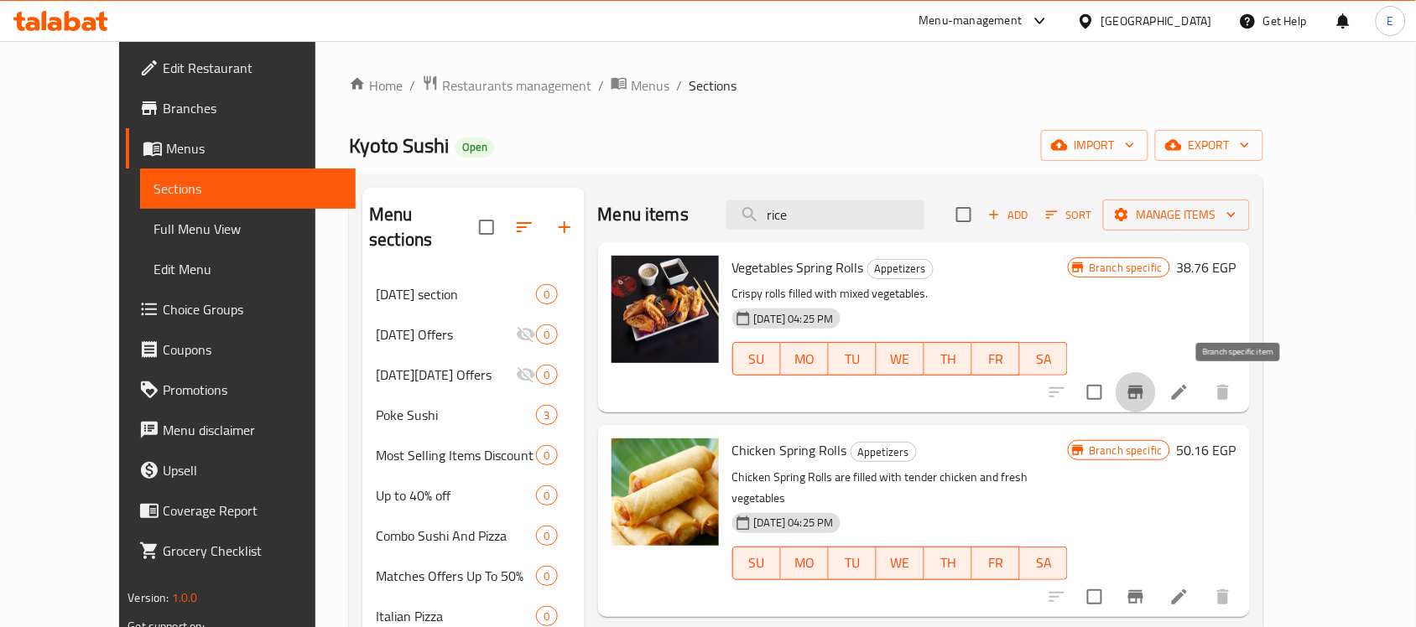
click at [1145, 395] on icon "Branch-specific-item" at bounding box center [1135, 392] width 20 height 20
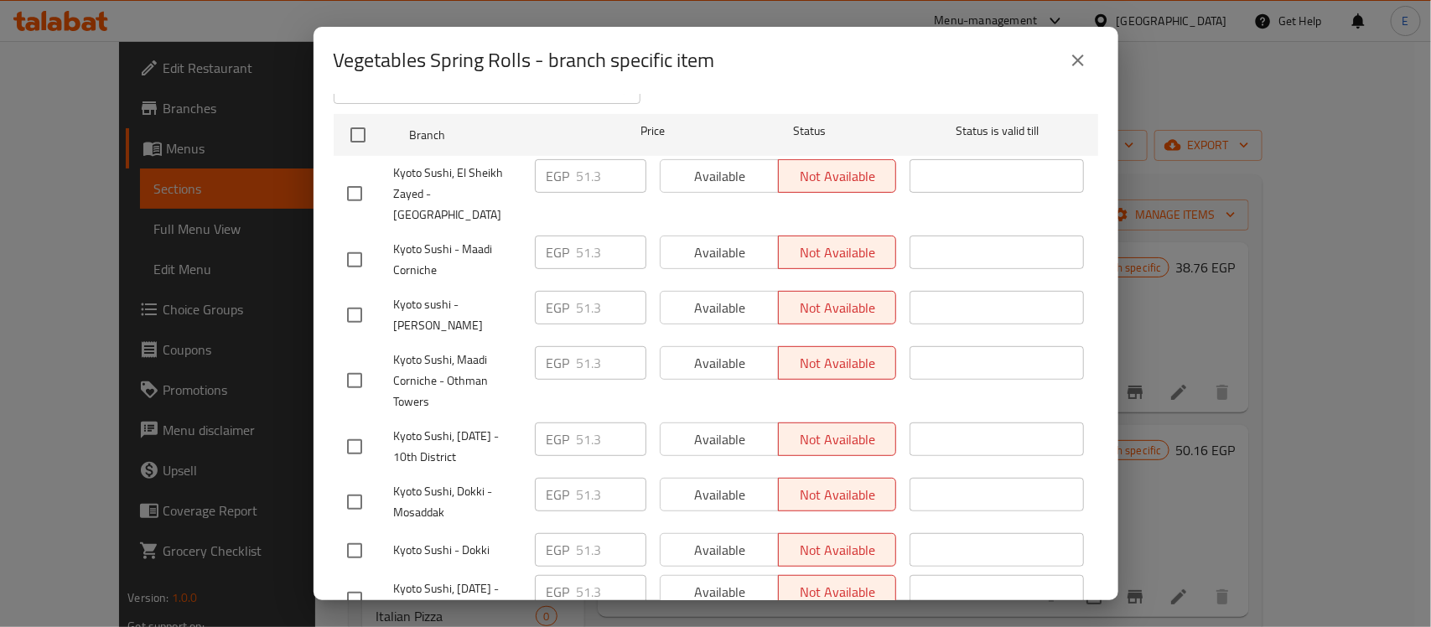
scroll to position [429, 0]
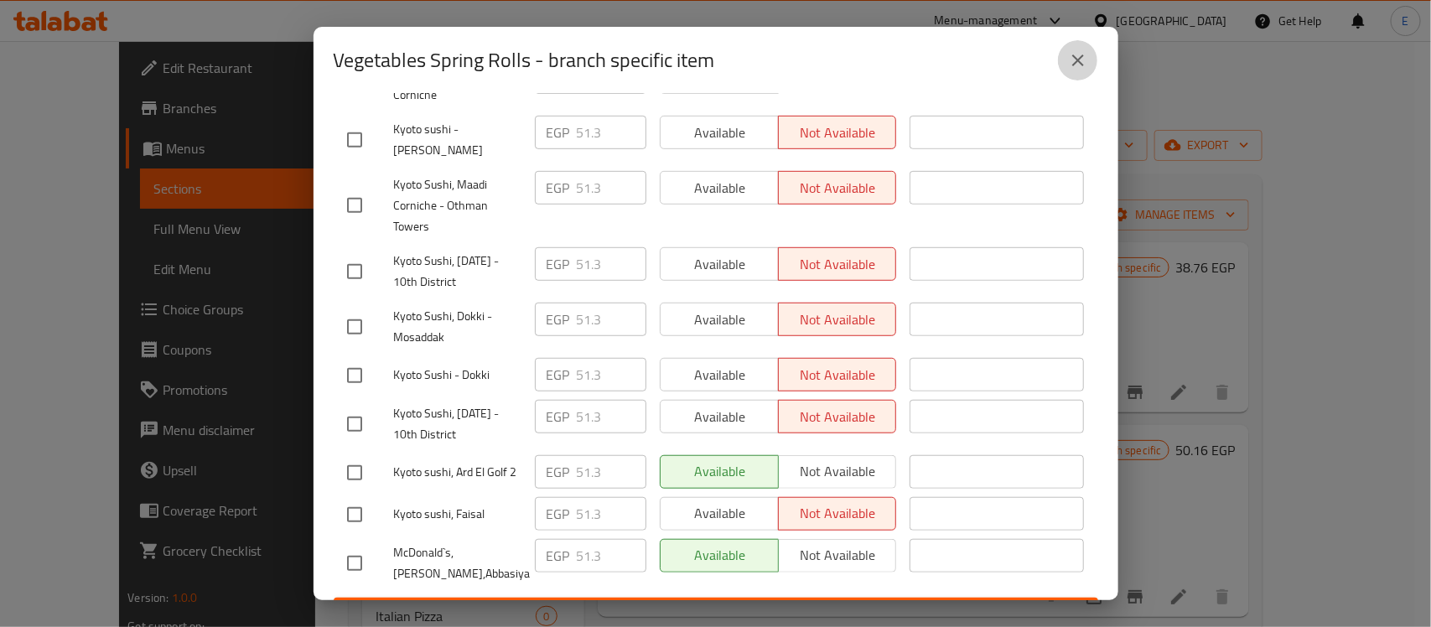
click at [1073, 64] on icon "close" at bounding box center [1078, 60] width 20 height 20
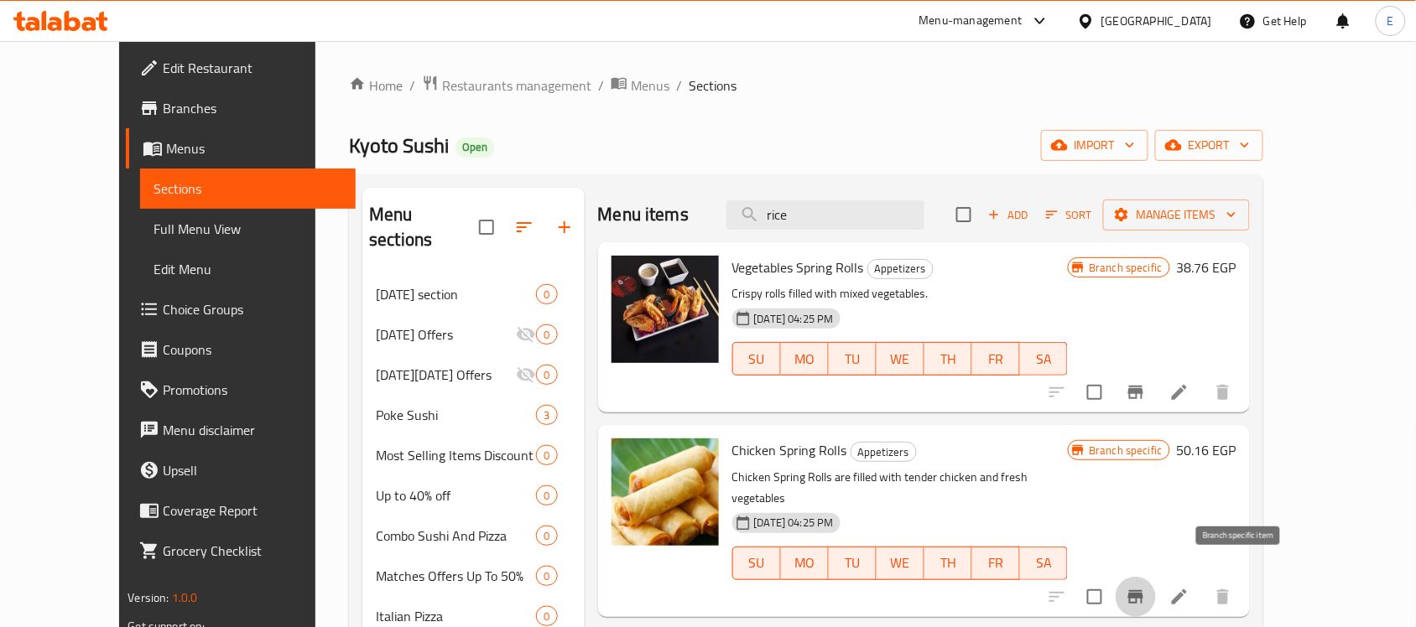
click at [1145, 587] on icon "Branch-specific-item" at bounding box center [1135, 597] width 20 height 20
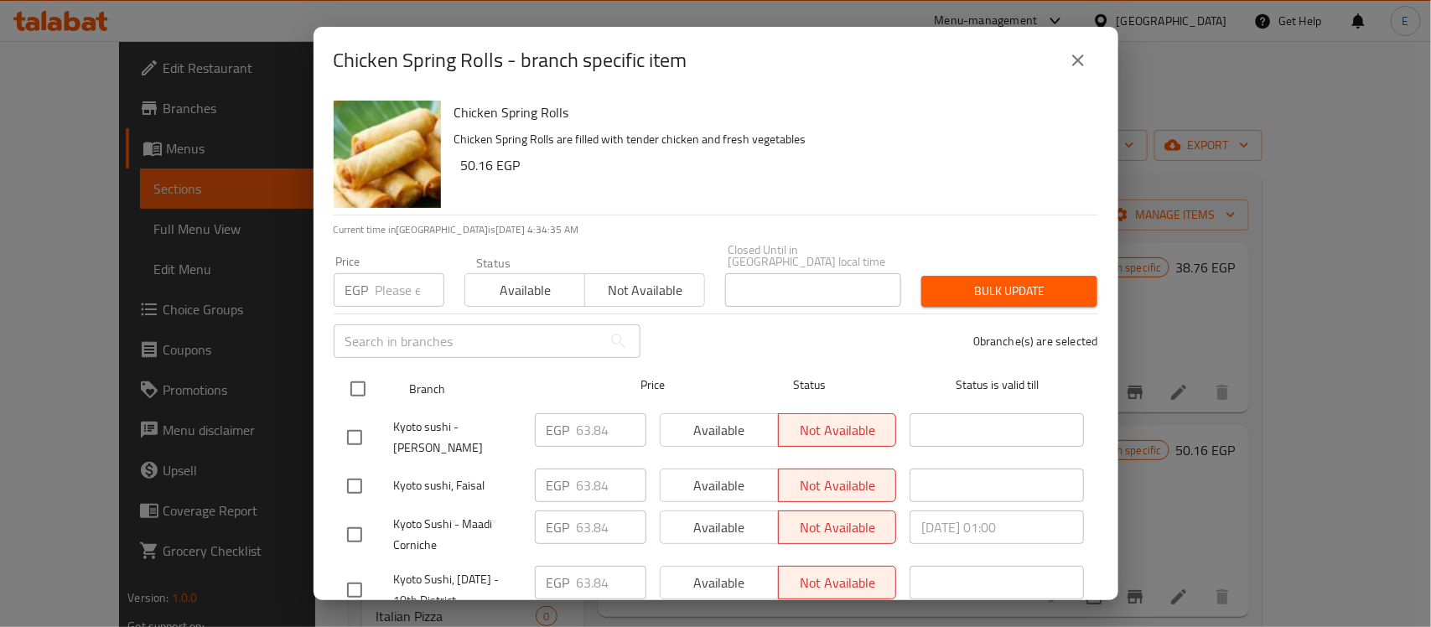
click at [362, 374] on input "checkbox" at bounding box center [357, 388] width 35 height 35
checkbox input "true"
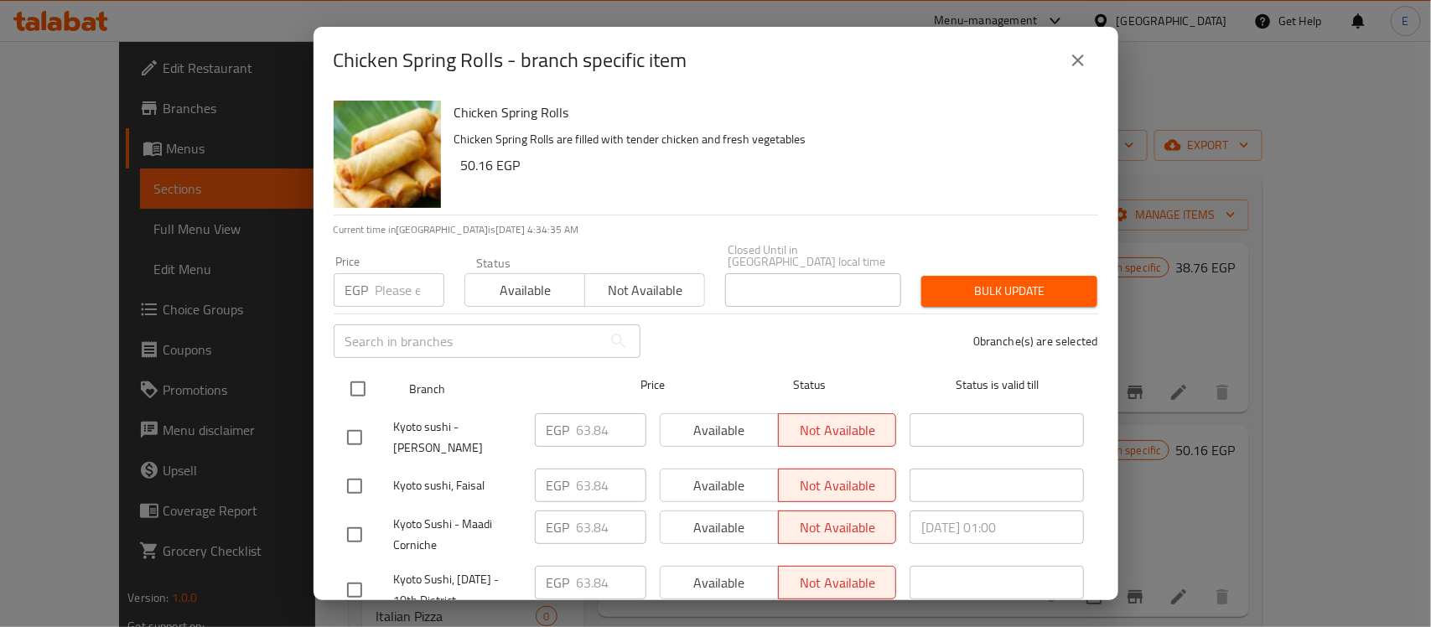
checkbox input "true"
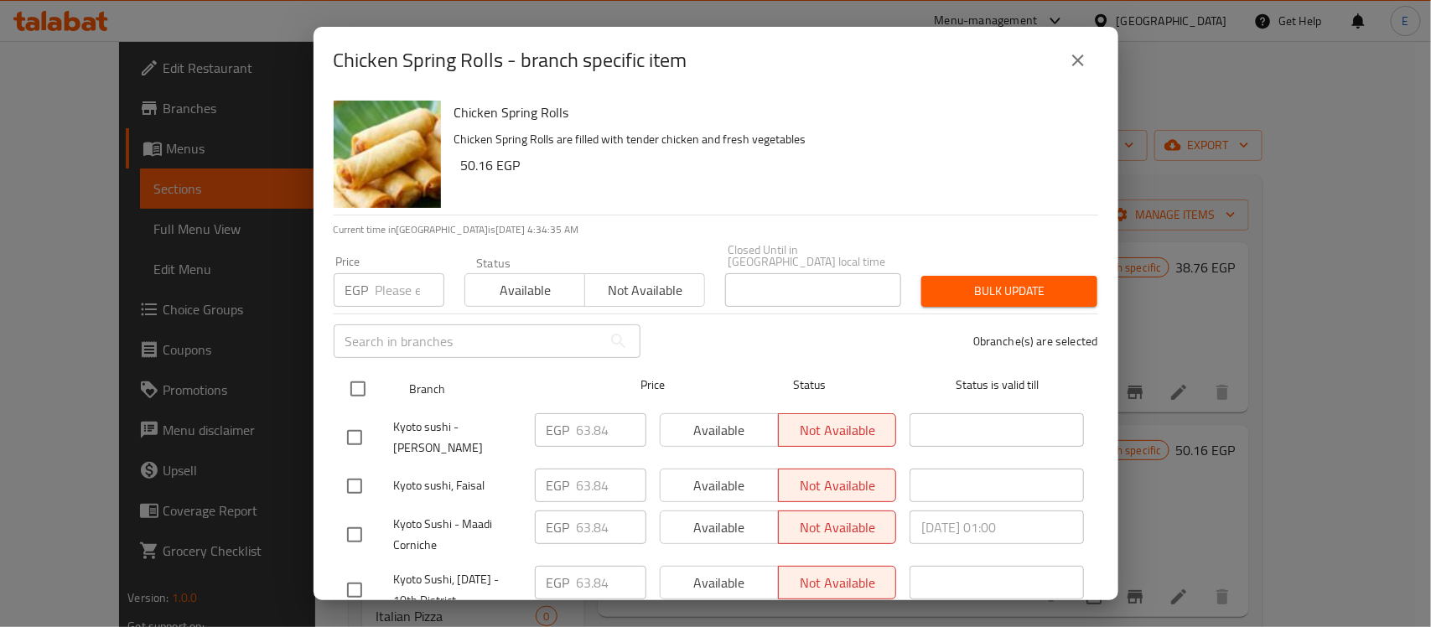
checkbox input "true"
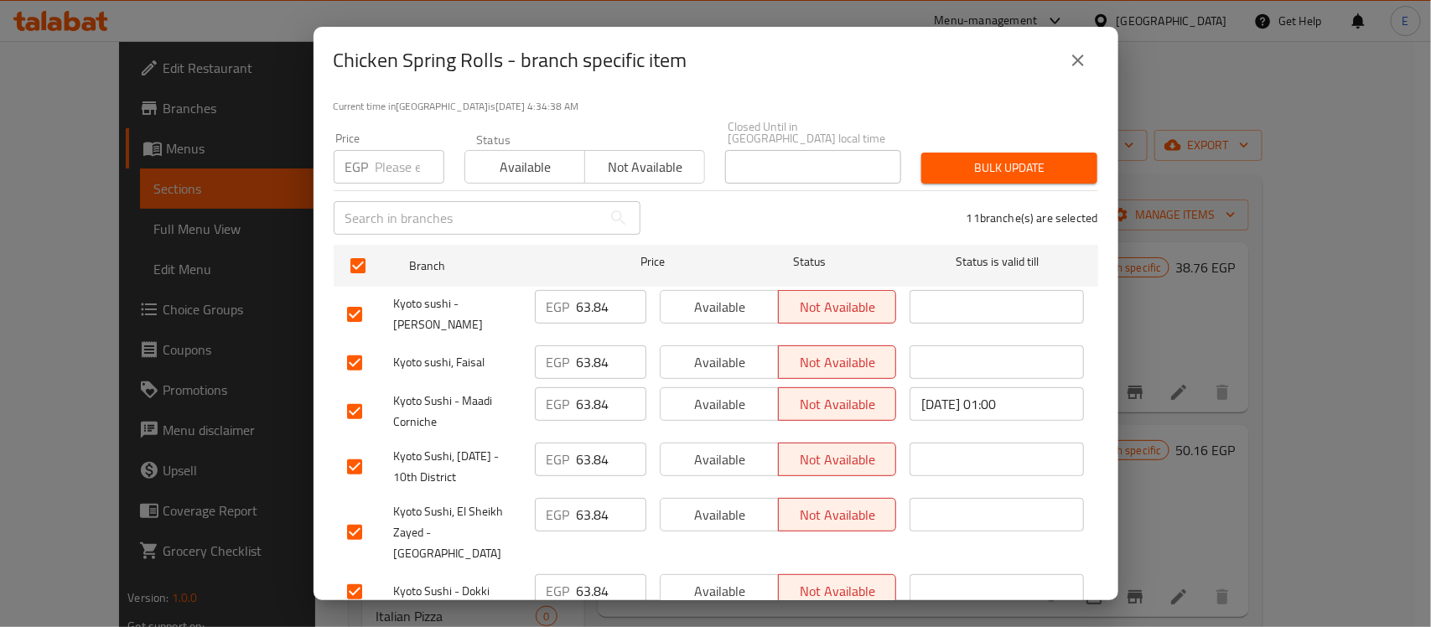
scroll to position [264, 0]
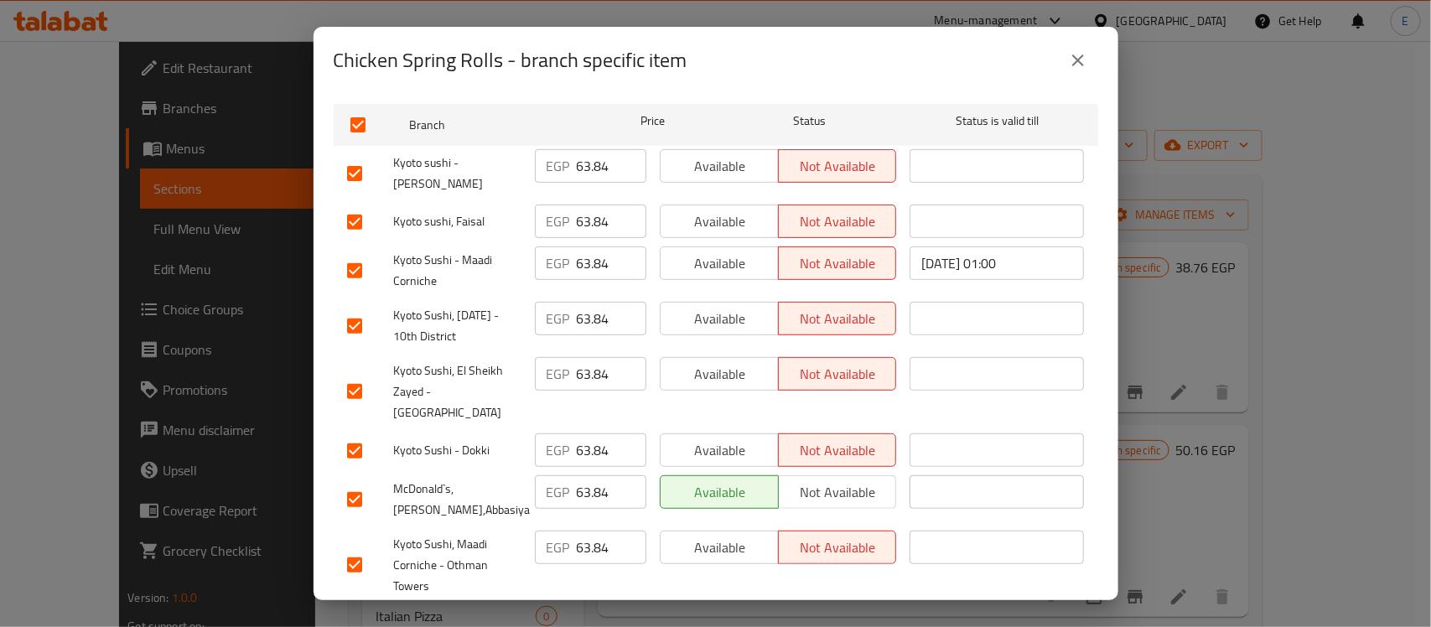
click at [356, 482] on input "checkbox" at bounding box center [354, 499] width 35 height 35
checkbox input "false"
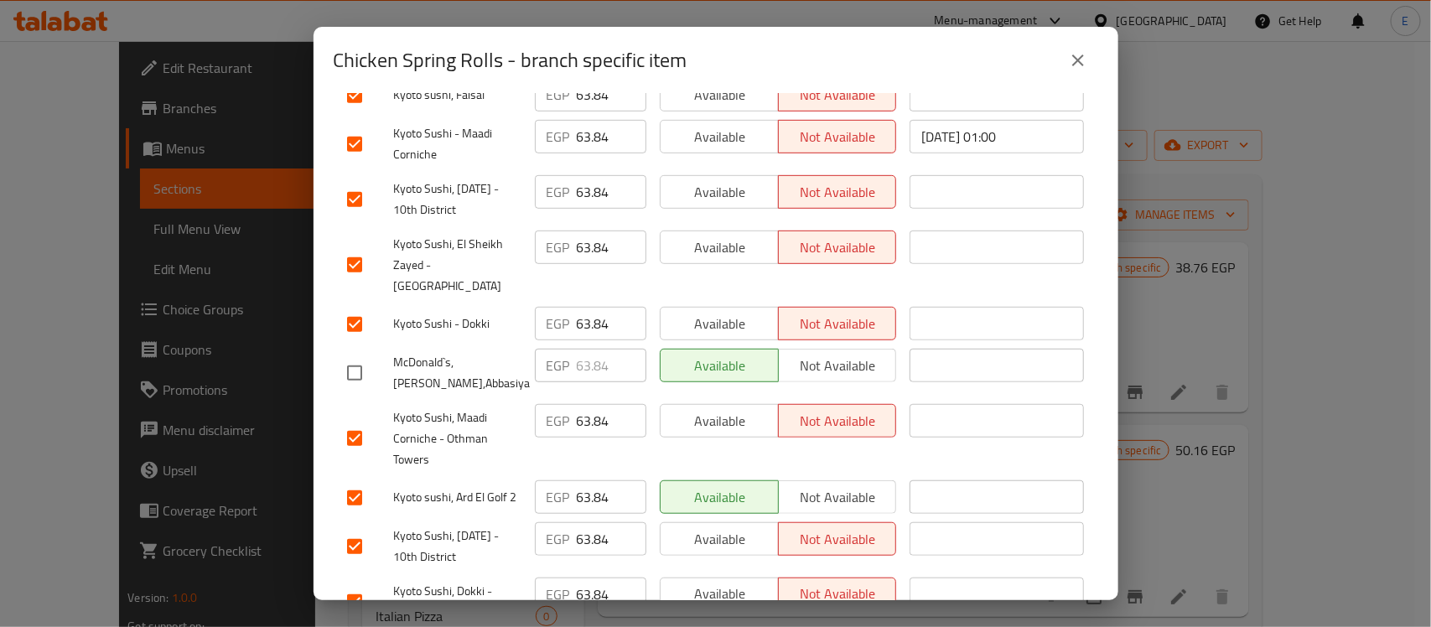
scroll to position [394, 0]
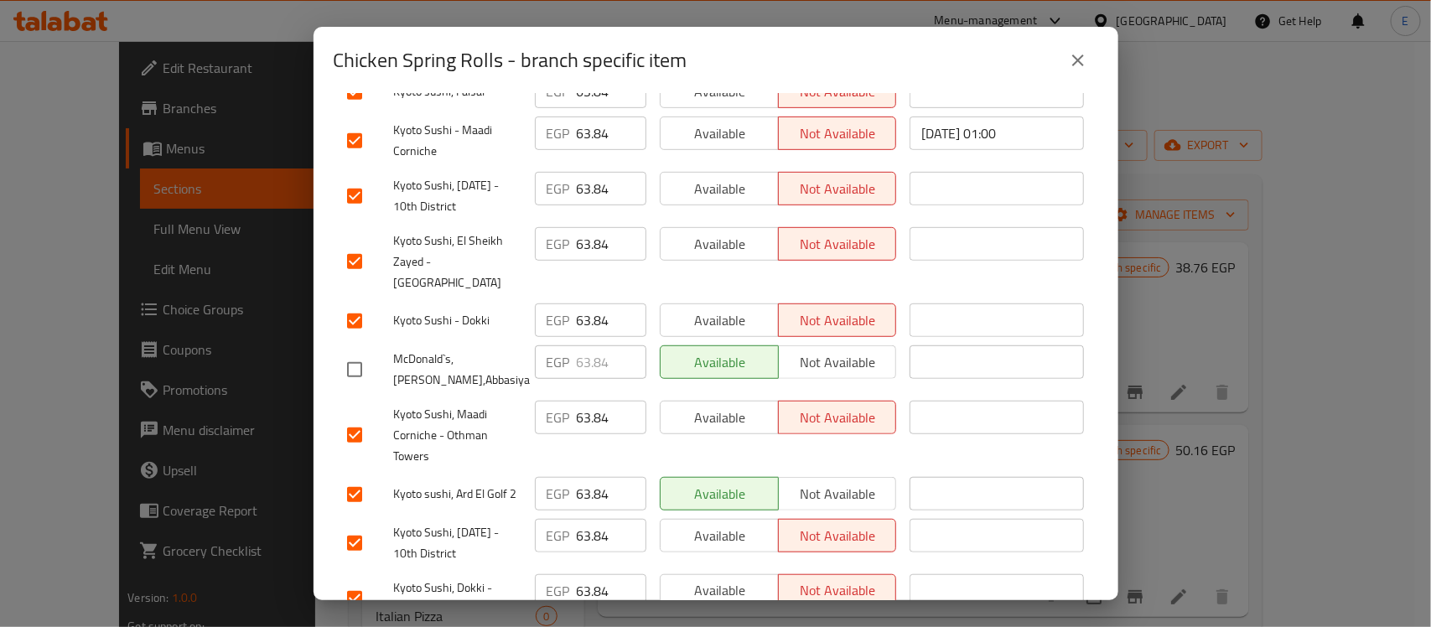
click at [355, 477] on input "checkbox" at bounding box center [354, 494] width 35 height 35
checkbox input "false"
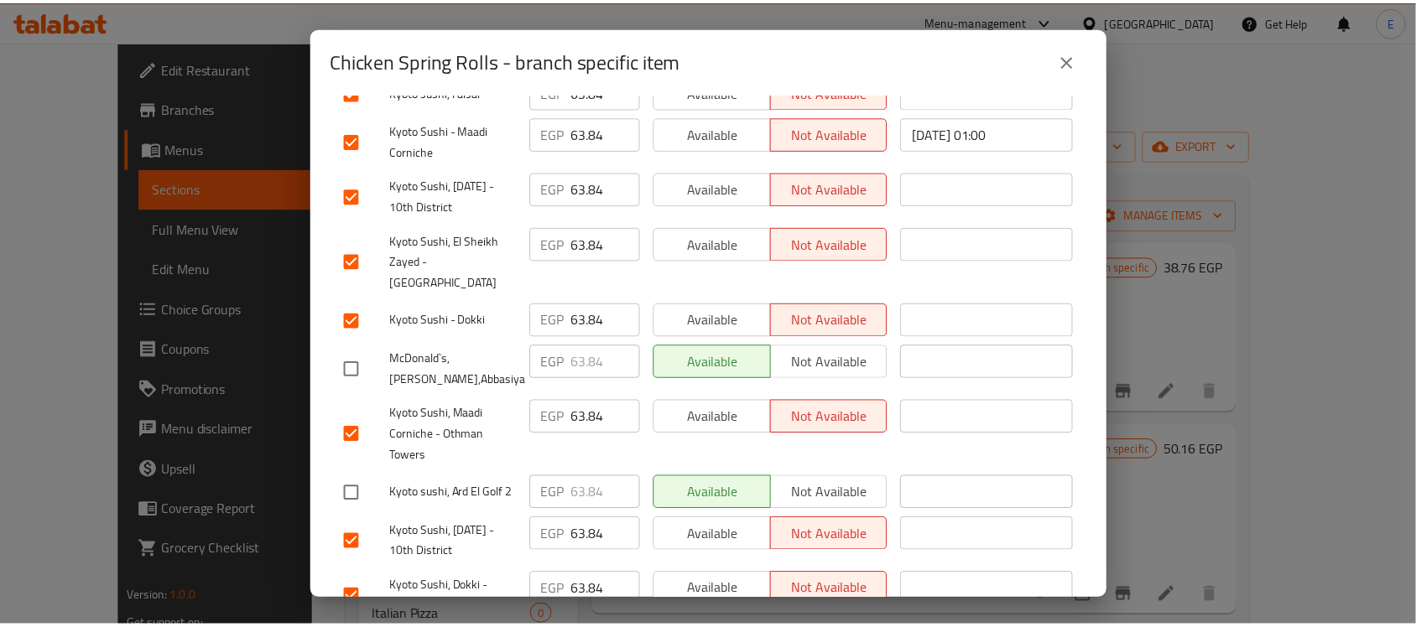
scroll to position [0, 0]
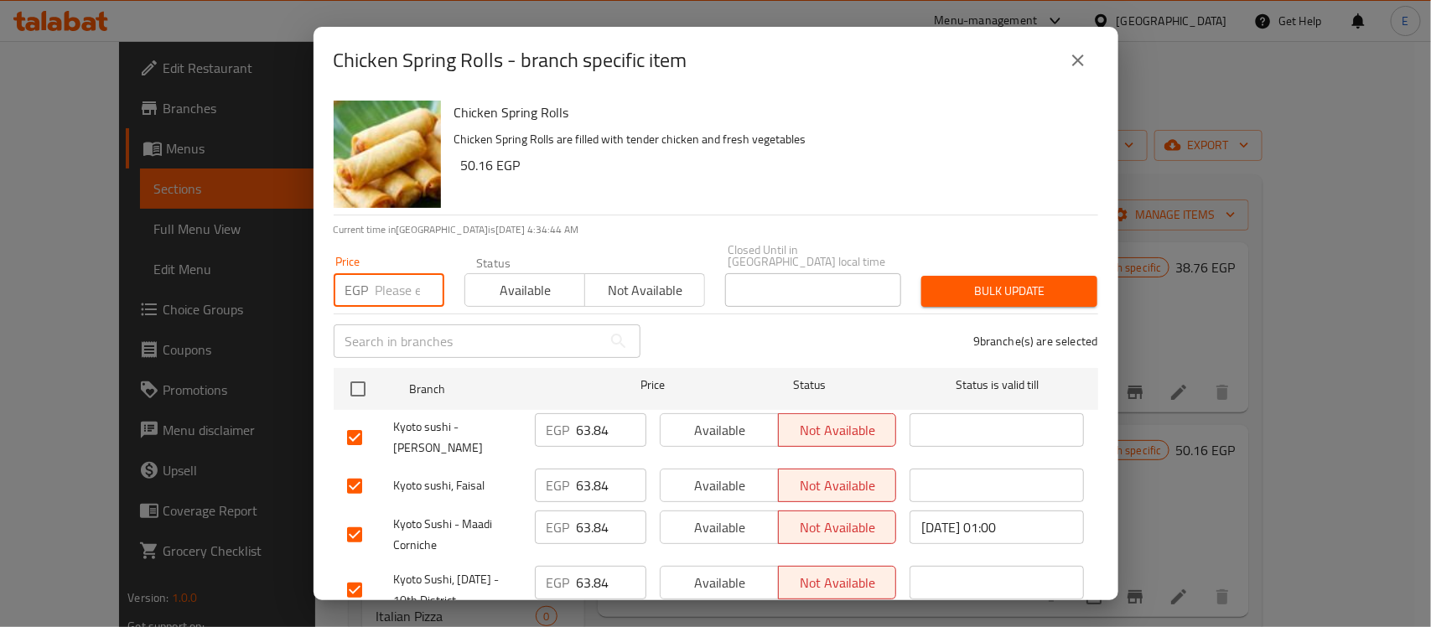
click at [404, 277] on input "number" at bounding box center [410, 290] width 69 height 34
type input "63.80"
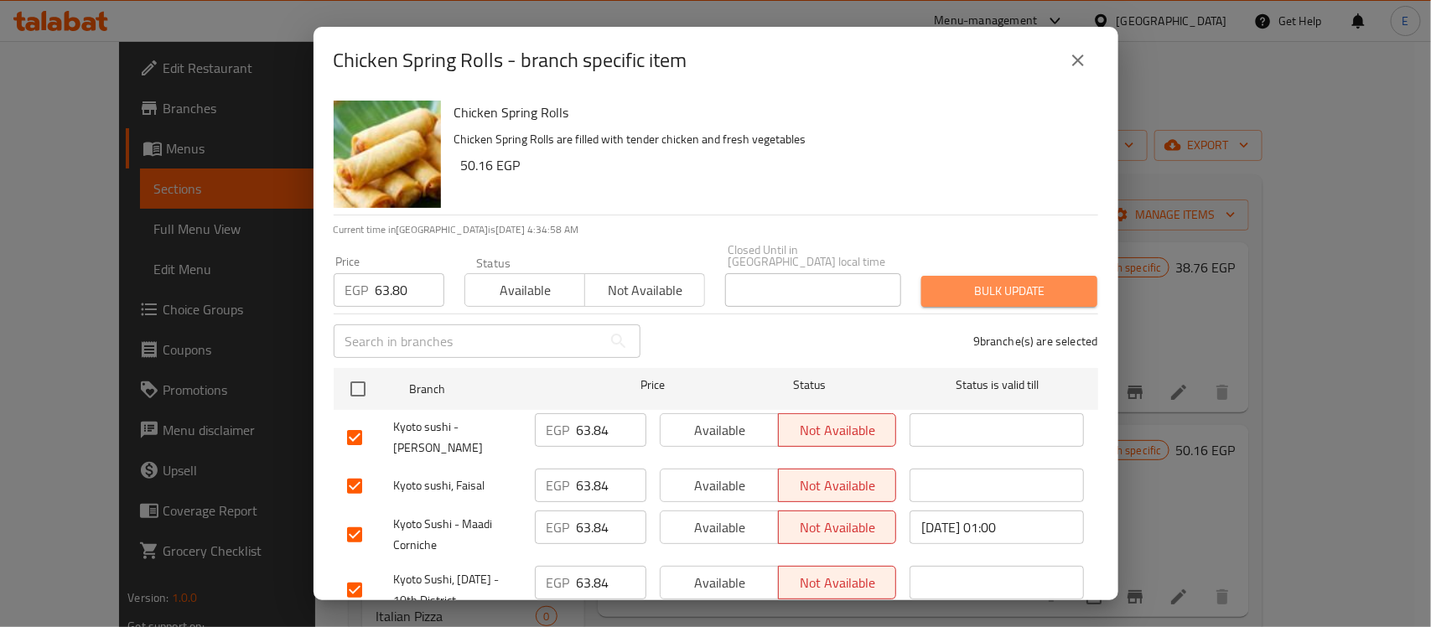
click at [1033, 276] on button "Bulk update" at bounding box center [1010, 291] width 176 height 31
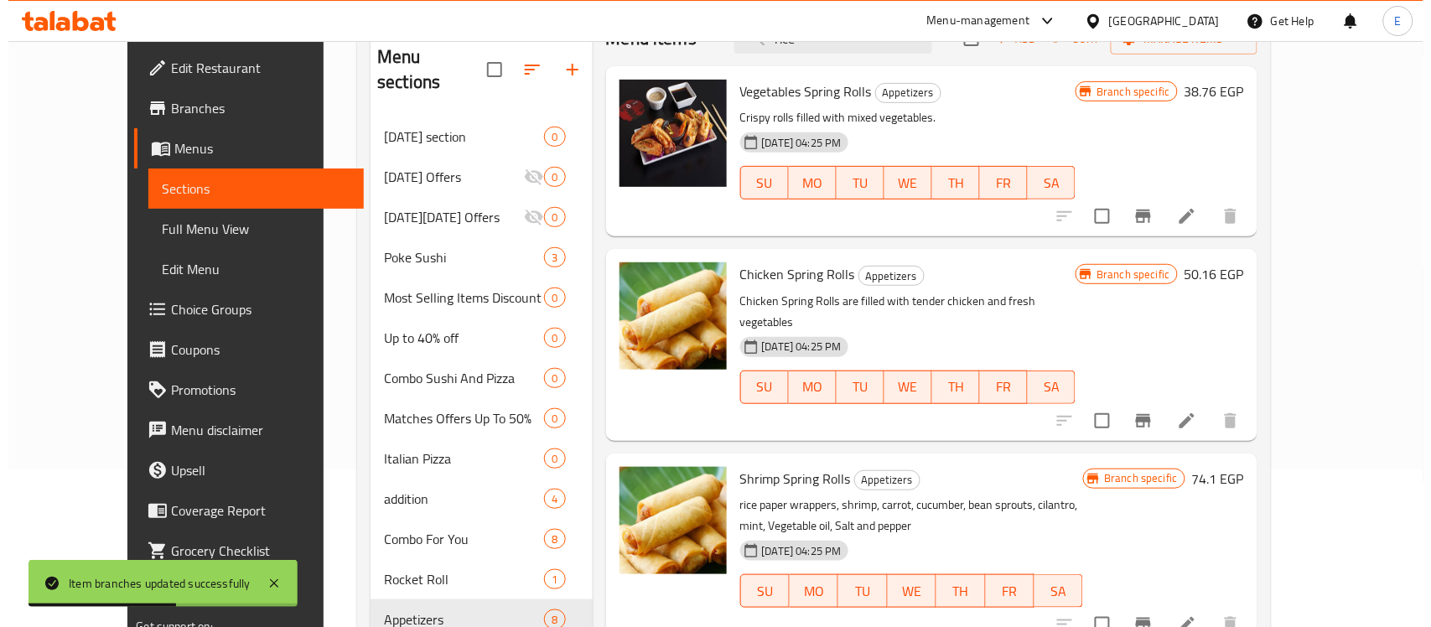
scroll to position [160, 0]
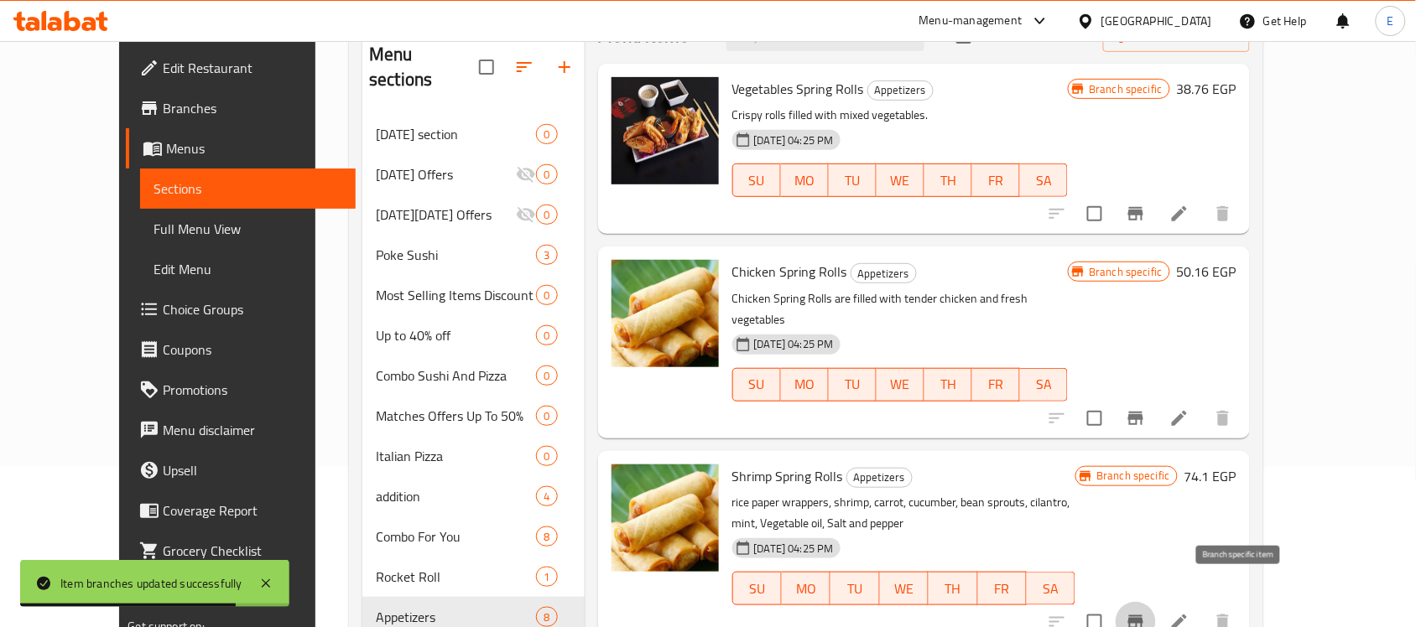
click at [1145, 612] on icon "Branch-specific-item" at bounding box center [1135, 622] width 20 height 20
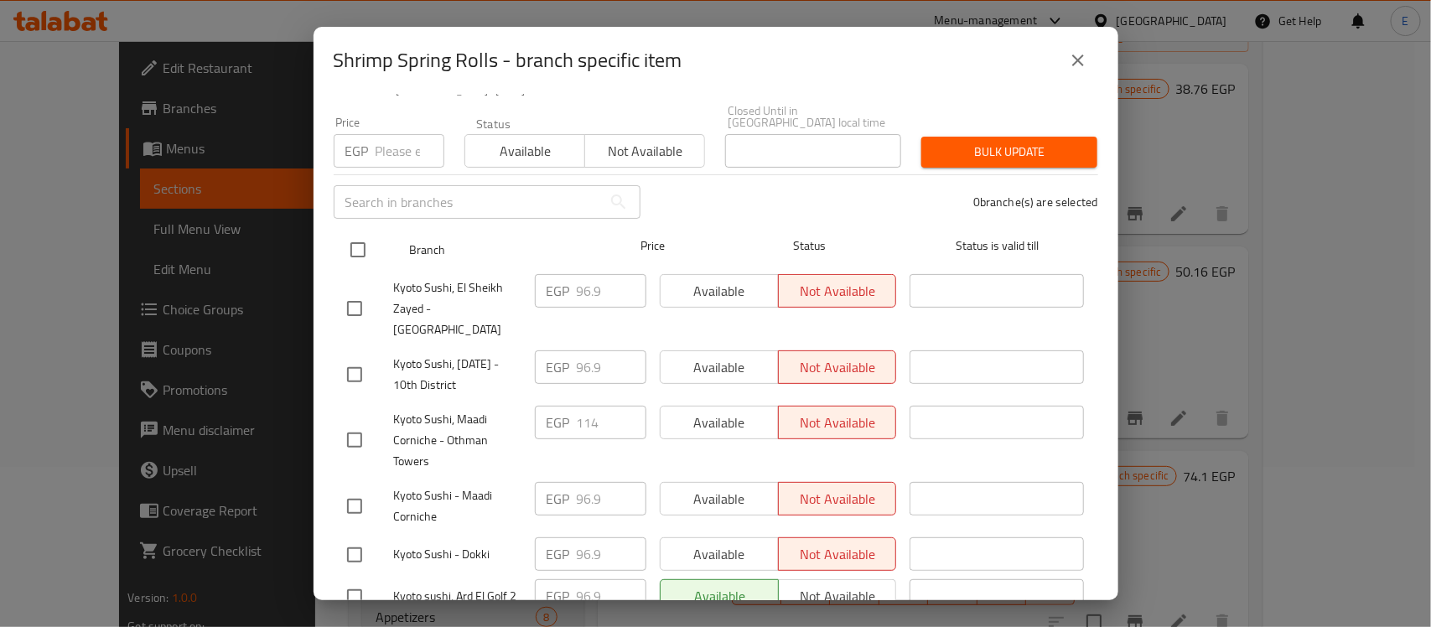
scroll to position [18, 0]
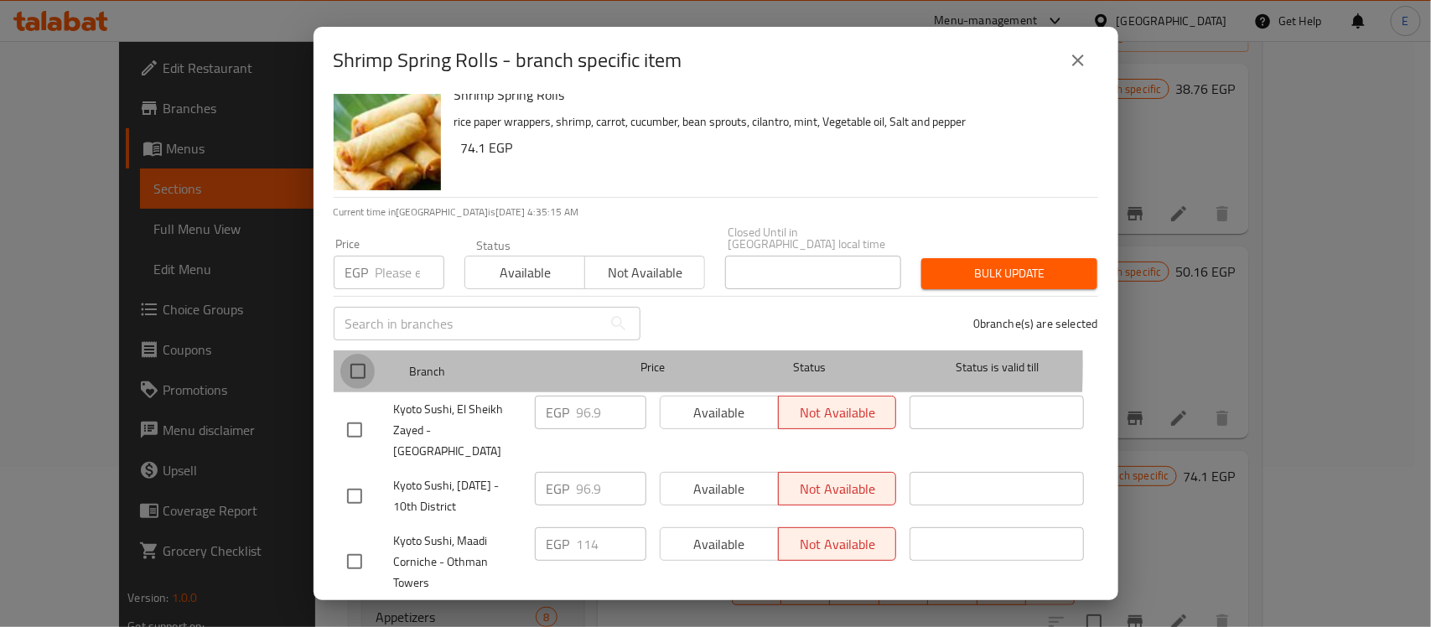
click at [358, 354] on input "checkbox" at bounding box center [357, 371] width 35 height 35
checkbox input "true"
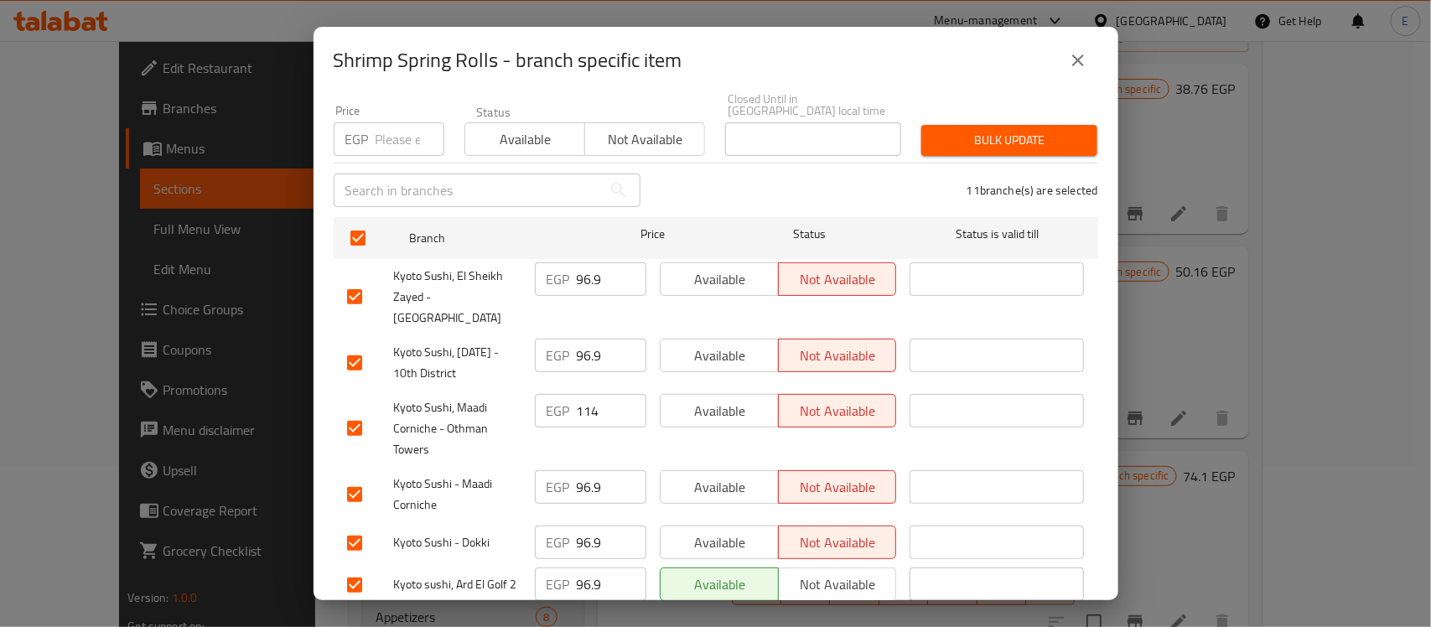
scroll to position [221, 0]
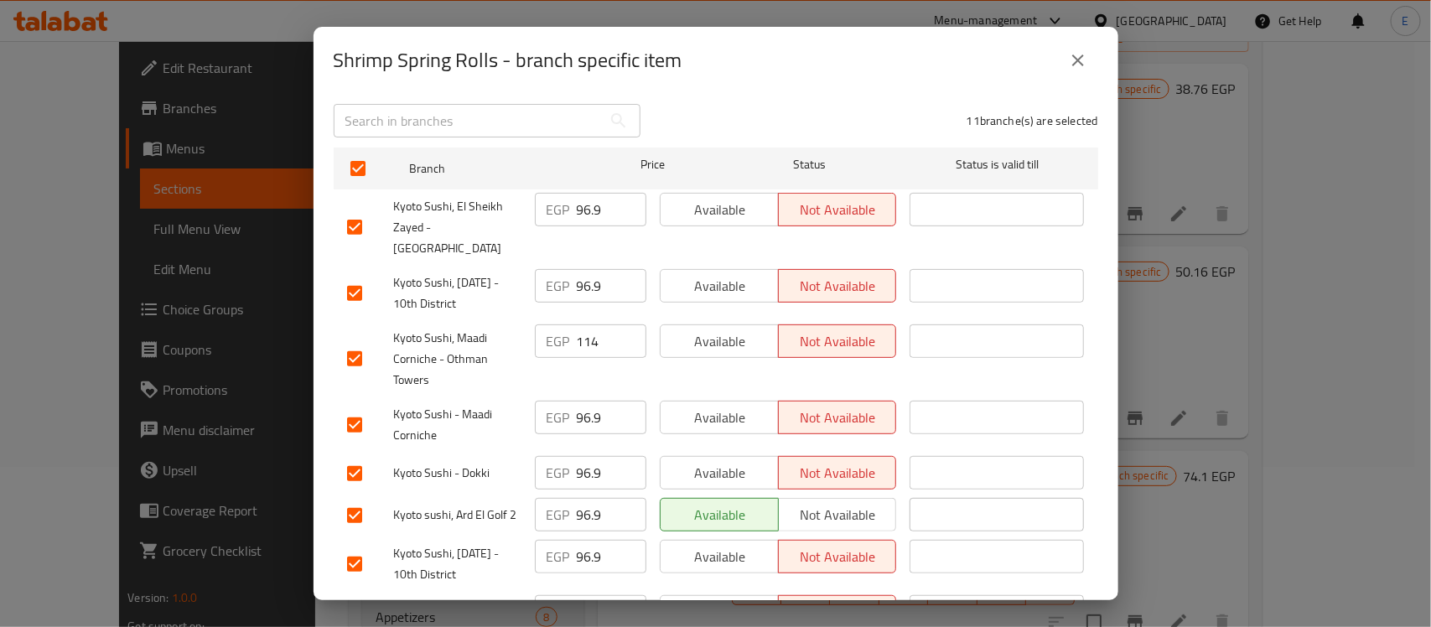
click at [356, 498] on input "checkbox" at bounding box center [354, 515] width 35 height 35
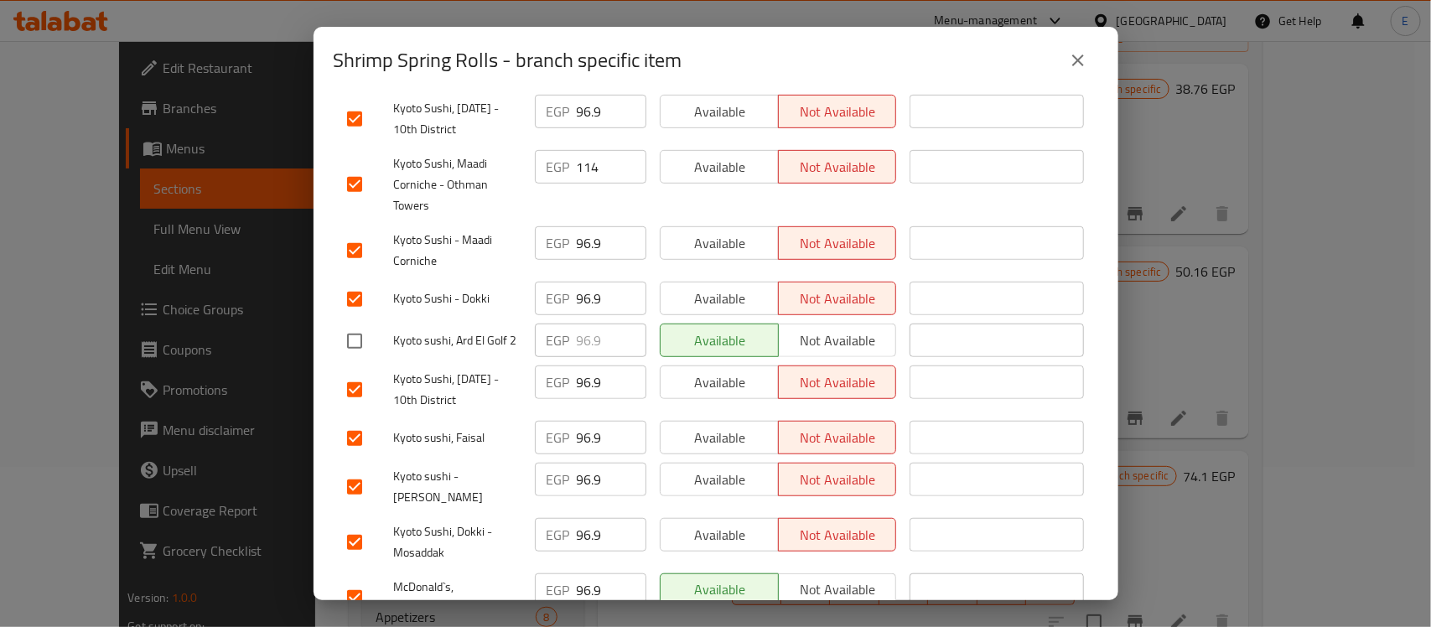
scroll to position [413, 0]
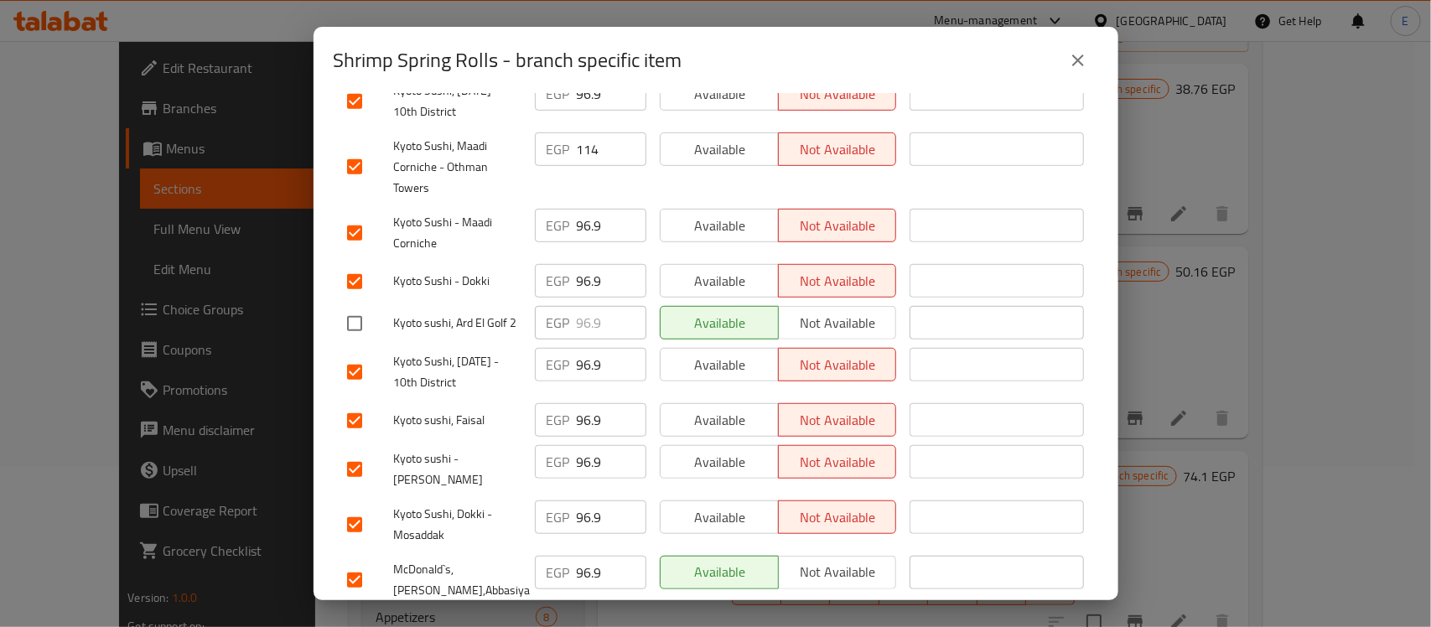
click at [355, 563] on input "checkbox" at bounding box center [354, 580] width 35 height 35
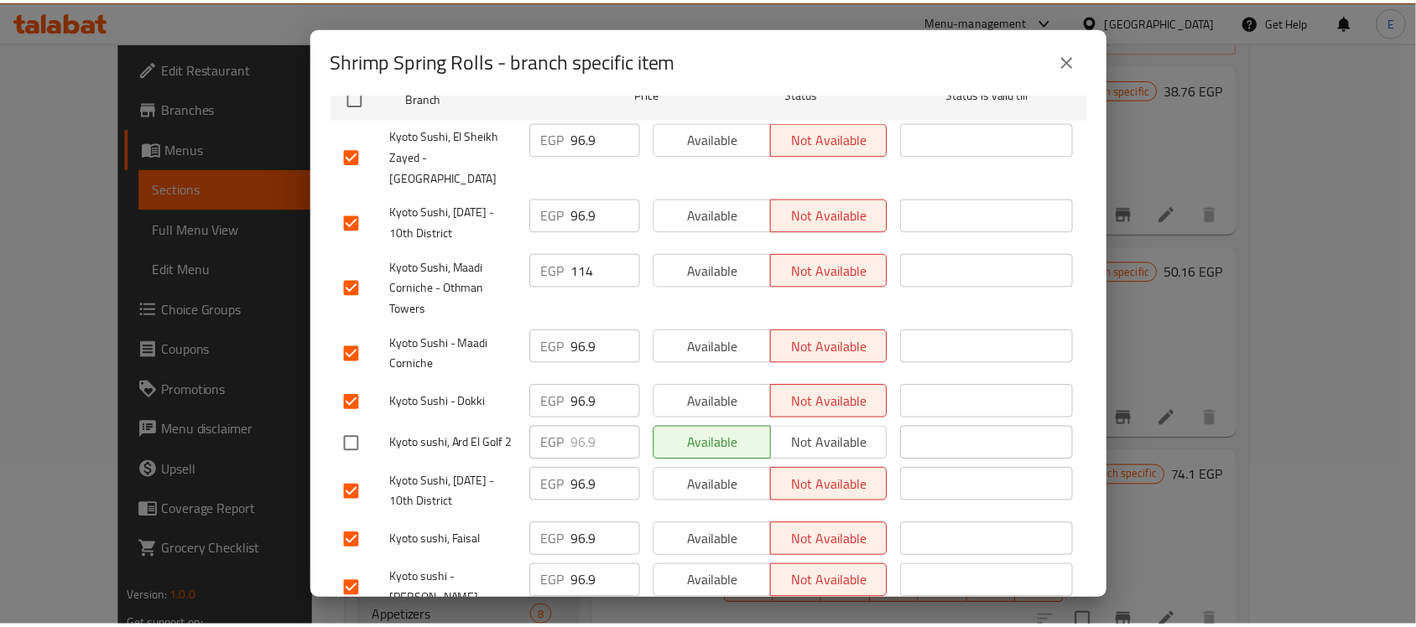
scroll to position [0, 0]
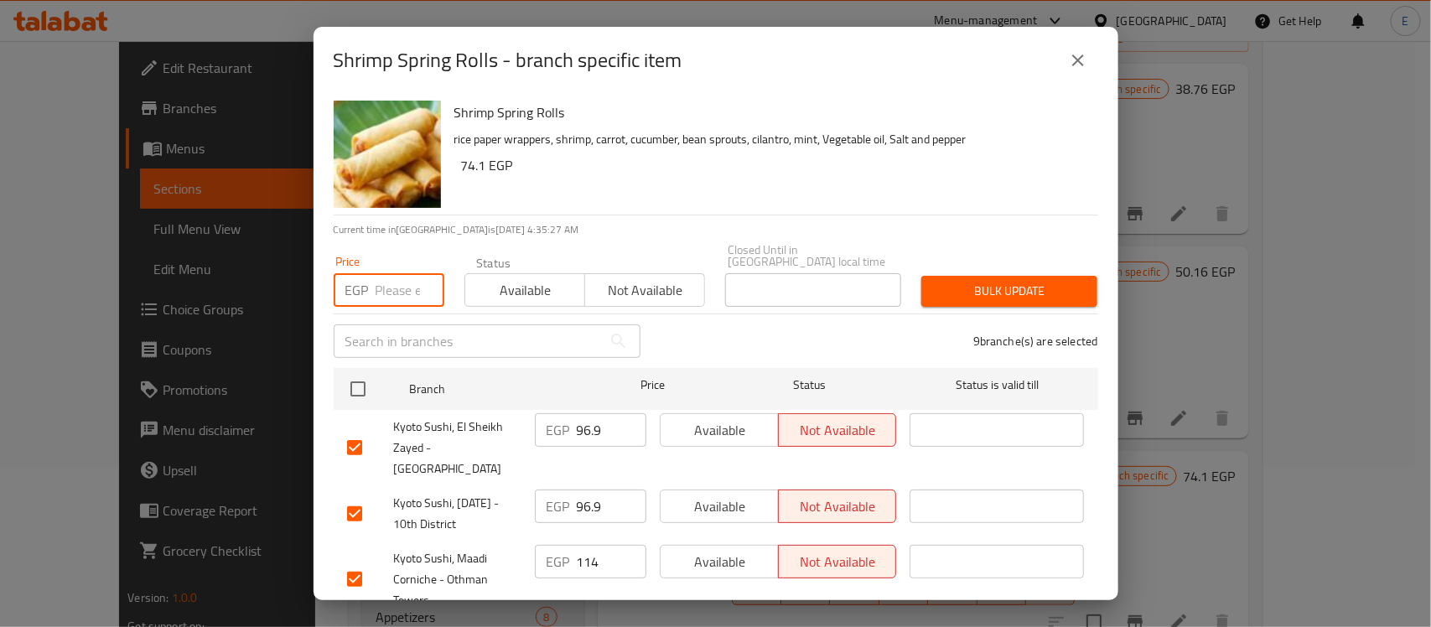
click at [408, 288] on input "number" at bounding box center [410, 290] width 69 height 34
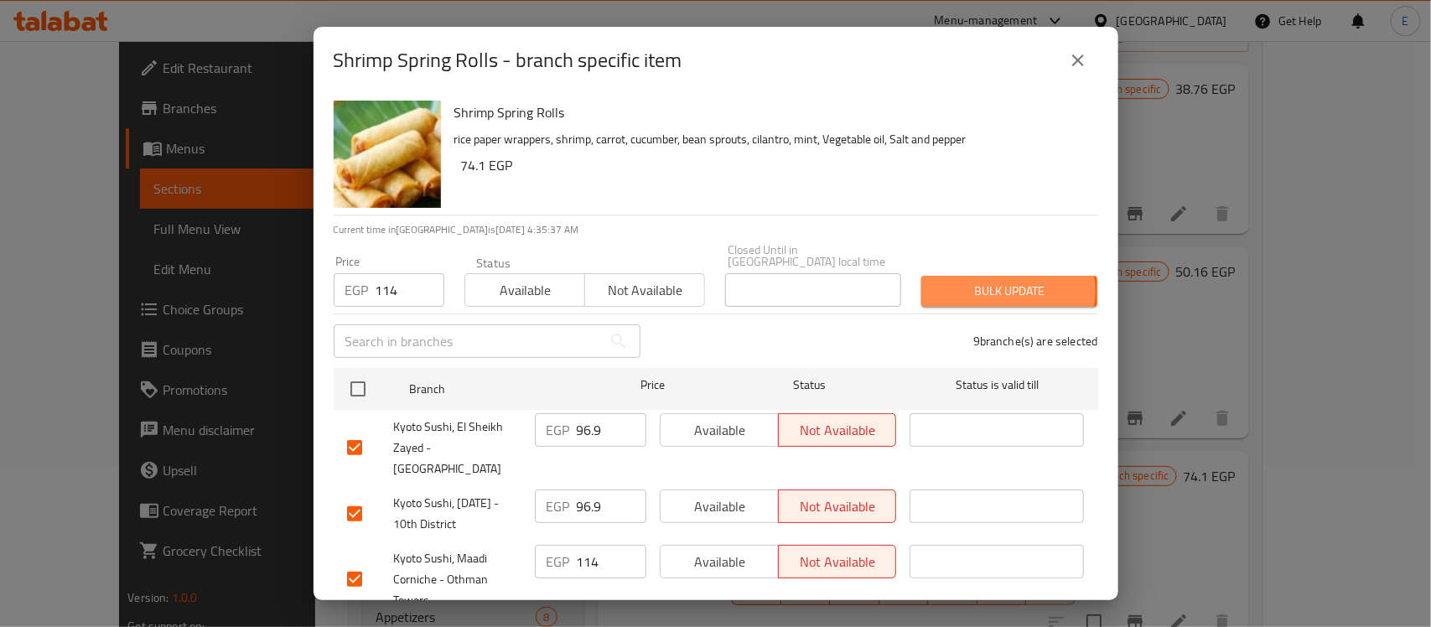
click at [990, 281] on span "Bulk update" at bounding box center [1009, 291] width 149 height 21
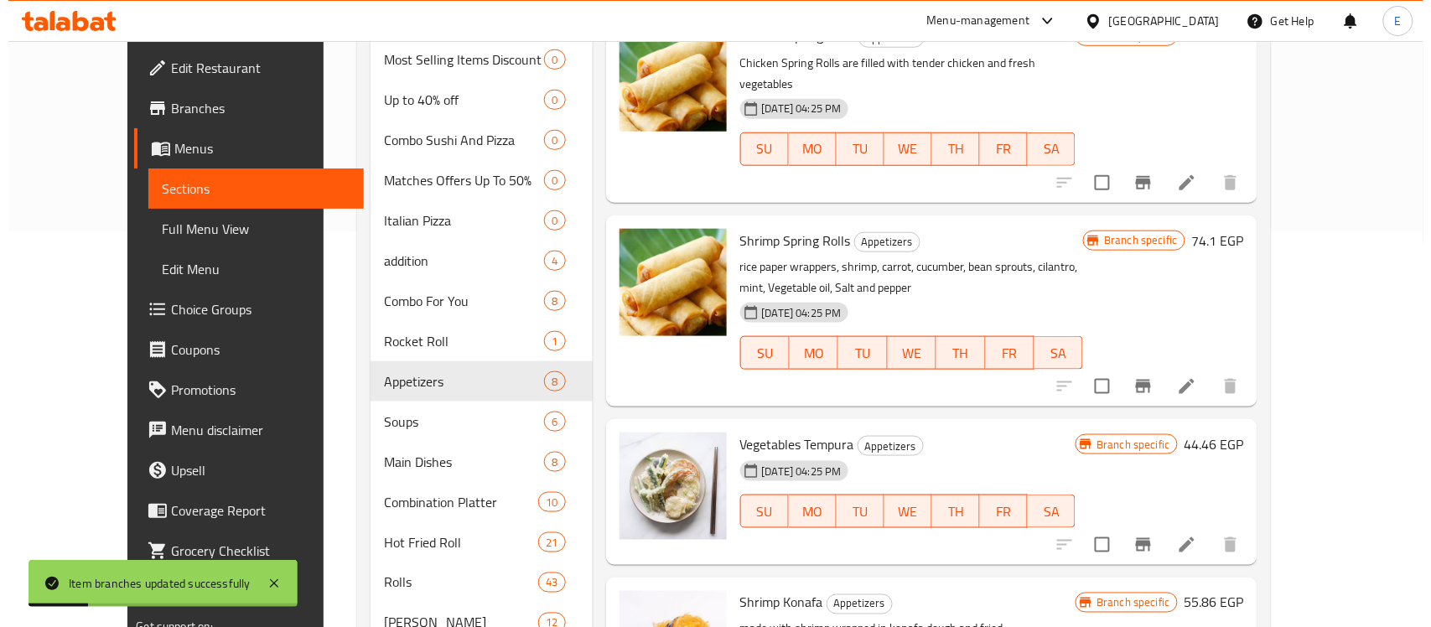
scroll to position [398, 0]
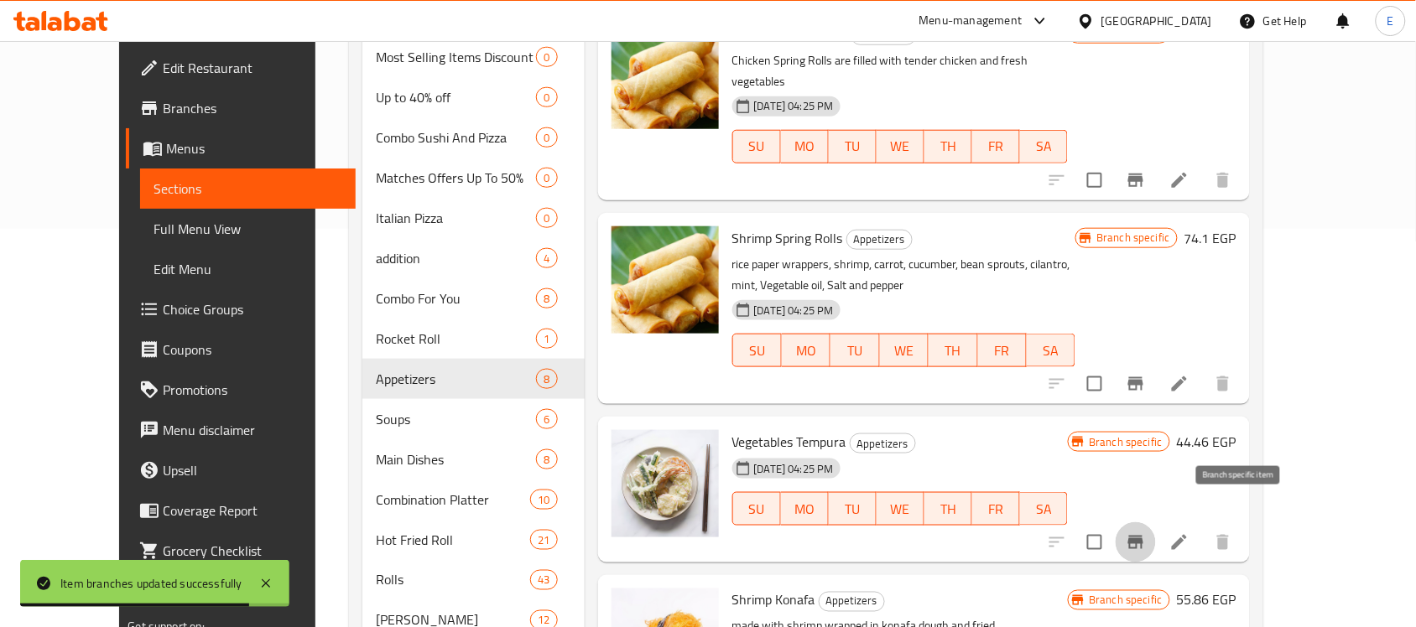
click at [1145, 532] on icon "Branch-specific-item" at bounding box center [1135, 542] width 20 height 20
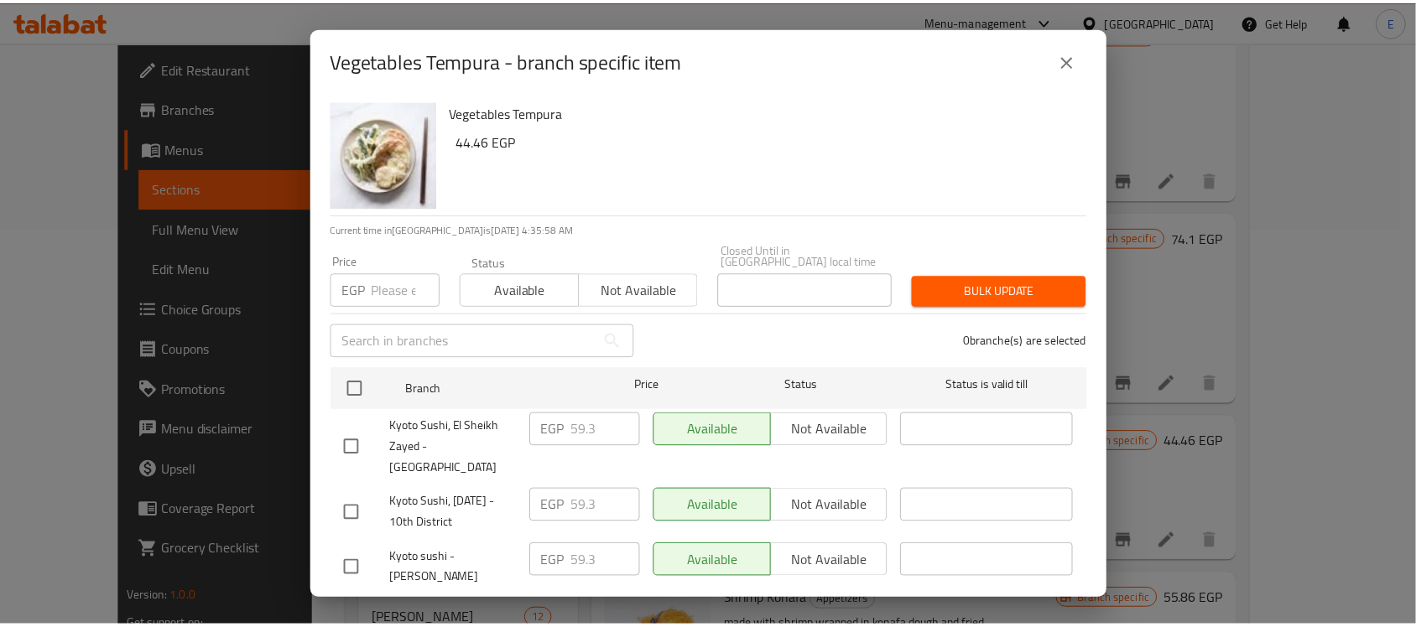
scroll to position [429, 0]
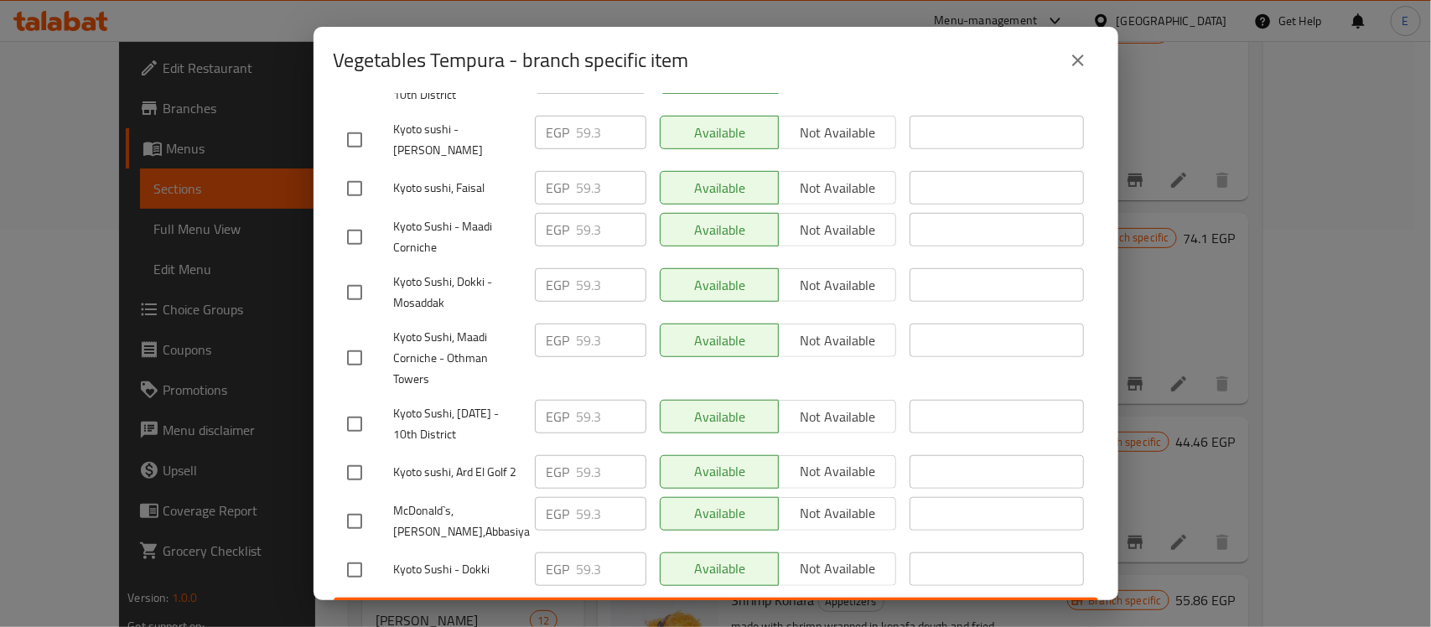
click at [1071, 63] on icon "close" at bounding box center [1078, 60] width 20 height 20
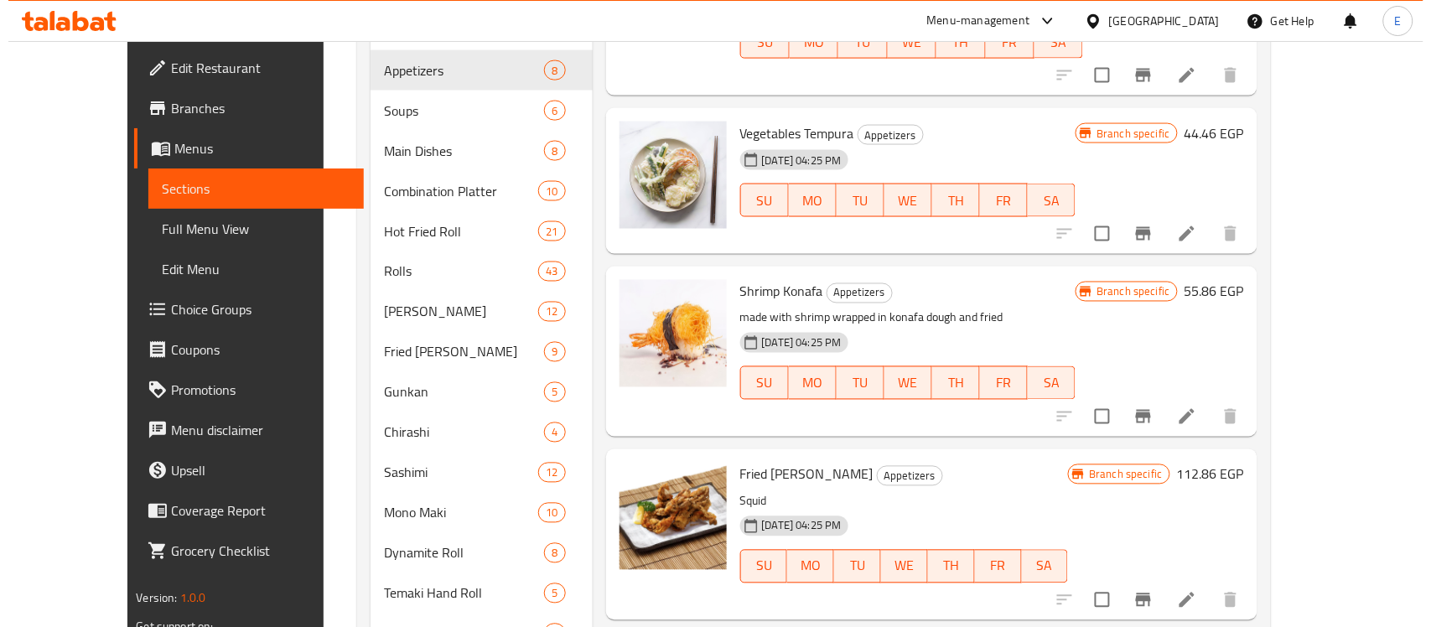
scroll to position [709, 0]
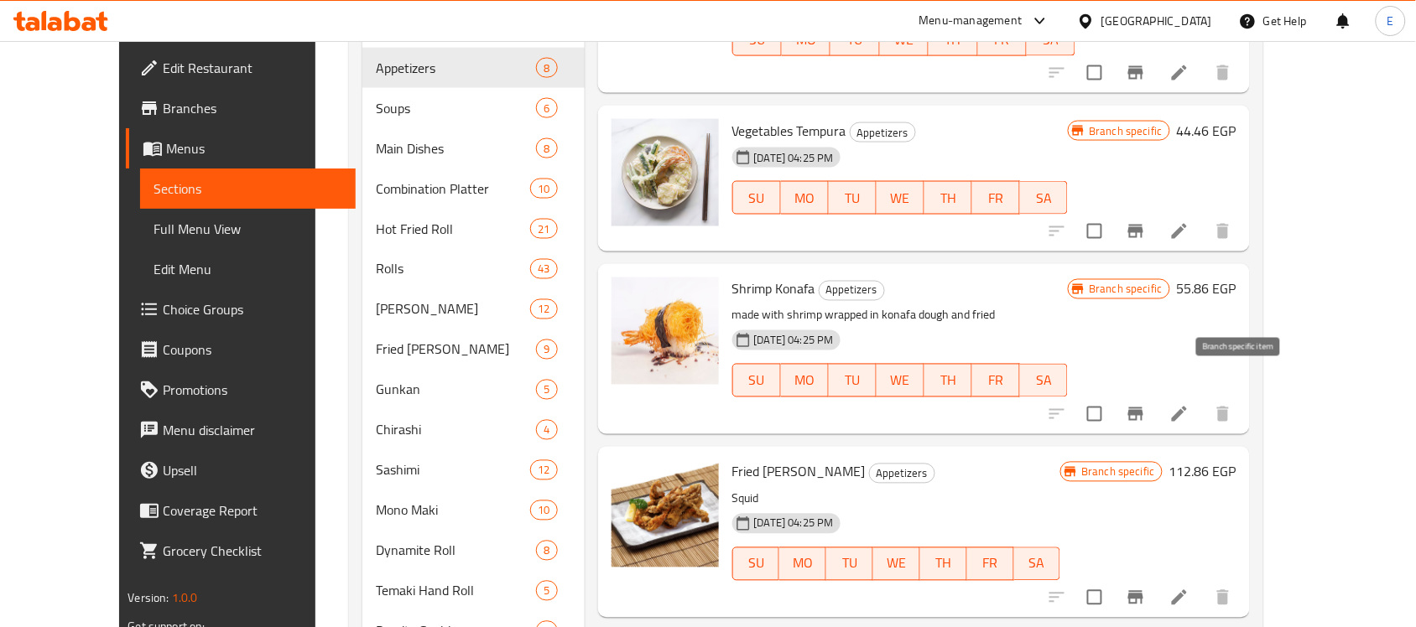
click at [1143, 408] on icon "Branch-specific-item" at bounding box center [1135, 414] width 15 height 13
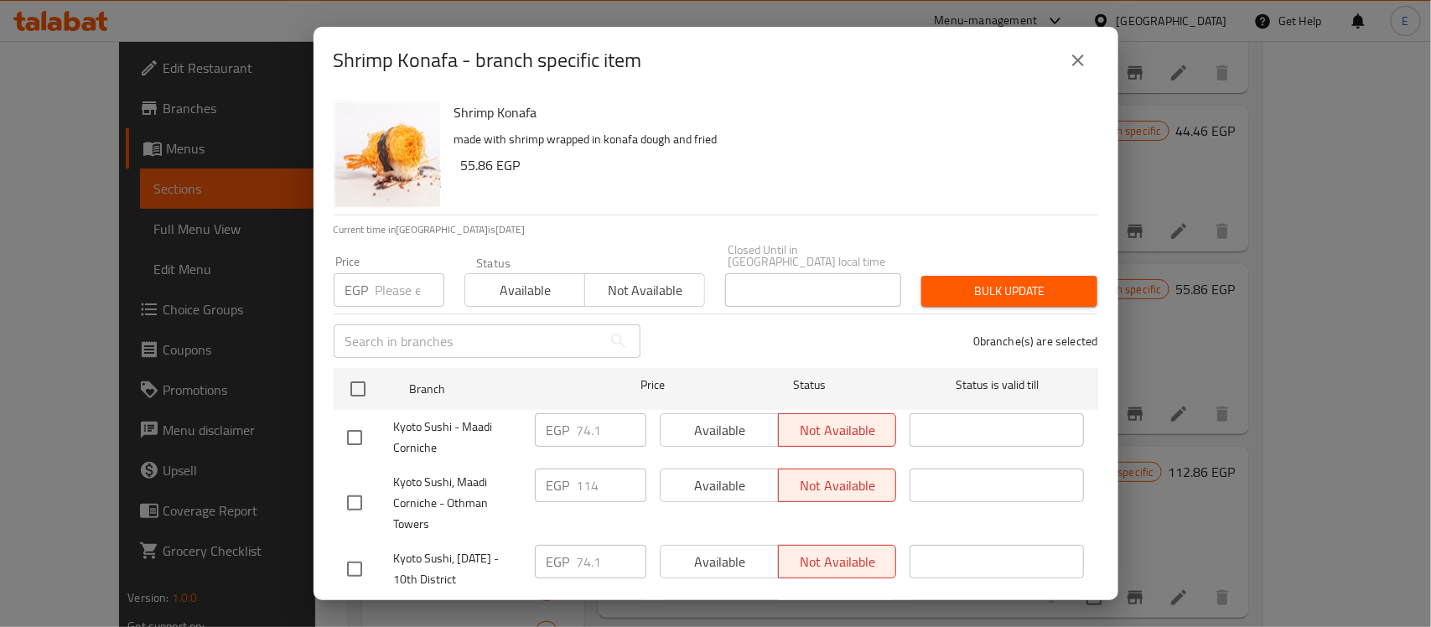
drag, startPoint x: 1239, startPoint y: 387, endPoint x: 946, endPoint y: 312, distance: 302.2
click at [946, 312] on div "Shrimp Konafa - branch specific item Shrimp Konafa made with shrimp wrapped in …" at bounding box center [715, 313] width 1431 height 627
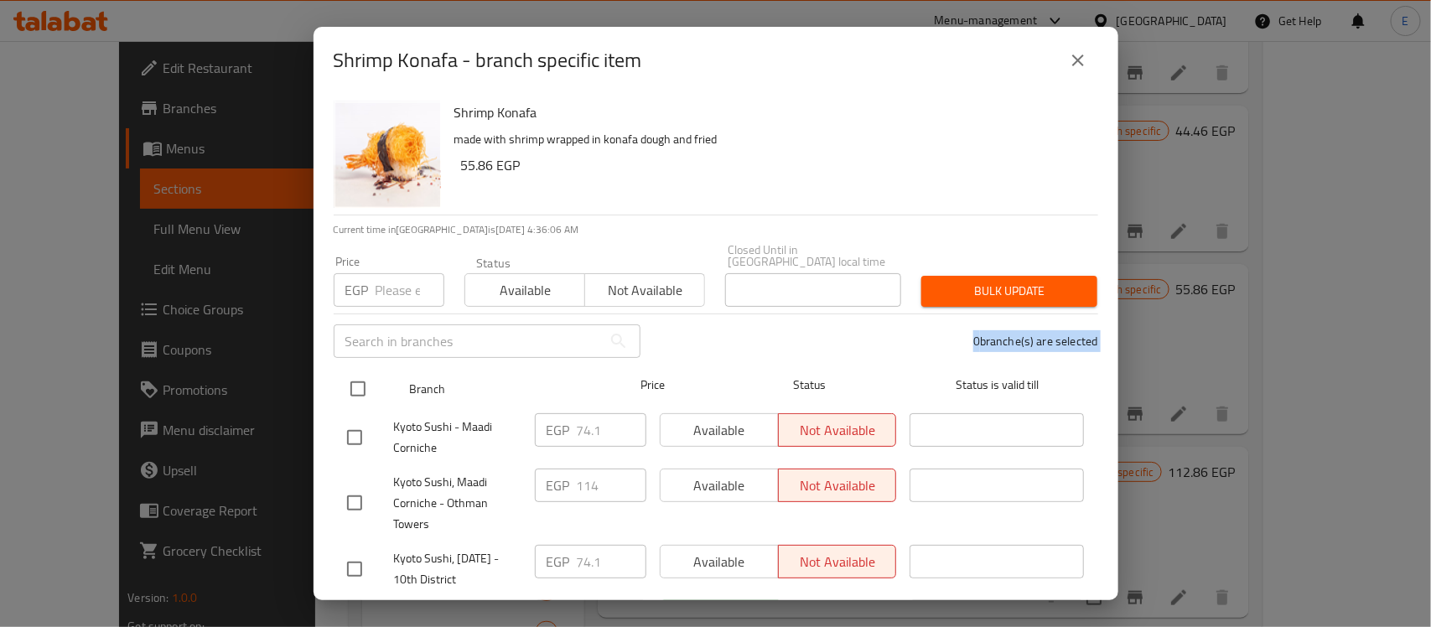
click at [358, 371] on input "checkbox" at bounding box center [357, 388] width 35 height 35
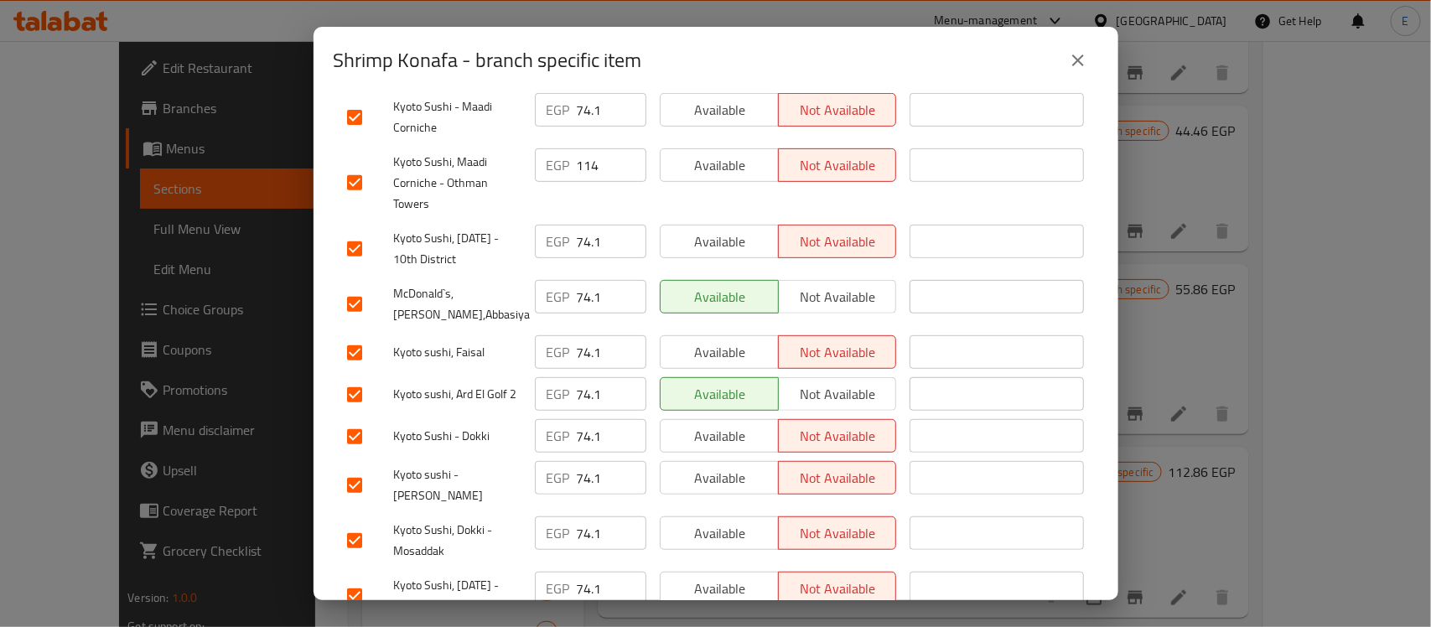
scroll to position [321, 0]
click at [361, 287] on input "checkbox" at bounding box center [354, 303] width 35 height 35
click at [348, 382] on input "checkbox" at bounding box center [354, 394] width 35 height 35
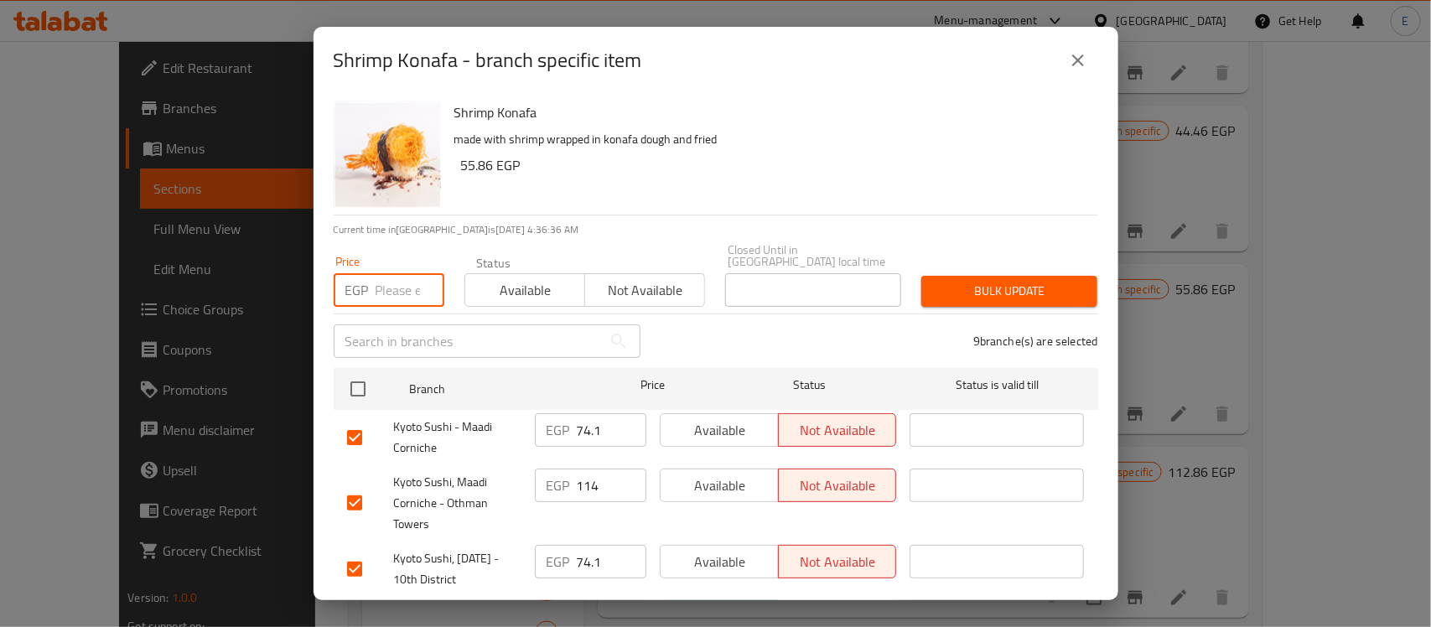
click at [403, 273] on input "number" at bounding box center [410, 290] width 69 height 34
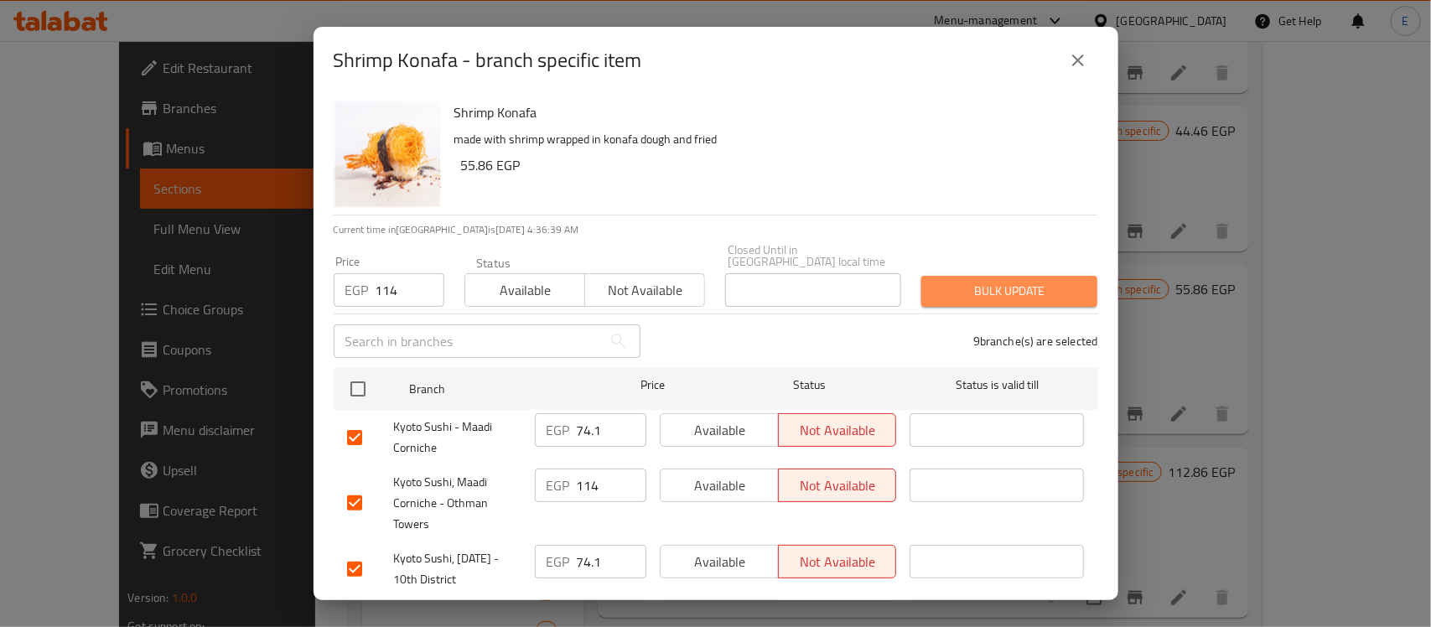
click at [1042, 283] on span "Bulk update" at bounding box center [1009, 291] width 149 height 21
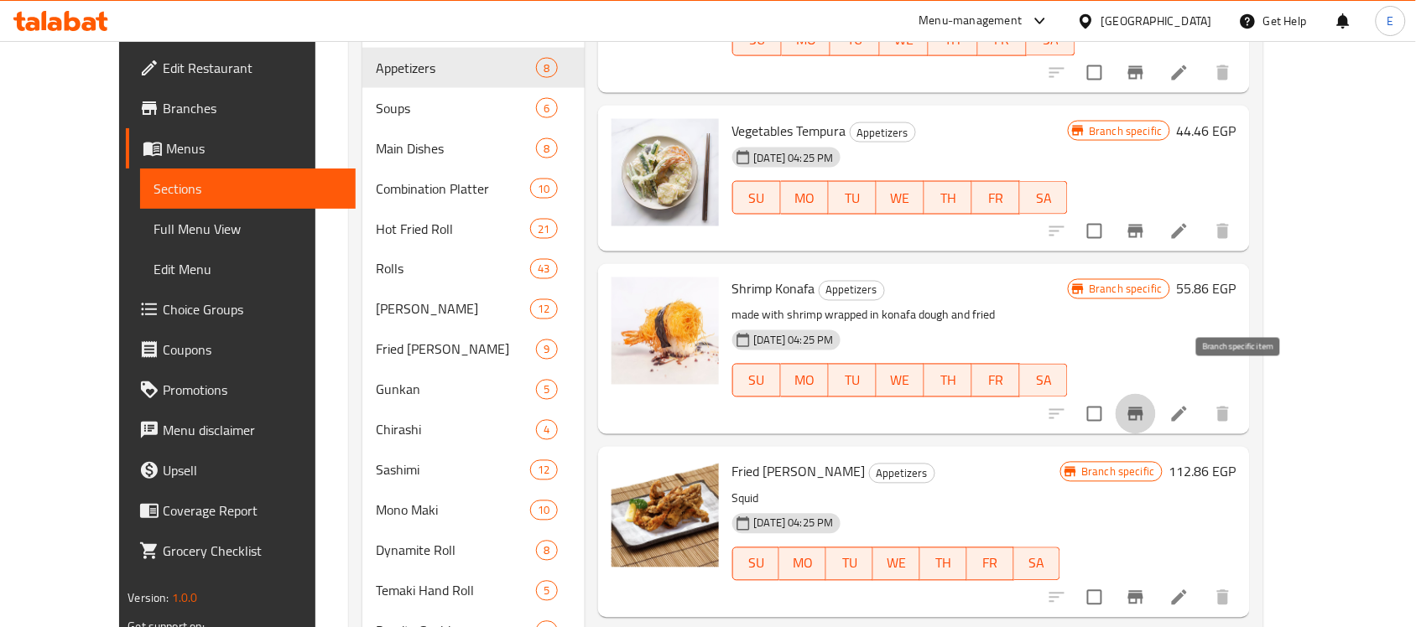
click at [1145, 404] on icon "Branch-specific-item" at bounding box center [1135, 414] width 20 height 20
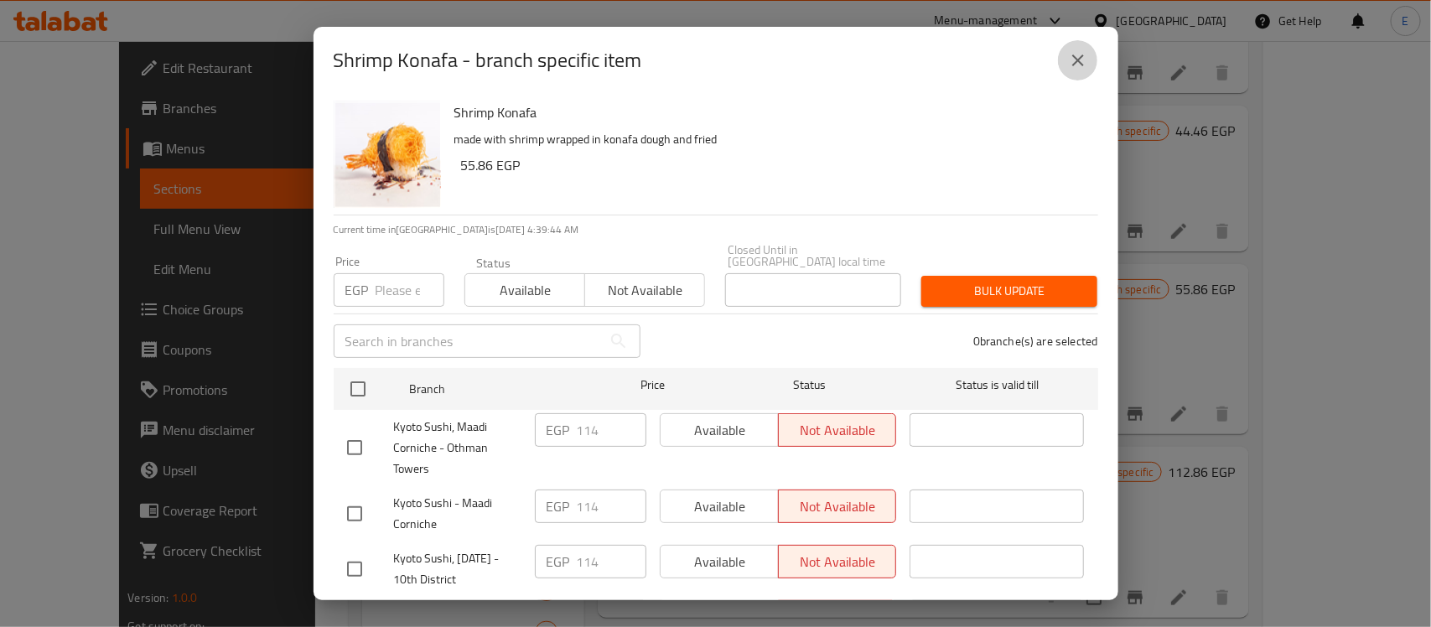
click at [1067, 55] on button "close" at bounding box center [1078, 60] width 40 height 40
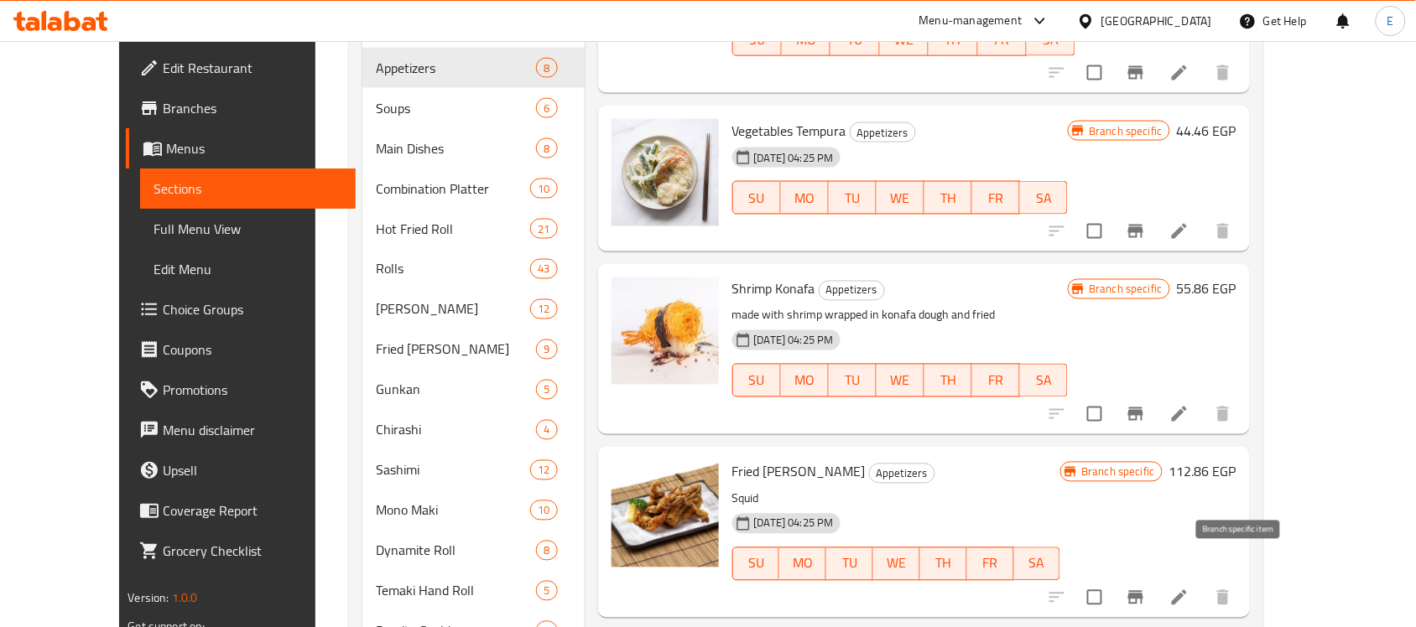
click at [1145, 588] on icon "Branch-specific-item" at bounding box center [1135, 598] width 20 height 20
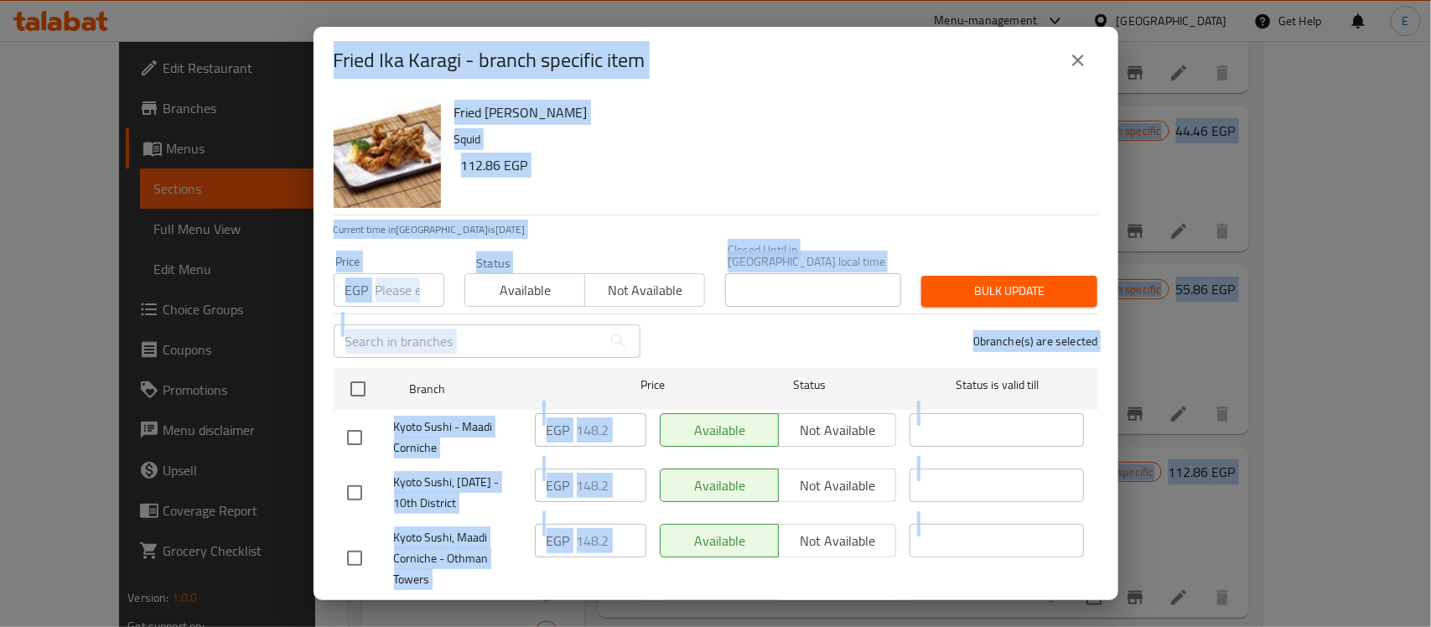
drag, startPoint x: 1235, startPoint y: 564, endPoint x: 747, endPoint y: -102, distance: 825.5
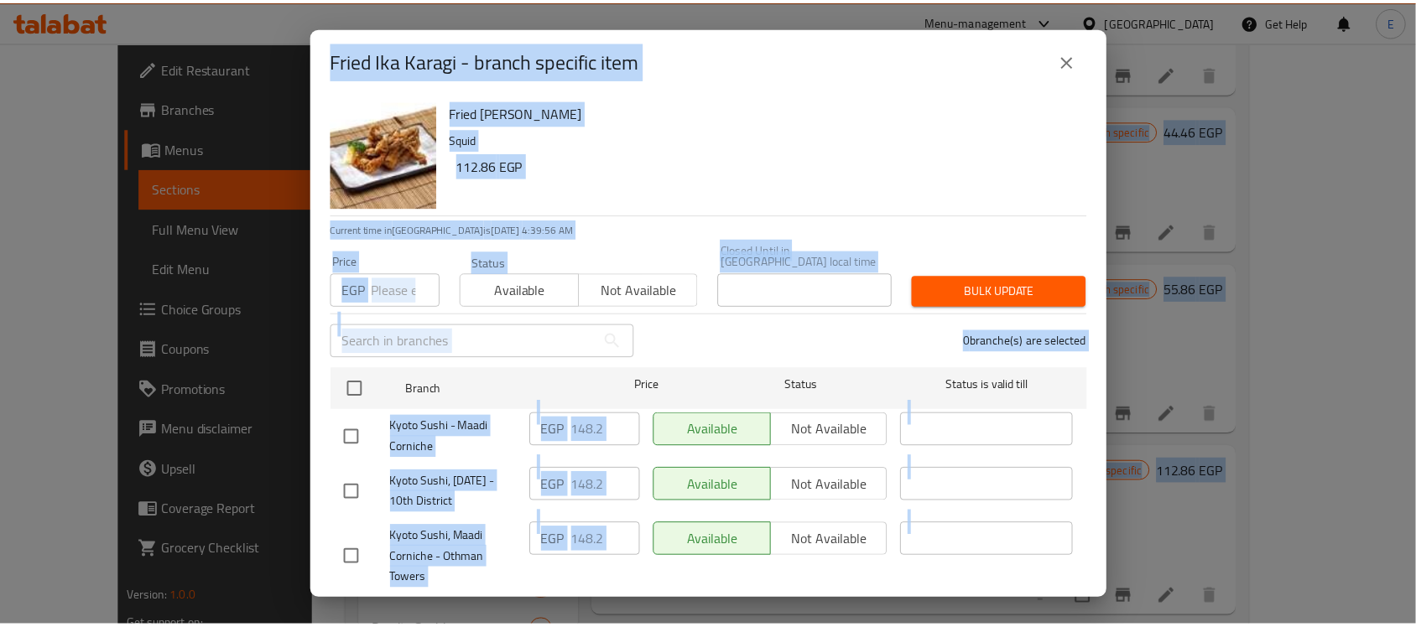
scroll to position [429, 0]
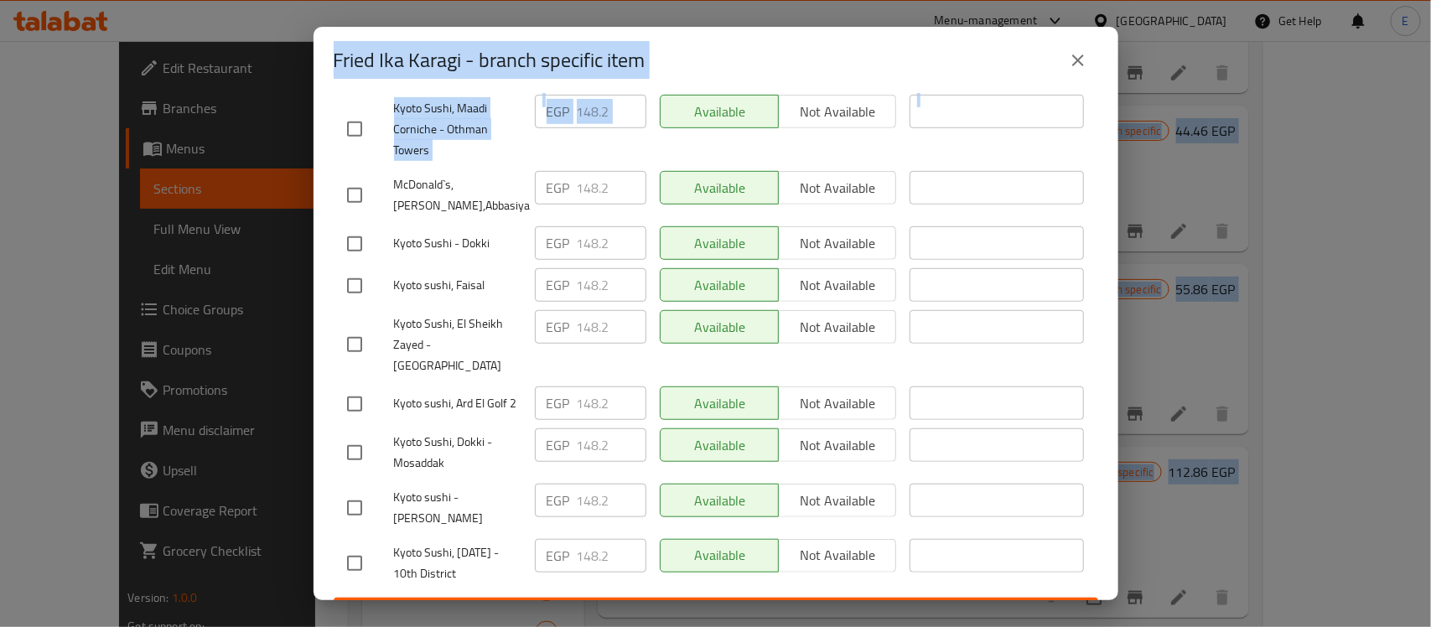
click at [1070, 61] on icon "close" at bounding box center [1078, 60] width 20 height 20
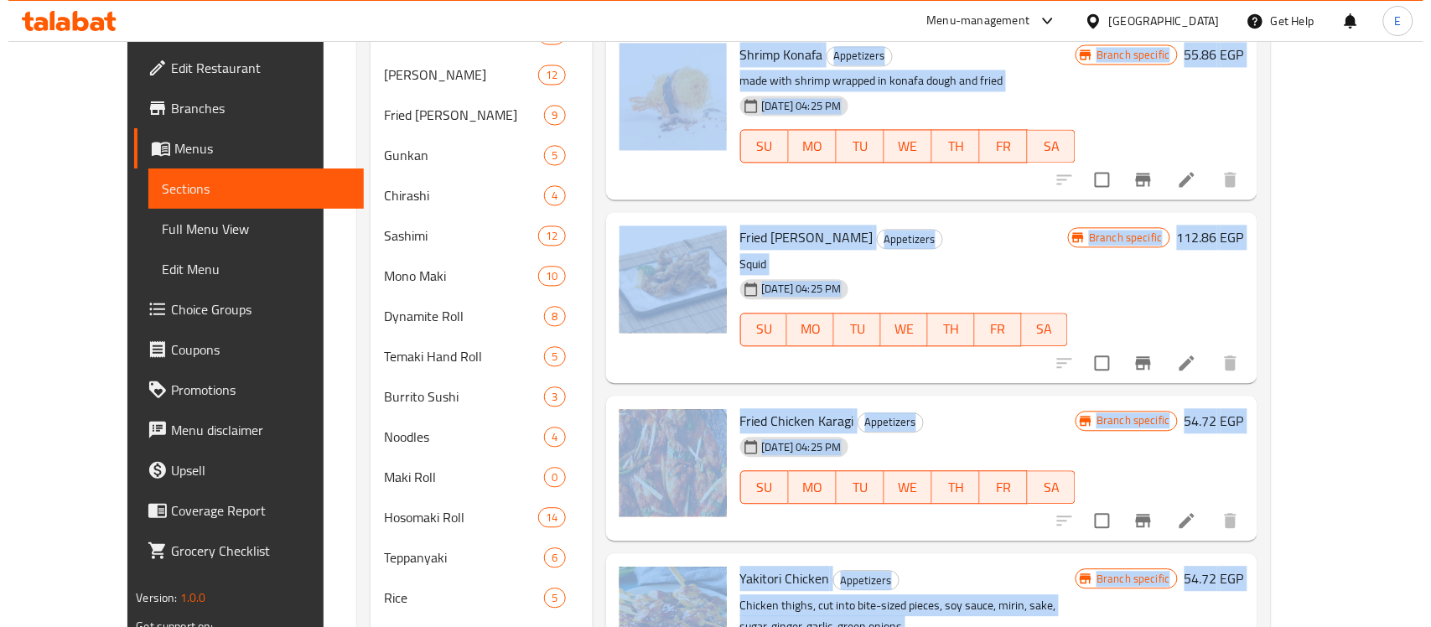
scroll to position [956, 0]
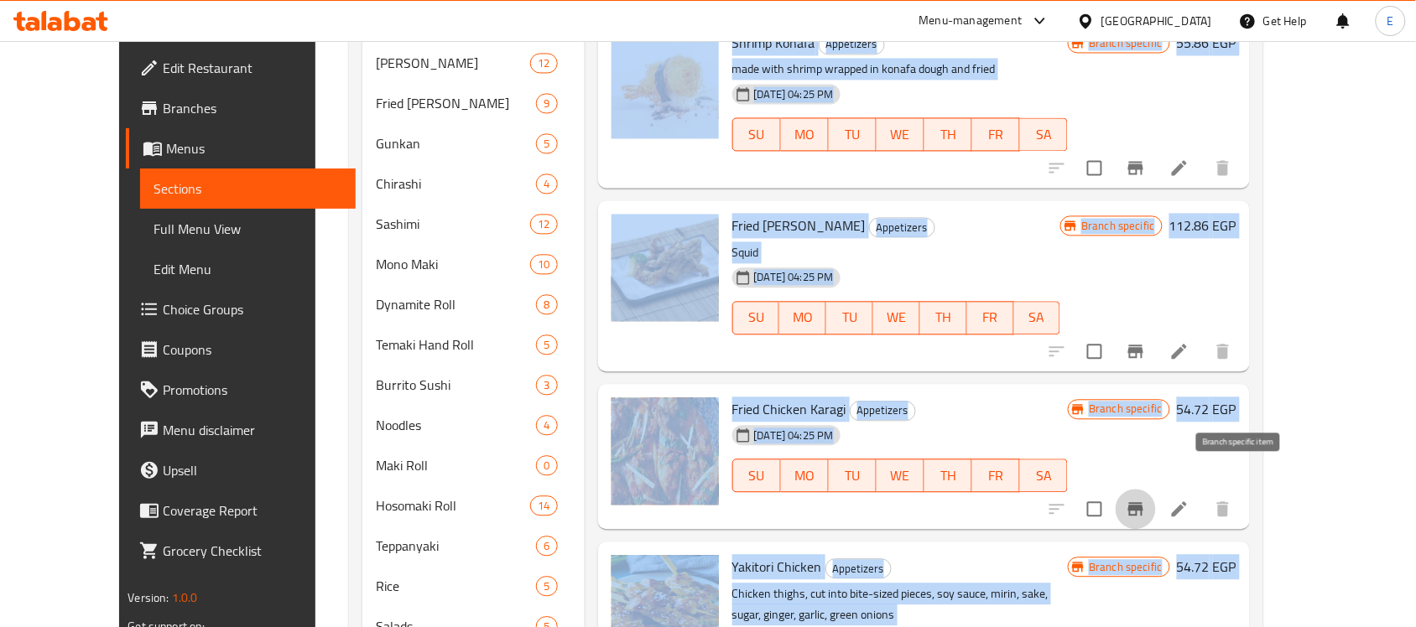
click at [1145, 499] on icon "Branch-specific-item" at bounding box center [1135, 509] width 20 height 20
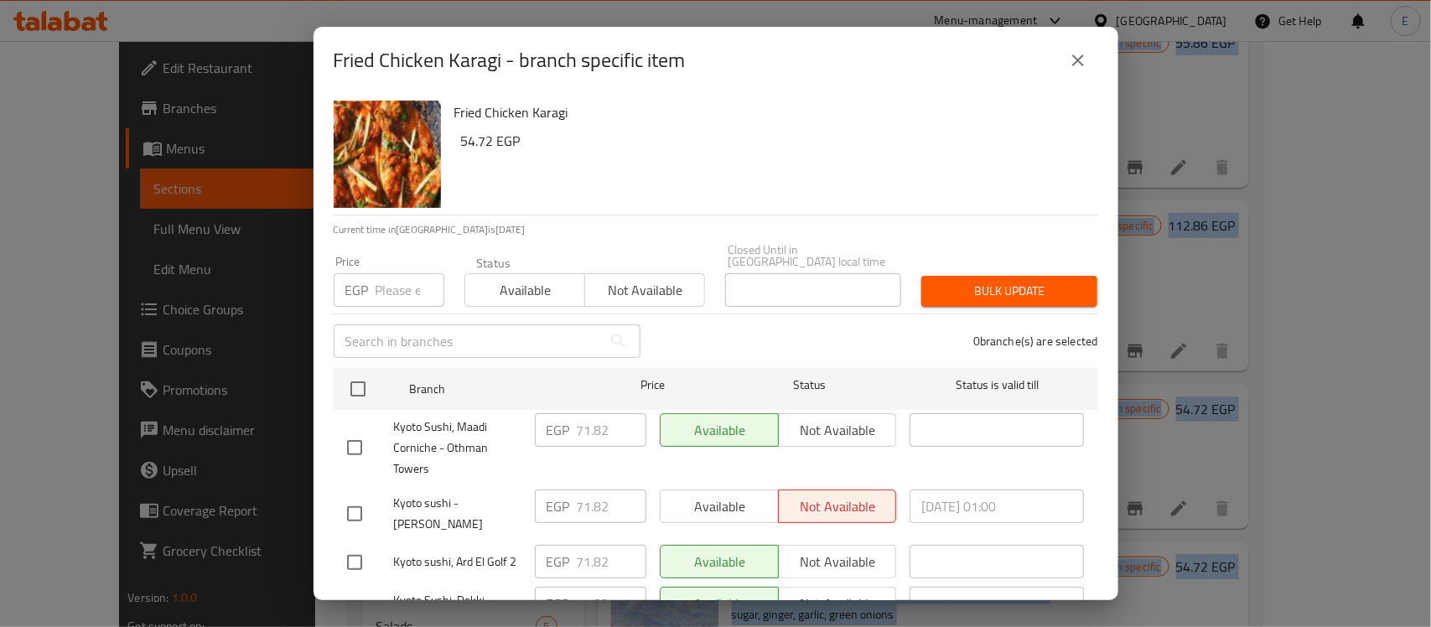
drag, startPoint x: 1230, startPoint y: 481, endPoint x: 705, endPoint y: -104, distance: 785.6
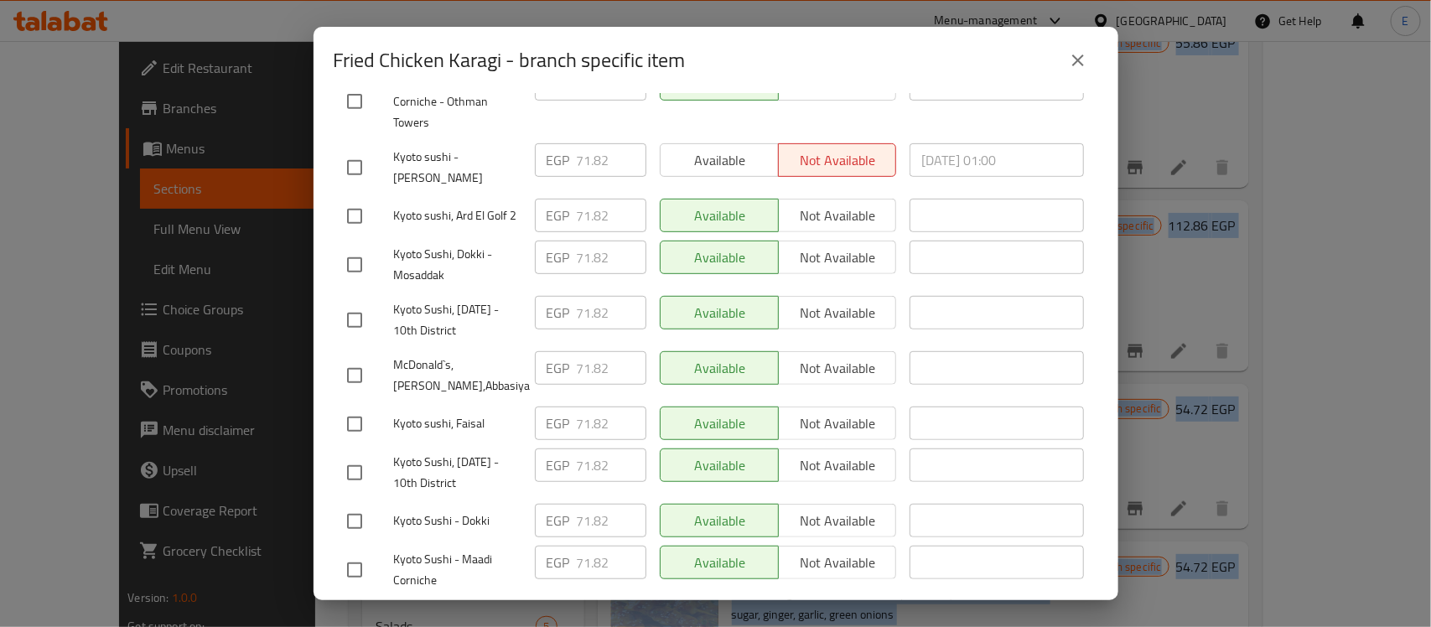
scroll to position [0, 0]
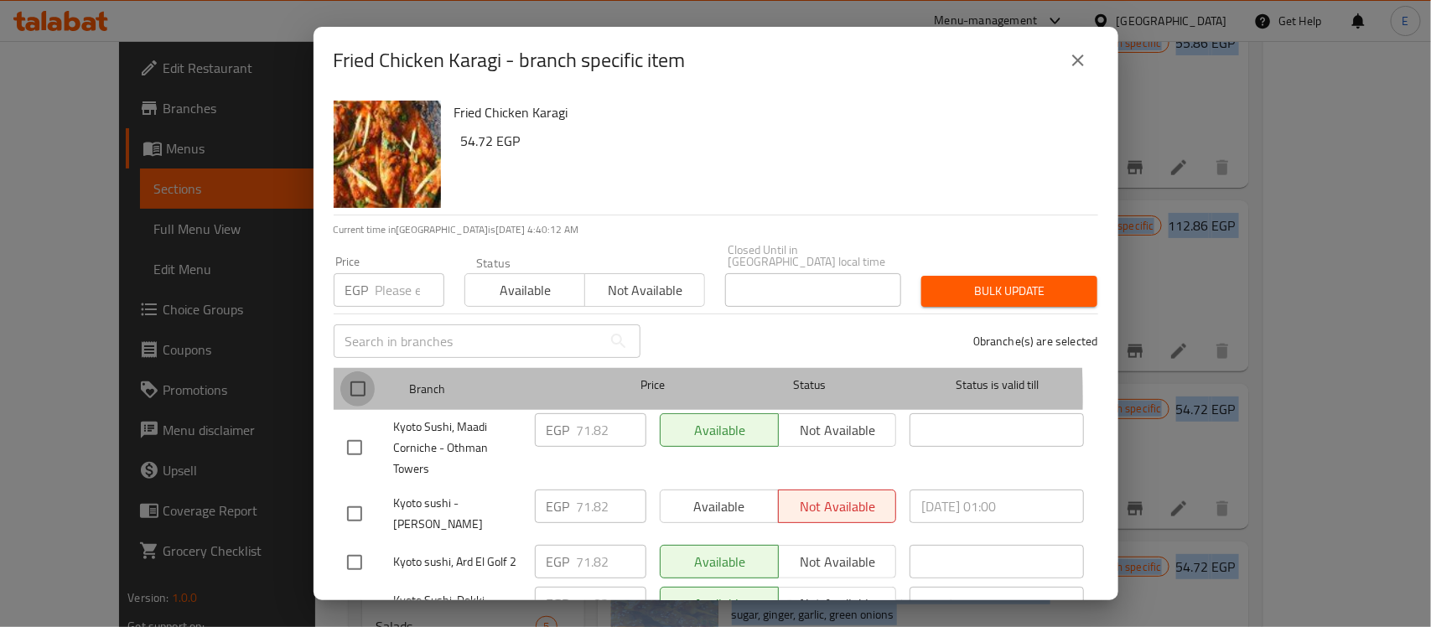
click at [349, 387] on input "checkbox" at bounding box center [357, 388] width 35 height 35
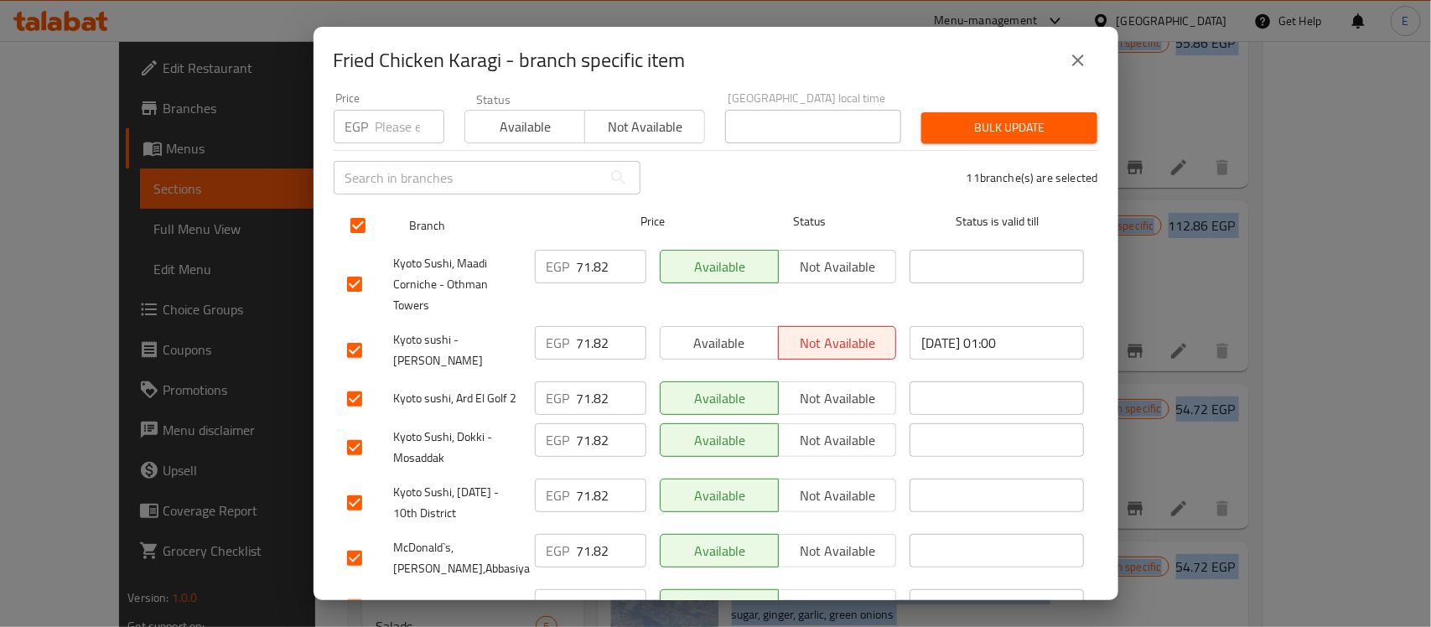
scroll to position [169, 0]
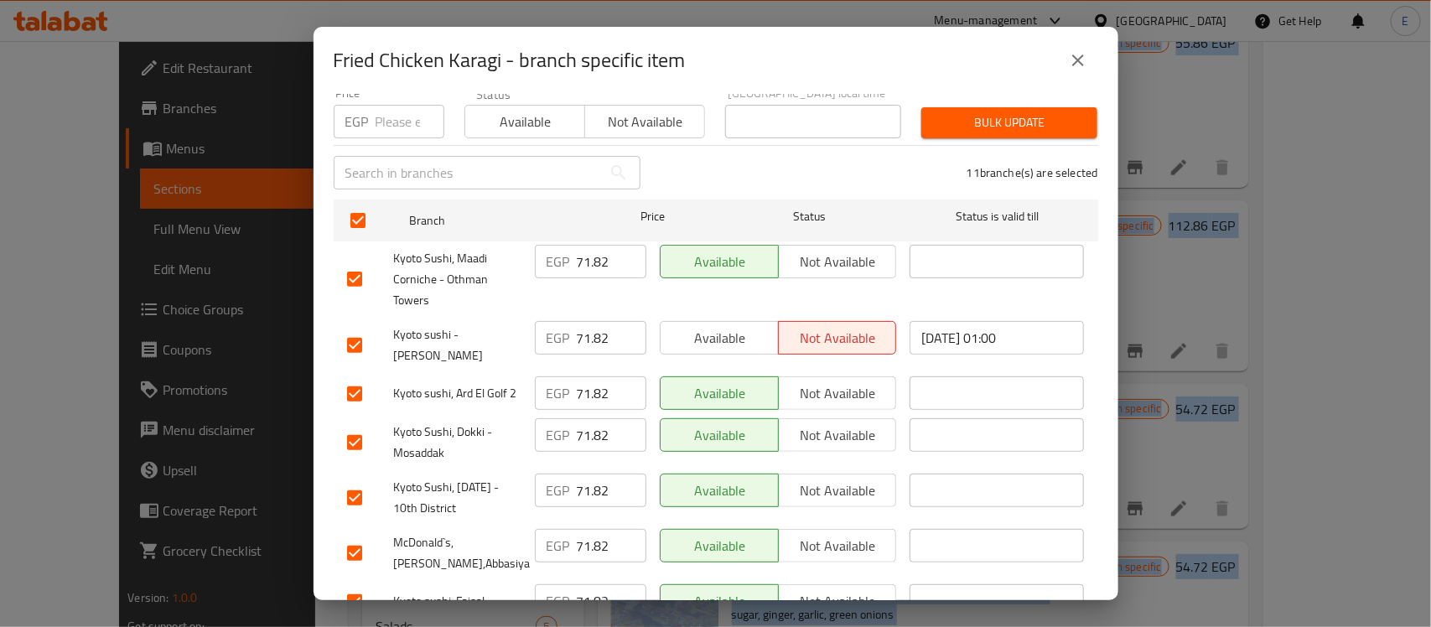
click at [358, 387] on input "checkbox" at bounding box center [354, 394] width 35 height 35
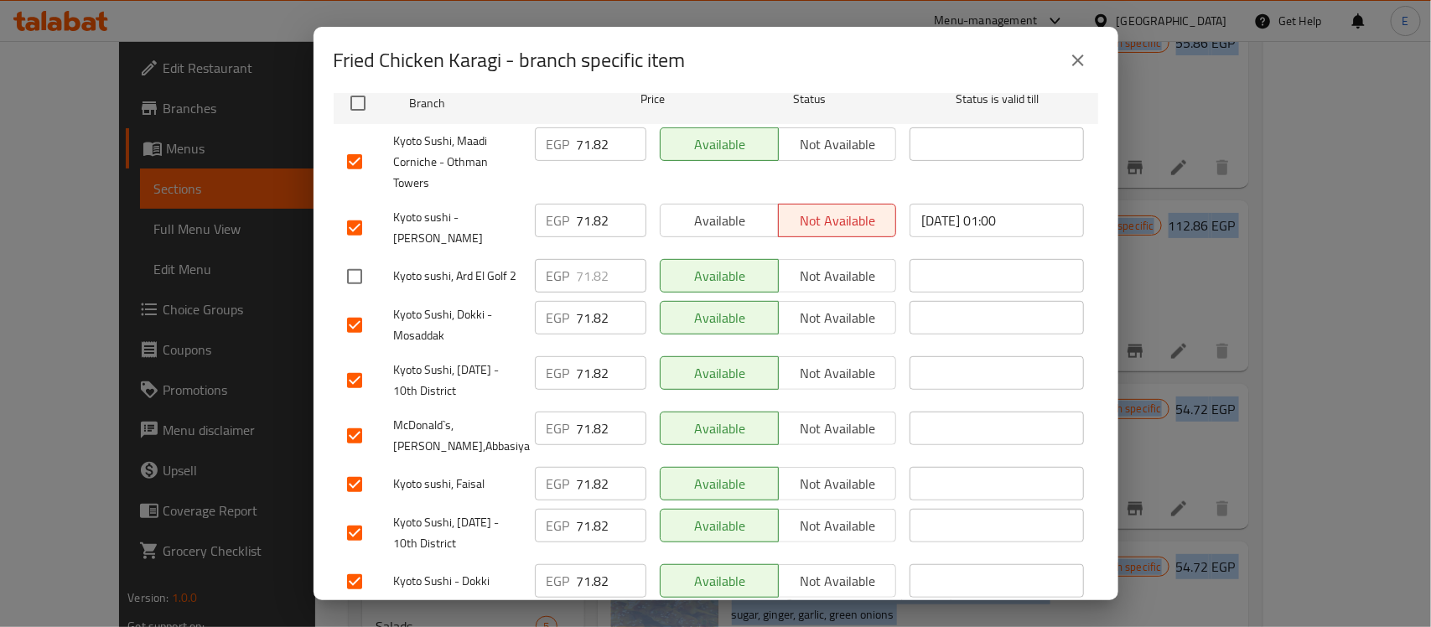
scroll to position [292, 0]
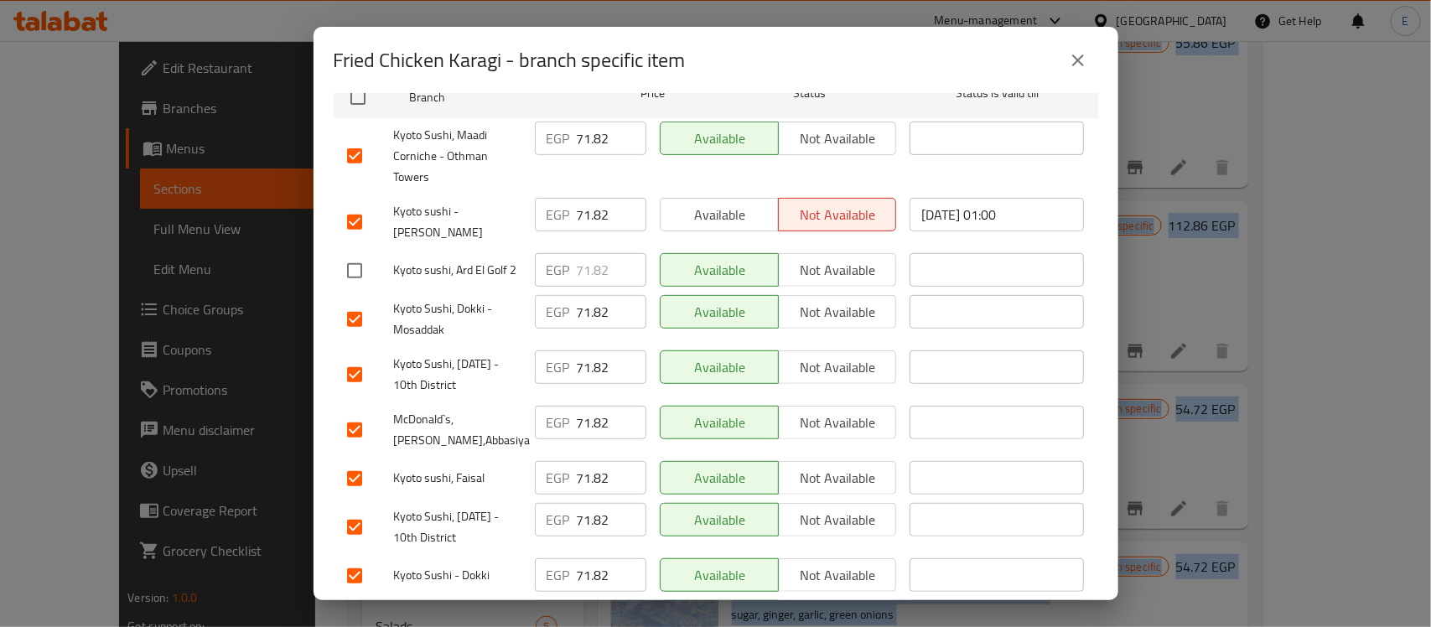
click at [357, 422] on input "checkbox" at bounding box center [354, 430] width 35 height 35
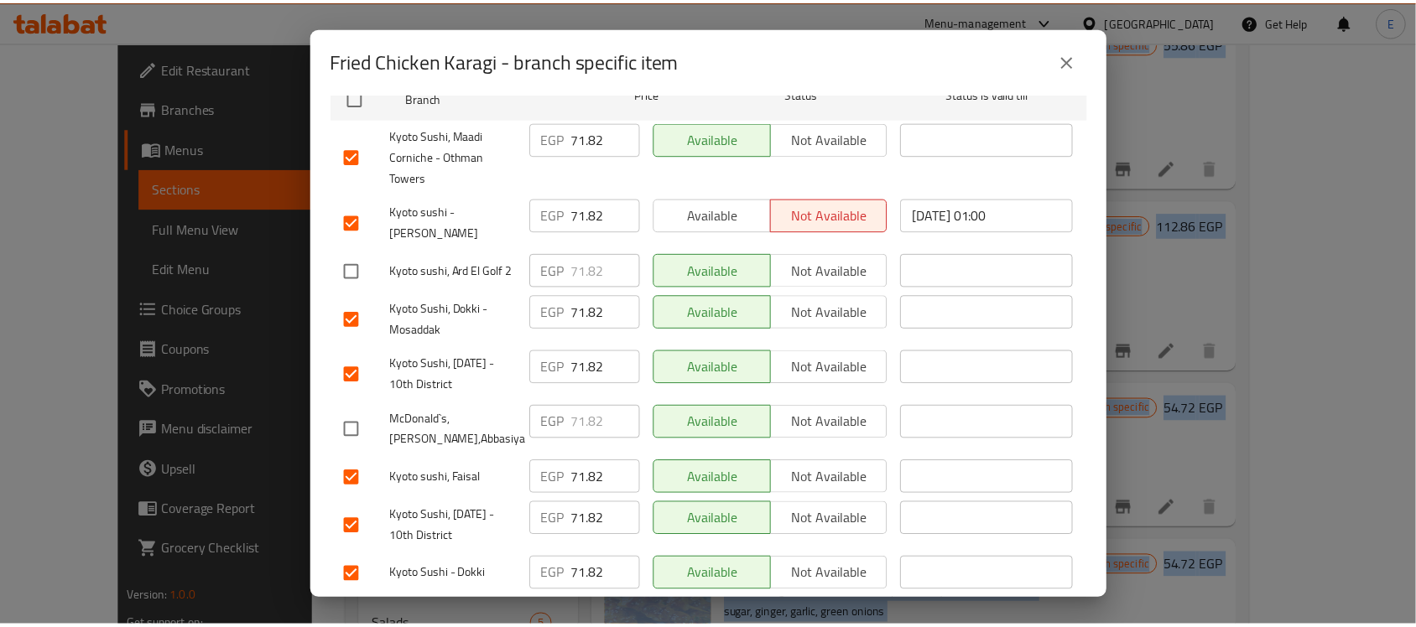
scroll to position [0, 0]
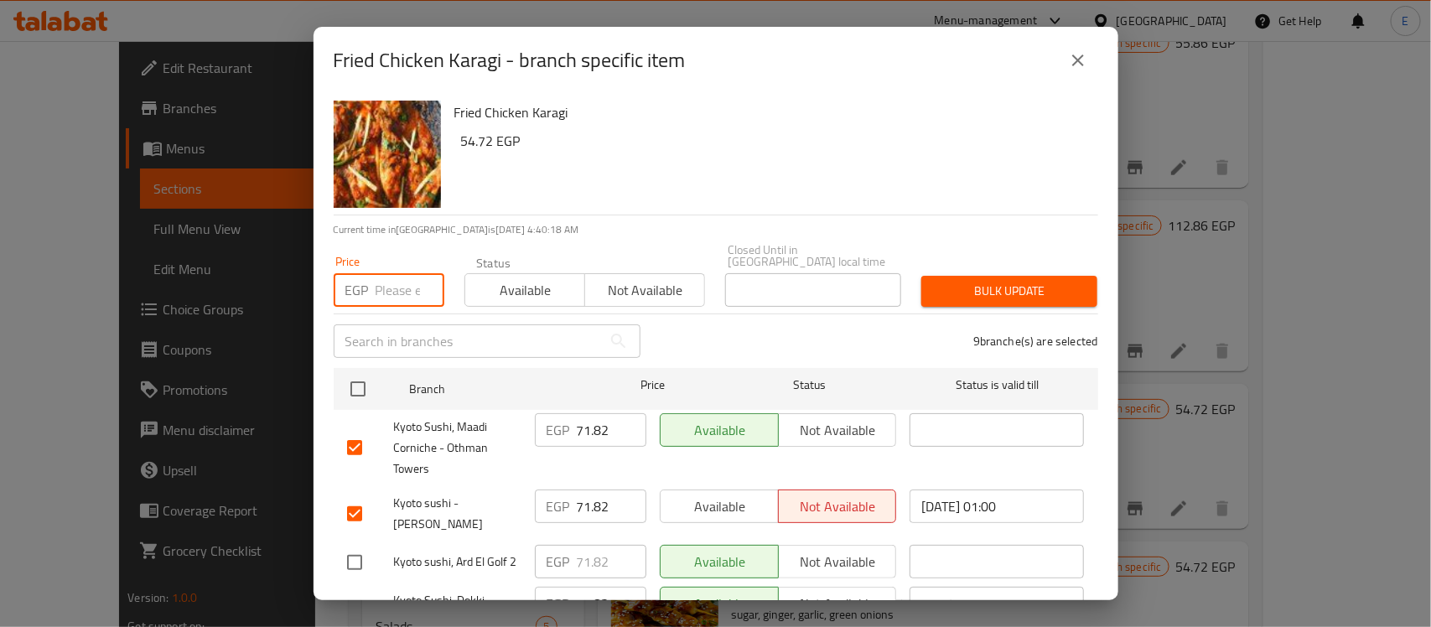
click at [386, 274] on input "number" at bounding box center [410, 290] width 69 height 34
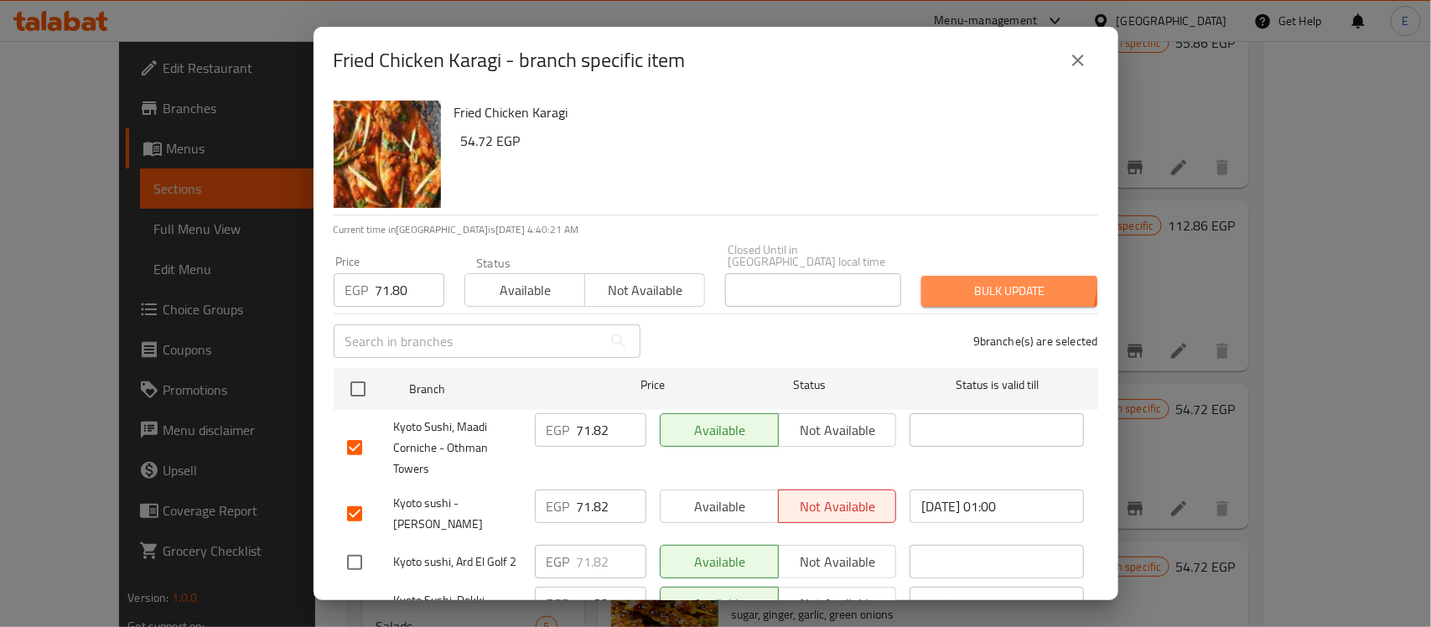
click at [942, 276] on button "Bulk update" at bounding box center [1010, 291] width 176 height 31
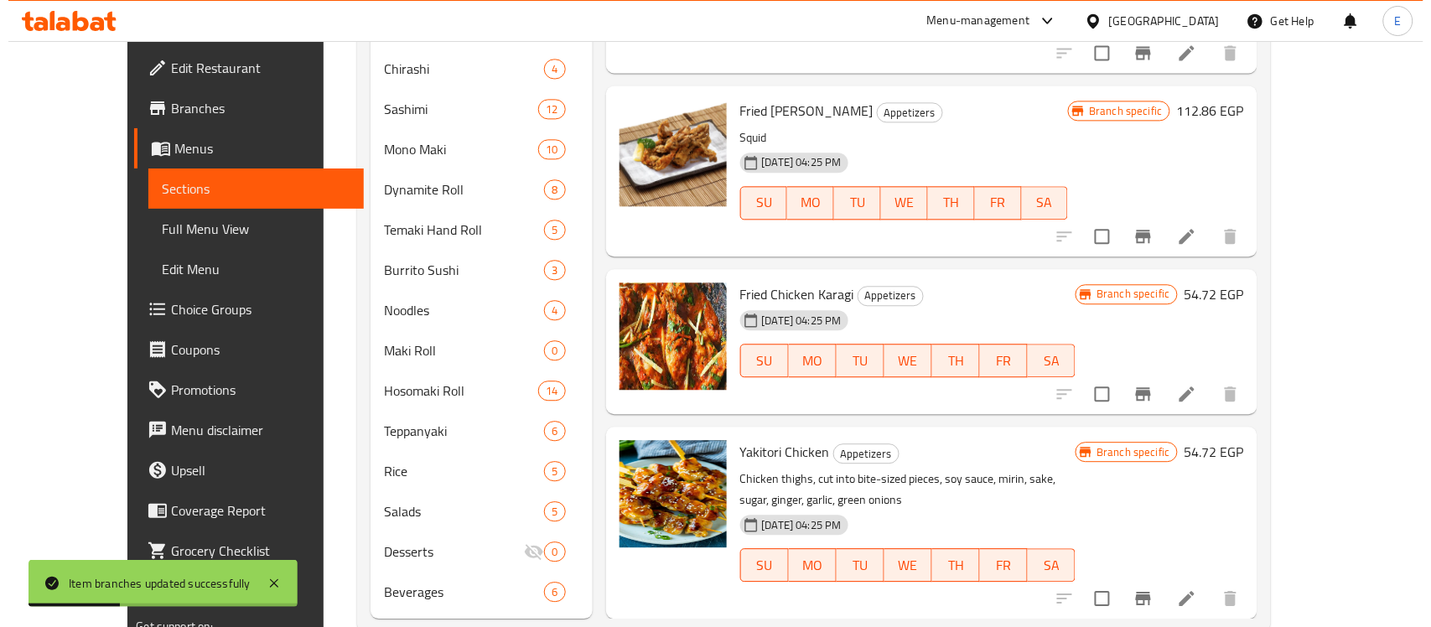
scroll to position [1082, 0]
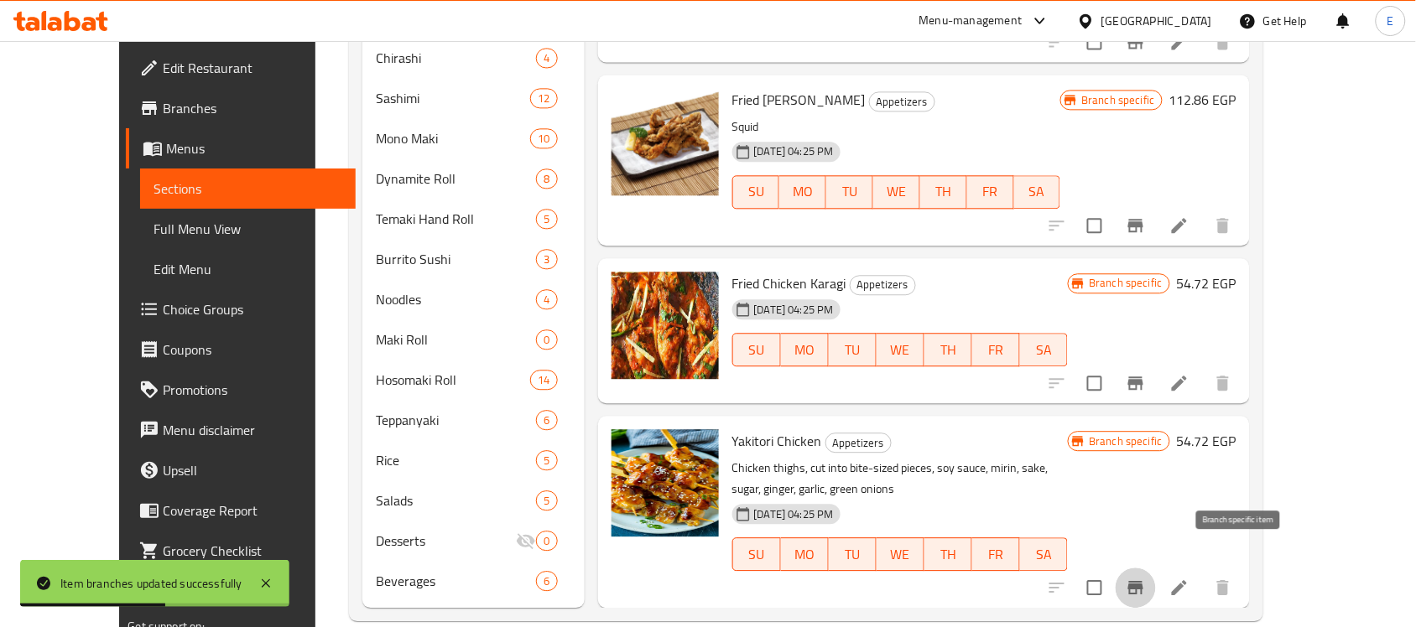
click at [1143, 581] on icon "Branch-specific-item" at bounding box center [1135, 587] width 15 height 13
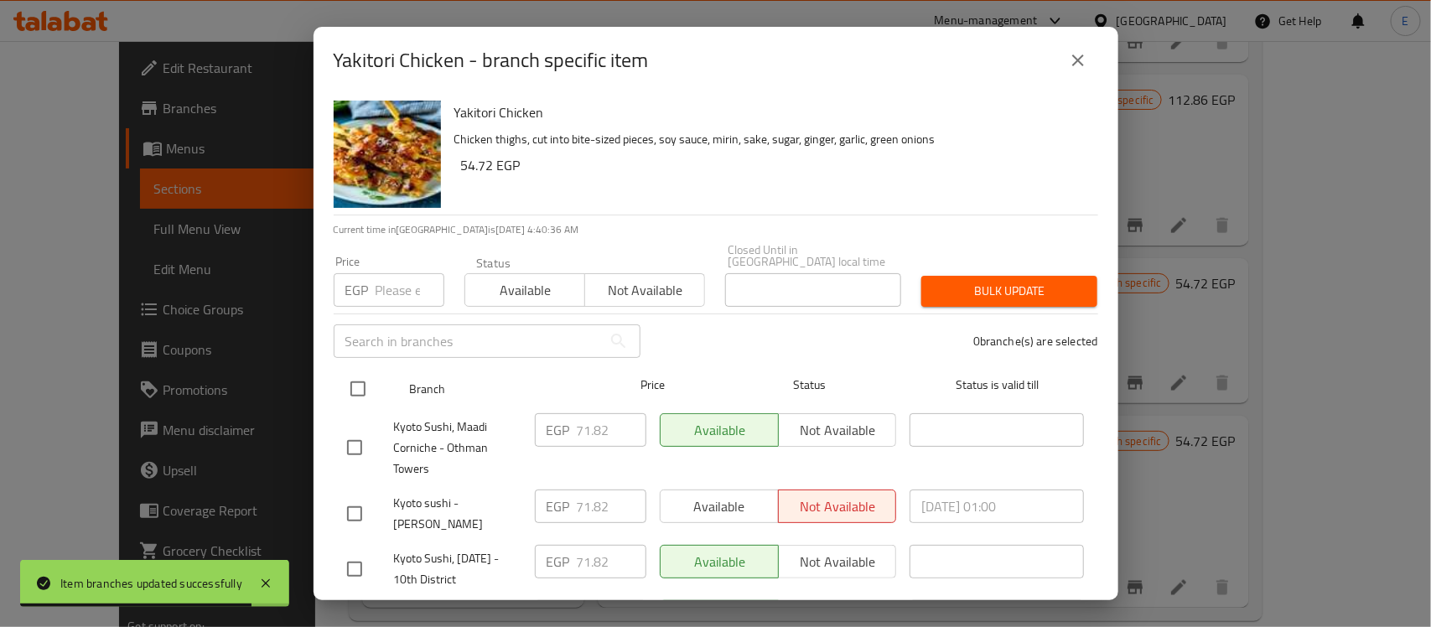
click at [363, 375] on input "checkbox" at bounding box center [357, 388] width 35 height 35
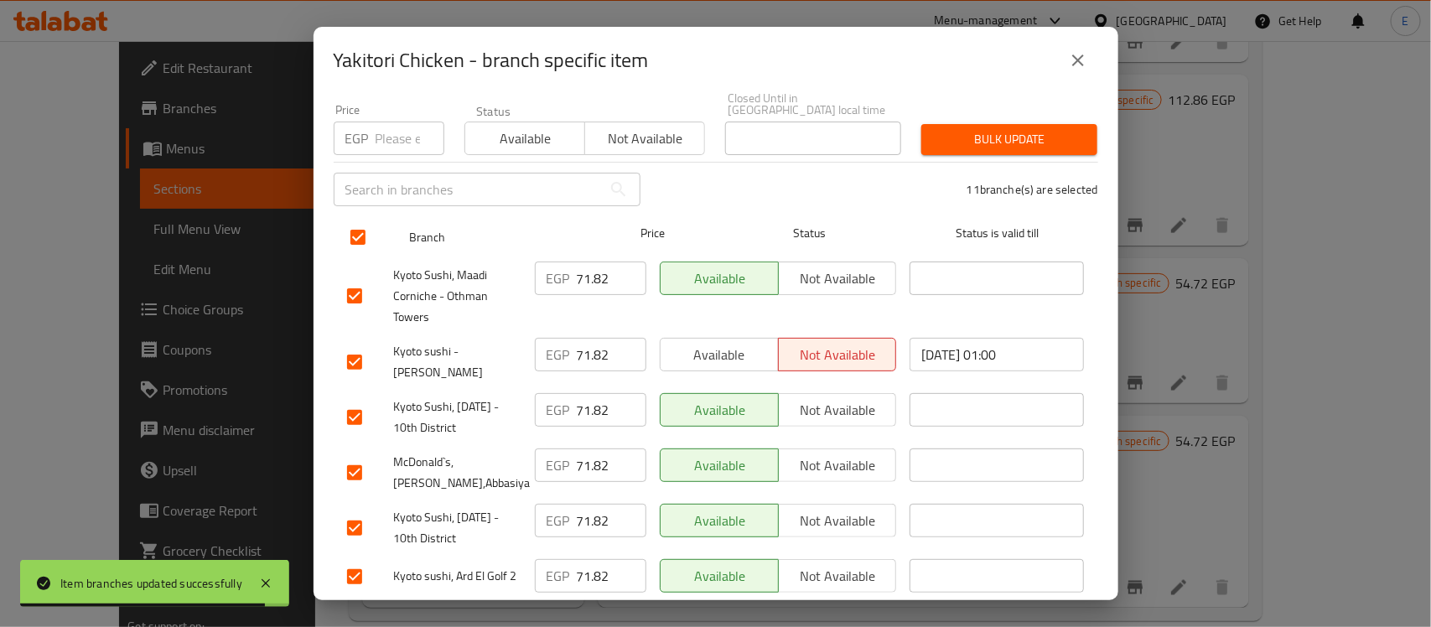
scroll to position [200, 0]
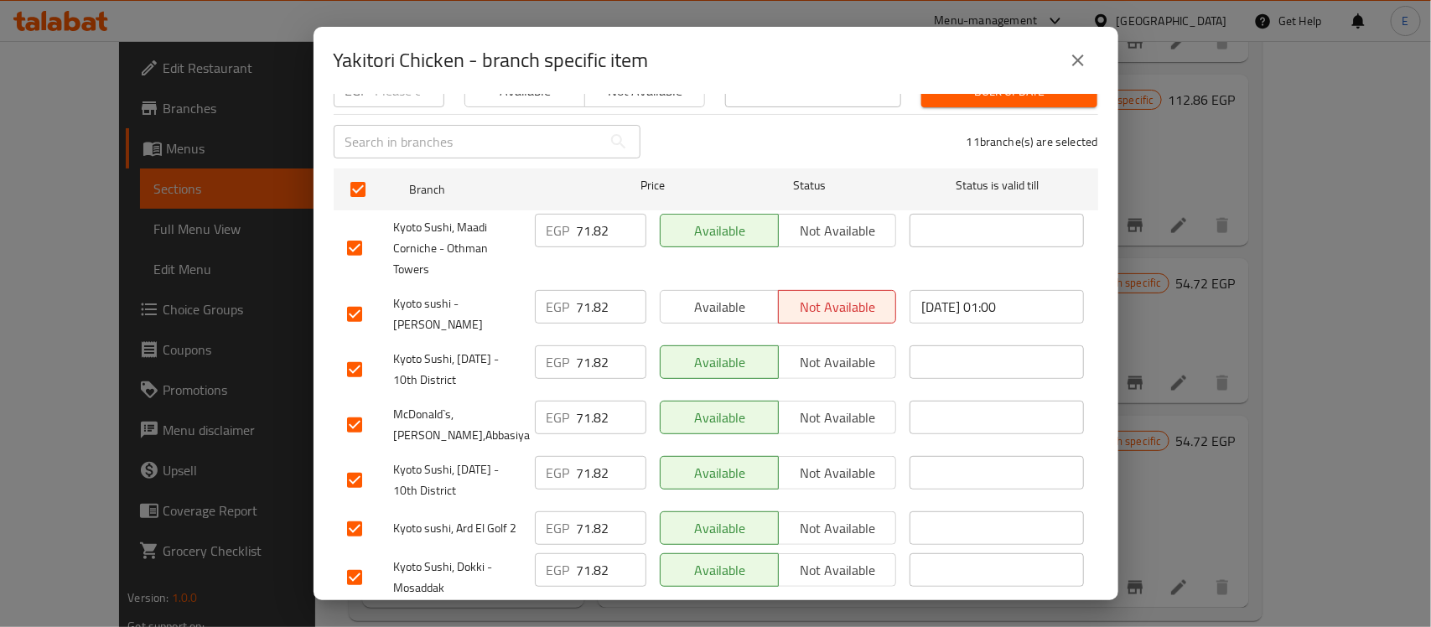
click at [354, 418] on input "checkbox" at bounding box center [354, 425] width 35 height 35
click at [354, 522] on input "checkbox" at bounding box center [354, 529] width 35 height 35
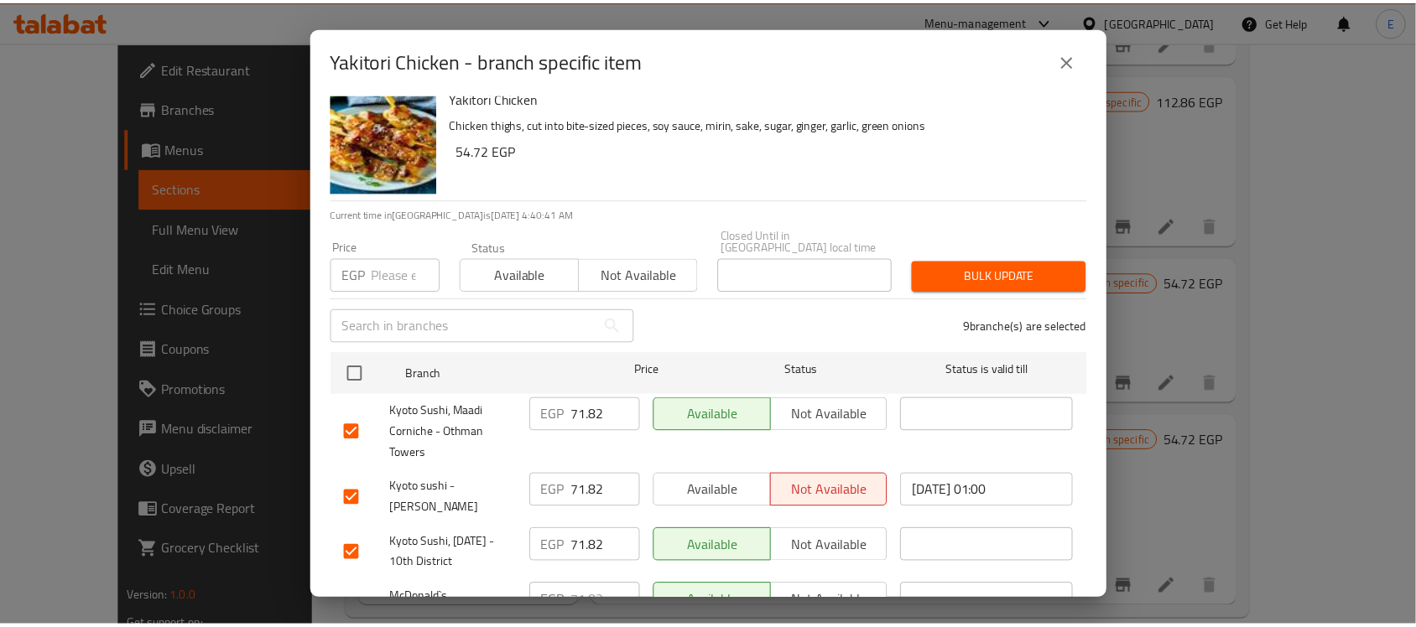
scroll to position [0, 0]
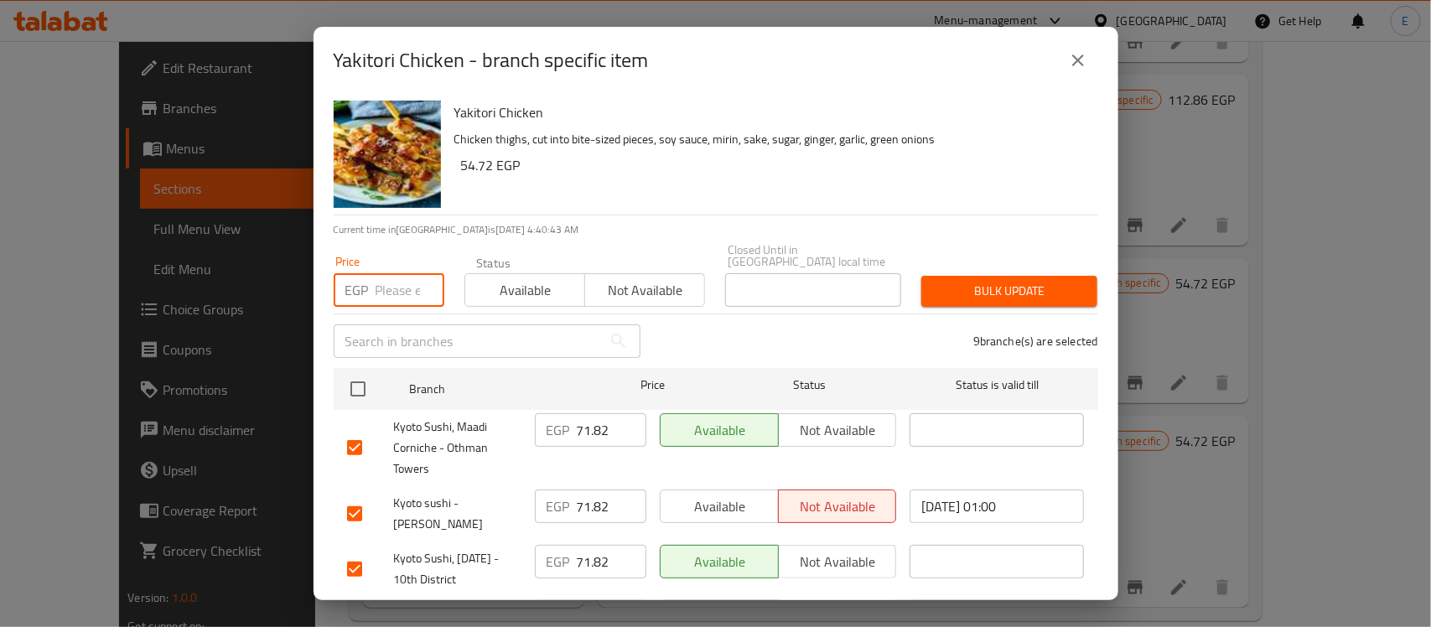
click at [392, 289] on input "number" at bounding box center [410, 290] width 69 height 34
click at [990, 281] on span "Bulk update" at bounding box center [1009, 291] width 149 height 21
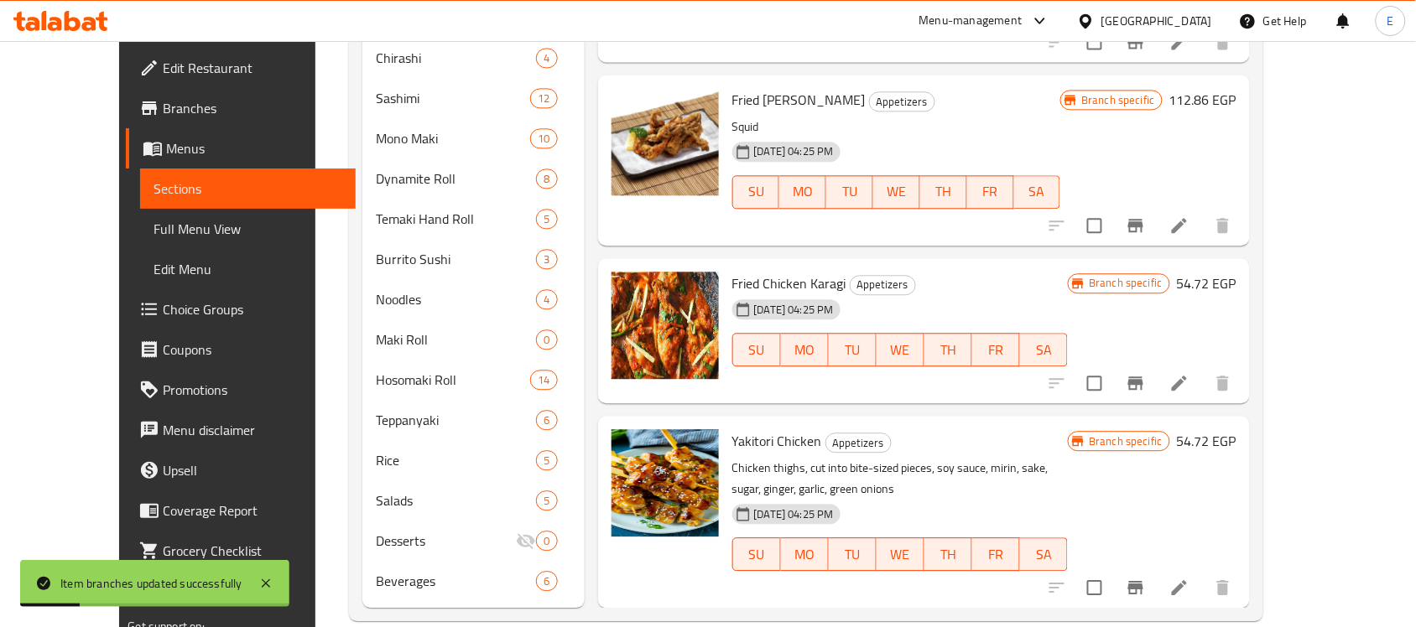
click at [990, 293] on div "[DATE] 04:25 PM SU MO TU WE TH FR SA" at bounding box center [900, 338] width 350 height 91
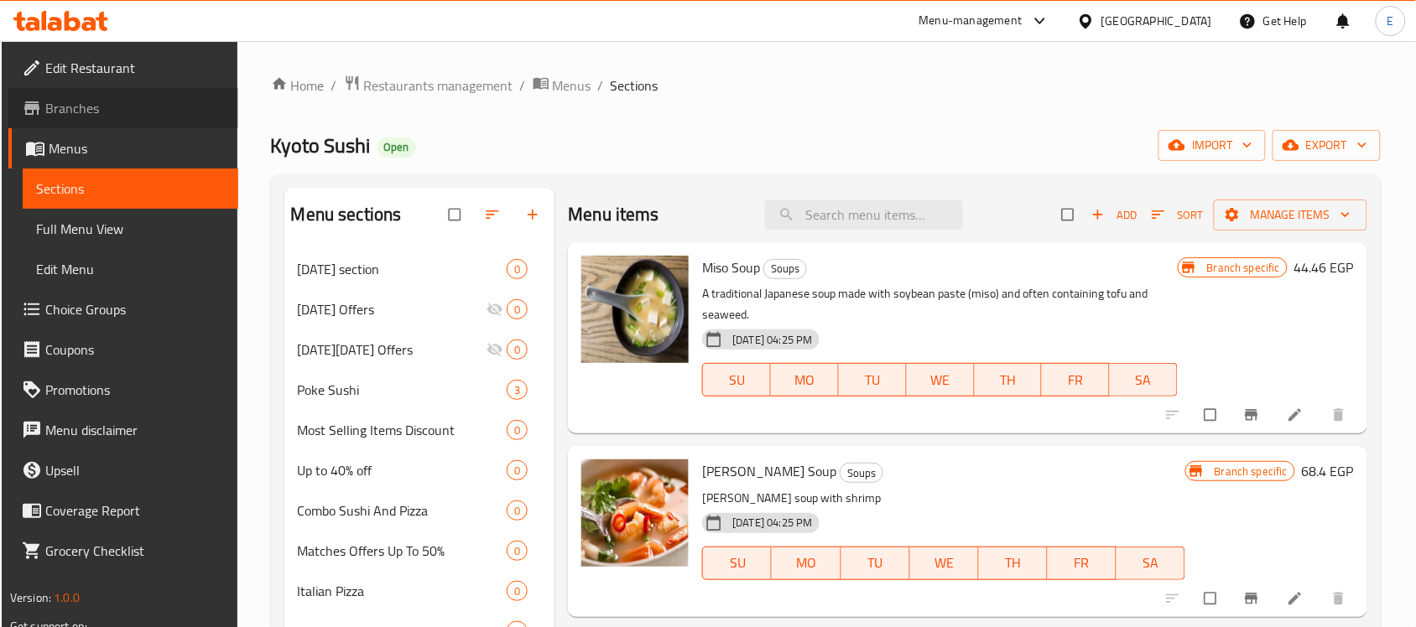
click at [97, 102] on span "Branches" at bounding box center [134, 108] width 179 height 20
